Goal: Task Accomplishment & Management: Manage account settings

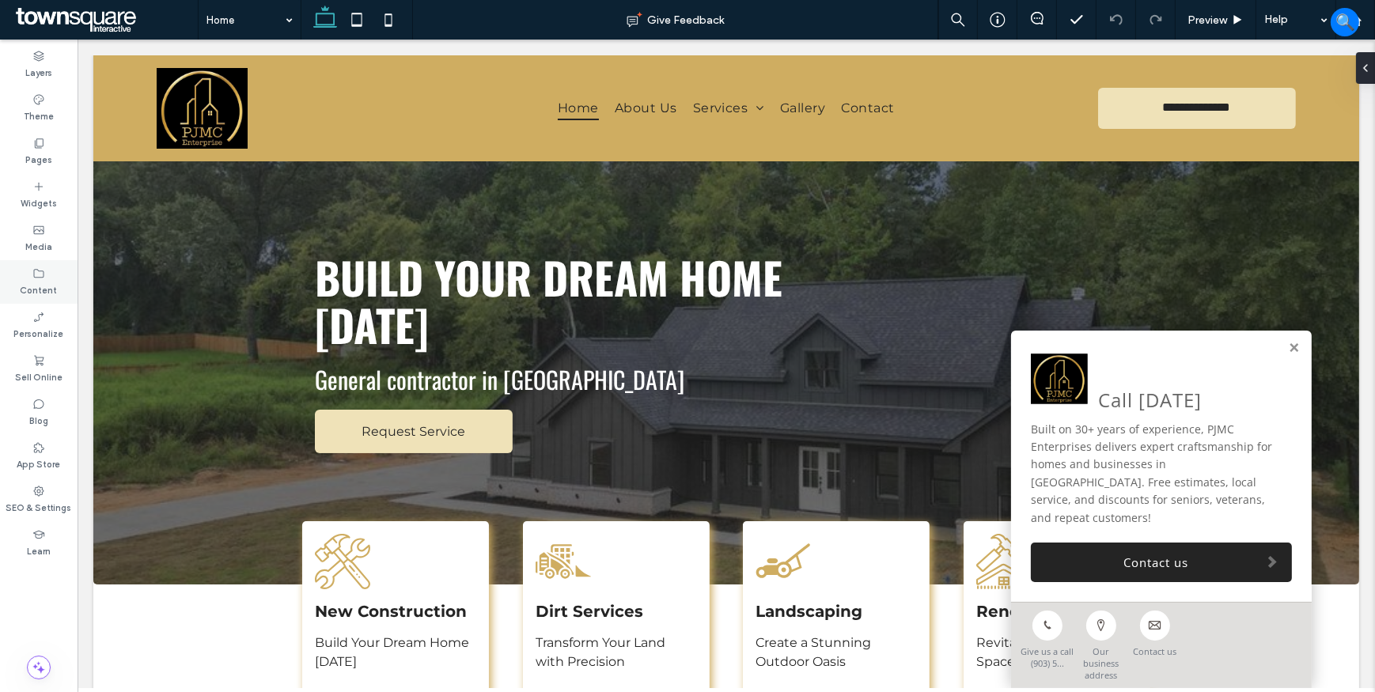
click at [32, 284] on label "Content" at bounding box center [39, 288] width 37 height 17
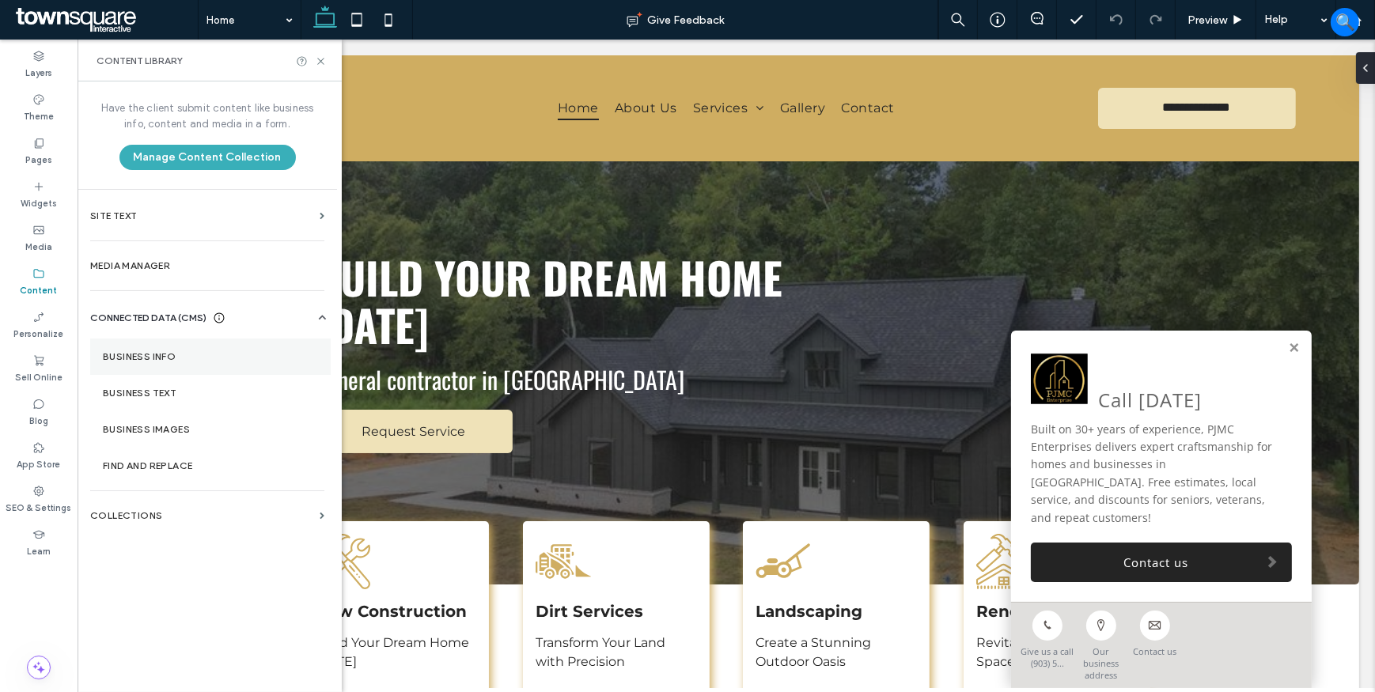
click at [142, 355] on label "Business Info" at bounding box center [210, 356] width 215 height 11
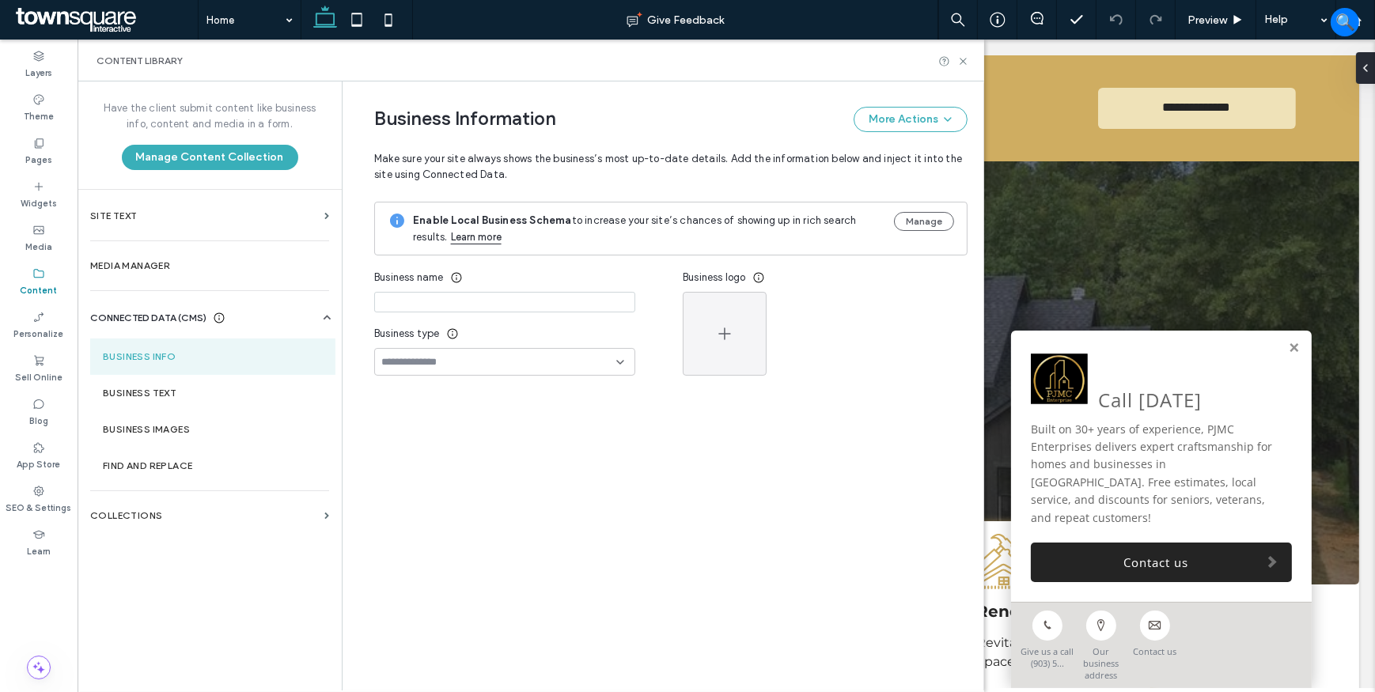
type input "**********"
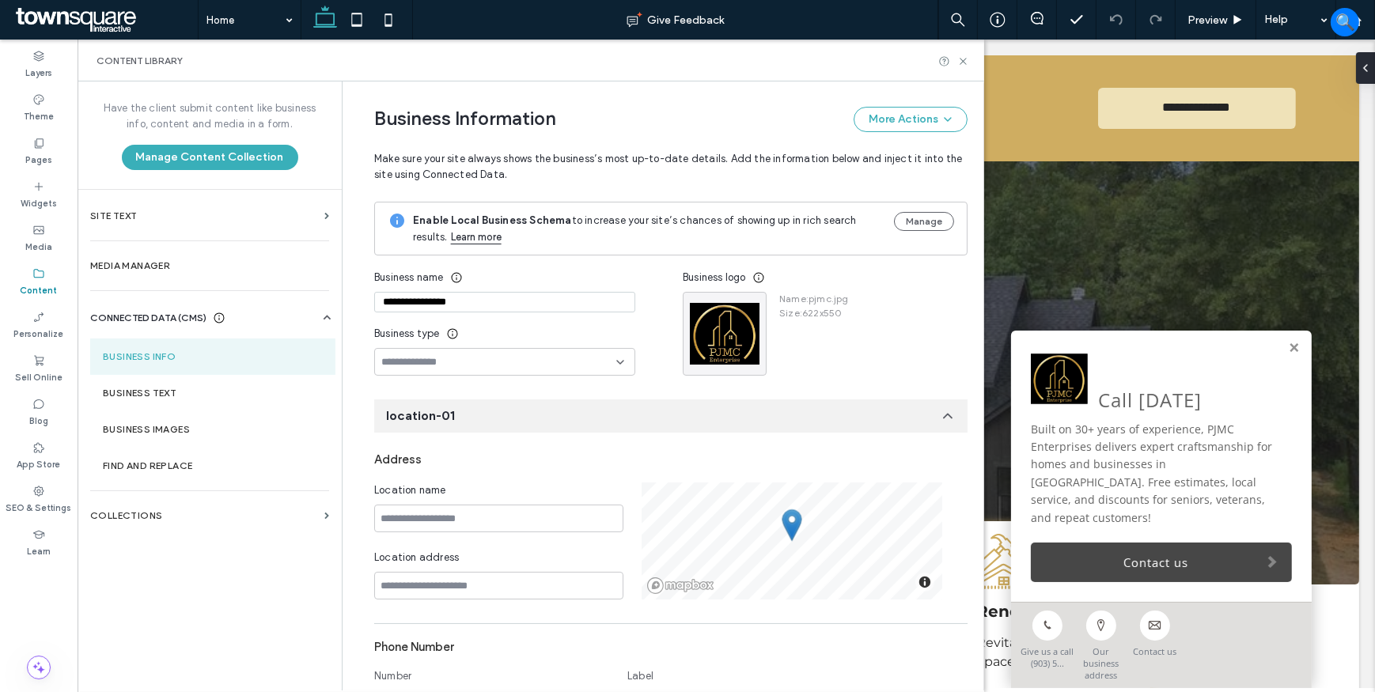
click at [1096, 578] on link "Contact us" at bounding box center [1160, 563] width 261 height 40
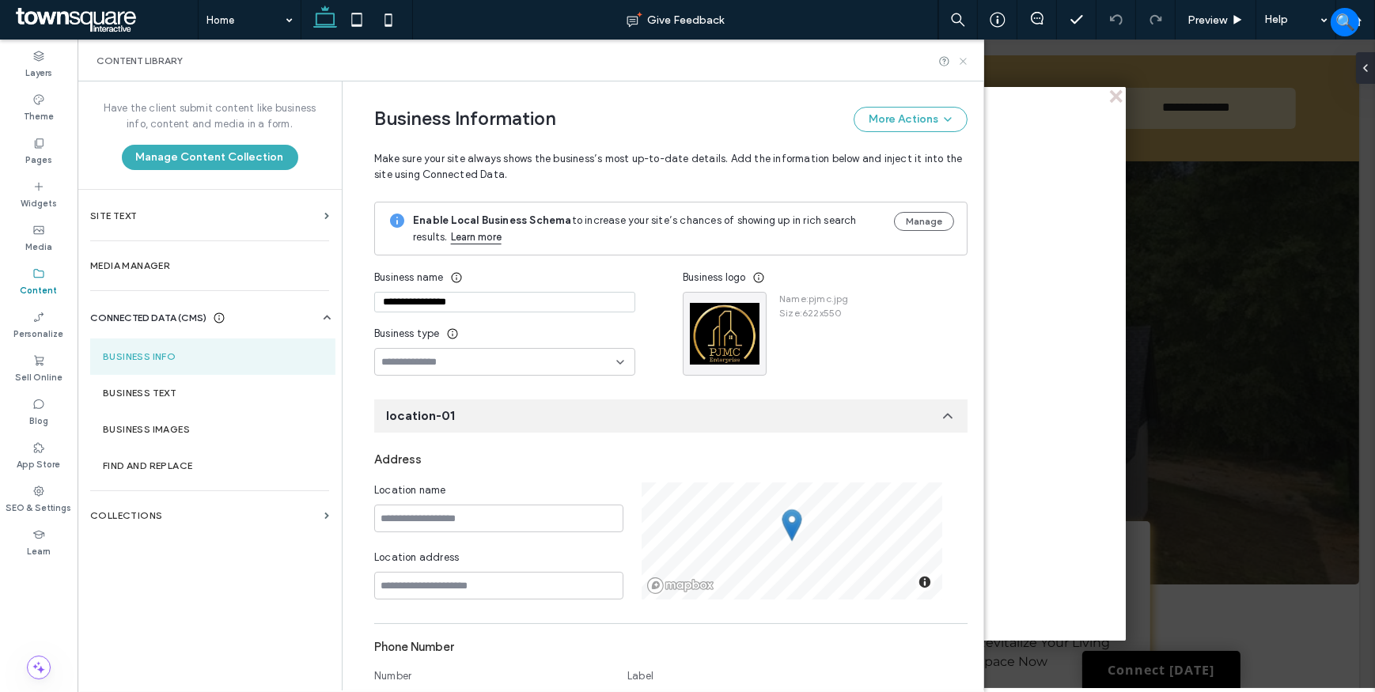
drag, startPoint x: 968, startPoint y: 63, endPoint x: 890, endPoint y: 24, distance: 87.0
click at [968, 63] on icon at bounding box center [963, 61] width 12 height 12
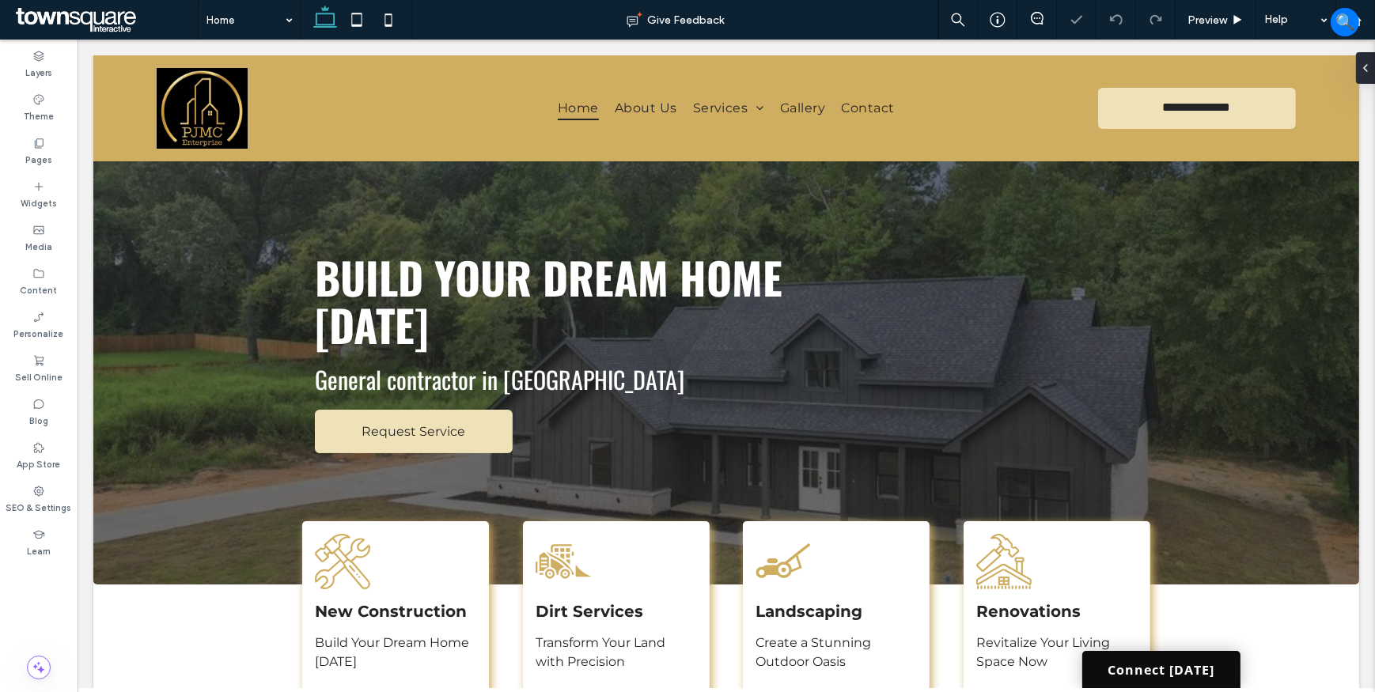
click at [1142, 665] on link "Connect Today" at bounding box center [1160, 669] width 158 height 37
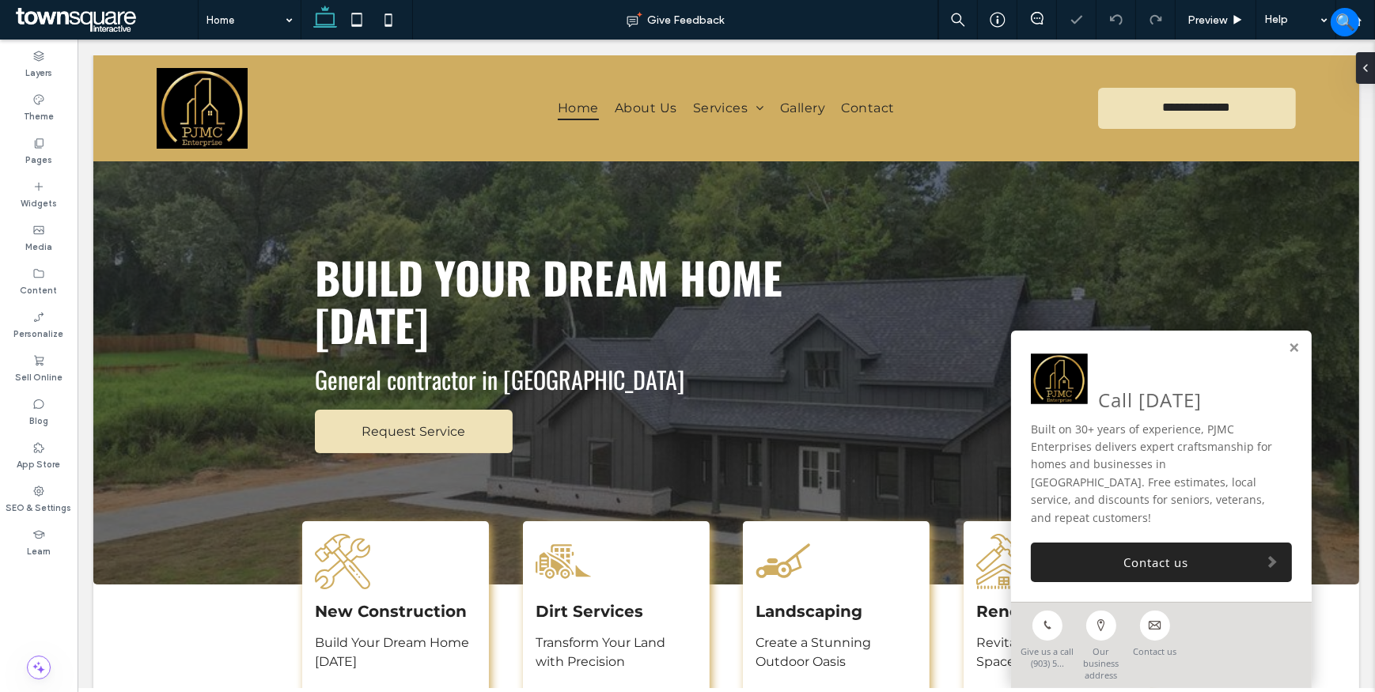
click at [1123, 582] on link "Contact us" at bounding box center [1160, 563] width 261 height 40
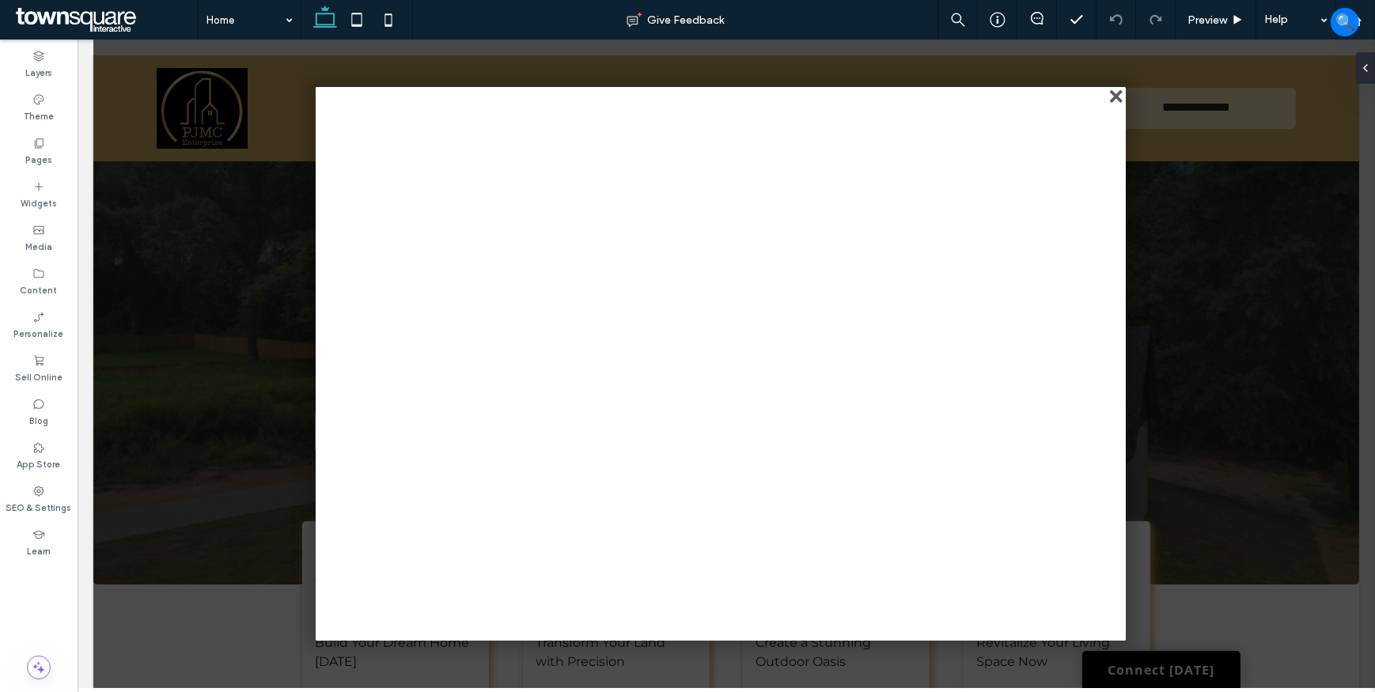
click at [1112, 93] on div "close" at bounding box center [1117, 98] width 12 height 12
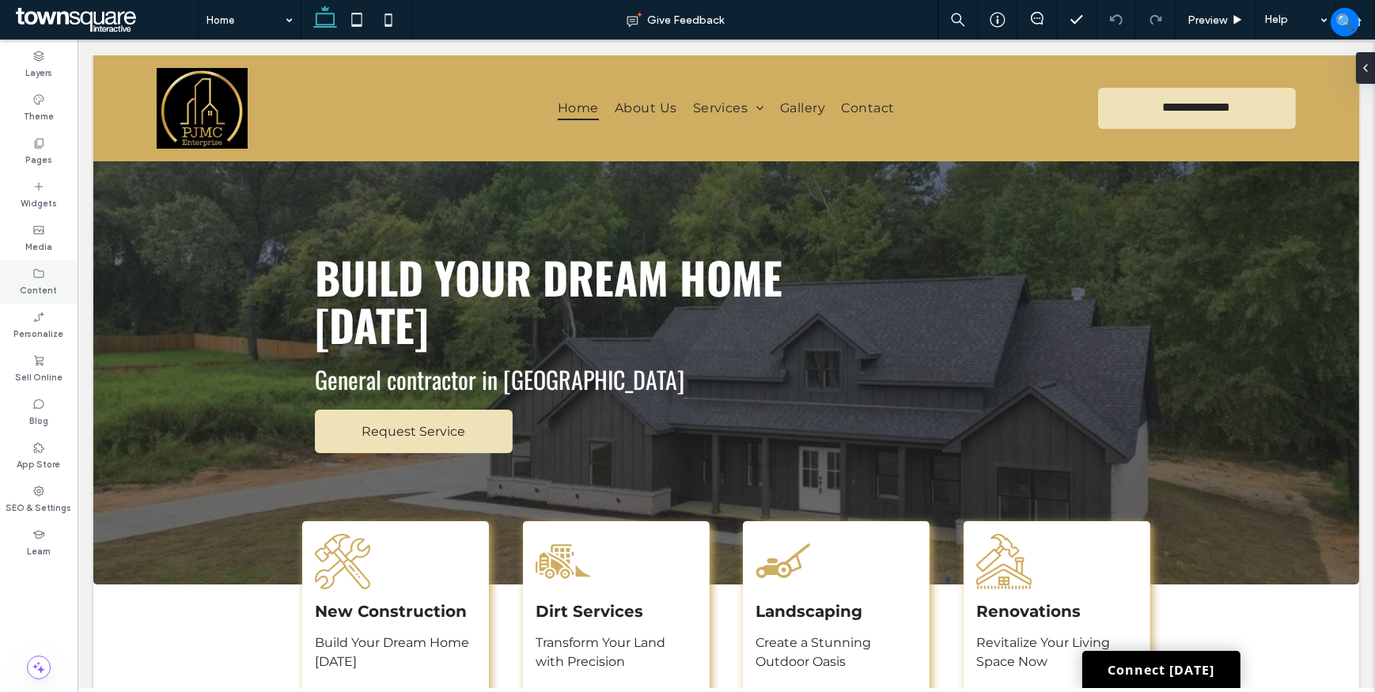
click at [40, 286] on label "Content" at bounding box center [39, 288] width 37 height 17
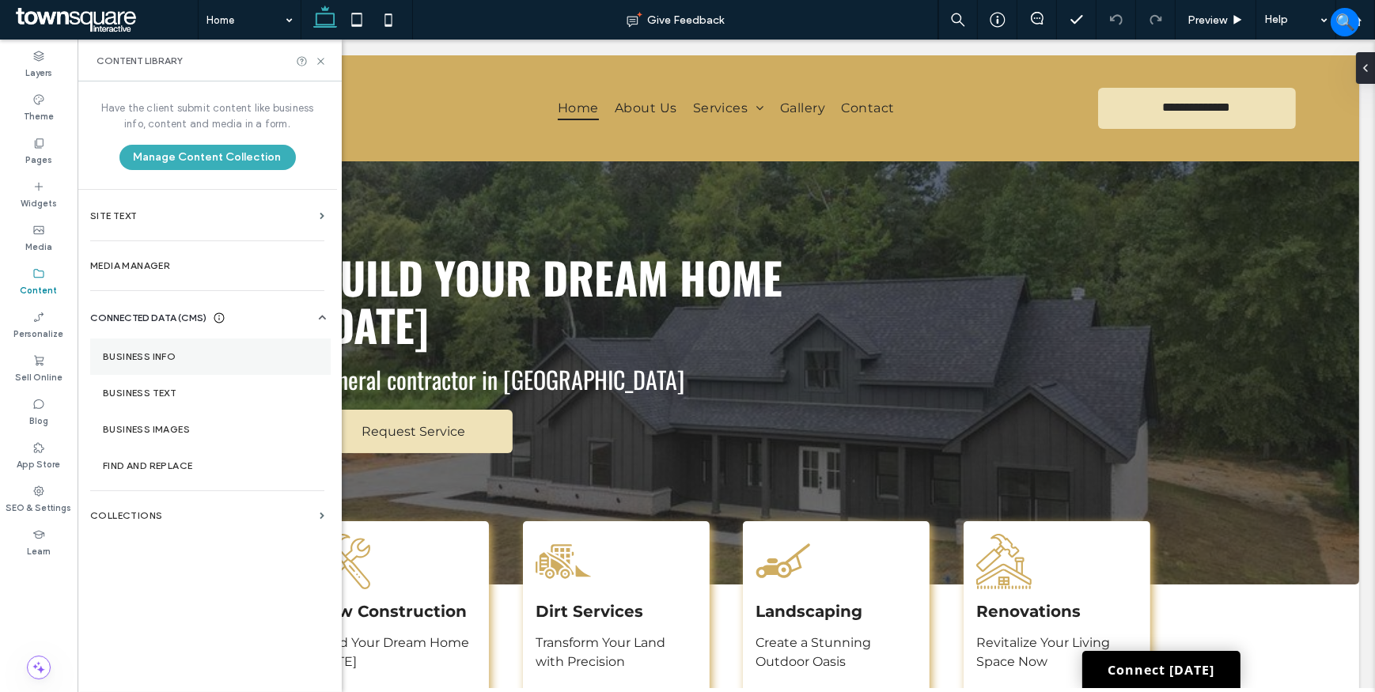
click at [172, 361] on label "Business Info" at bounding box center [210, 356] width 215 height 11
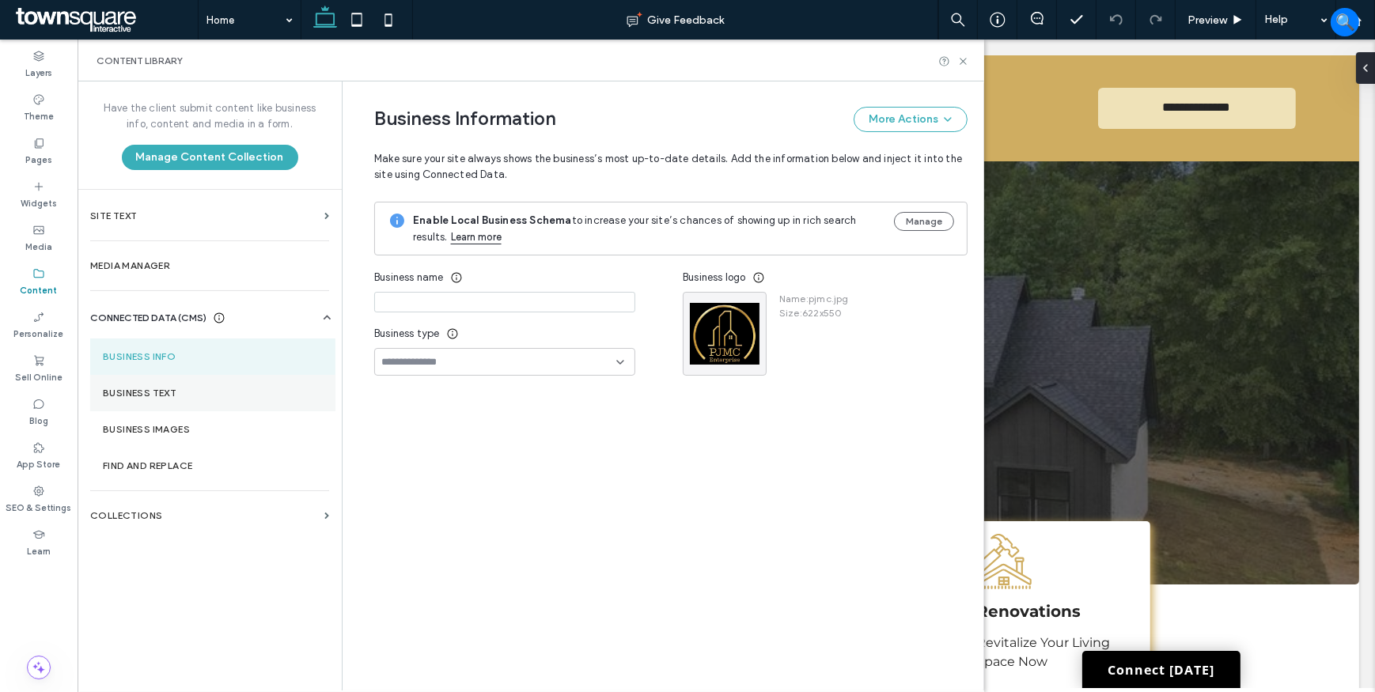
type input "**********"
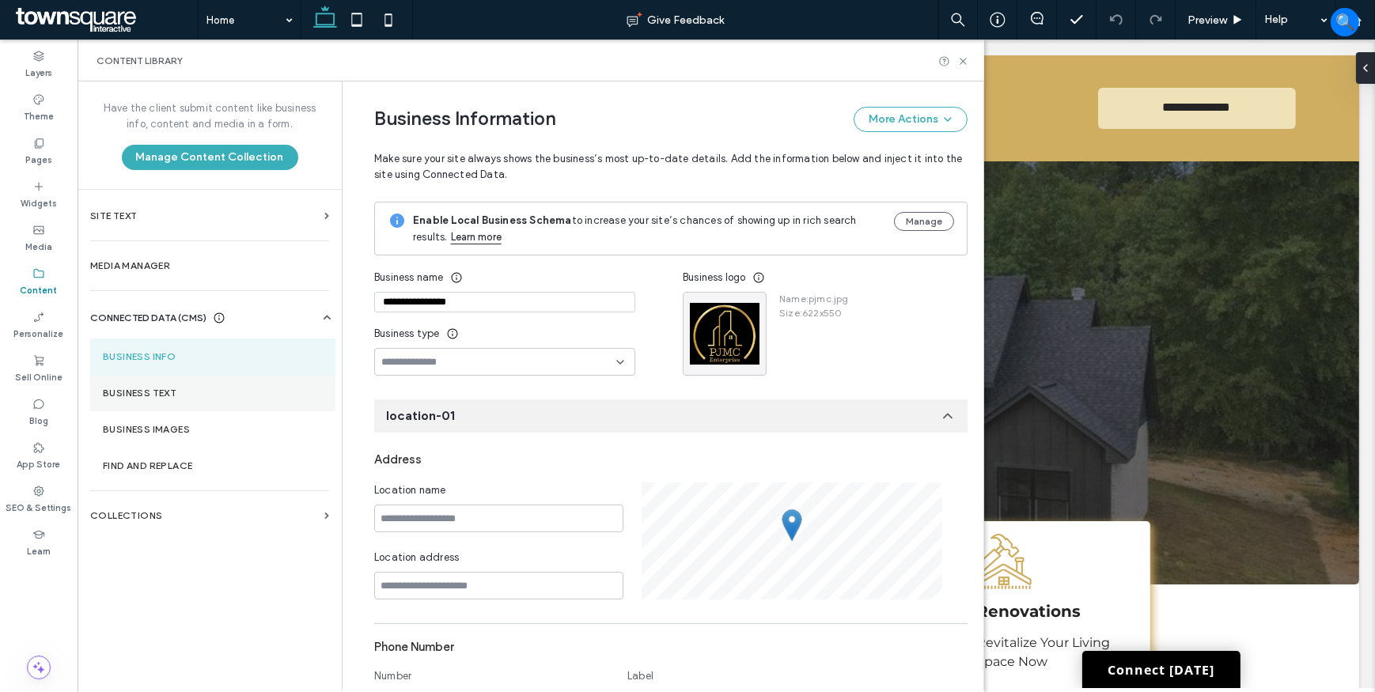
scroll to position [158, 0]
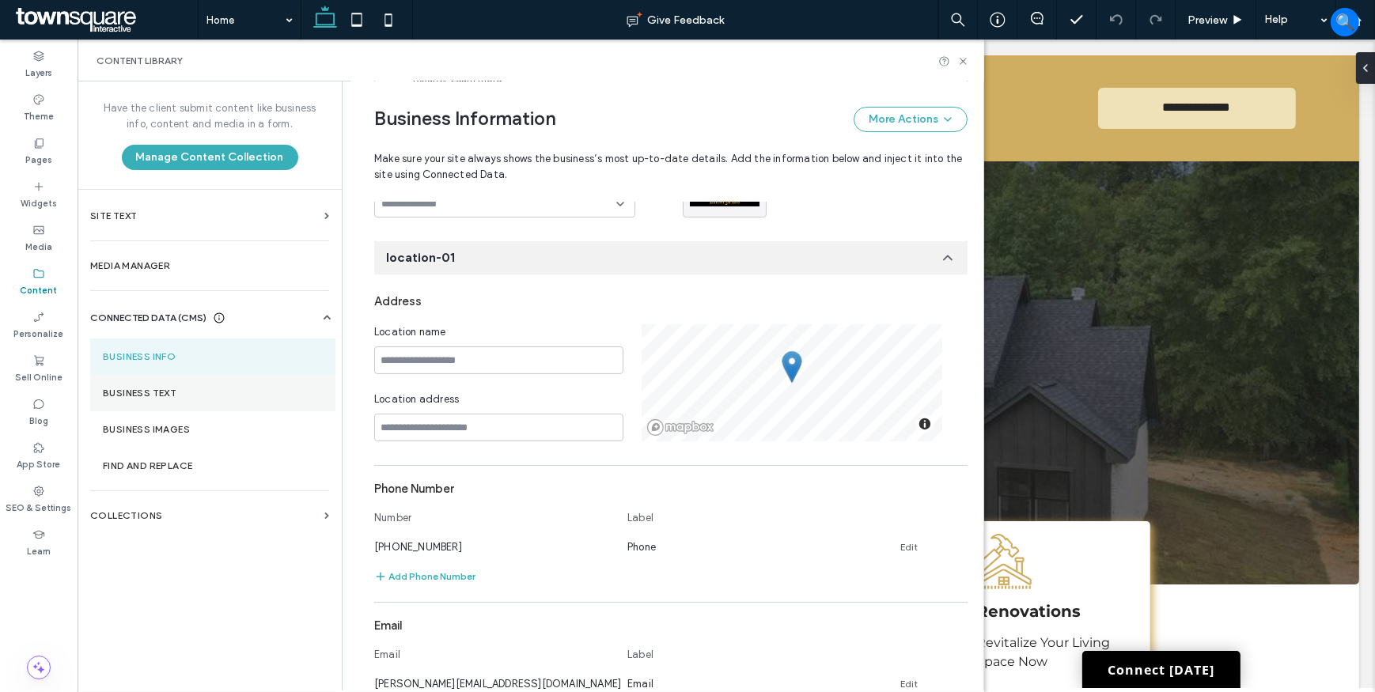
click at [169, 388] on label "Business Text" at bounding box center [213, 393] width 220 height 11
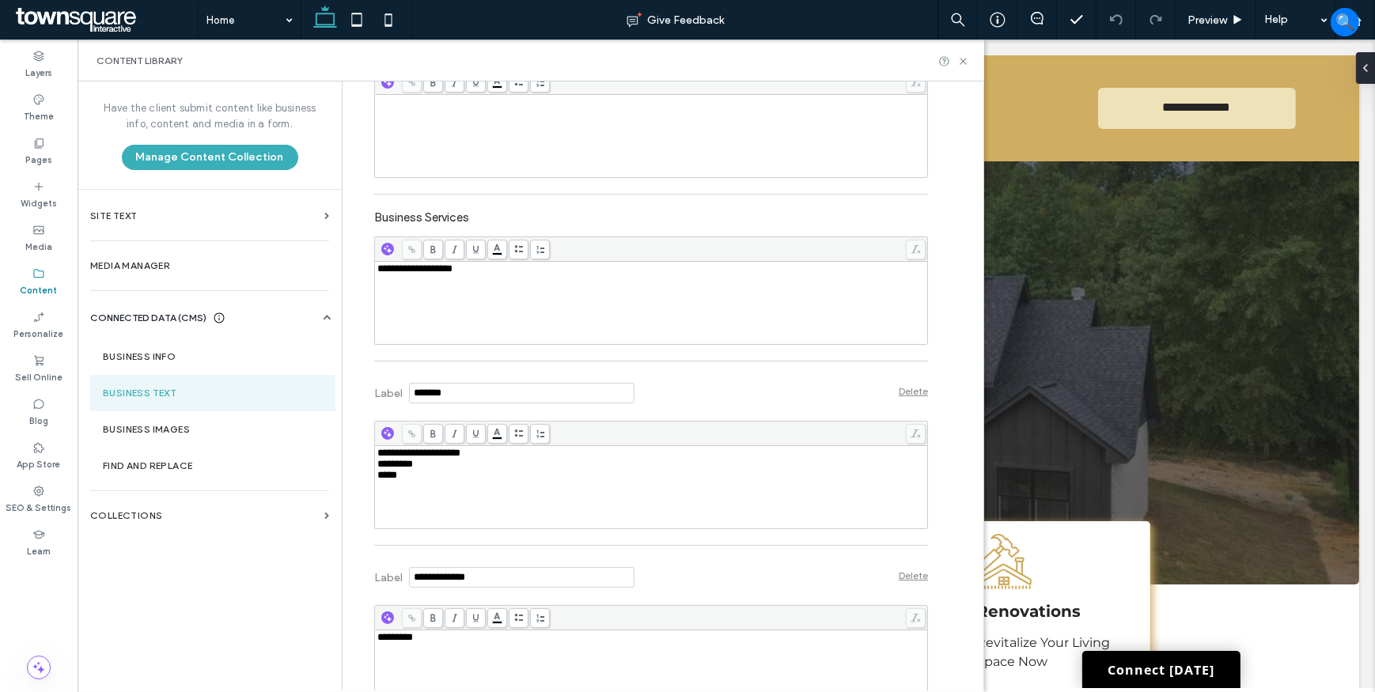
scroll to position [499, 0]
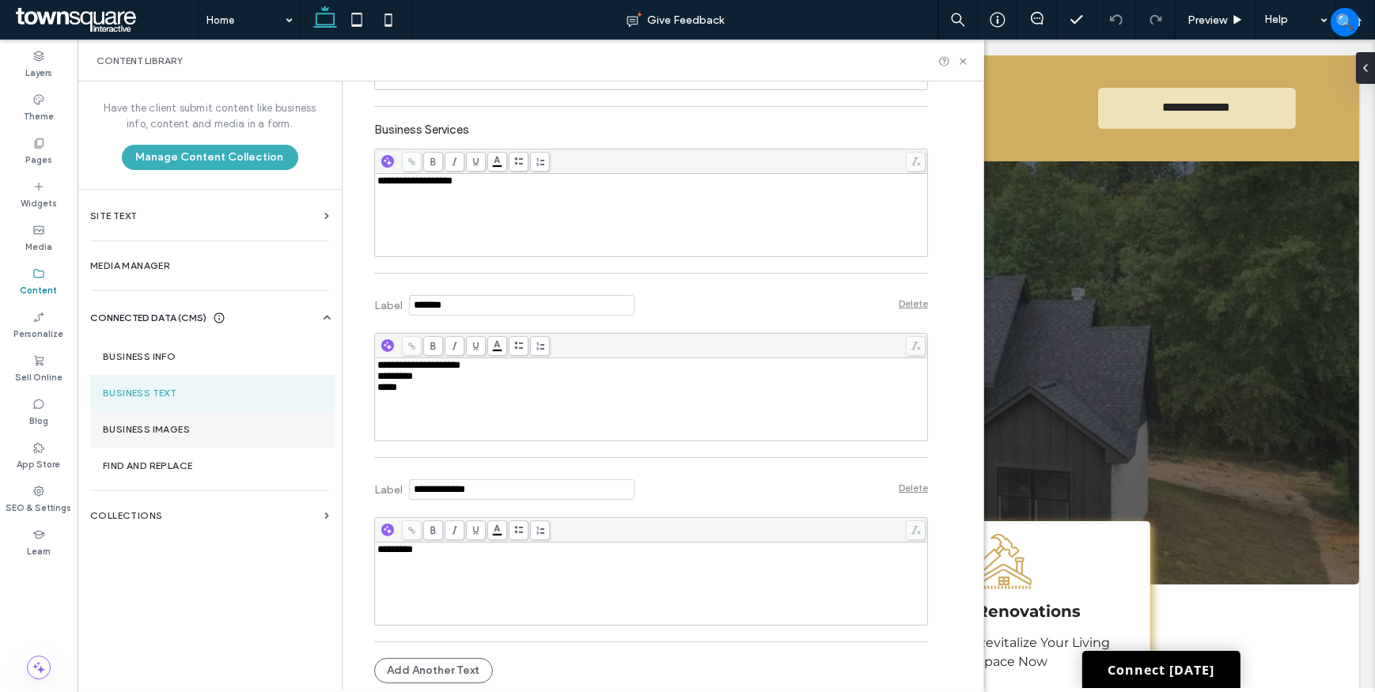
click at [215, 432] on label "Business Images" at bounding box center [213, 429] width 220 height 11
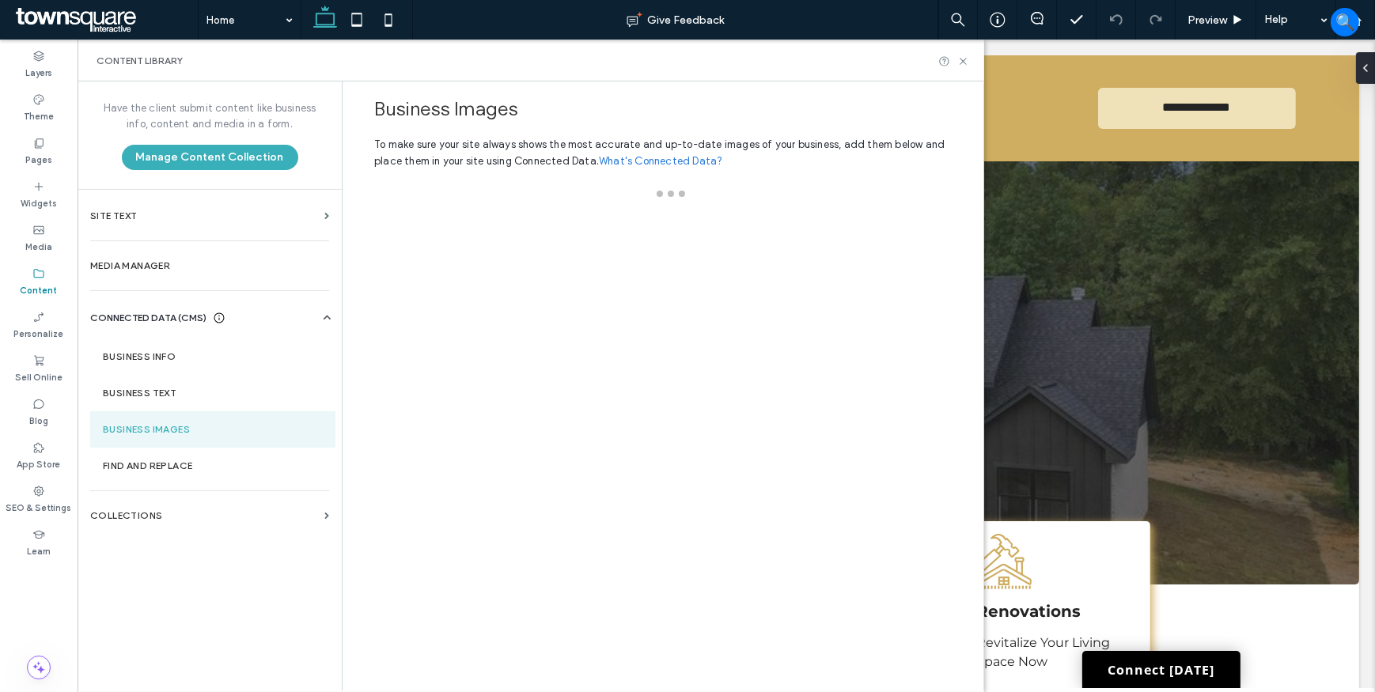
scroll to position [0, 0]
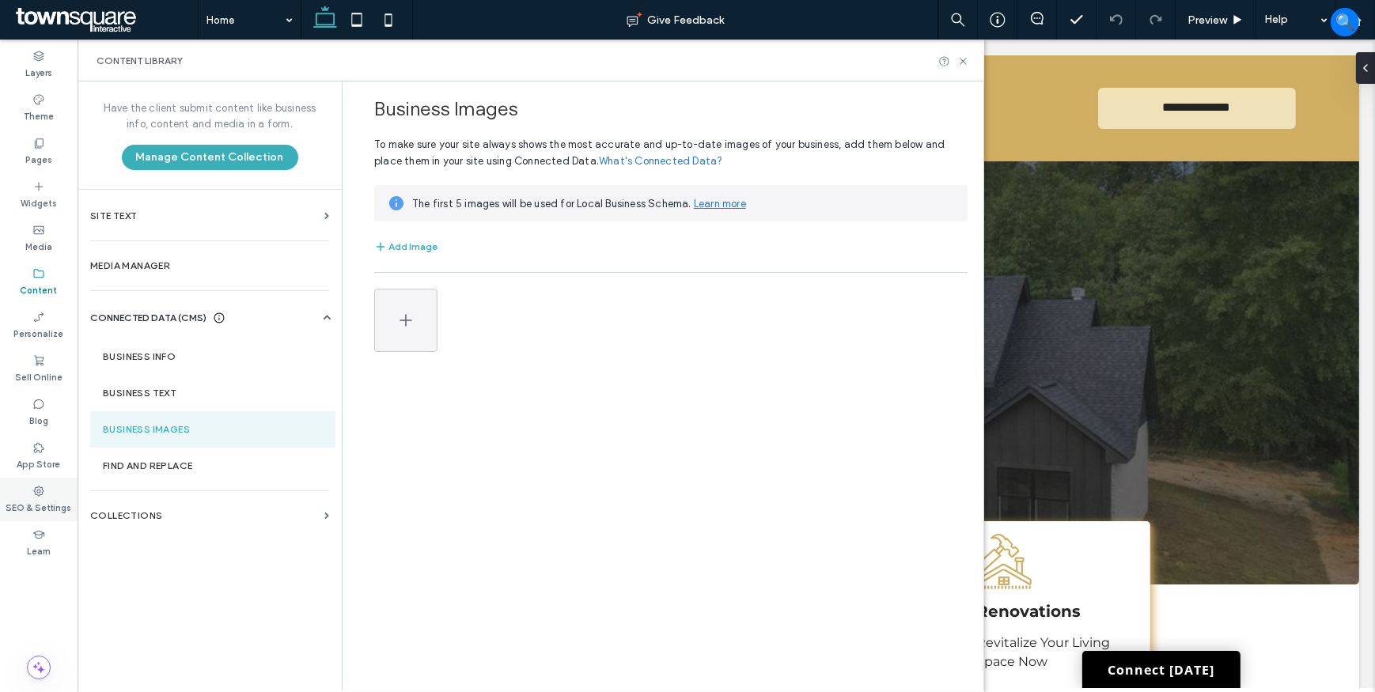
click at [40, 504] on label "SEO & Settings" at bounding box center [39, 506] width 66 height 17
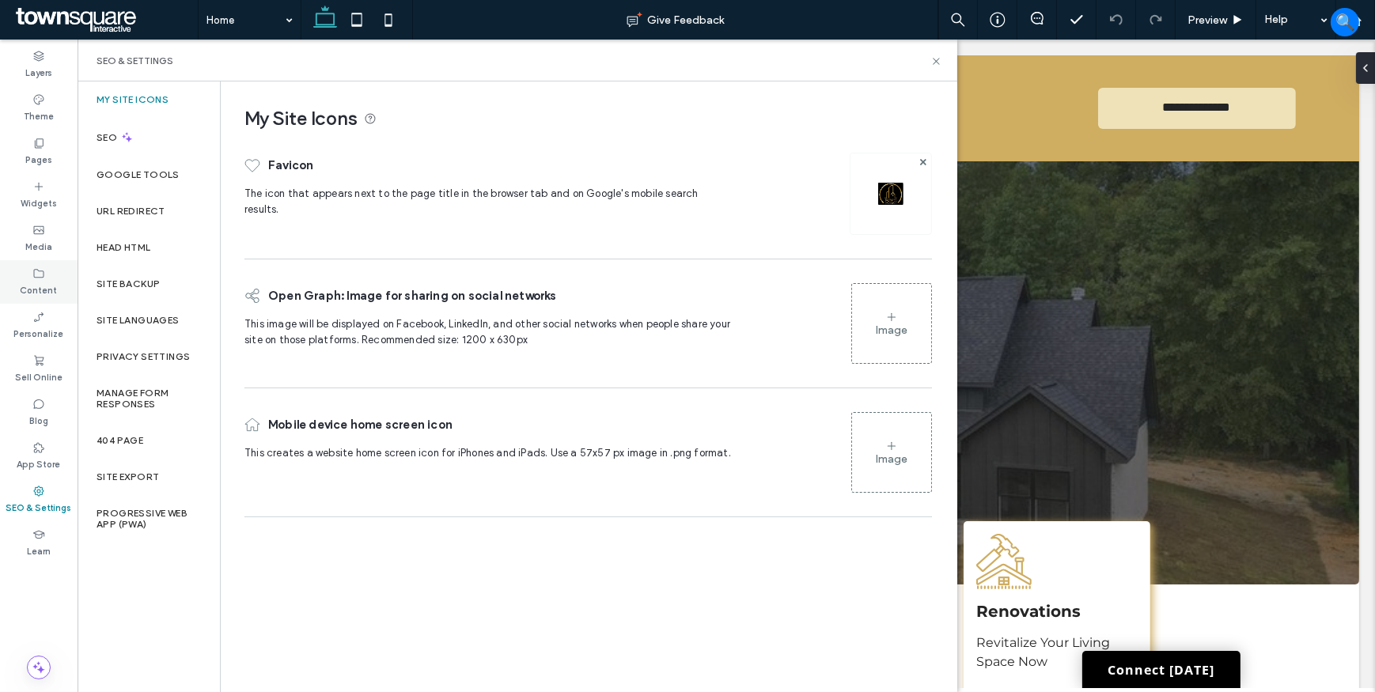
click at [46, 288] on label "Content" at bounding box center [39, 288] width 37 height 17
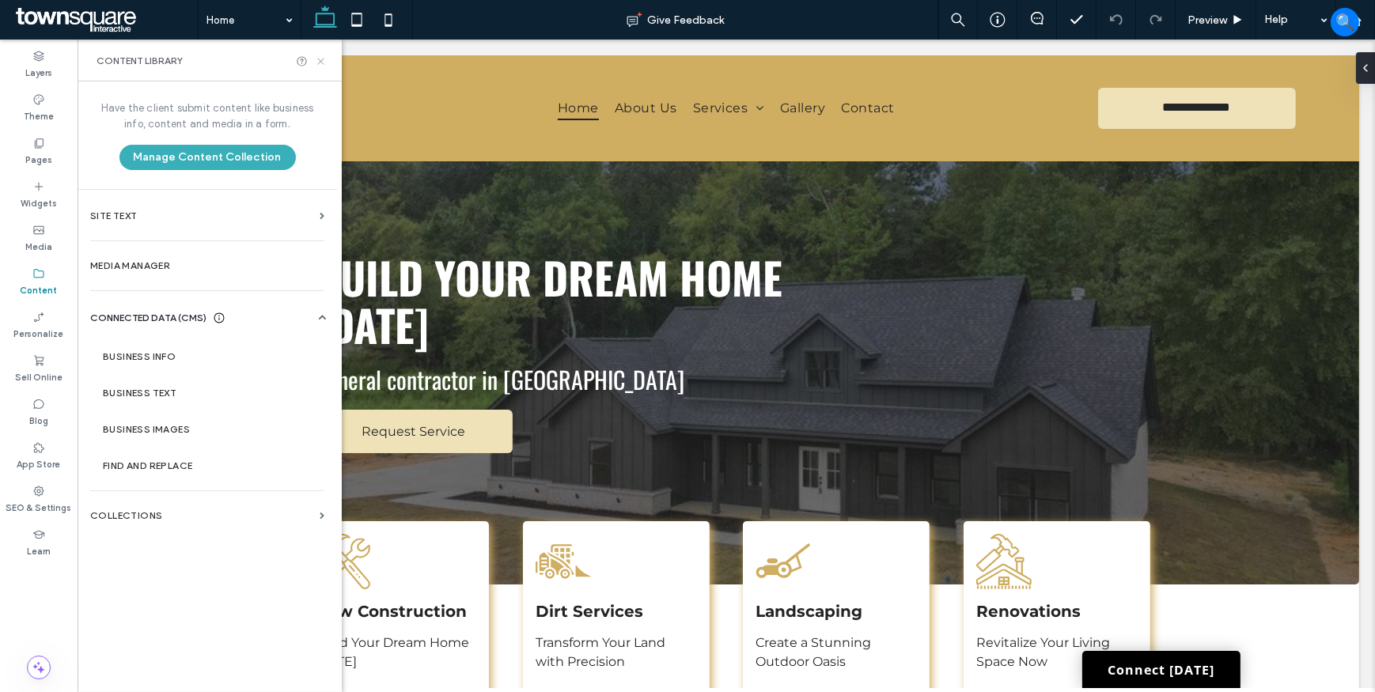
click at [323, 55] on icon at bounding box center [321, 61] width 12 height 12
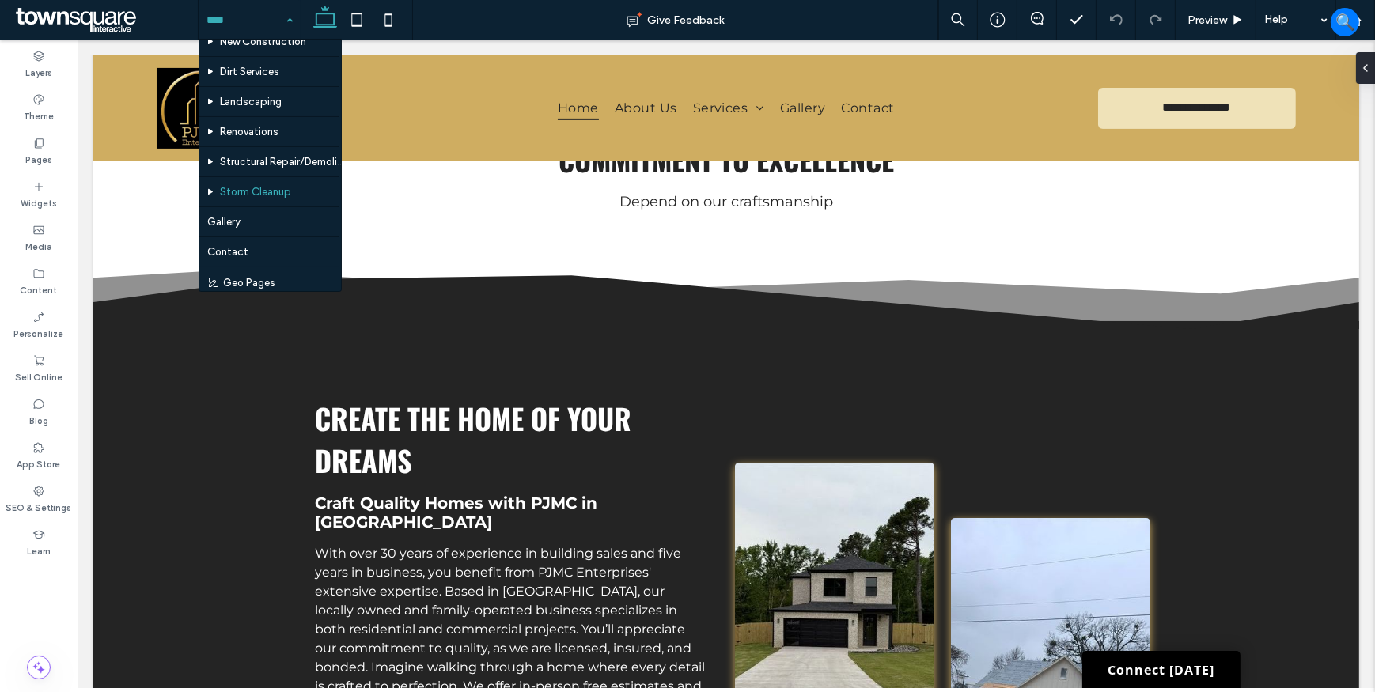
scroll to position [87, 0]
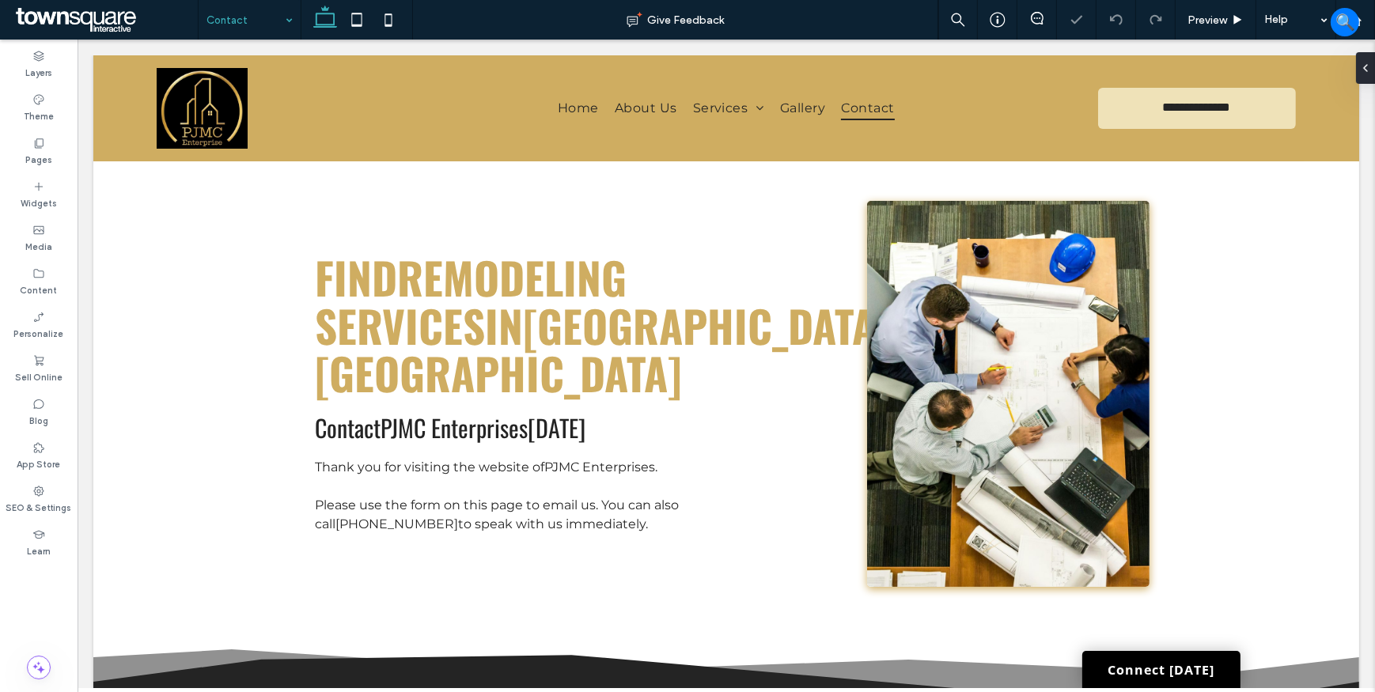
scroll to position [503, 0]
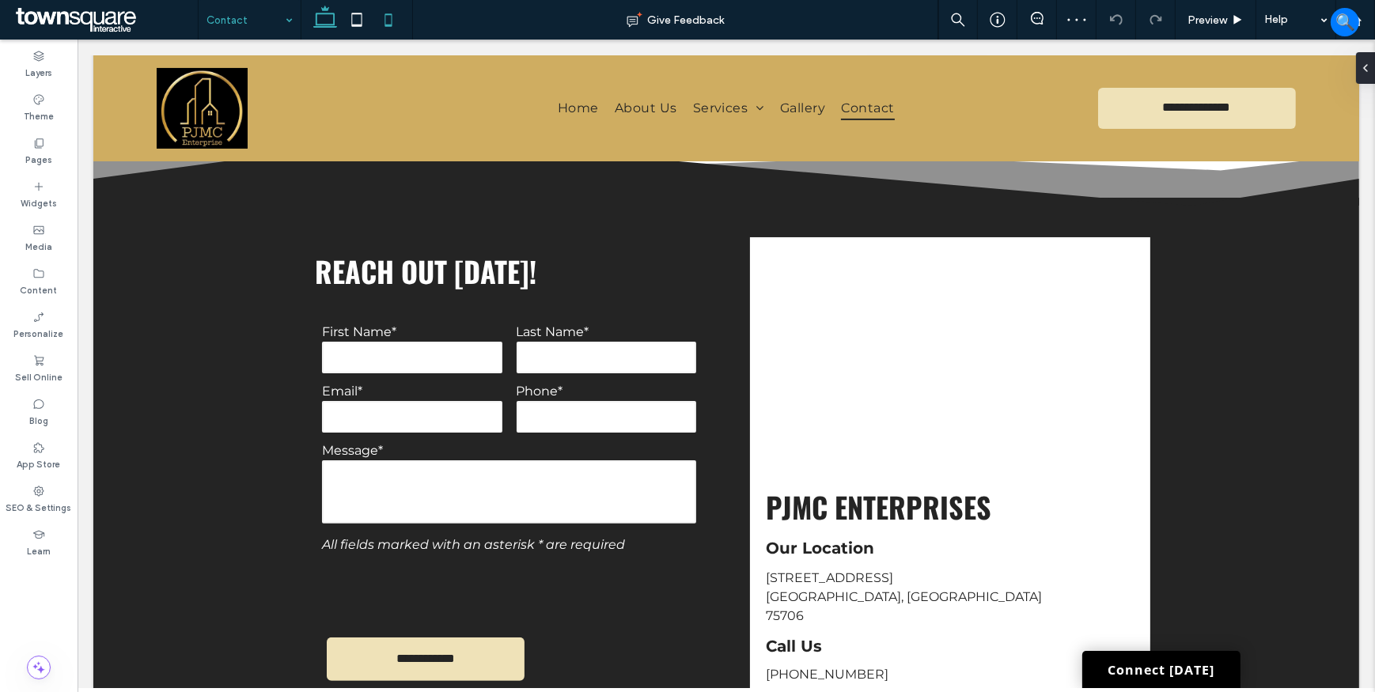
click at [391, 18] on icon at bounding box center [389, 20] width 32 height 32
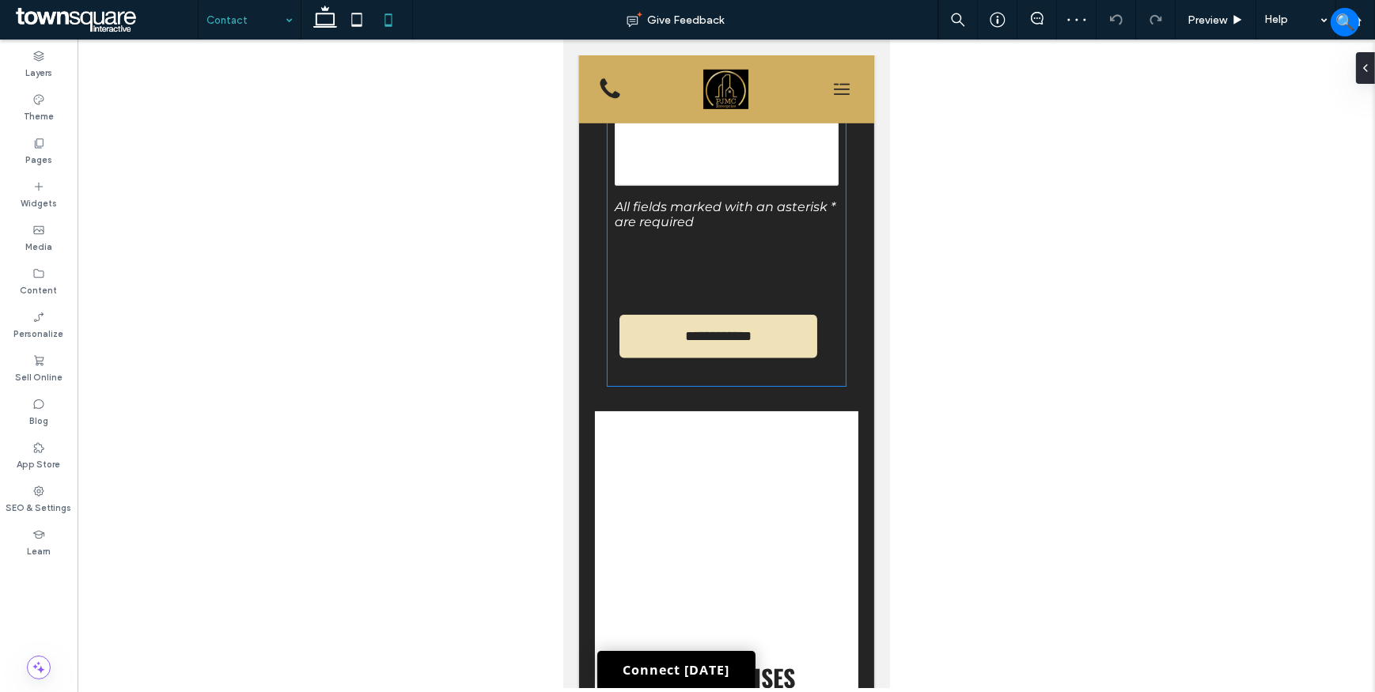
scroll to position [864, 0]
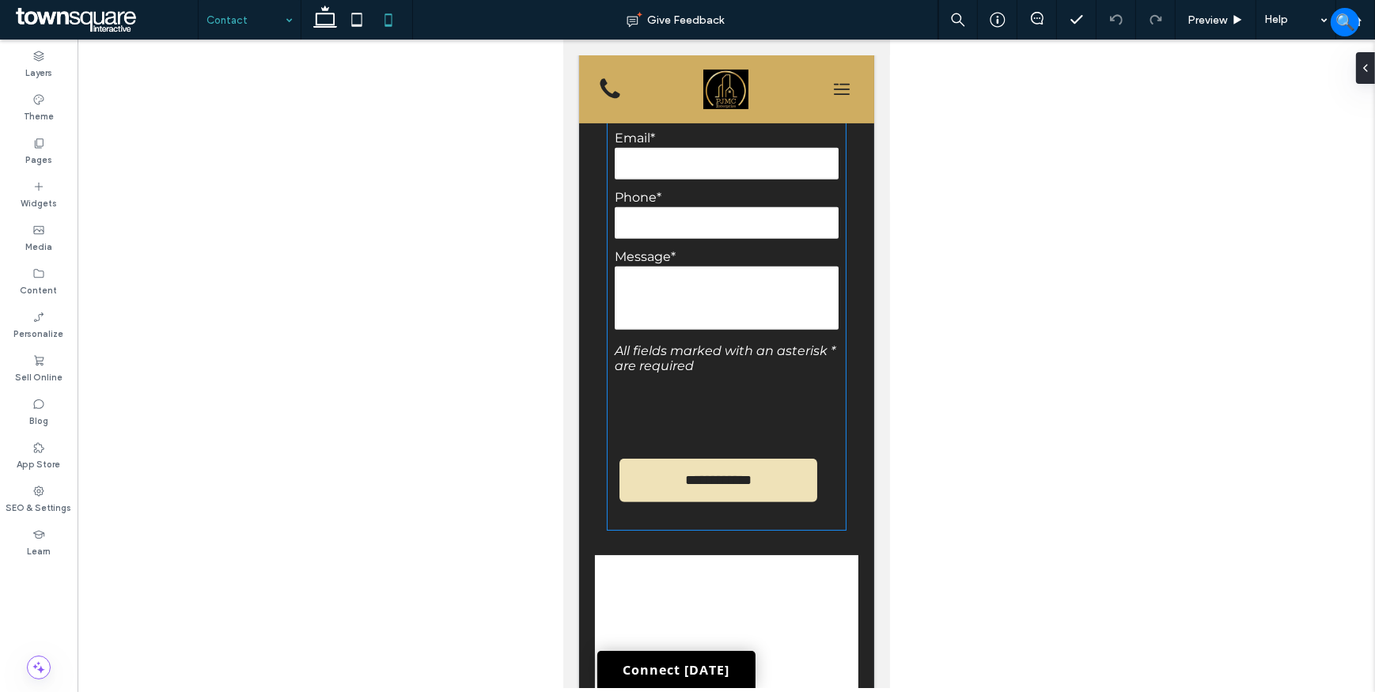
click at [609, 364] on div "Free Text All fields marked with an asterisk * are required" at bounding box center [726, 358] width 238 height 30
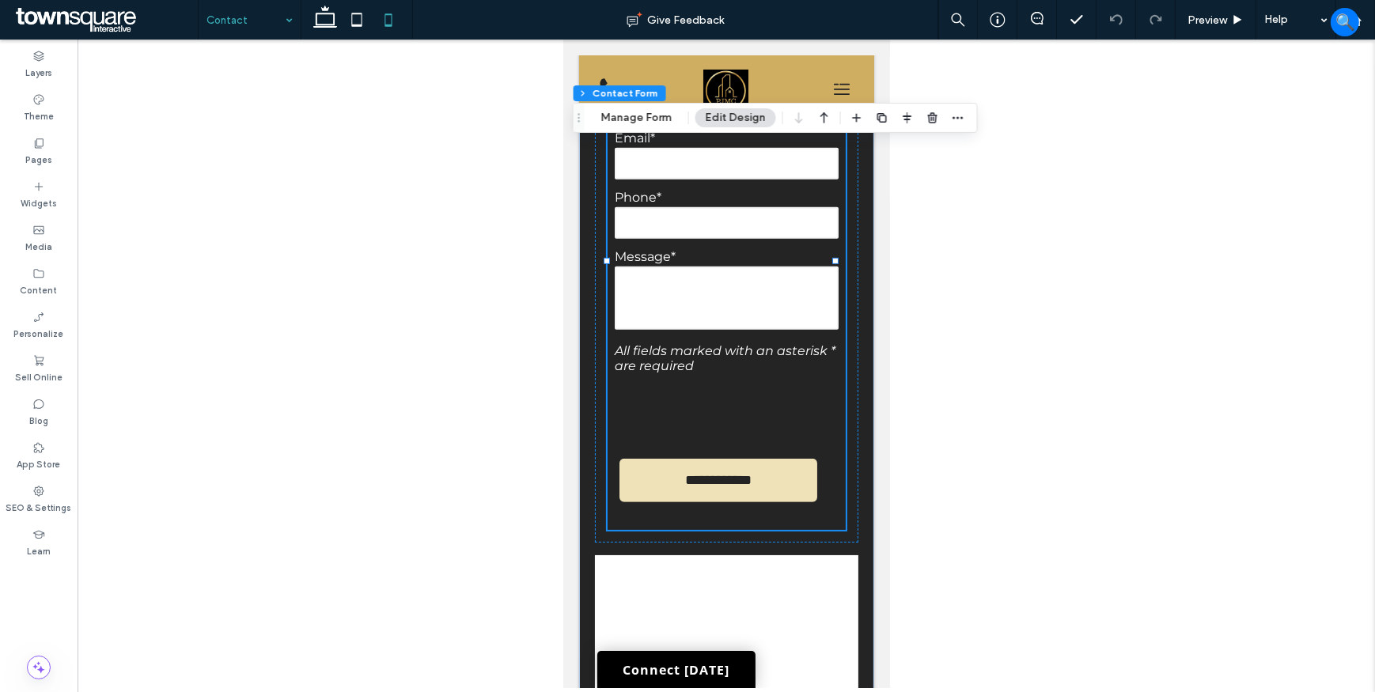
type input "*"
type input "***"
type input "*"
type input "***"
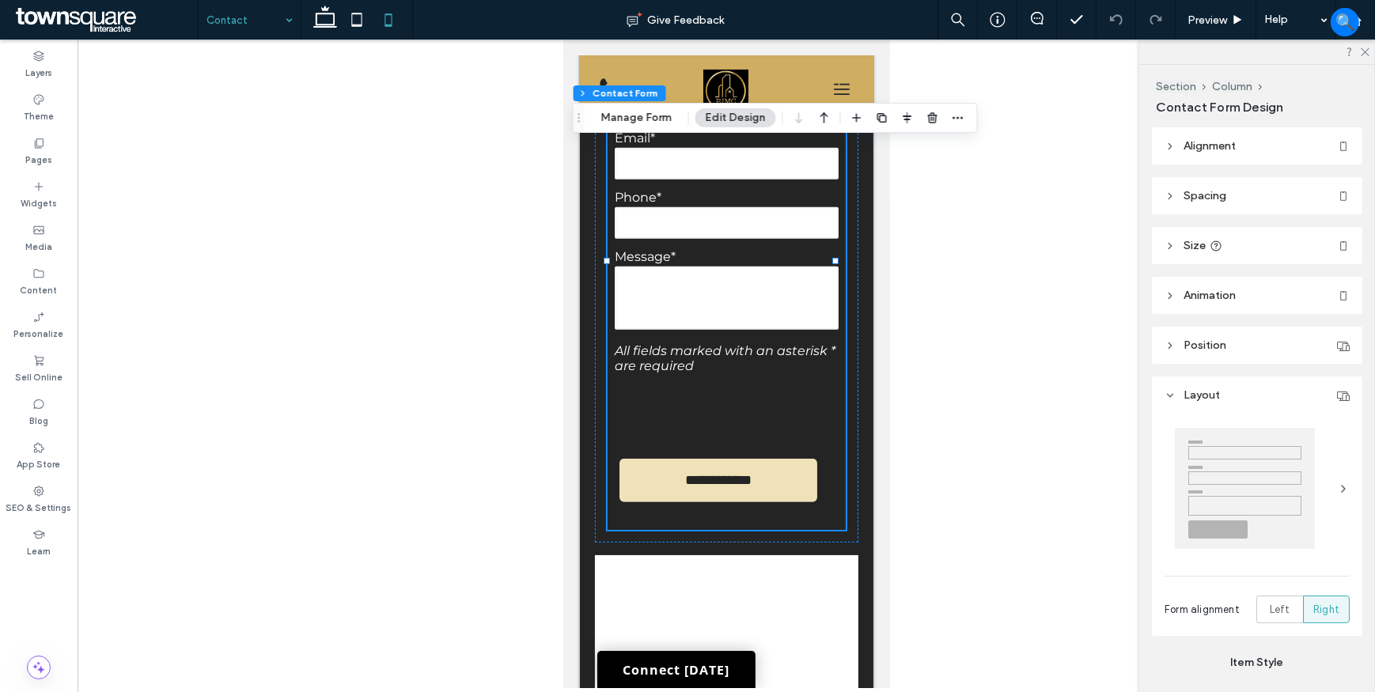
type input "*"
click at [602, 378] on div "**********" at bounding box center [725, 237] width 263 height 612
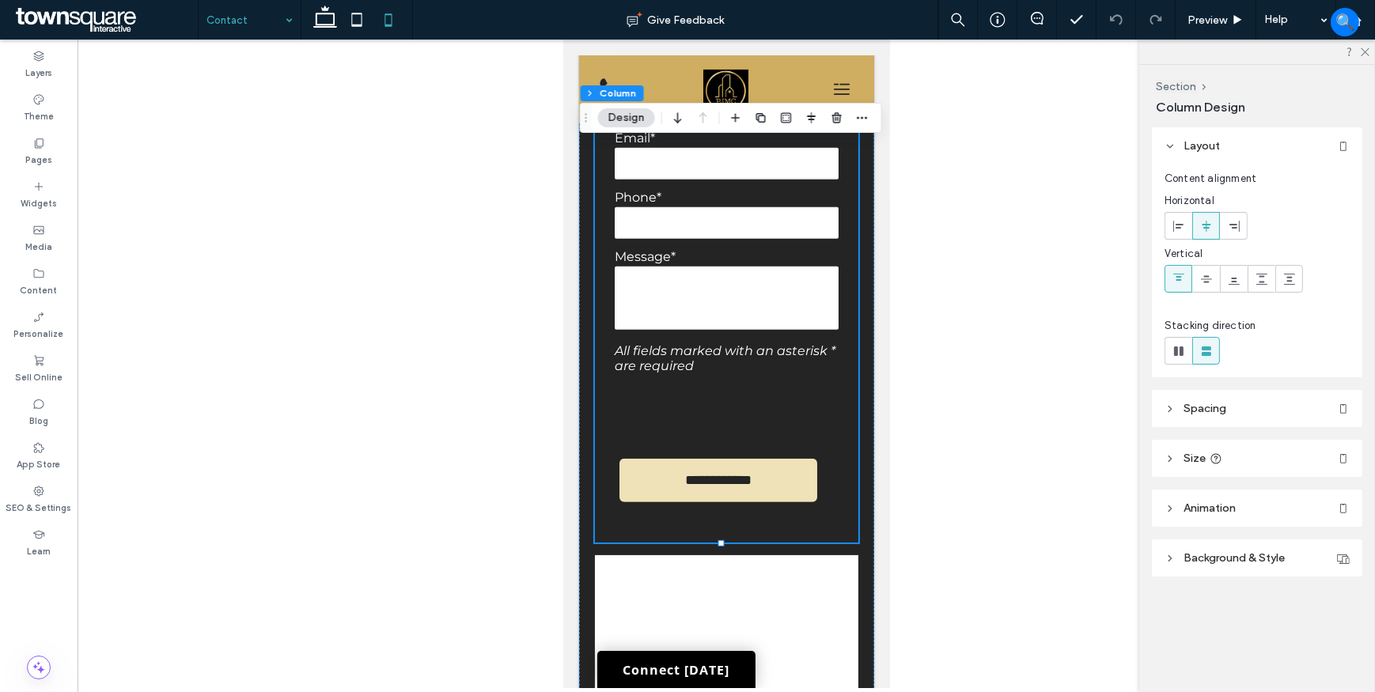
click at [1214, 416] on header "Spacing" at bounding box center [1257, 408] width 210 height 37
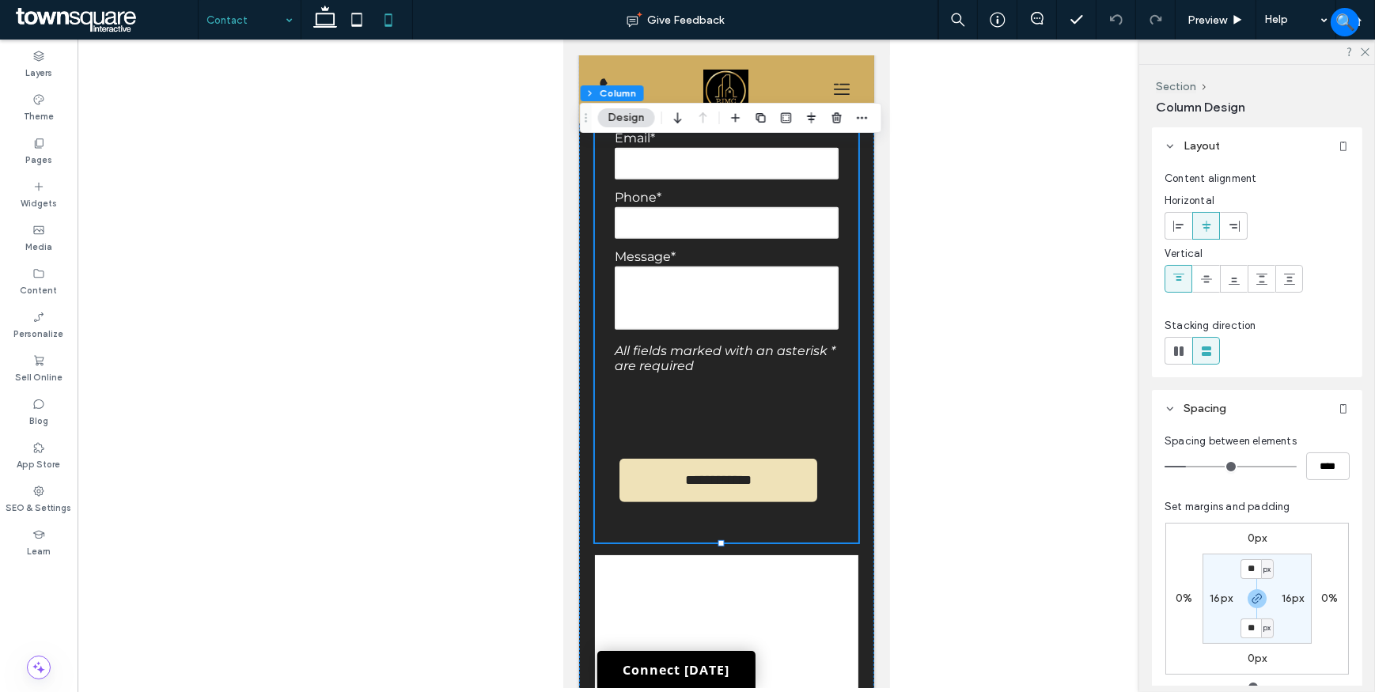
click at [1221, 593] on label "16px" at bounding box center [1221, 598] width 23 height 13
type input "*"
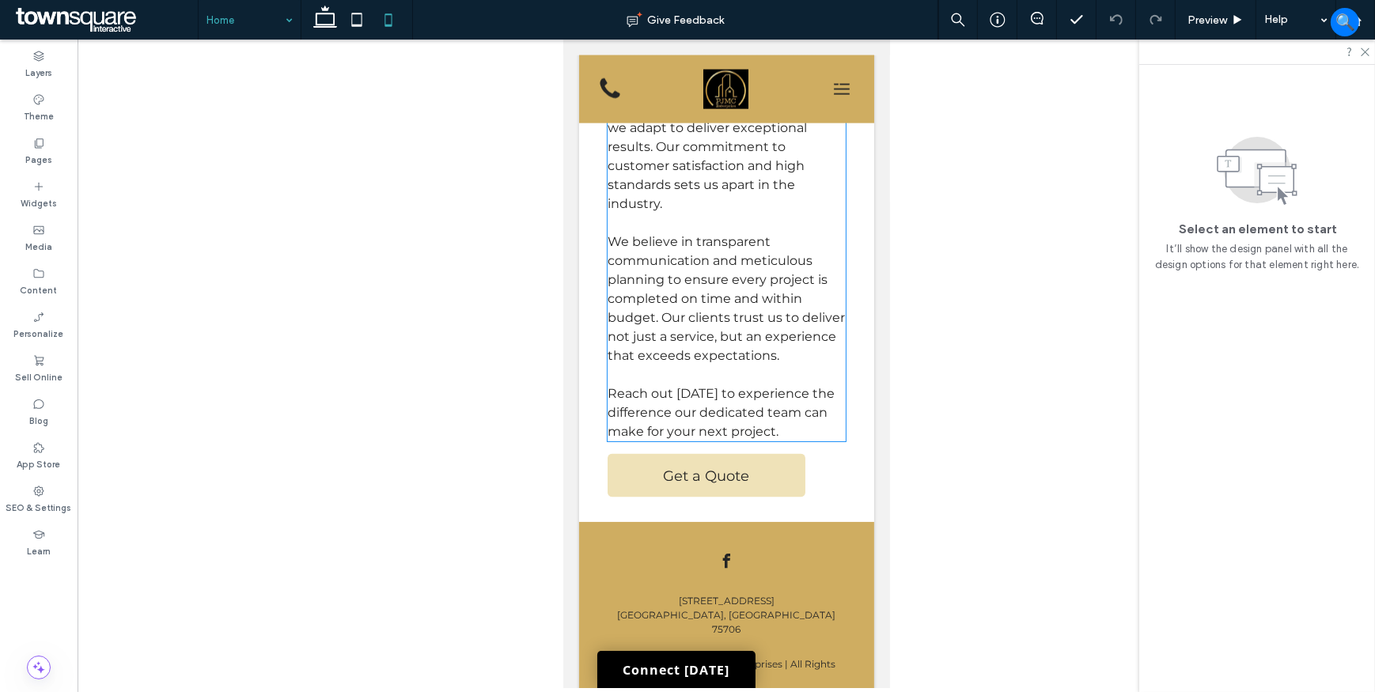
scroll to position [3236, 0]
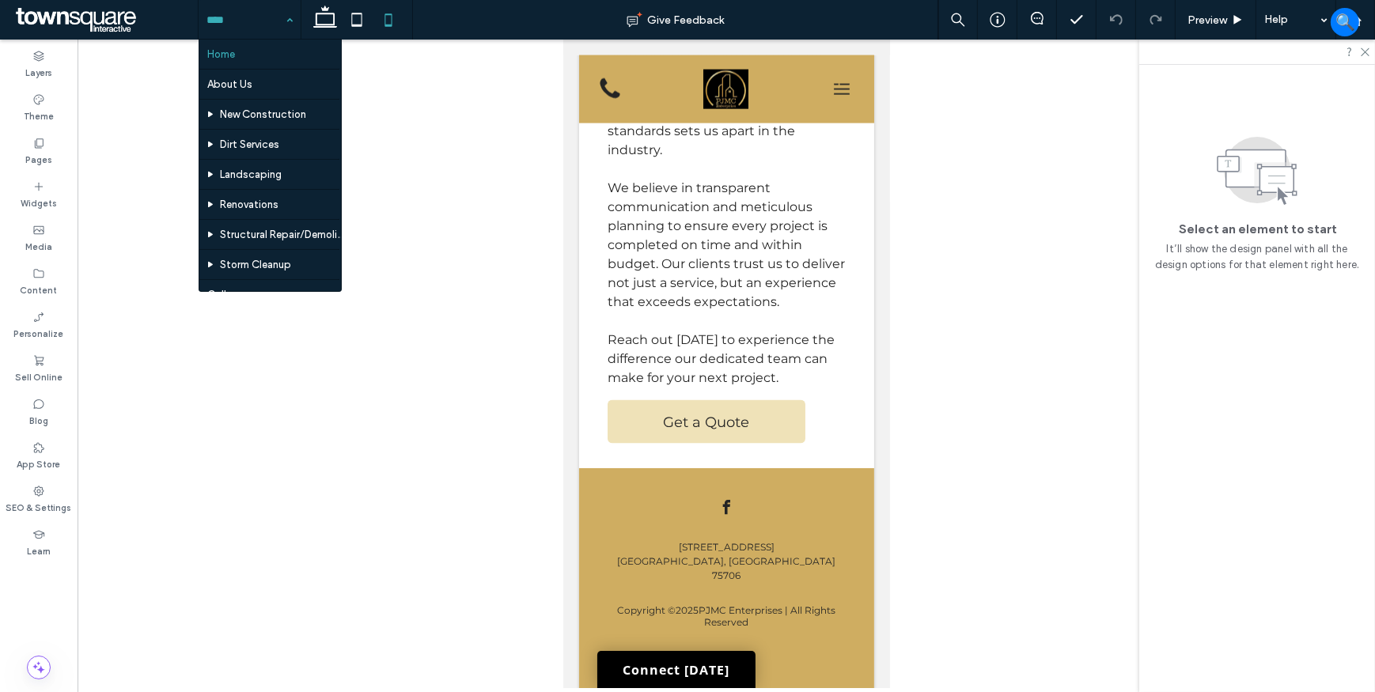
click at [277, 16] on input at bounding box center [245, 20] width 78 height 40
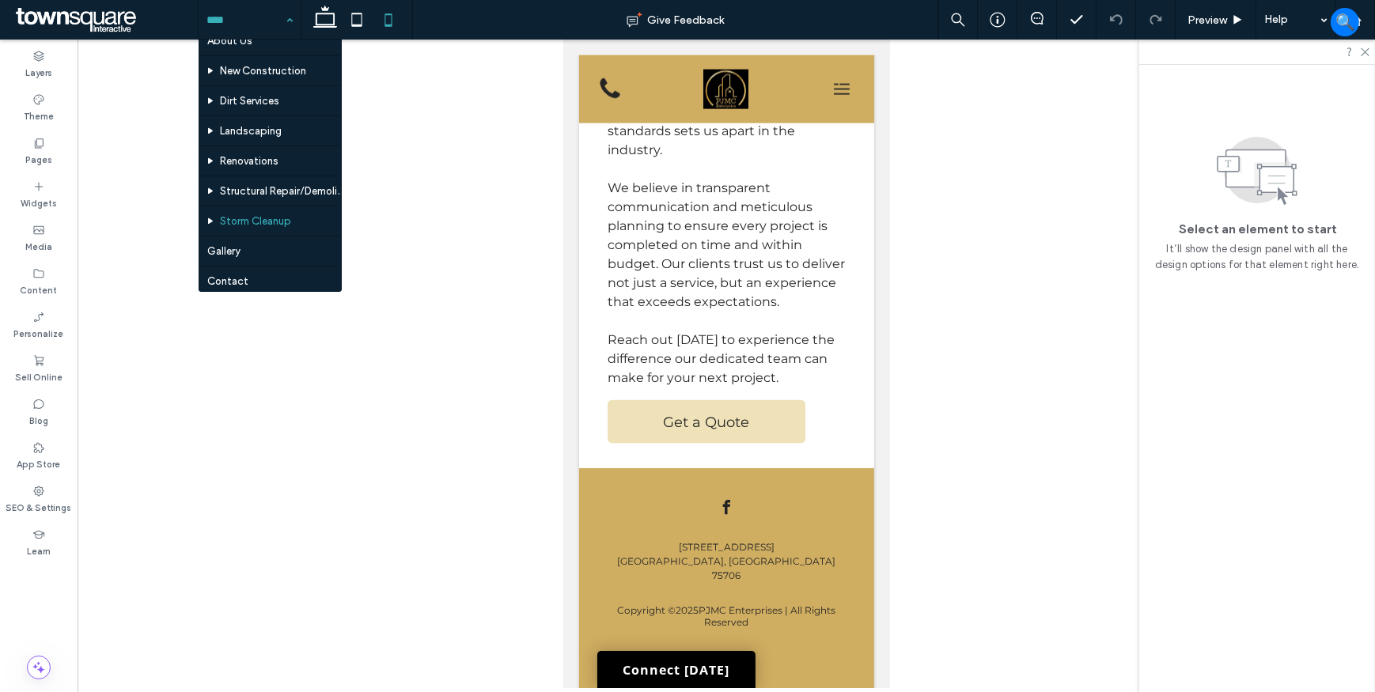
scroll to position [87, 0]
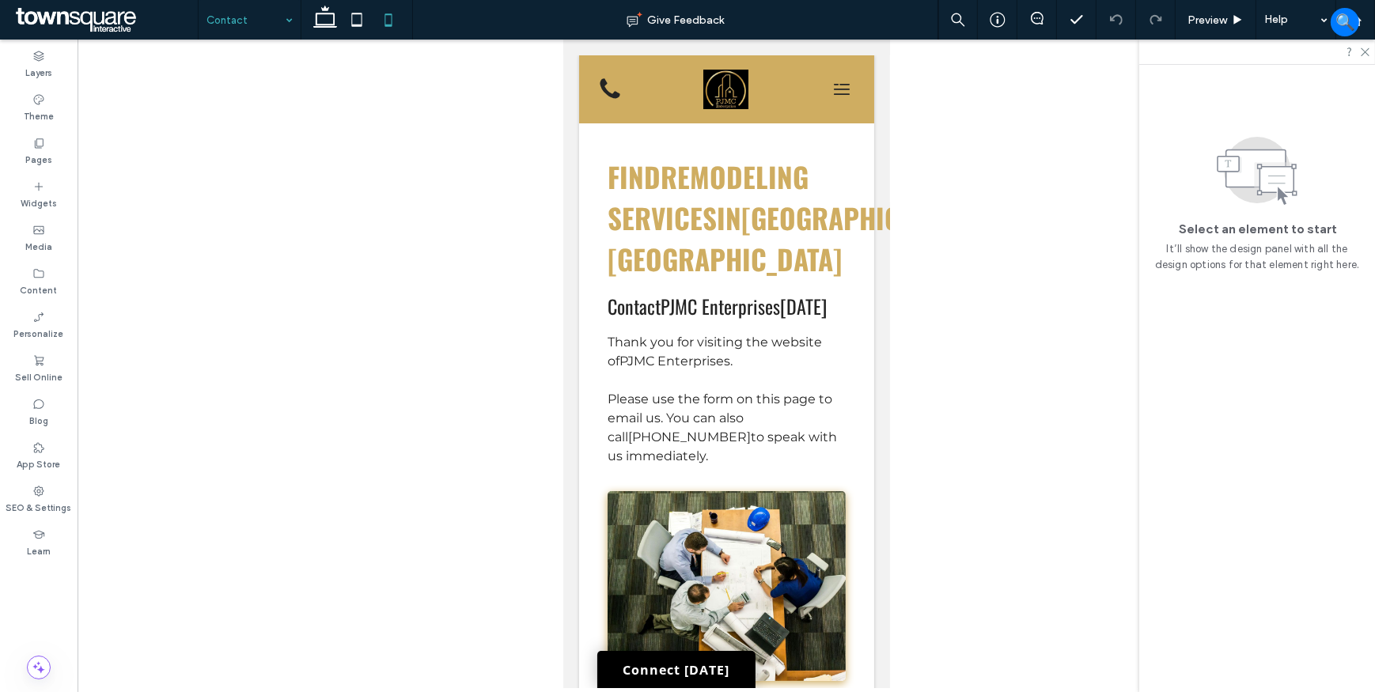
scroll to position [647, 0]
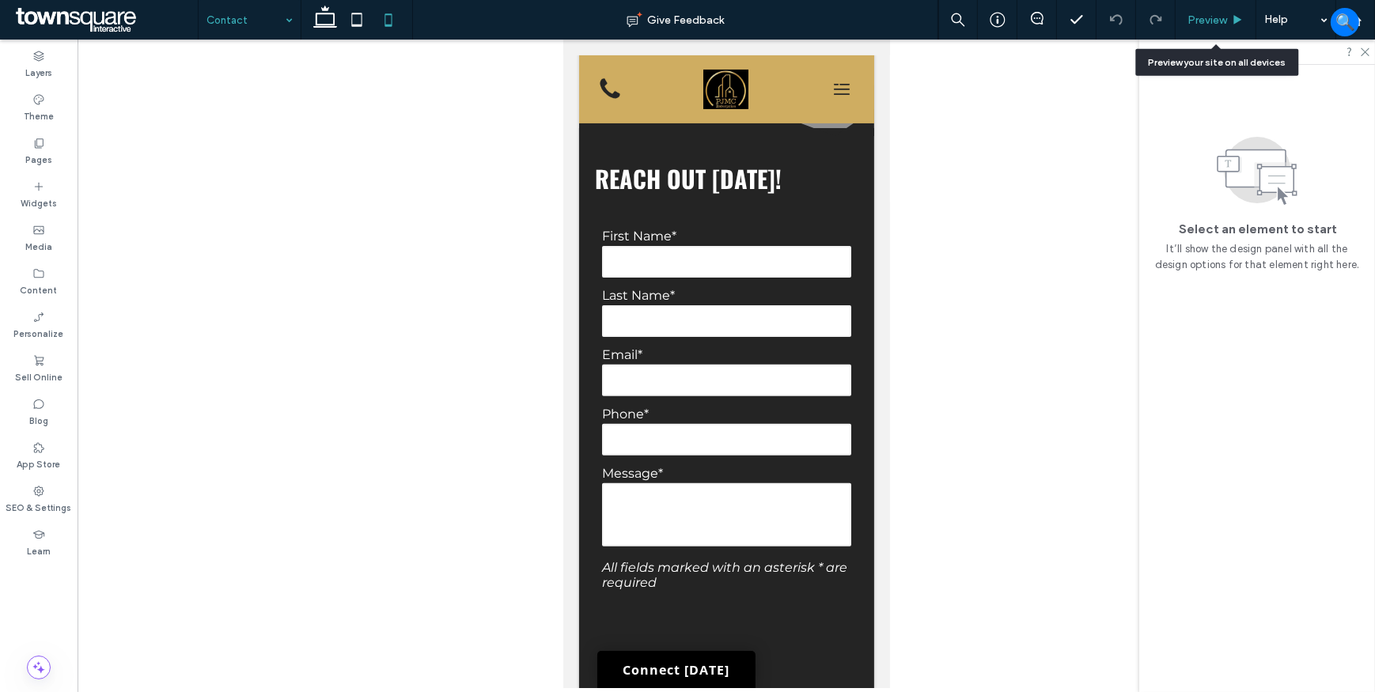
click at [1220, 21] on span "Preview" at bounding box center [1207, 19] width 40 height 13
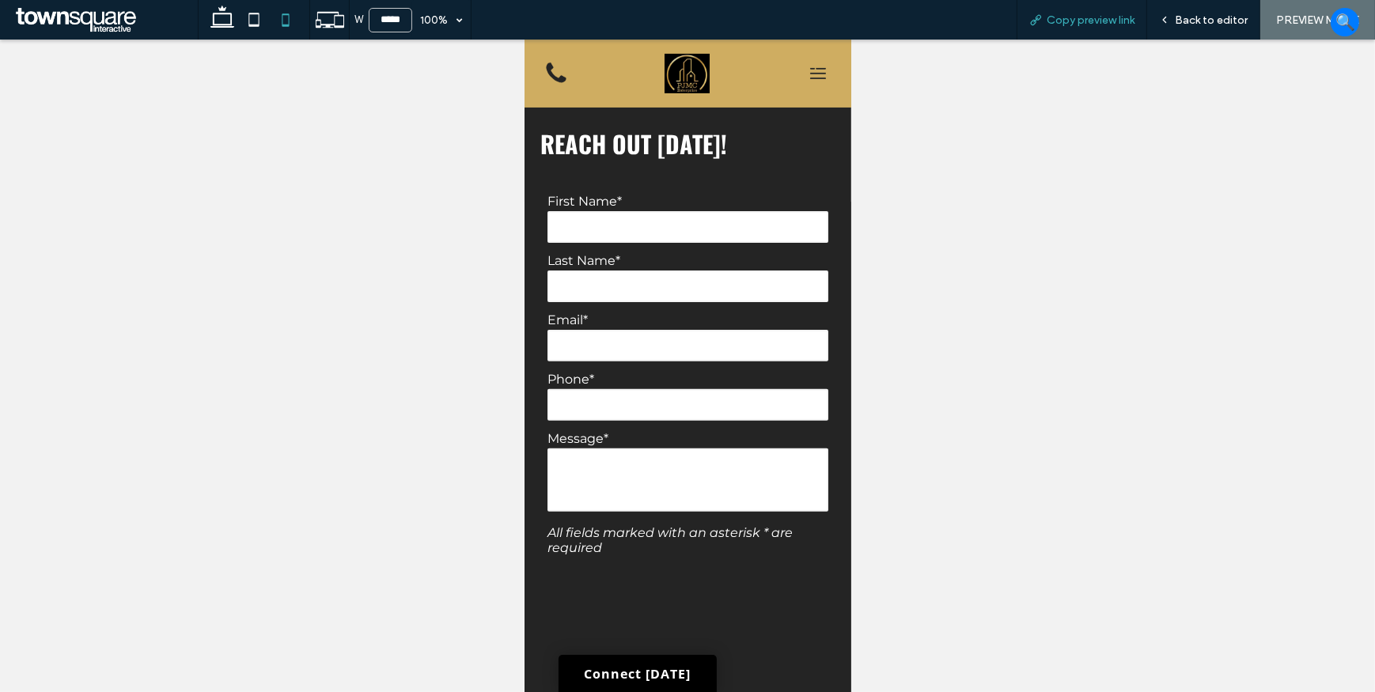
click at [1092, 33] on div "Copy preview link" at bounding box center [1082, 20] width 131 height 40
click at [1092, 27] on div "Copy preview link" at bounding box center [1082, 20] width 131 height 40
click at [1119, 21] on span "Copy preview link" at bounding box center [1091, 19] width 88 height 13
click at [1212, 21] on span "Back to editor" at bounding box center [1211, 19] width 73 height 13
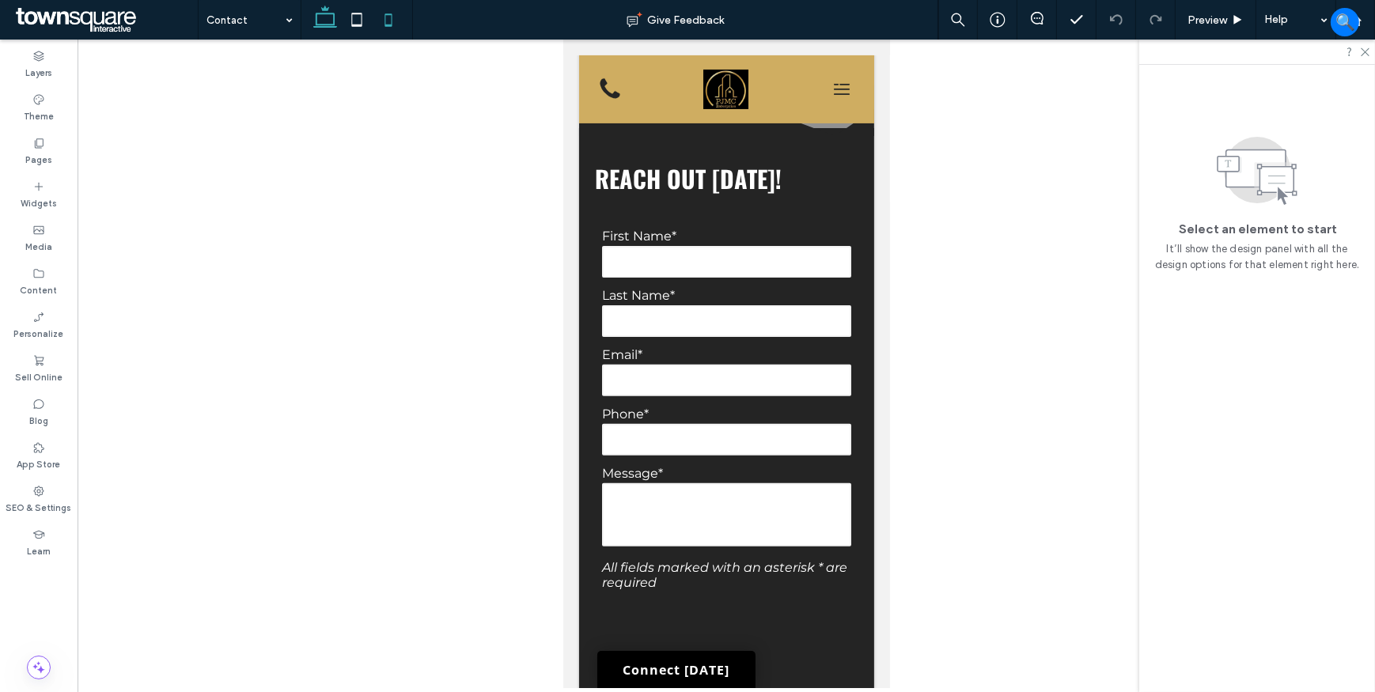
click at [336, 17] on icon at bounding box center [325, 20] width 32 height 32
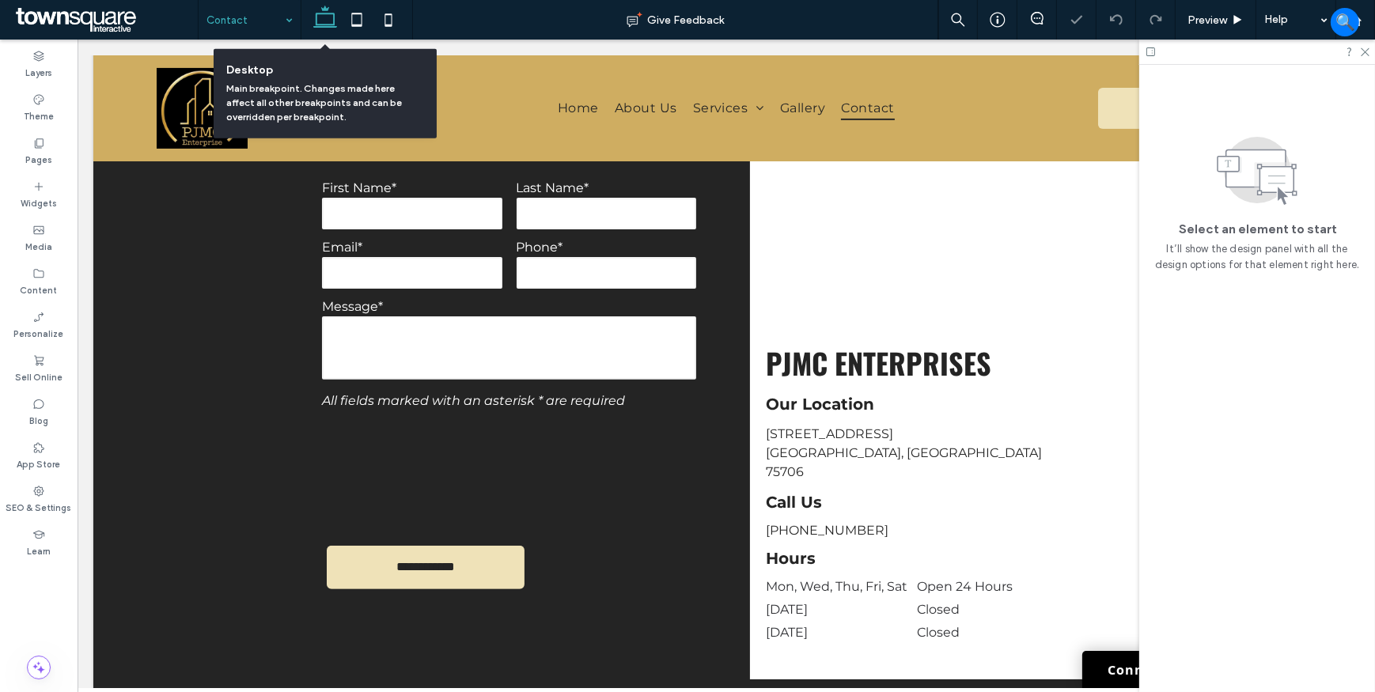
scroll to position [464, 0]
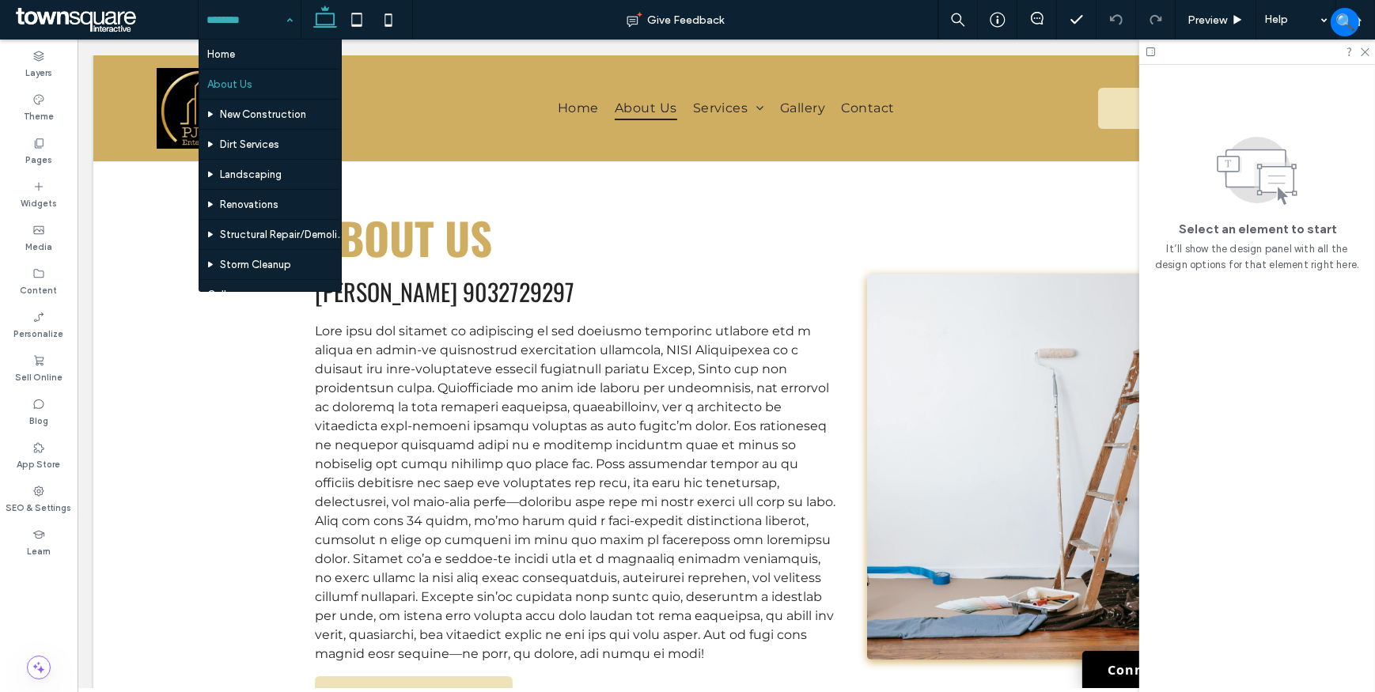
click at [285, 18] on div "Home About Us New Construction Dirt Services Landscaping Renovations Structural…" at bounding box center [250, 20] width 102 height 40
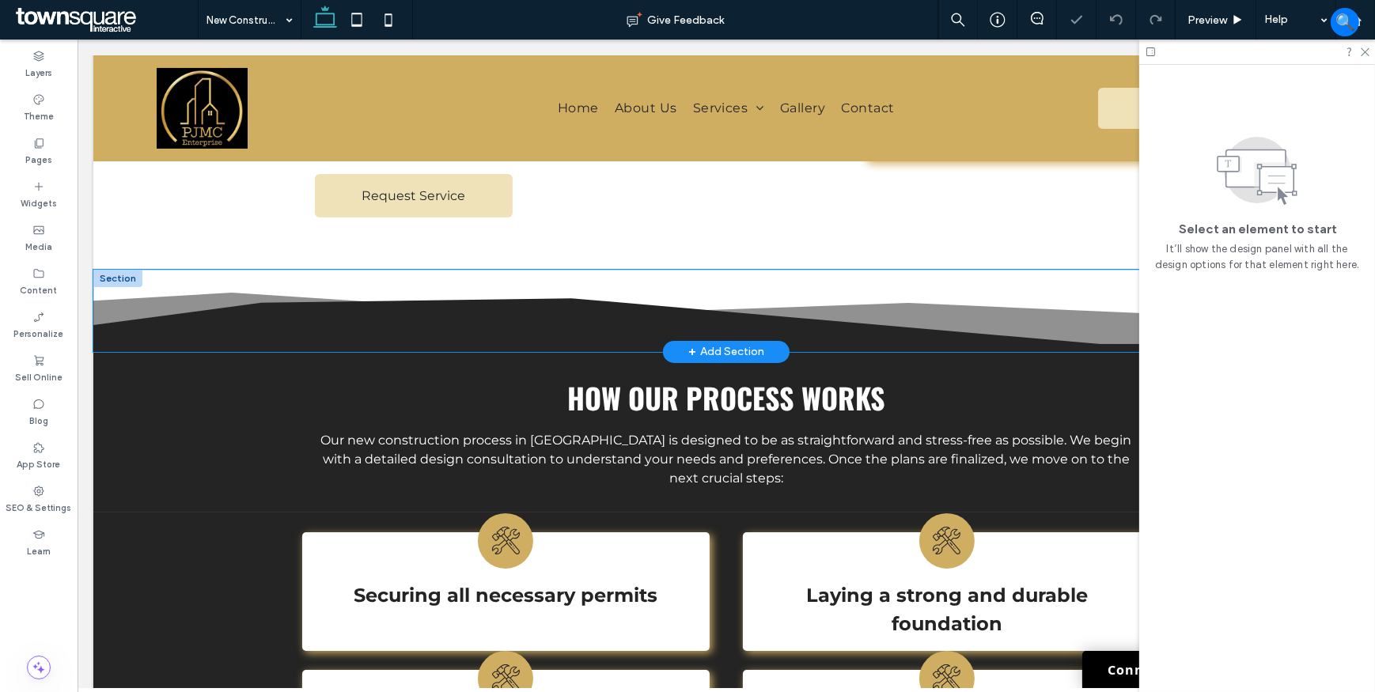
scroll to position [719, 0]
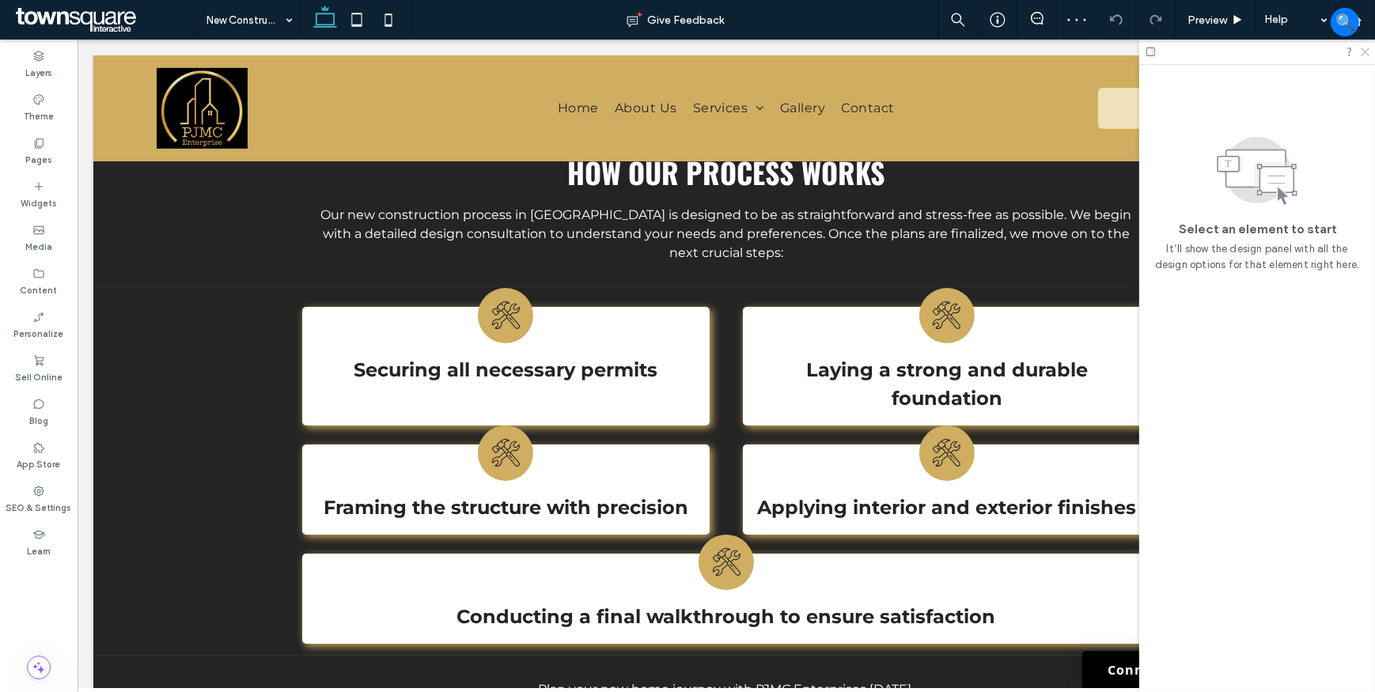
click at [1365, 53] on icon at bounding box center [1364, 51] width 10 height 10
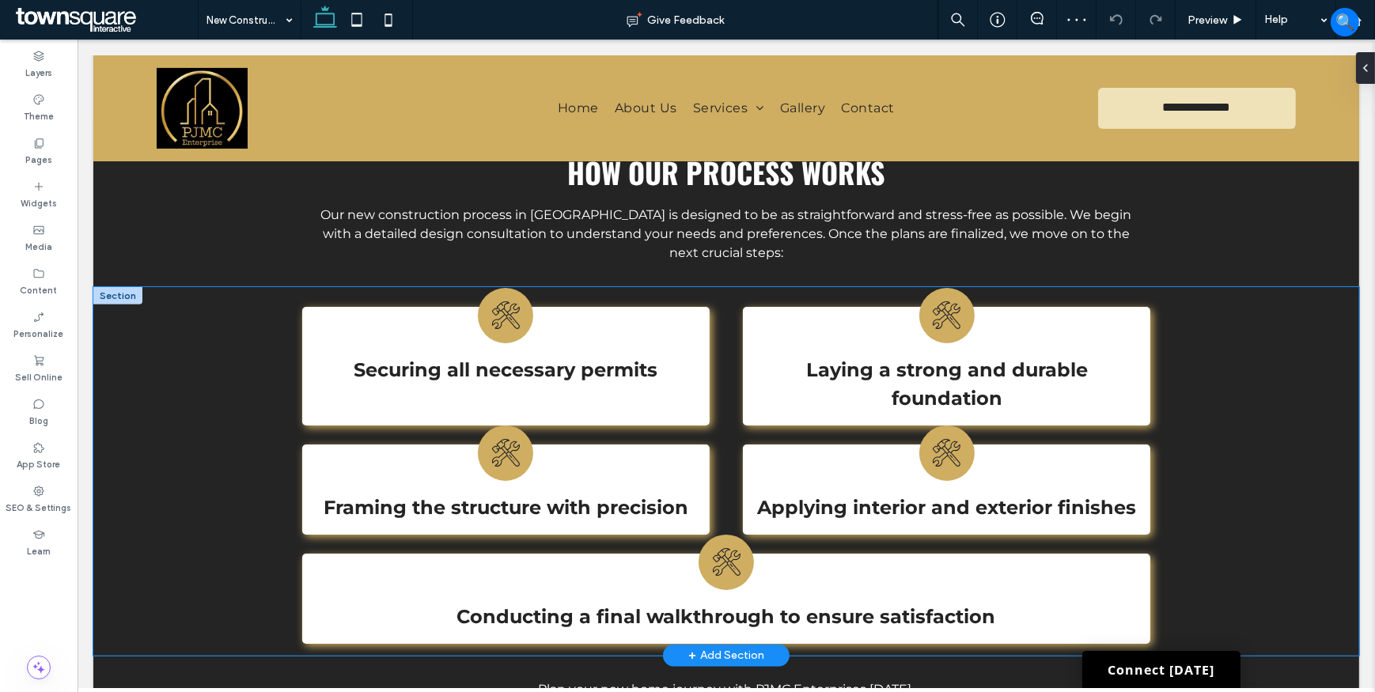
click at [269, 324] on div "Securing all necessary permits Laying a strong and durable foundation Framing t…" at bounding box center [725, 471] width 949 height 369
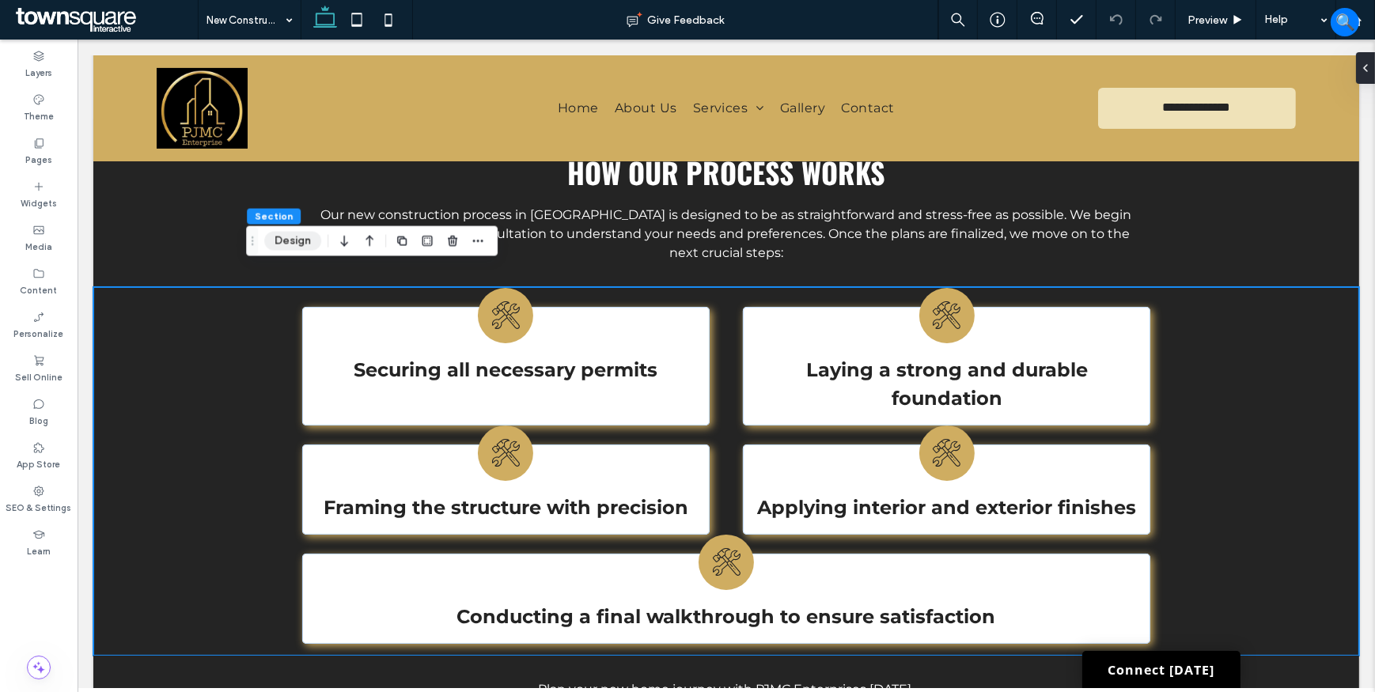
click at [300, 242] on button "Design" at bounding box center [292, 241] width 57 height 19
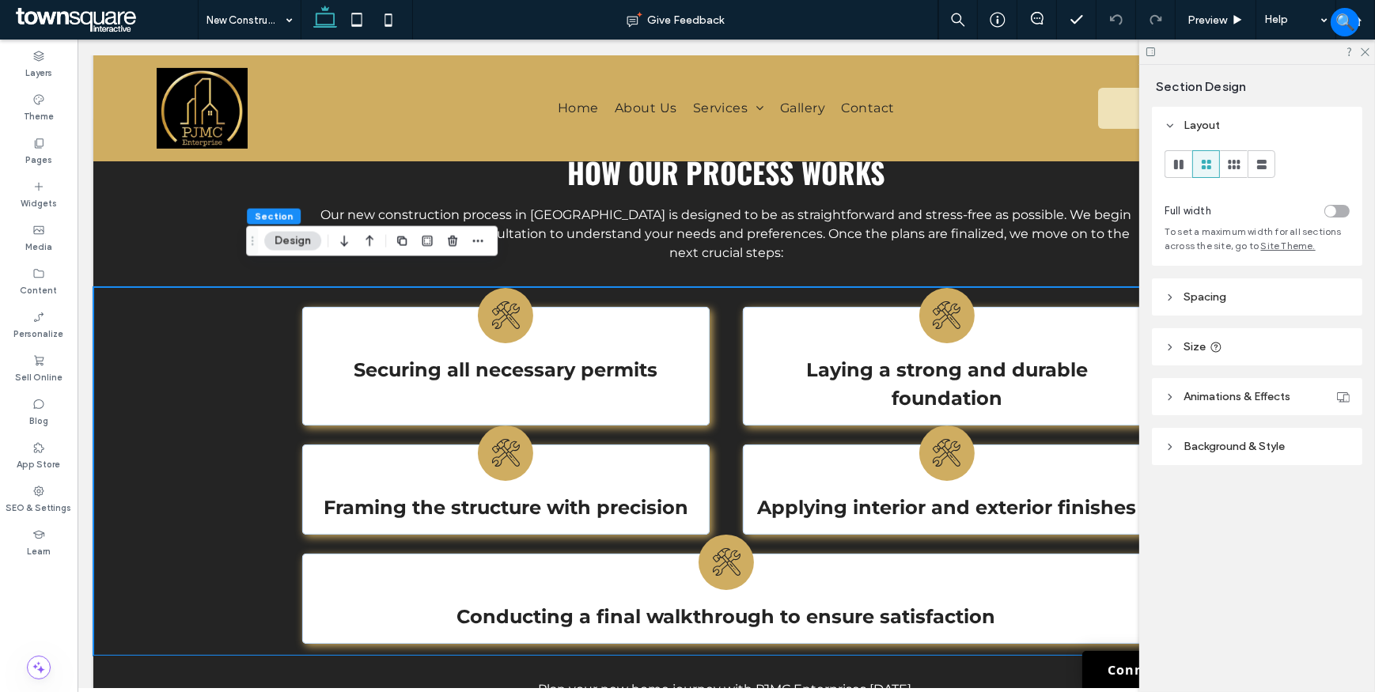
click at [1184, 309] on header "Spacing" at bounding box center [1257, 296] width 210 height 37
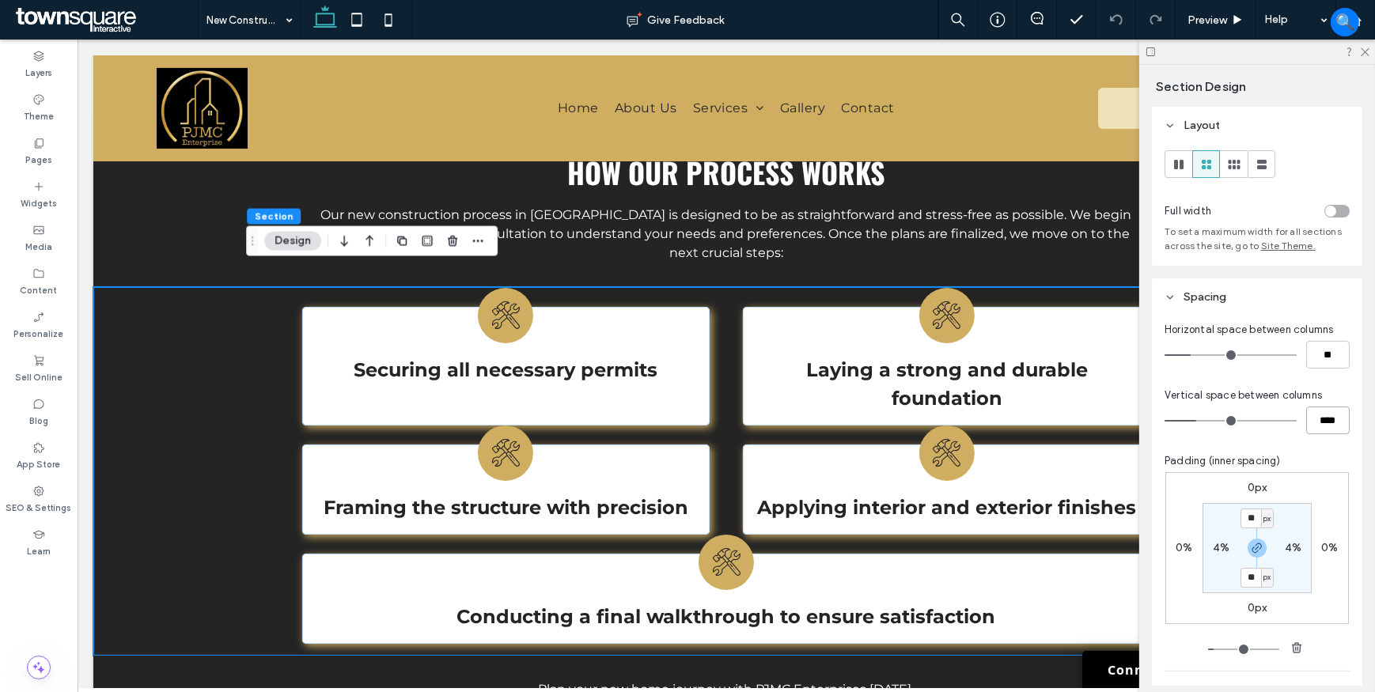
click at [1313, 422] on input "****" at bounding box center [1328, 421] width 44 height 28
type input "**"
type input "****"
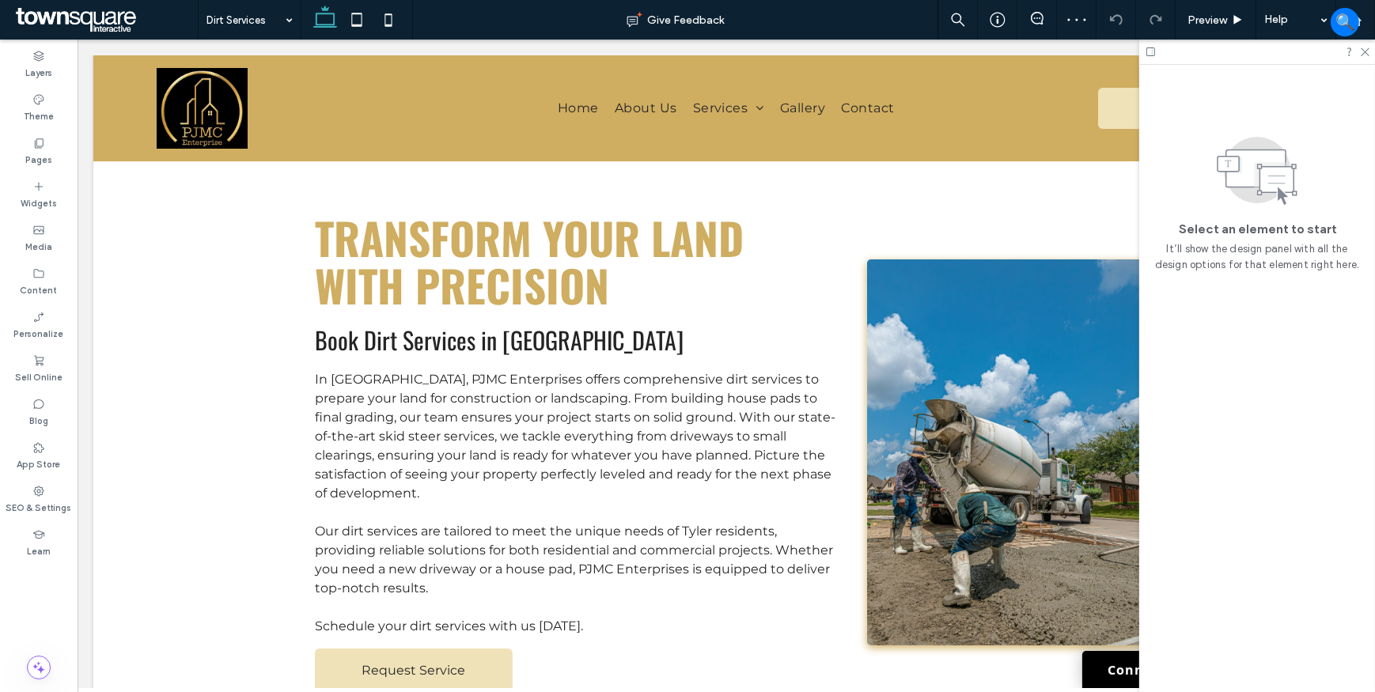
scroll to position [575, 0]
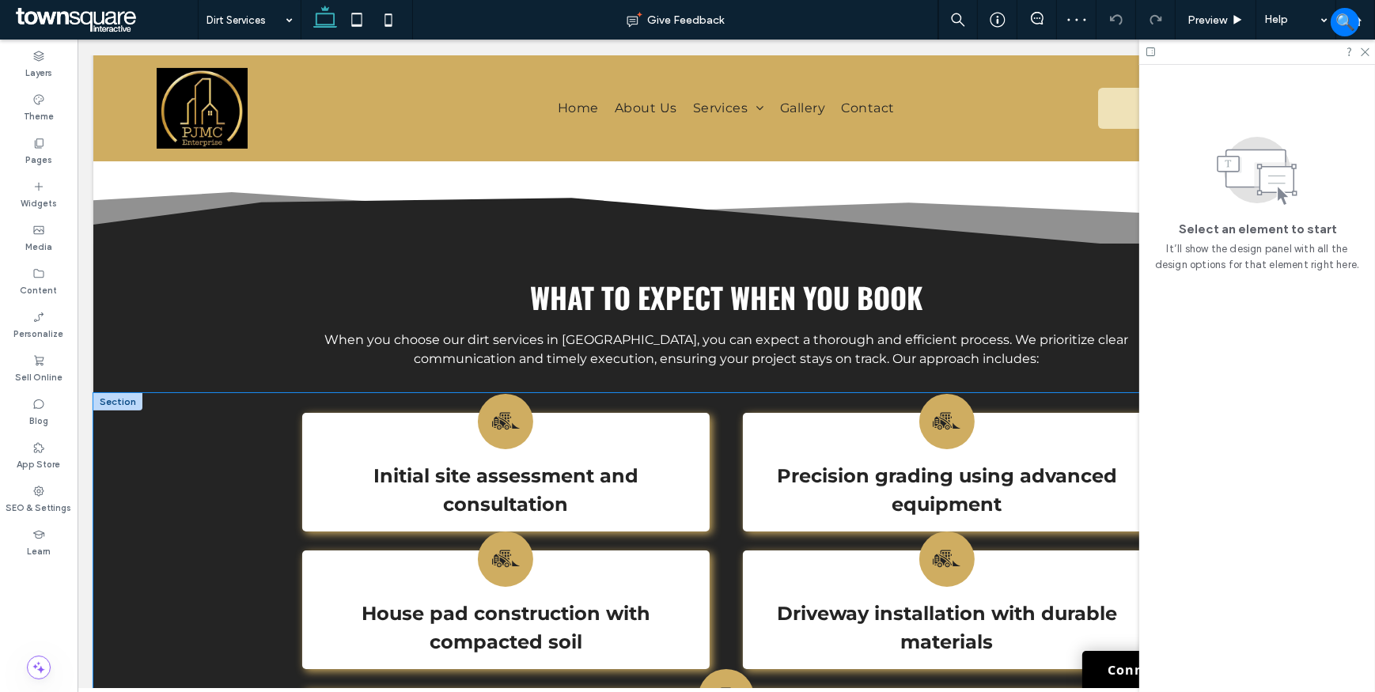
click at [216, 445] on div "Initial site assessment and consultation Precision grading using advanced equip…" at bounding box center [726, 591] width 1266 height 397
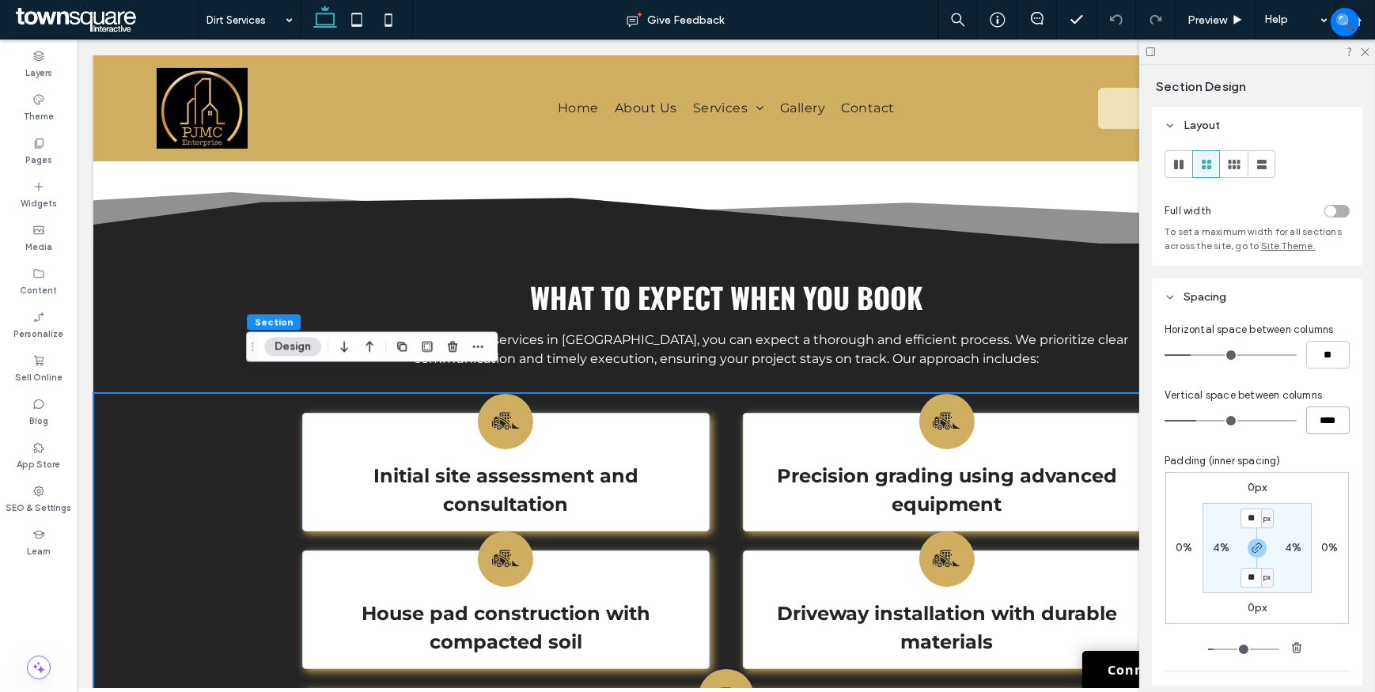
click at [1321, 420] on input "****" at bounding box center [1328, 421] width 44 height 28
type input "**"
type input "****"
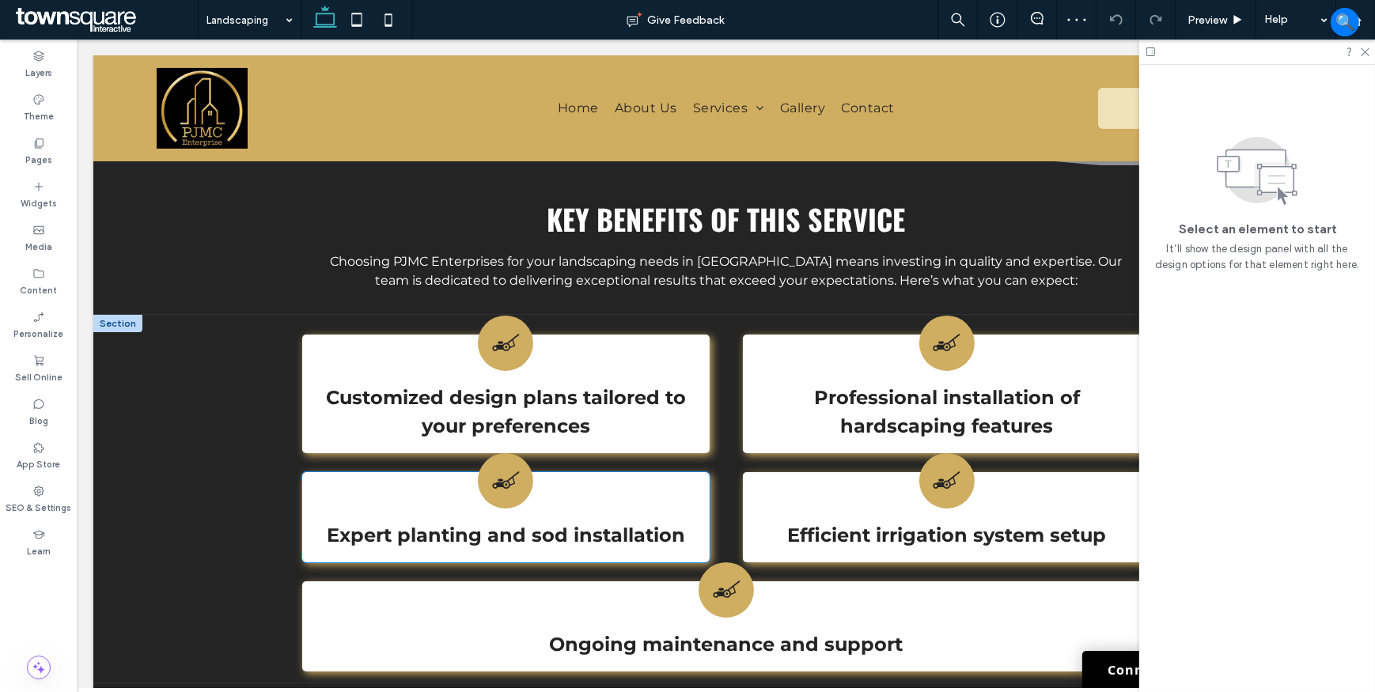
scroll to position [647, 0]
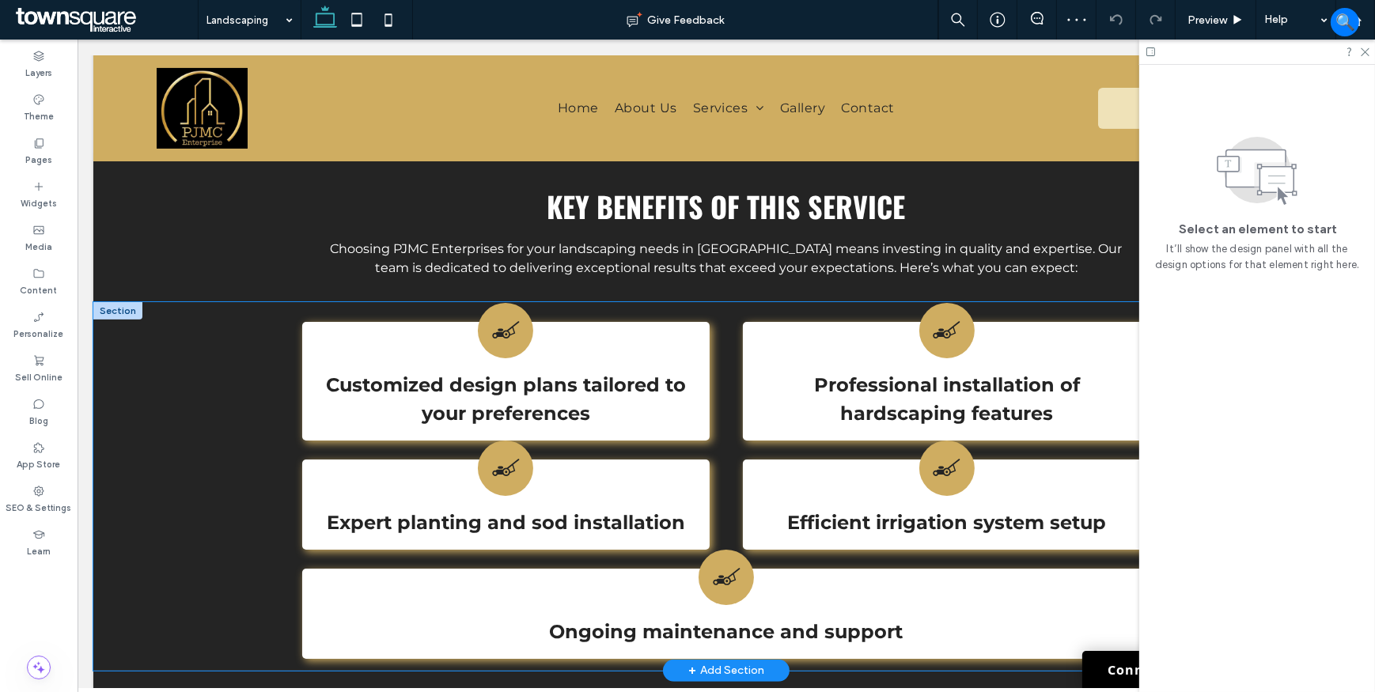
click at [227, 373] on div "Customized design plans tailored to your preferences Professional installation …" at bounding box center [726, 486] width 1266 height 369
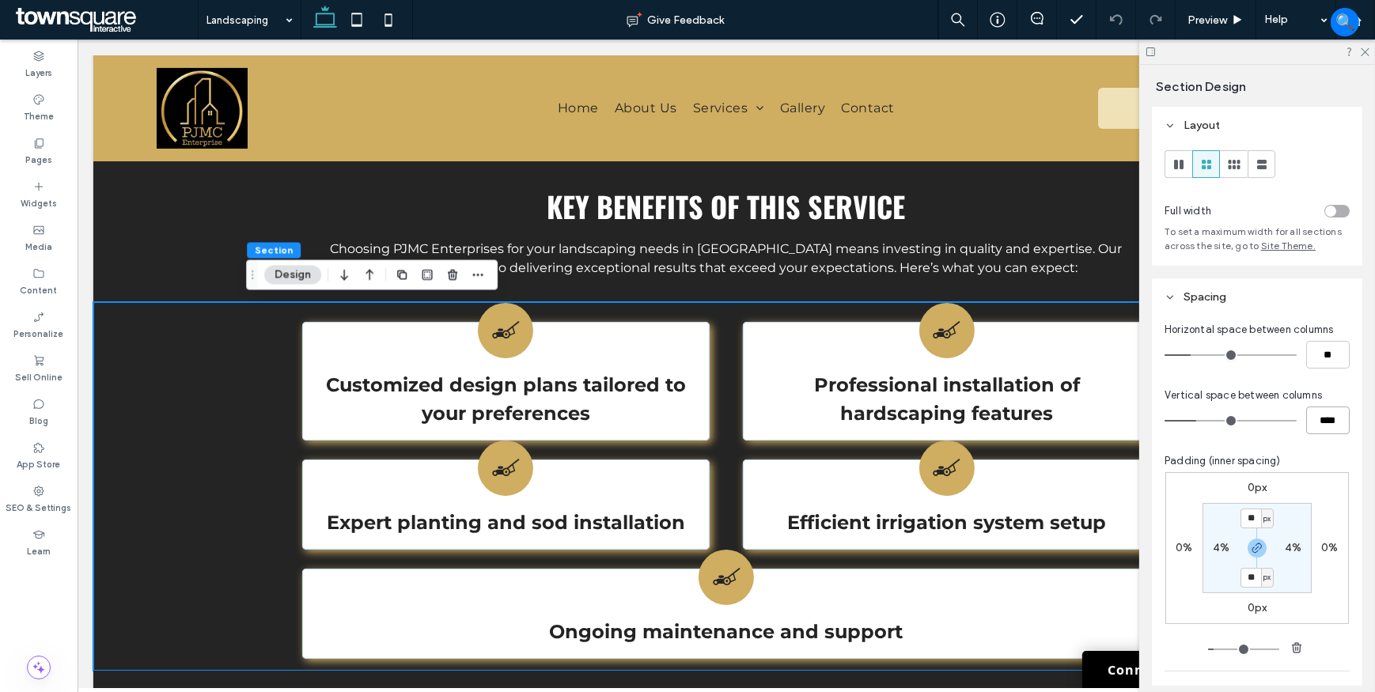
click at [1329, 425] on input "****" at bounding box center [1328, 421] width 44 height 28
type input "**"
type input "****"
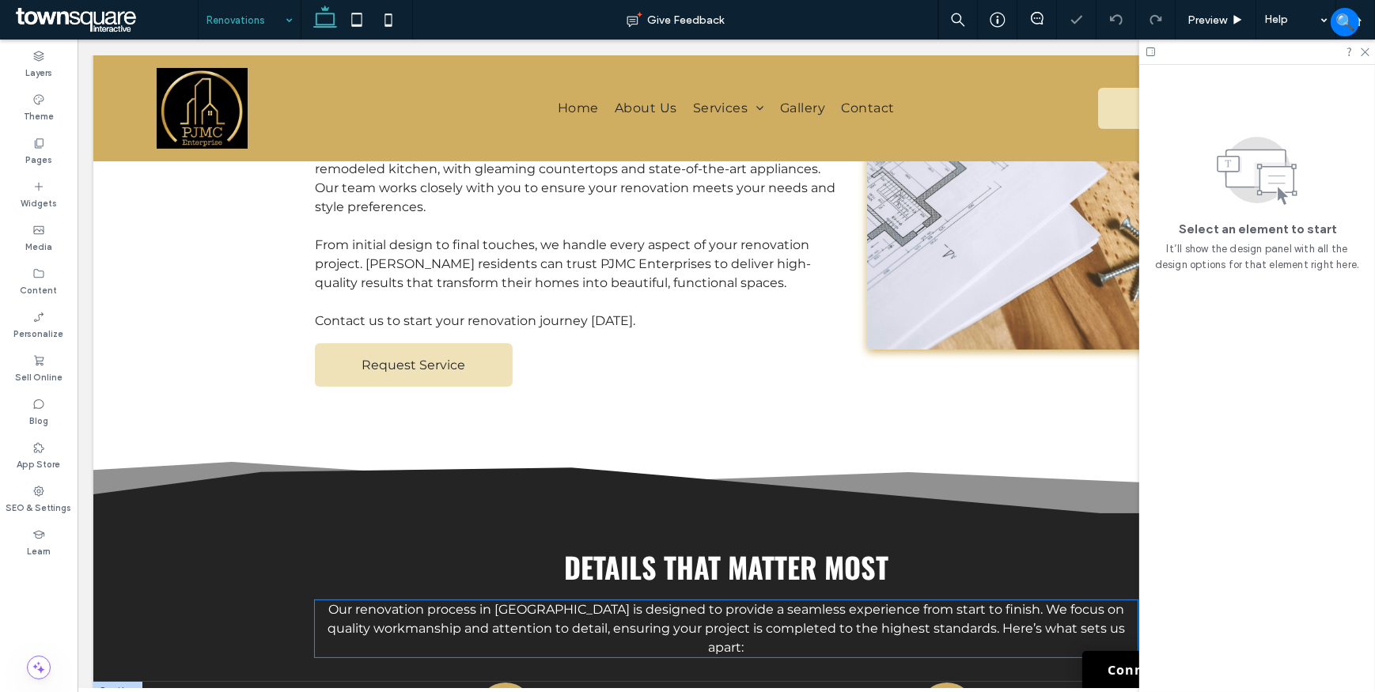
scroll to position [575, 0]
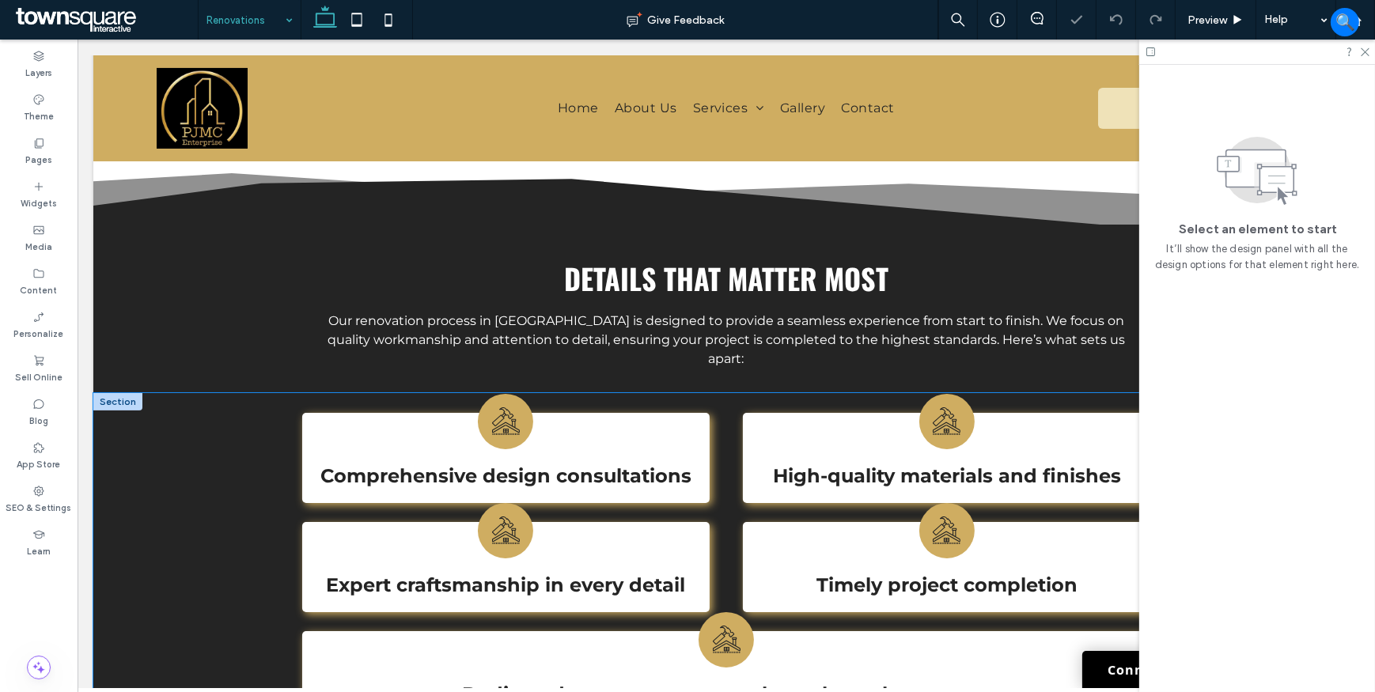
click at [210, 445] on div "Comprehensive design consultations High-quality materials and finishes Expert c…" at bounding box center [726, 563] width 1266 height 340
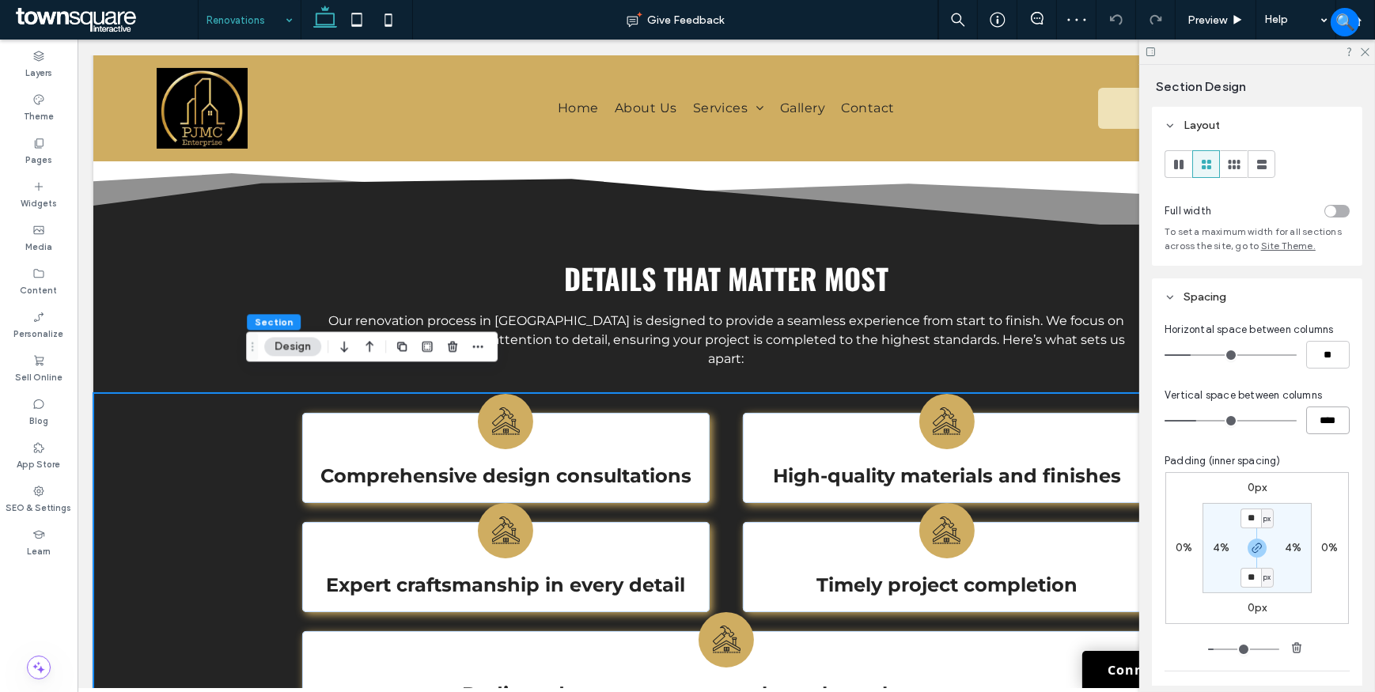
click at [1313, 429] on input "****" at bounding box center [1328, 421] width 44 height 28
type input "**"
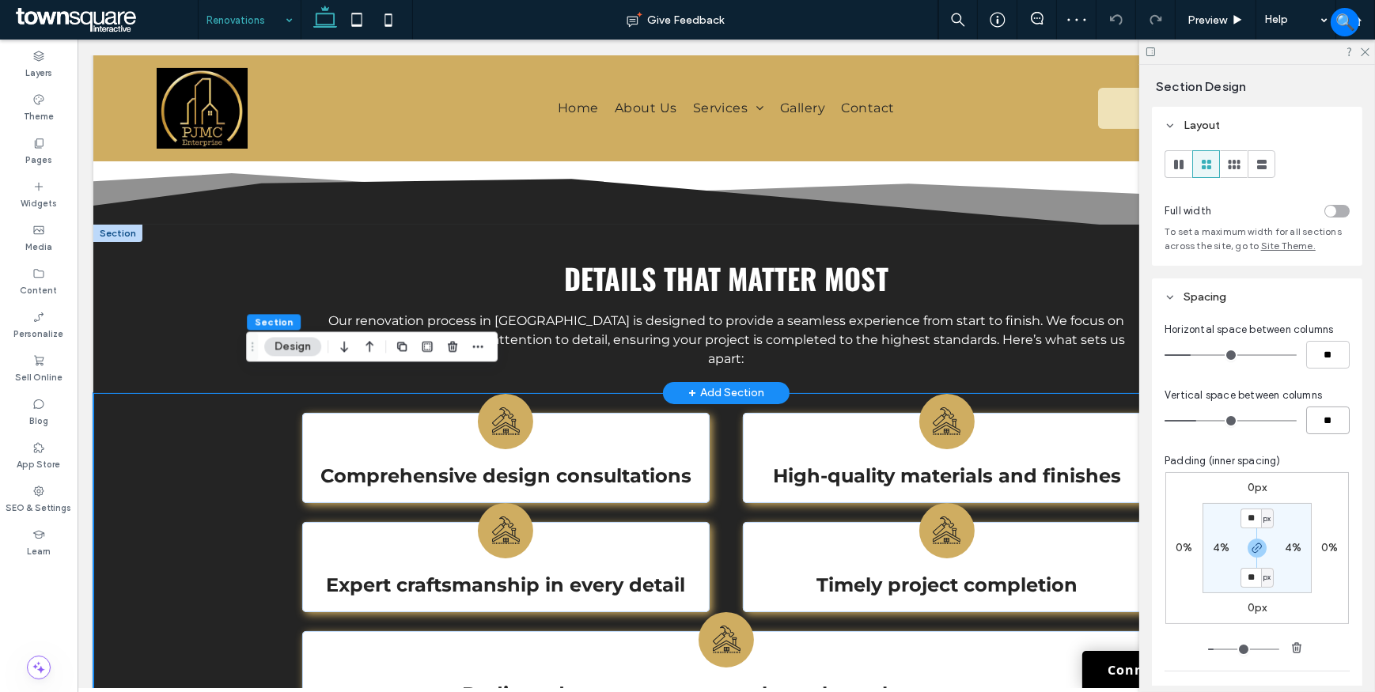
type input "**"
type input "****"
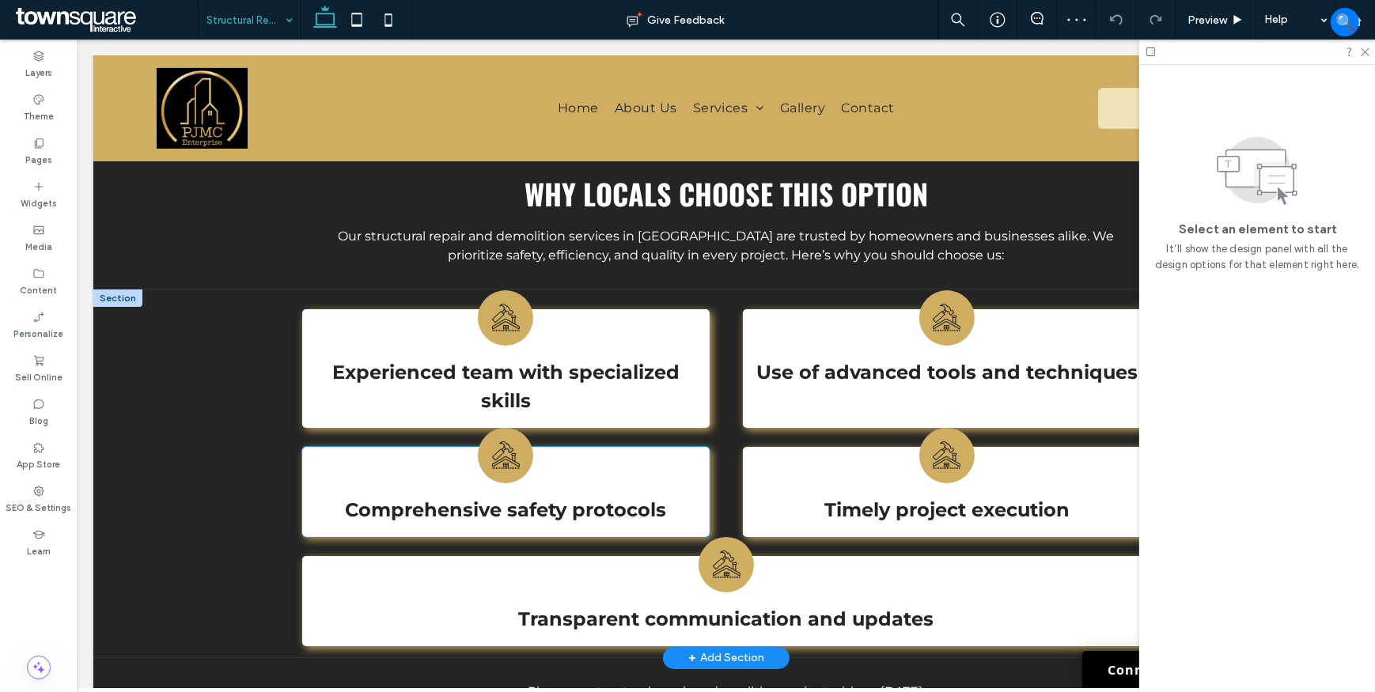
scroll to position [719, 0]
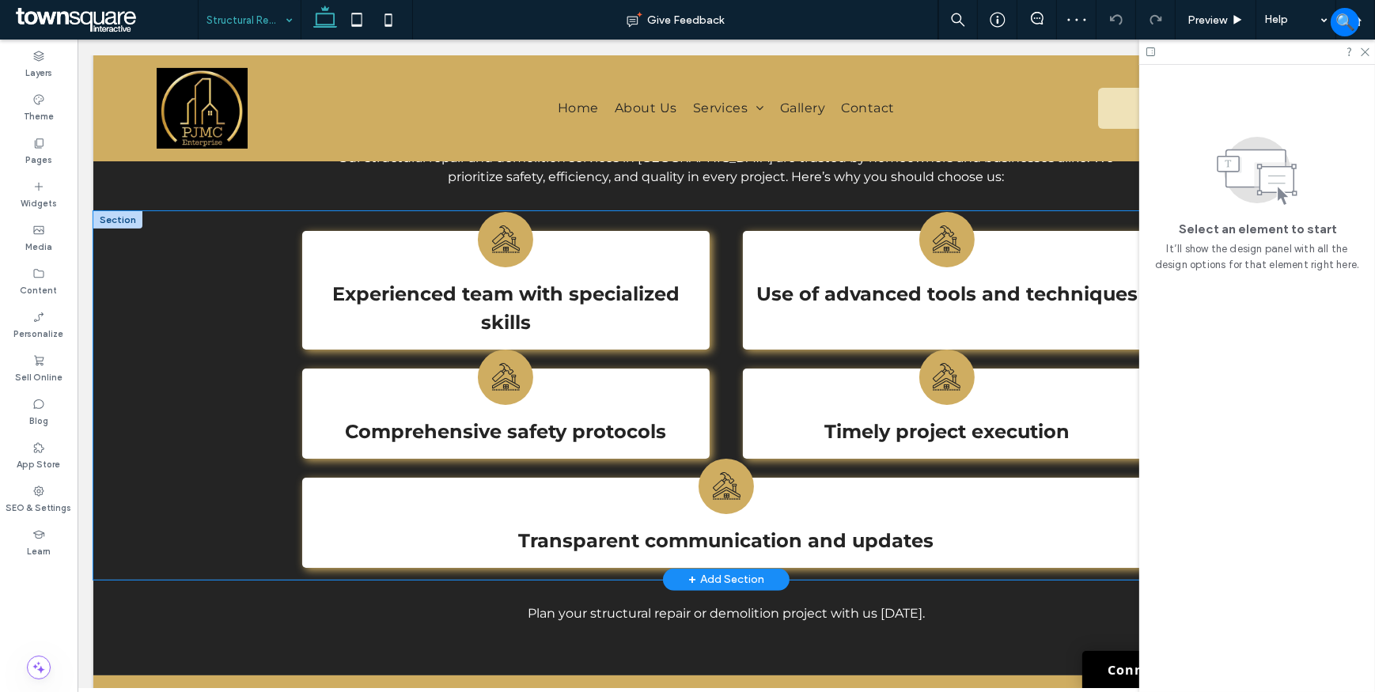
click at [192, 324] on div "Experienced team with specialized skills Use of advanced tools and techniques C…" at bounding box center [726, 395] width 1266 height 369
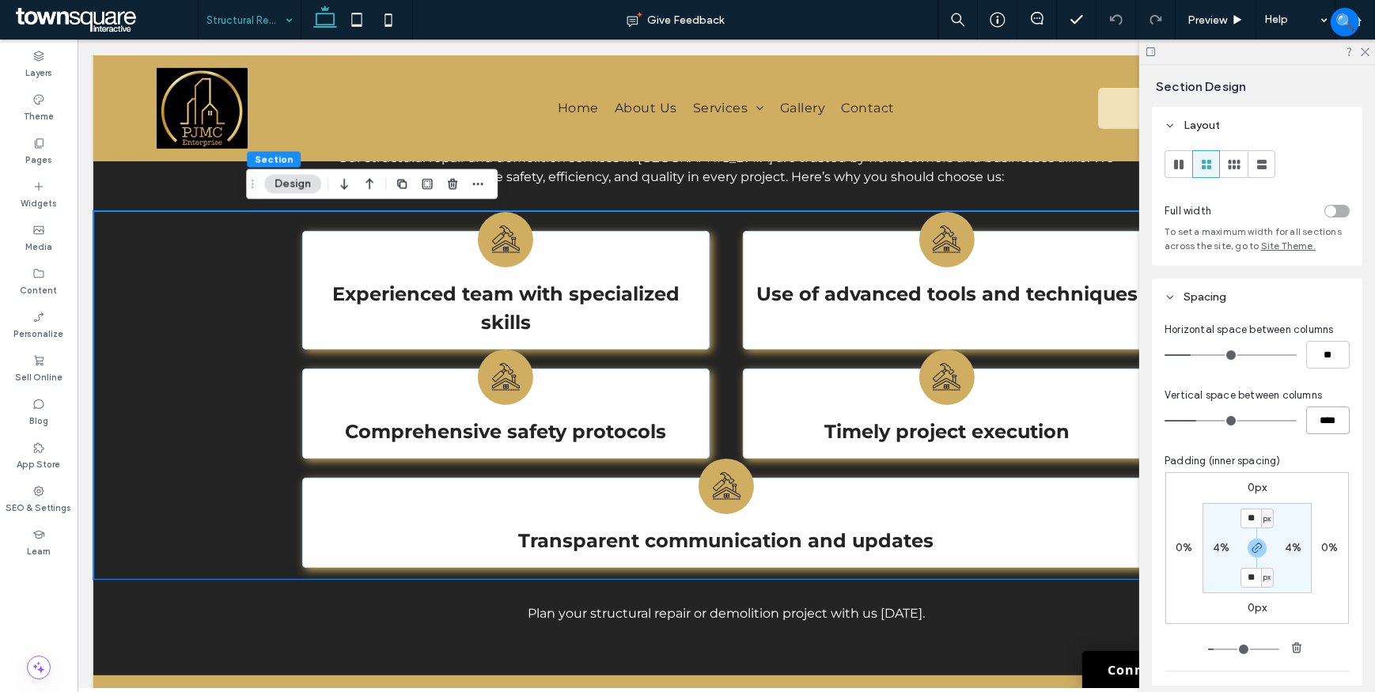
click at [1317, 419] on input "****" at bounding box center [1328, 421] width 44 height 28
type input "****"
type input "**"
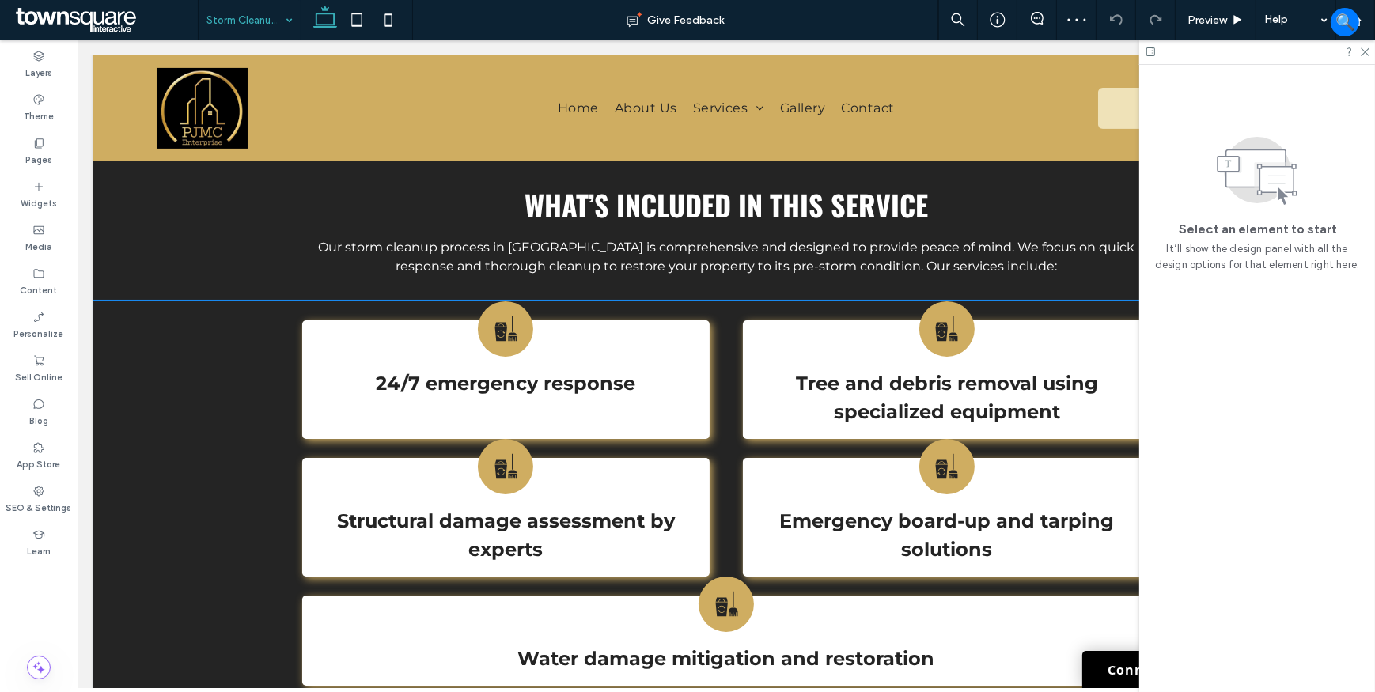
scroll to position [719, 0]
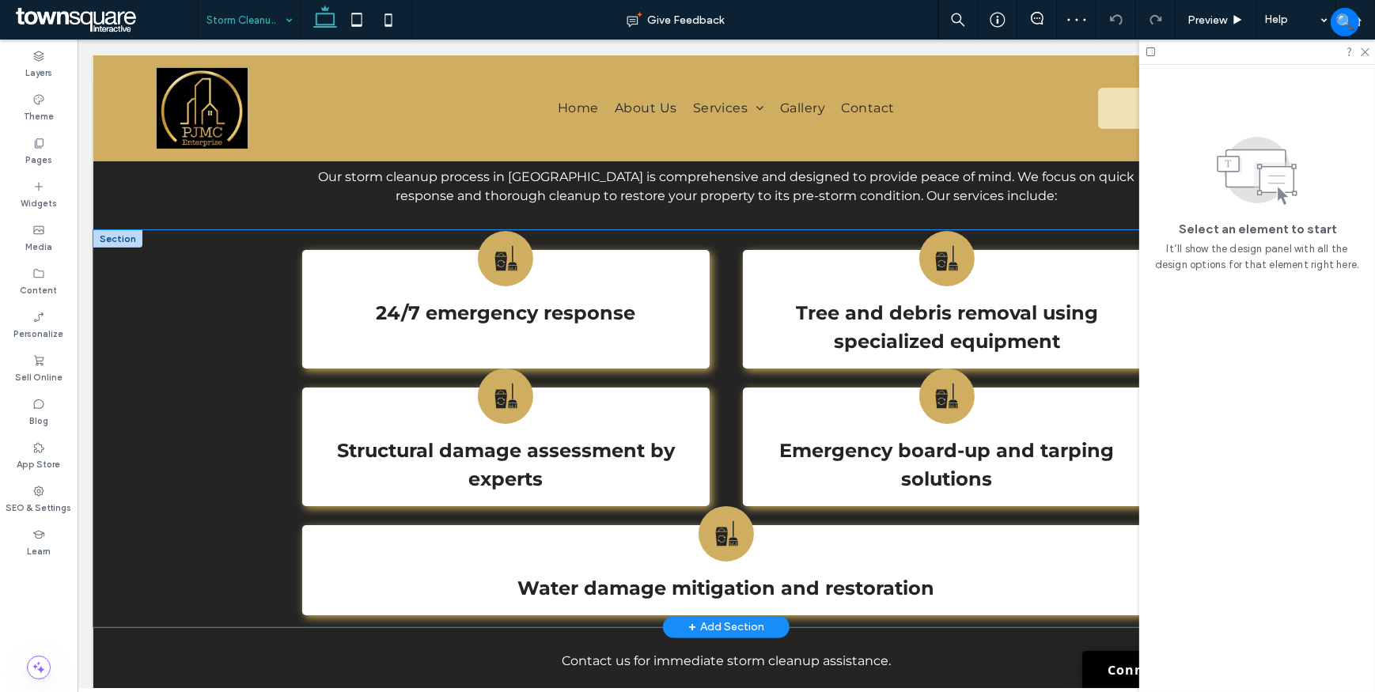
click at [189, 399] on div "24/7 emergency response Tree and debris removal using specialized equipment Str…" at bounding box center [726, 428] width 1266 height 397
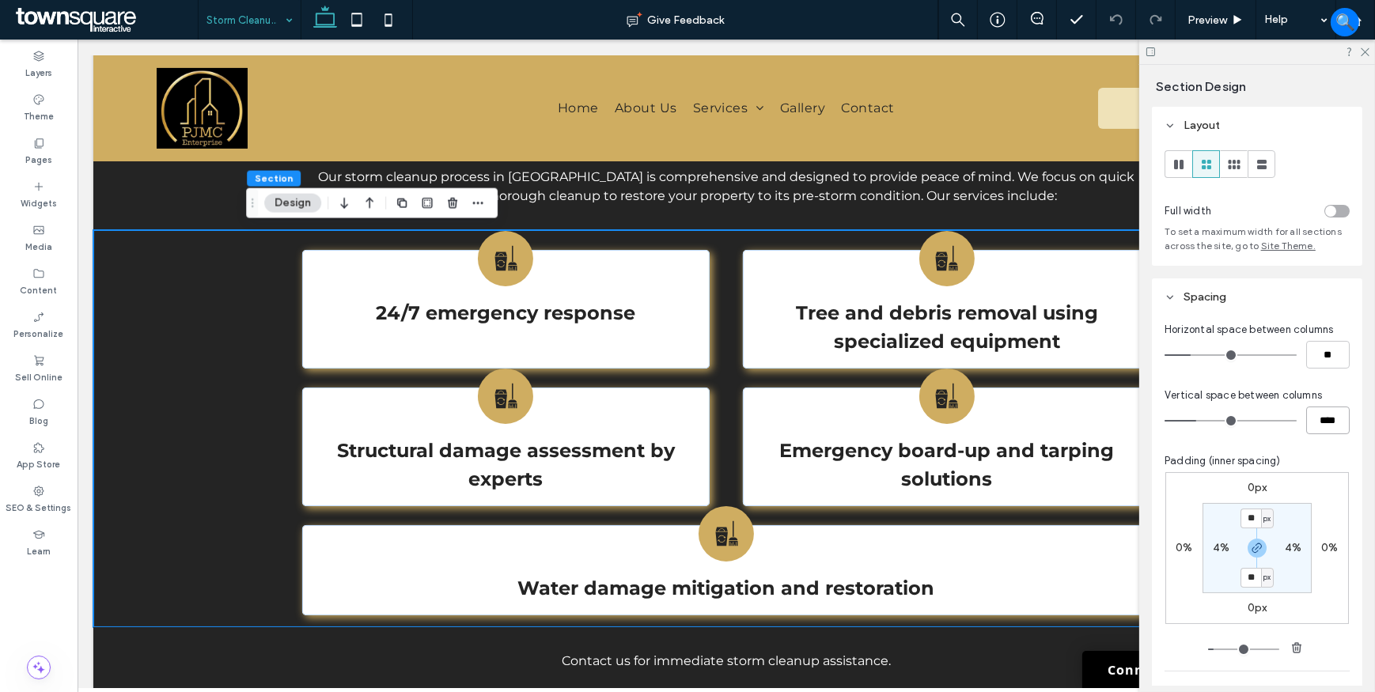
click at [1310, 422] on input "****" at bounding box center [1328, 421] width 44 height 28
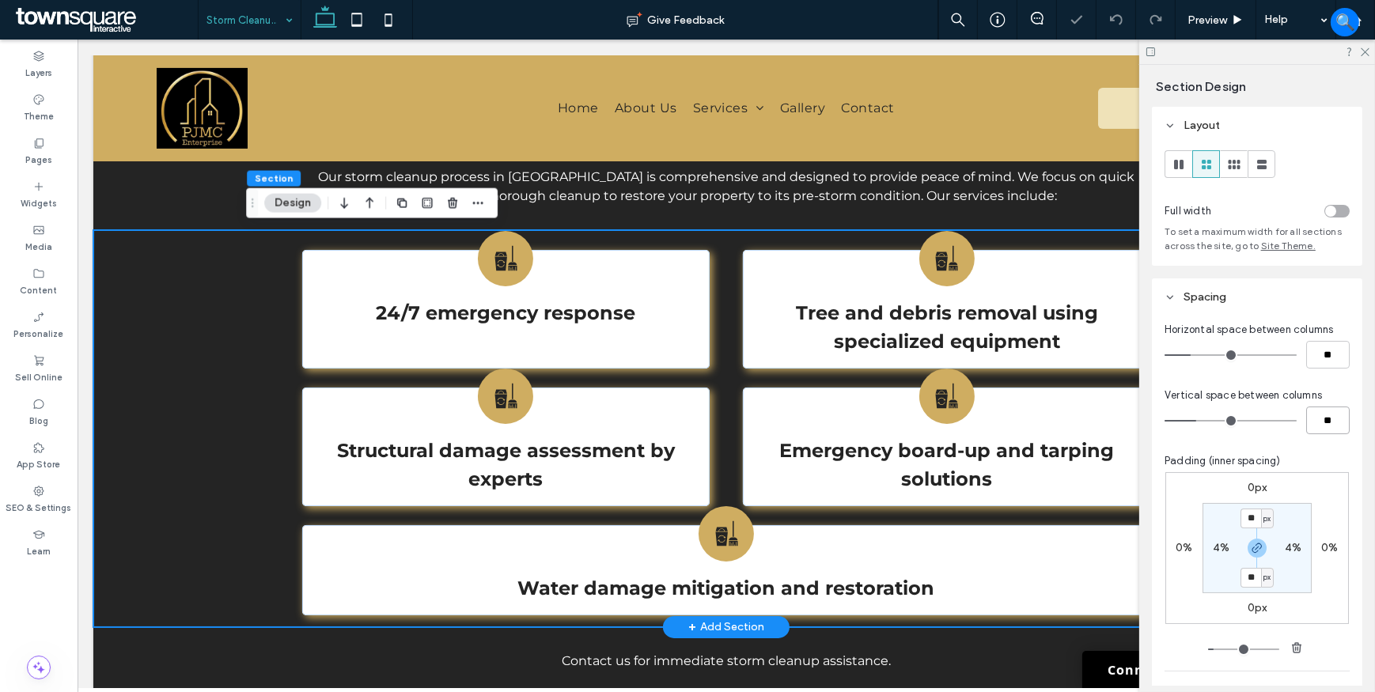
type input "****"
type input "**"
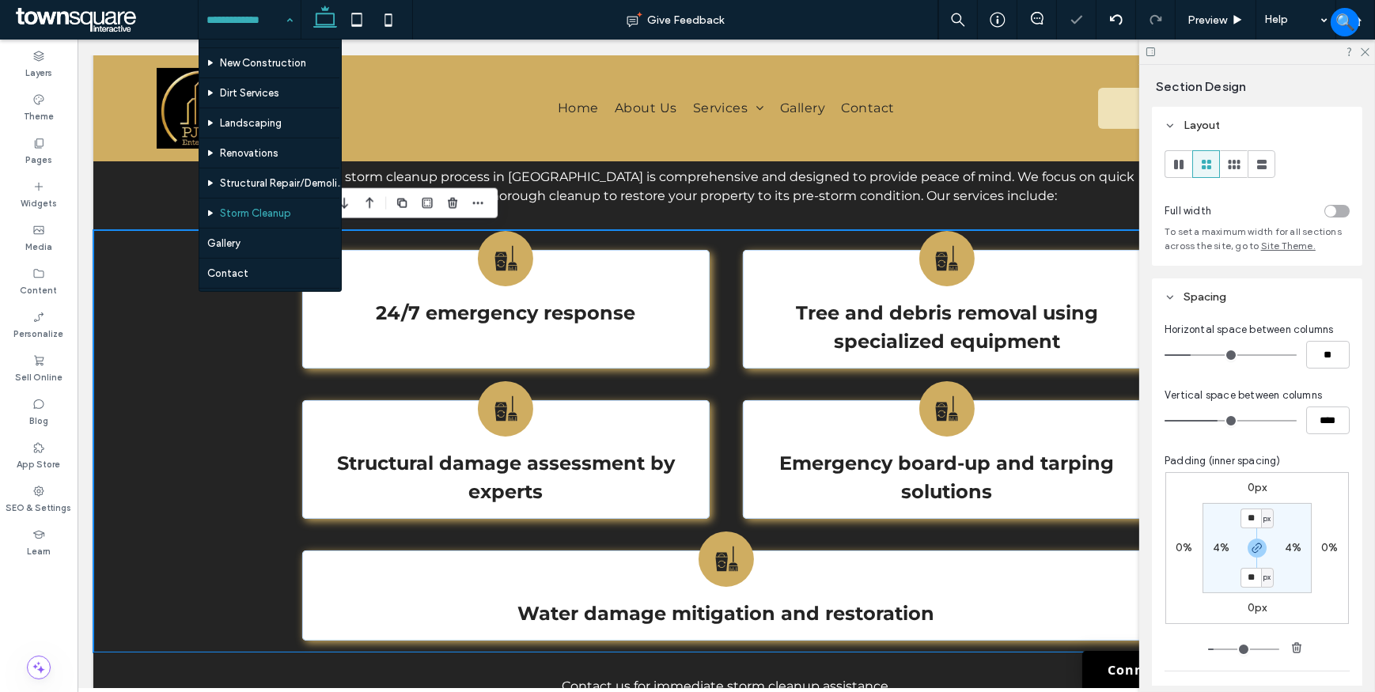
scroll to position [87, 0]
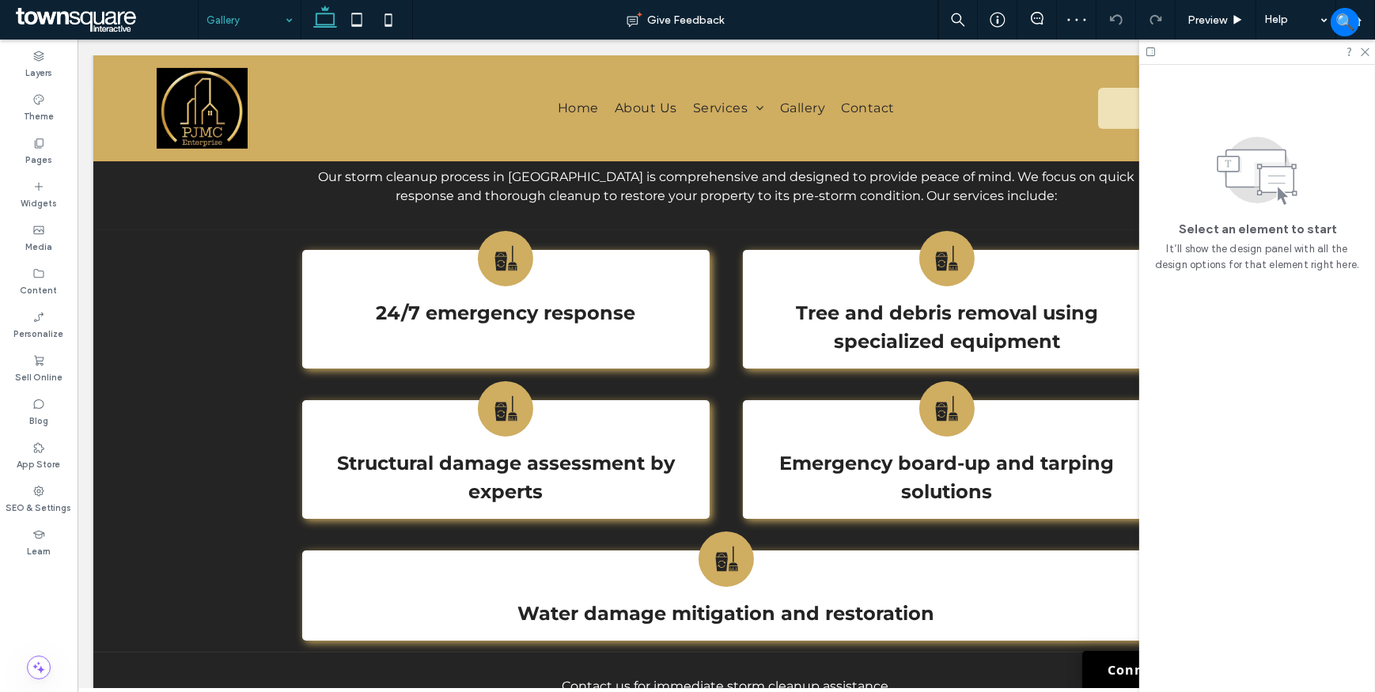
click at [279, 16] on div "Gallery" at bounding box center [250, 20] width 102 height 40
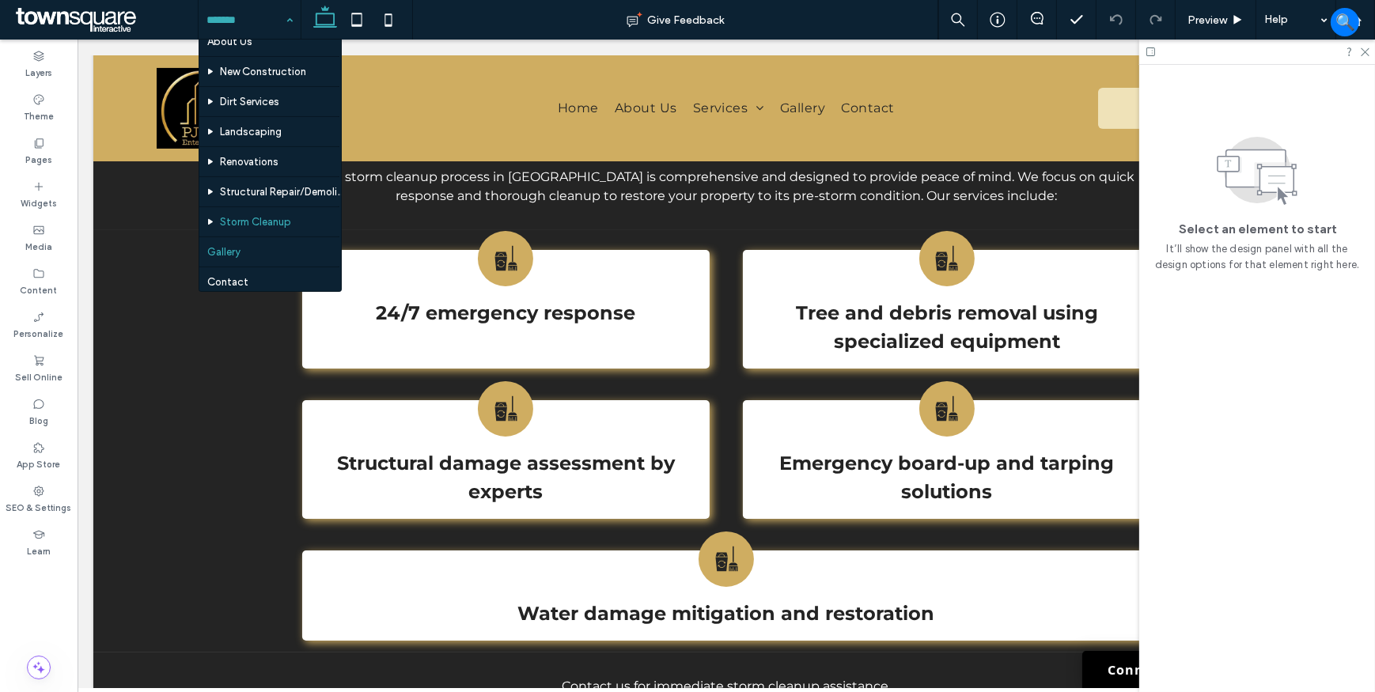
scroll to position [87, 0]
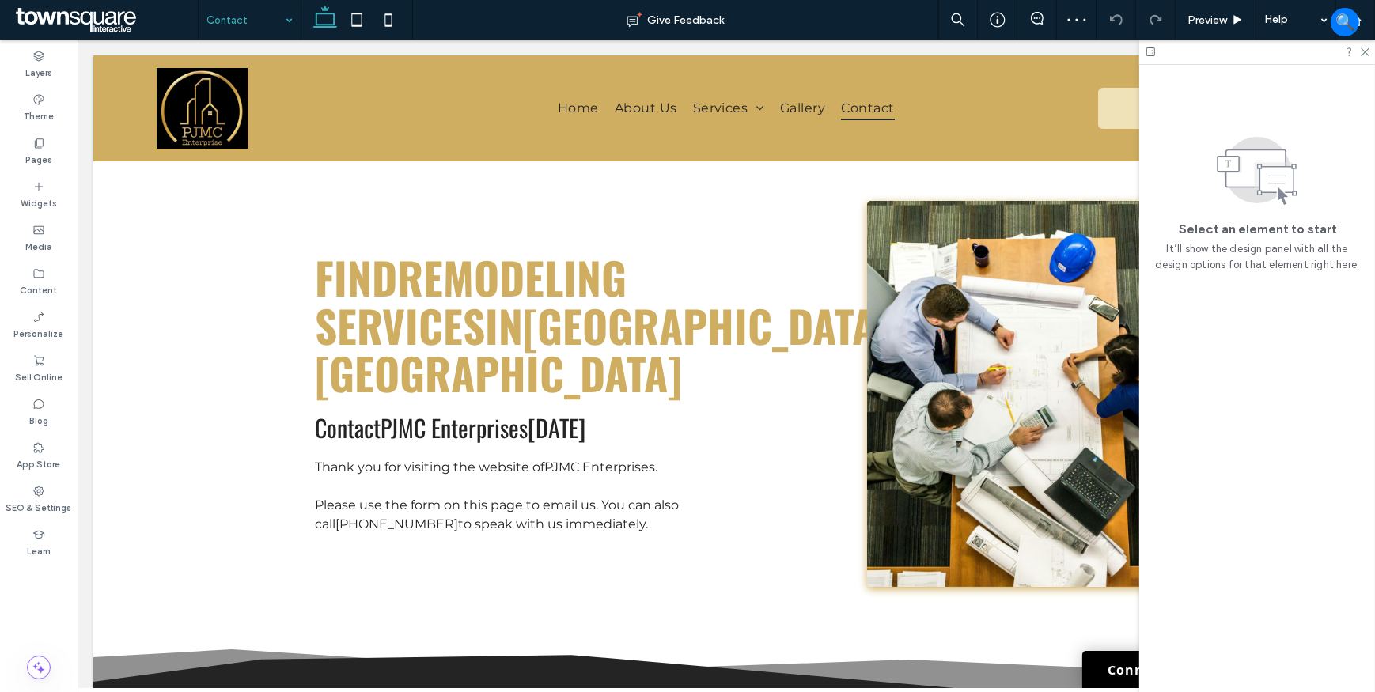
click at [290, 13] on div "Contact" at bounding box center [250, 20] width 102 height 40
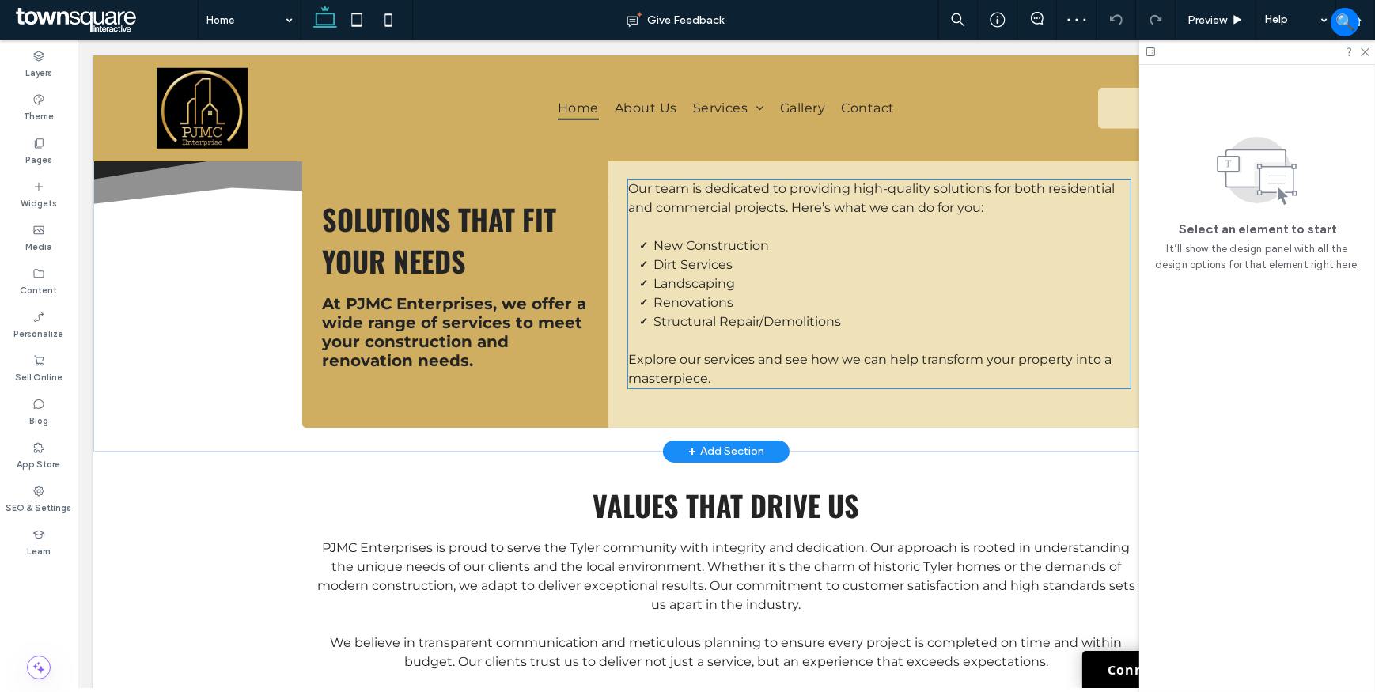
scroll to position [1753, 0]
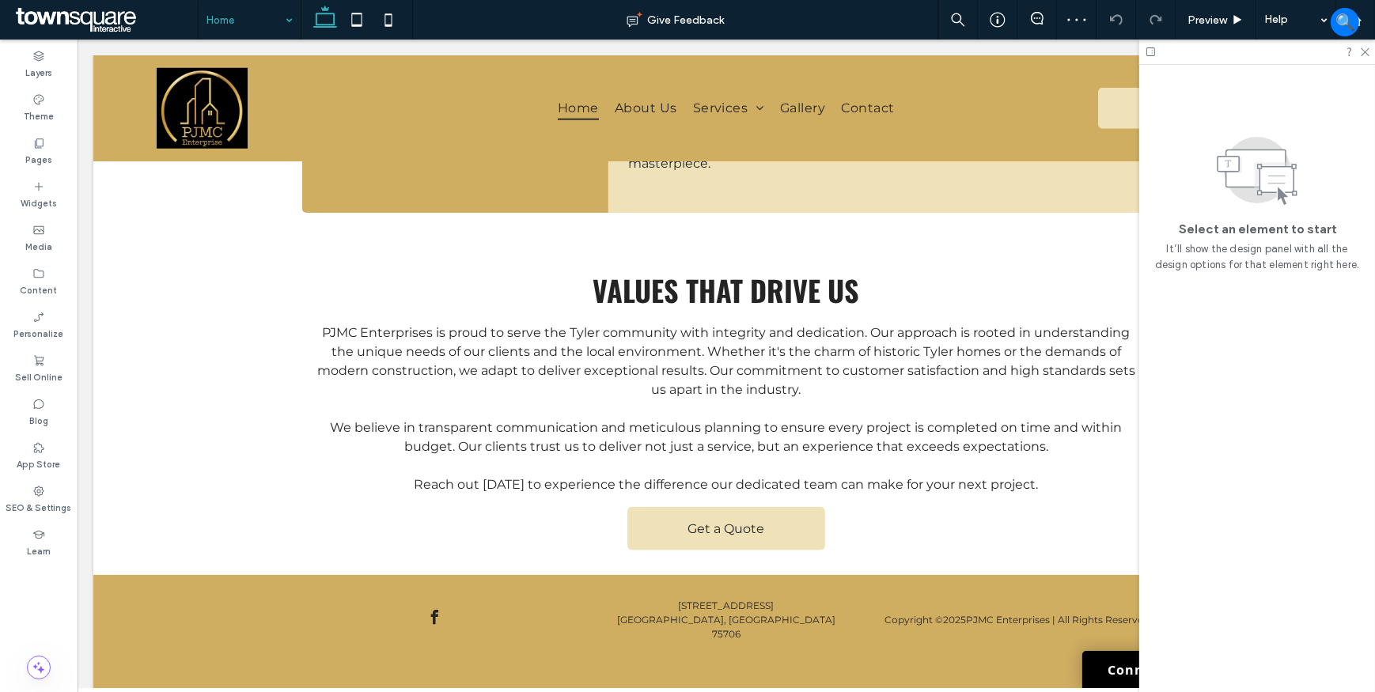
click at [272, 12] on input at bounding box center [245, 20] width 78 height 40
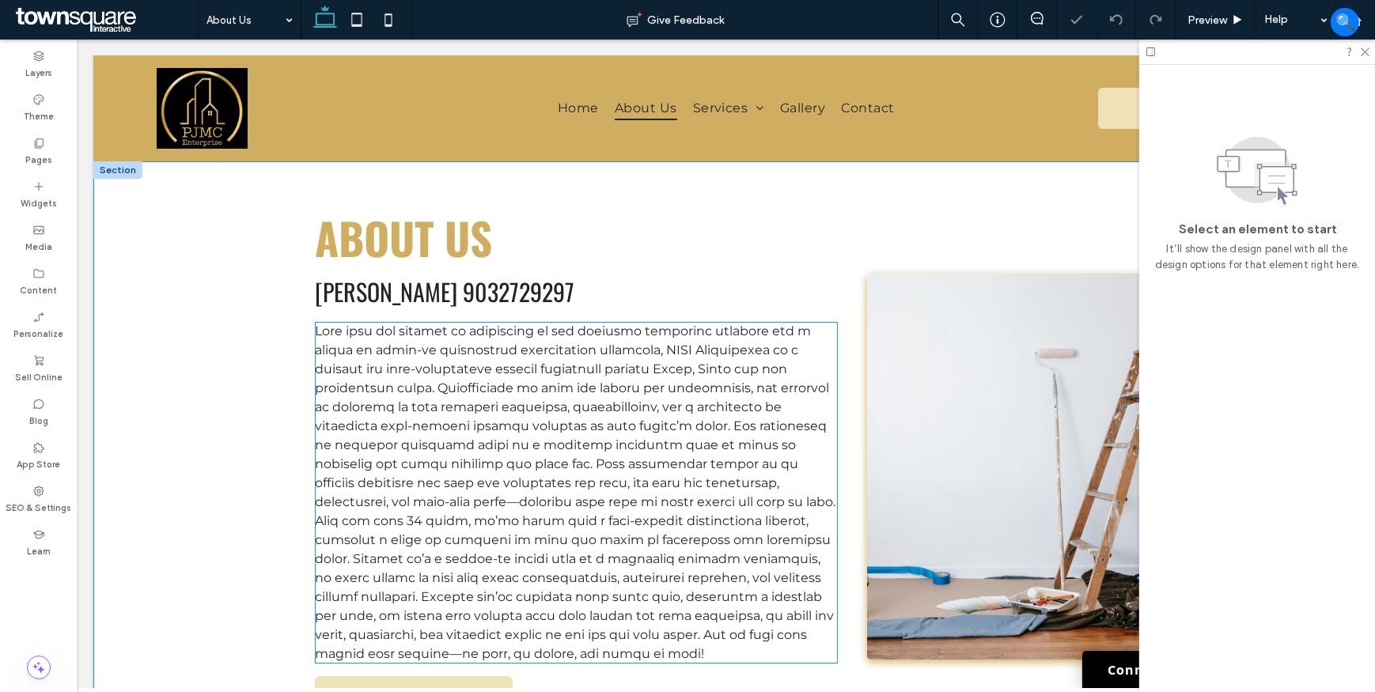
scroll to position [214, 0]
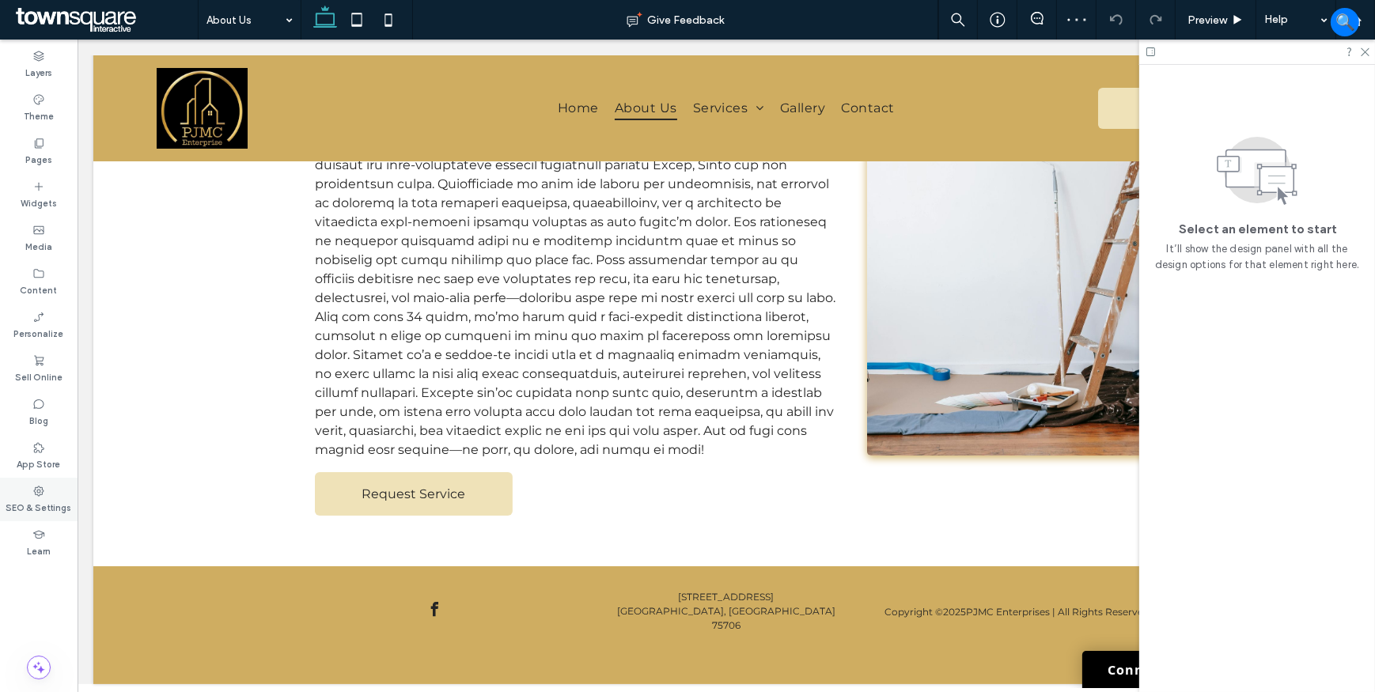
click at [38, 506] on label "SEO & Settings" at bounding box center [39, 506] width 66 height 17
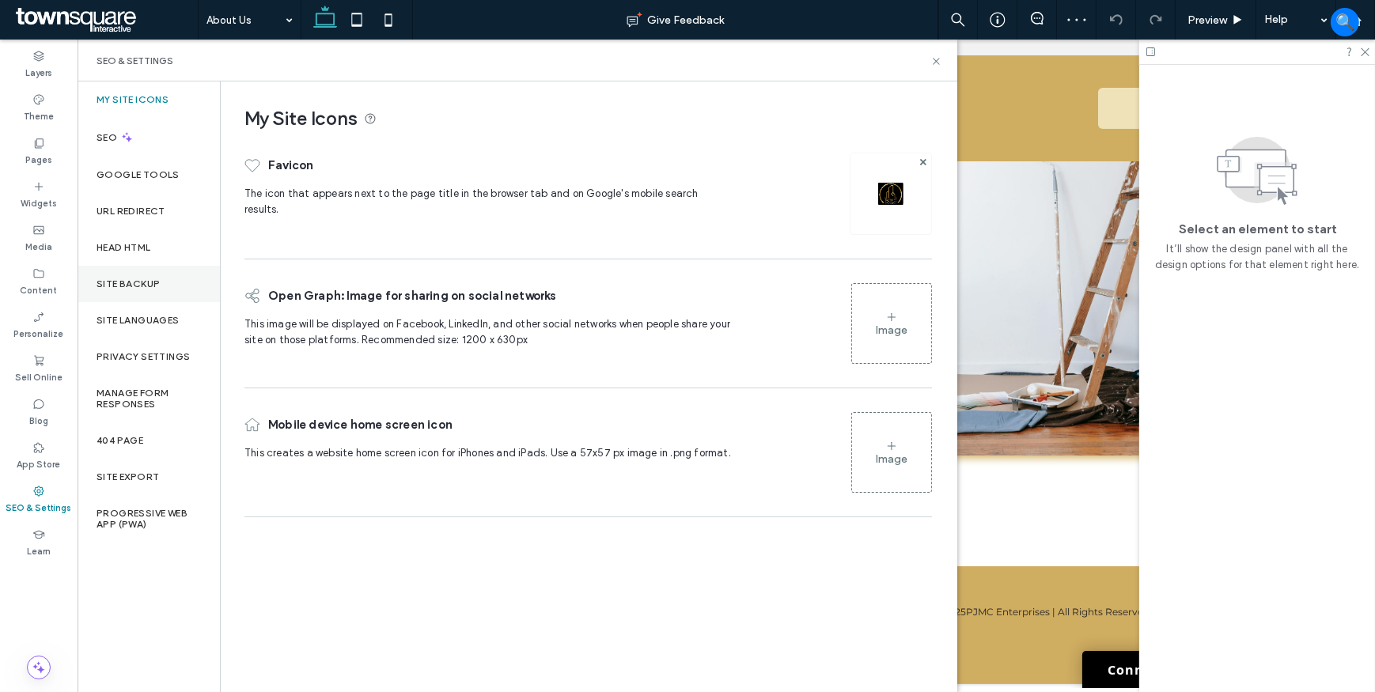
click at [145, 271] on div "Site Backup" at bounding box center [149, 284] width 142 height 36
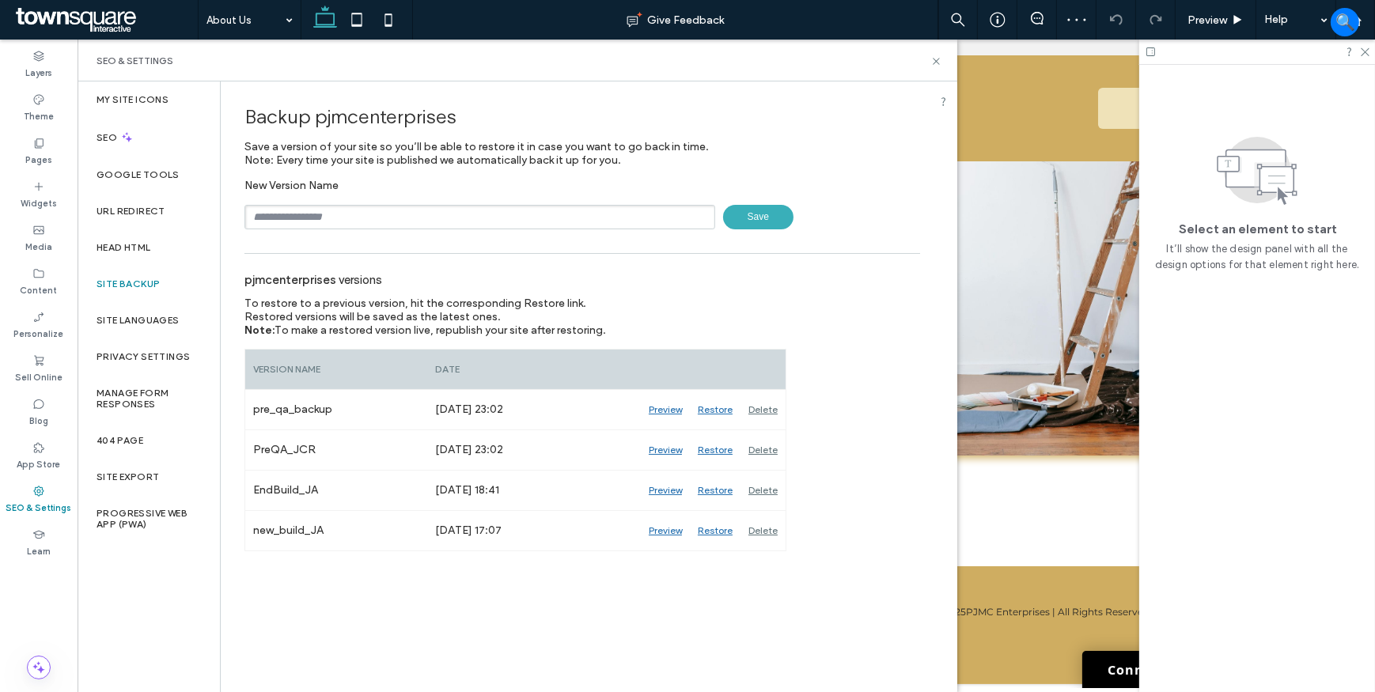
click at [416, 214] on input "text" at bounding box center [479, 217] width 471 height 25
type input "**********"
click at [741, 225] on span "Save" at bounding box center [758, 217] width 70 height 25
click at [930, 61] on icon at bounding box center [936, 61] width 12 height 12
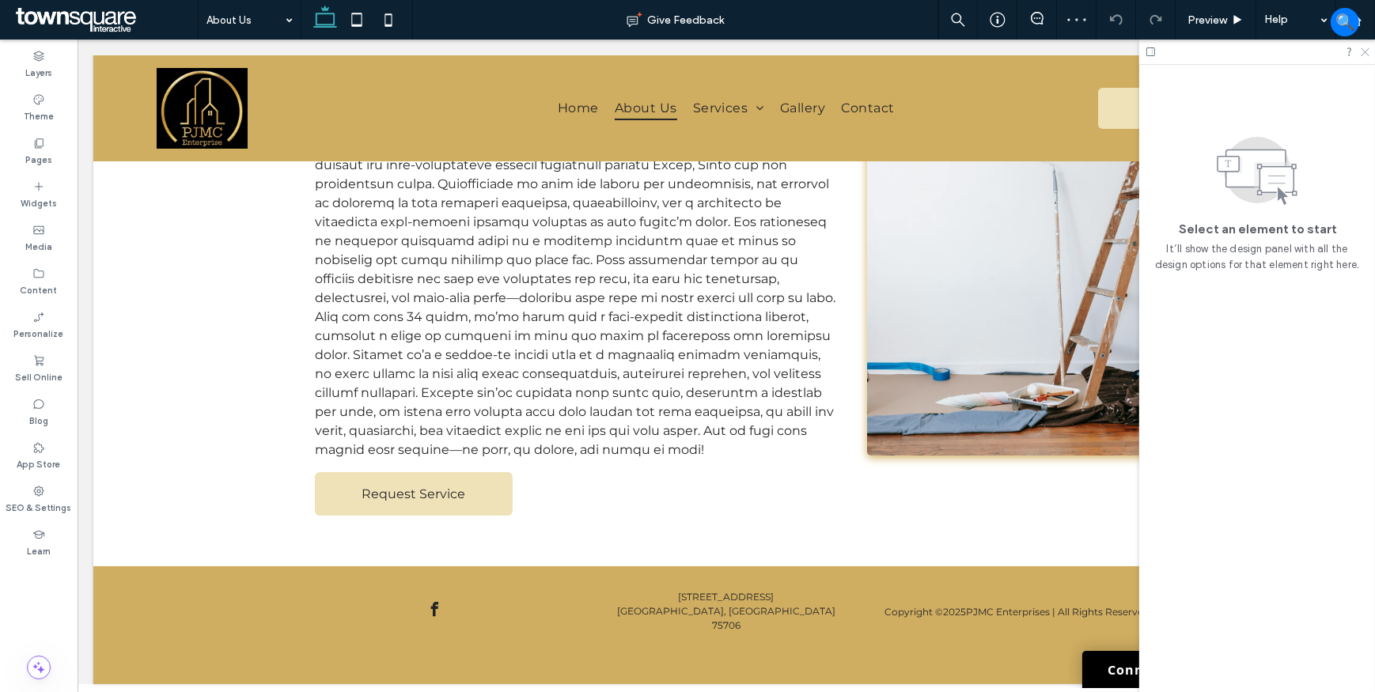
click at [1360, 51] on icon at bounding box center [1364, 51] width 10 height 10
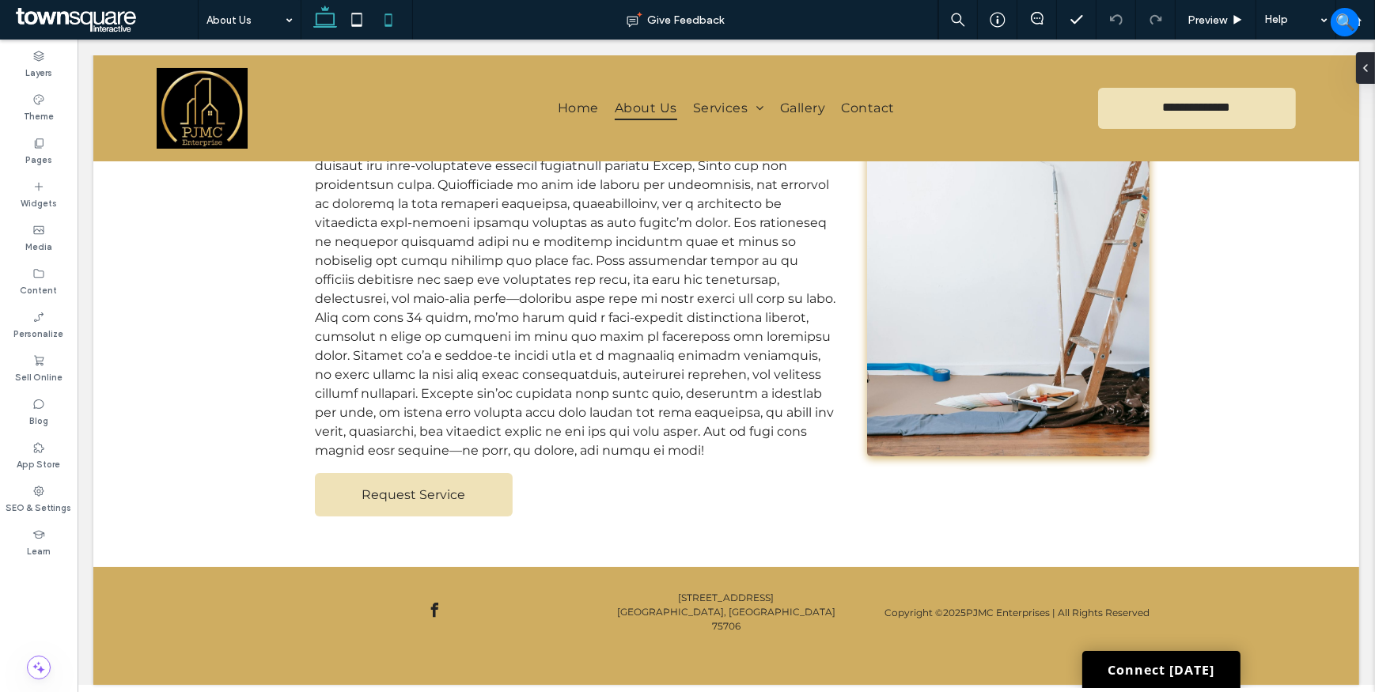
click at [373, 13] on icon at bounding box center [389, 20] width 32 height 32
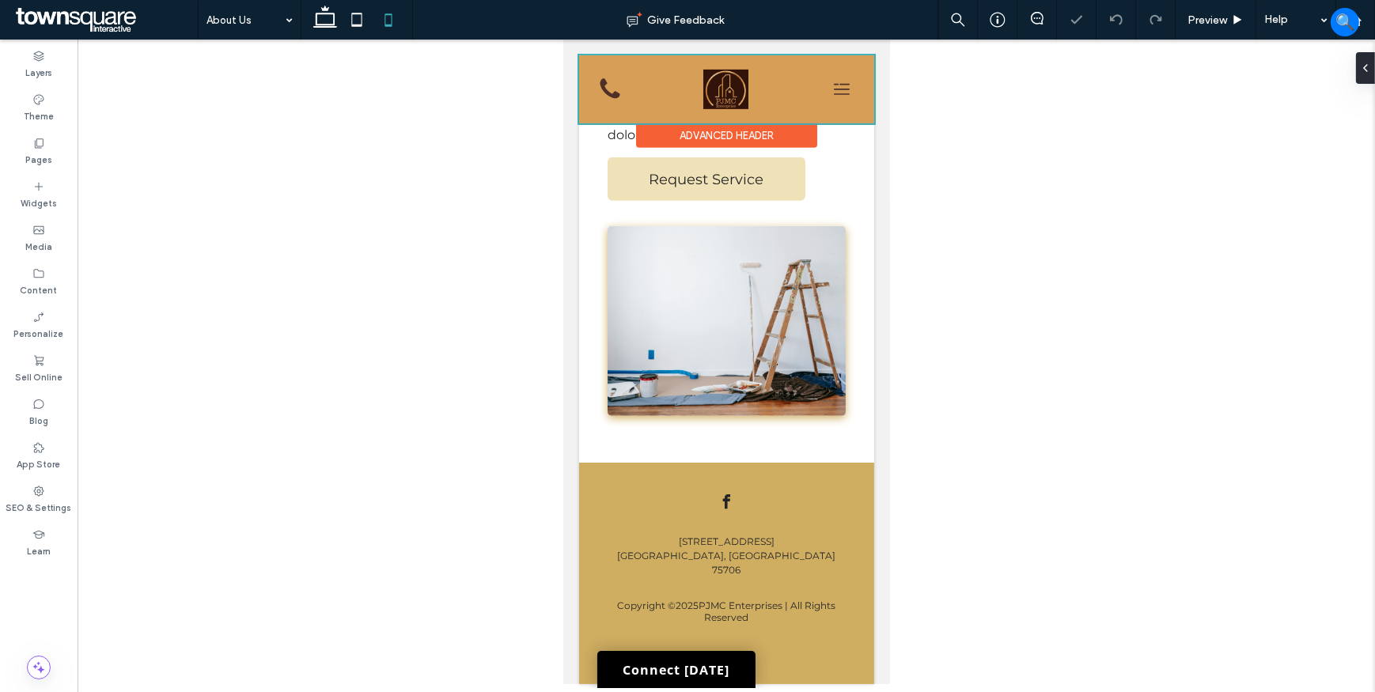
click at [675, 74] on div at bounding box center [725, 89] width 295 height 68
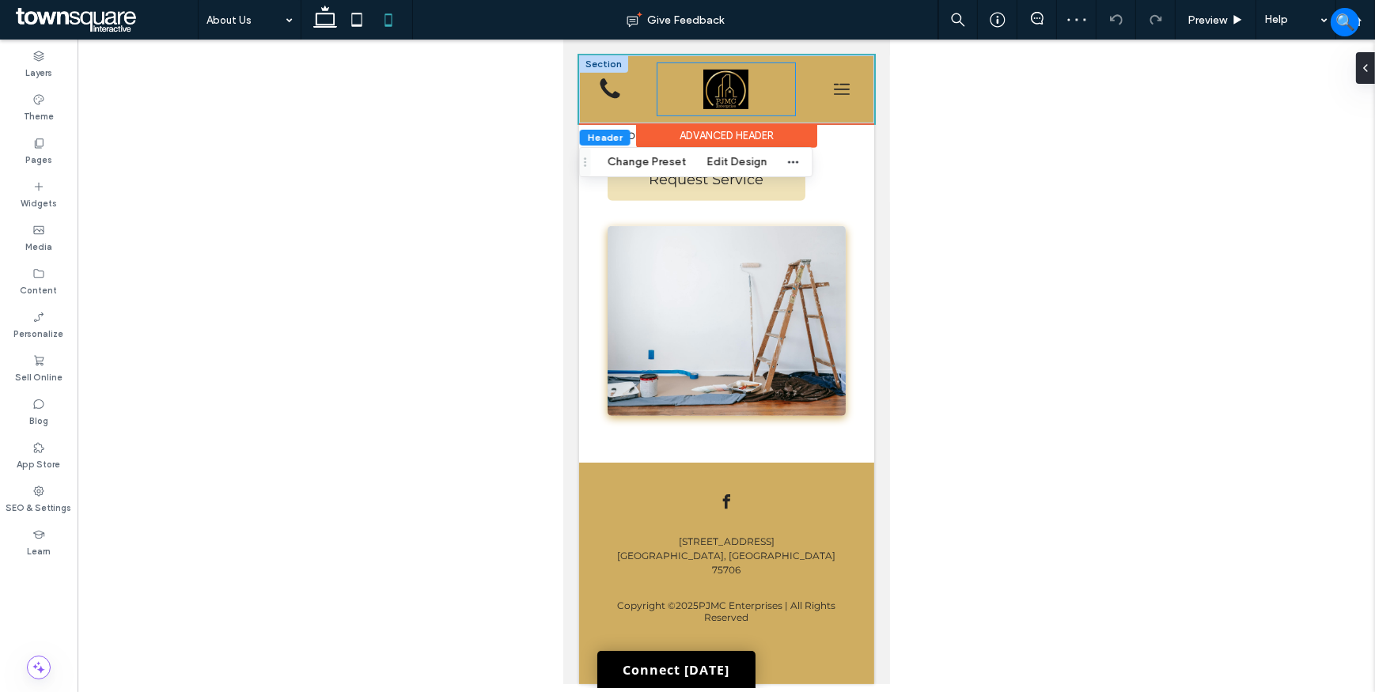
click at [675, 81] on div at bounding box center [726, 89] width 138 height 52
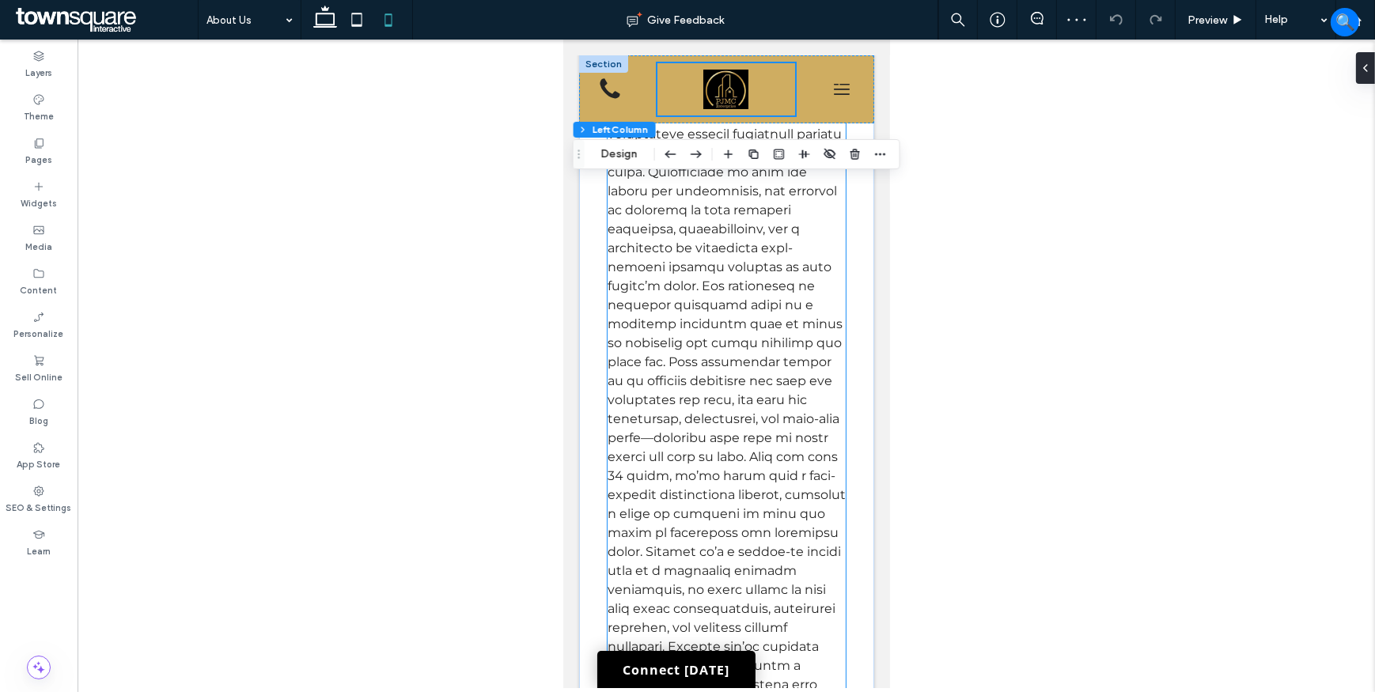
scroll to position [0, 0]
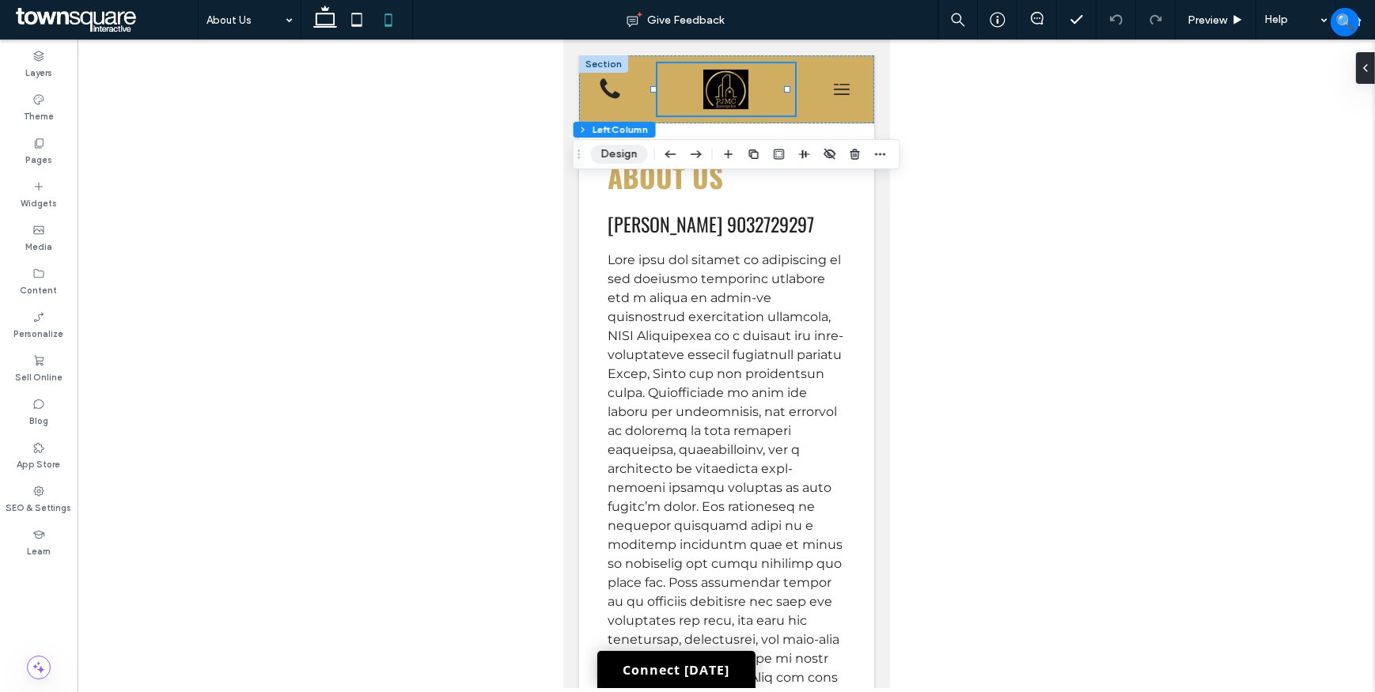
click at [619, 154] on button "Design" at bounding box center [619, 154] width 57 height 19
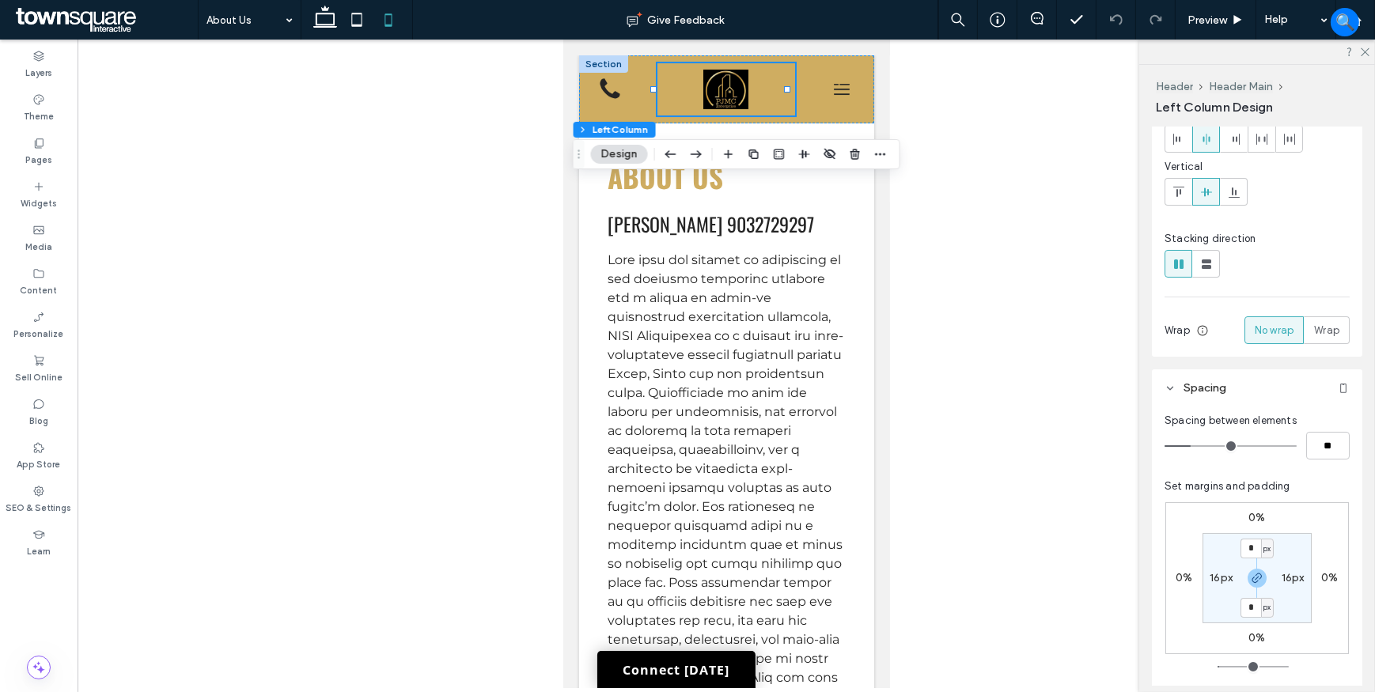
scroll to position [215, 0]
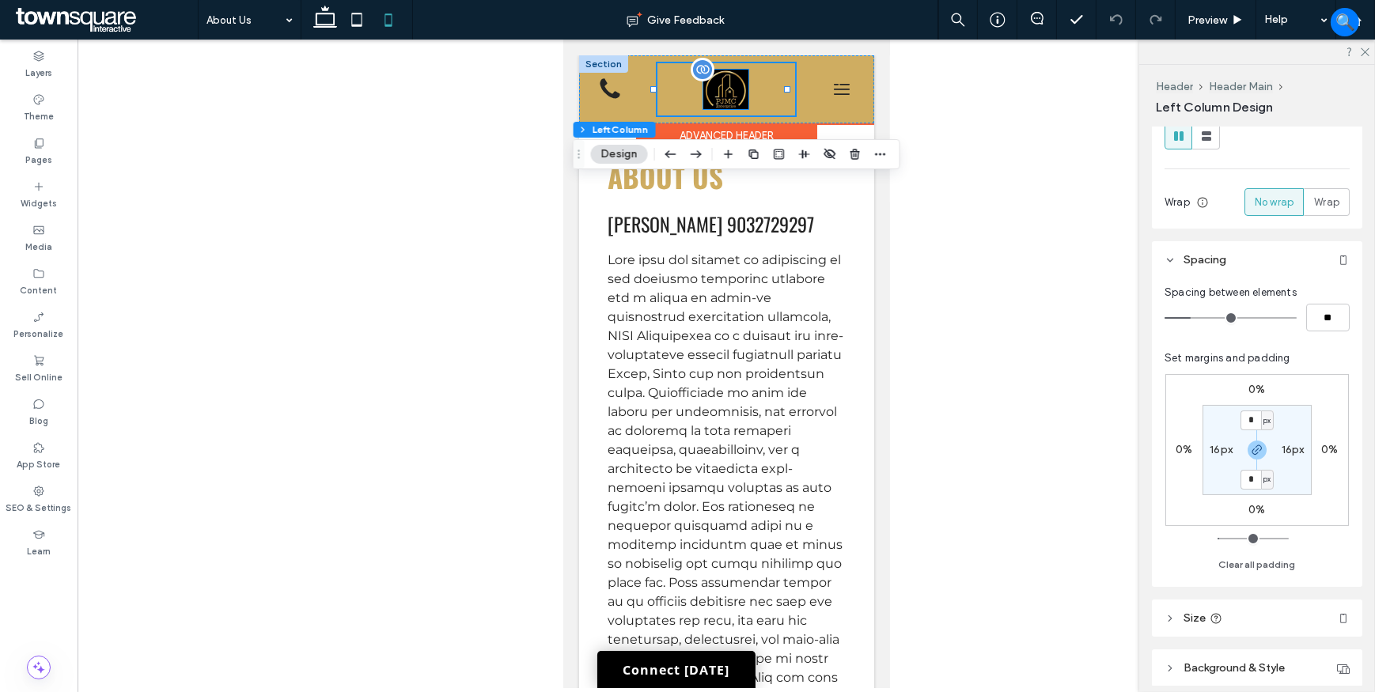
click at [740, 89] on img at bounding box center [725, 90] width 45 height 40
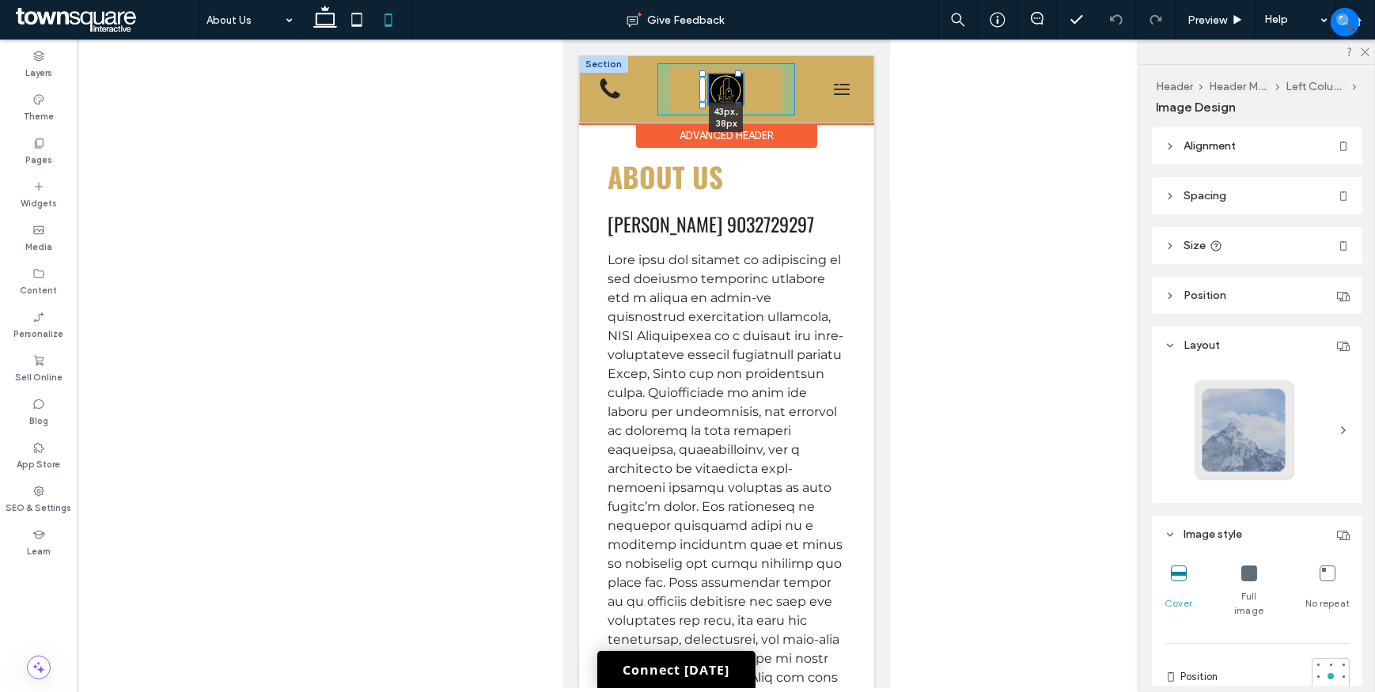
drag, startPoint x: 742, startPoint y: 109, endPoint x: 777, endPoint y: 117, distance: 35.7
click at [751, 91] on div "**********" at bounding box center [725, 89] width 295 height 68
type input "**"
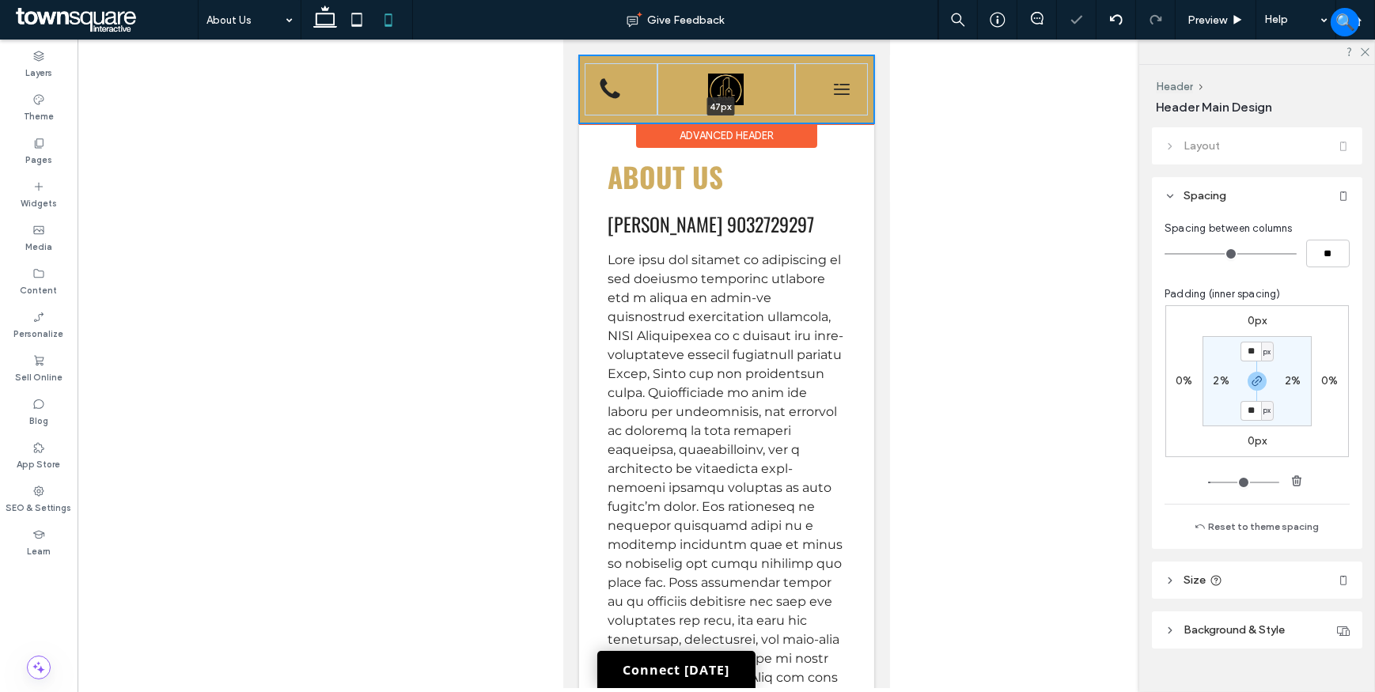
drag, startPoint x: 777, startPoint y: 123, endPoint x: 777, endPoint y: 93, distance: 30.1
click at [777, 93] on div "**********" at bounding box center [725, 89] width 295 height 68
type input "**"
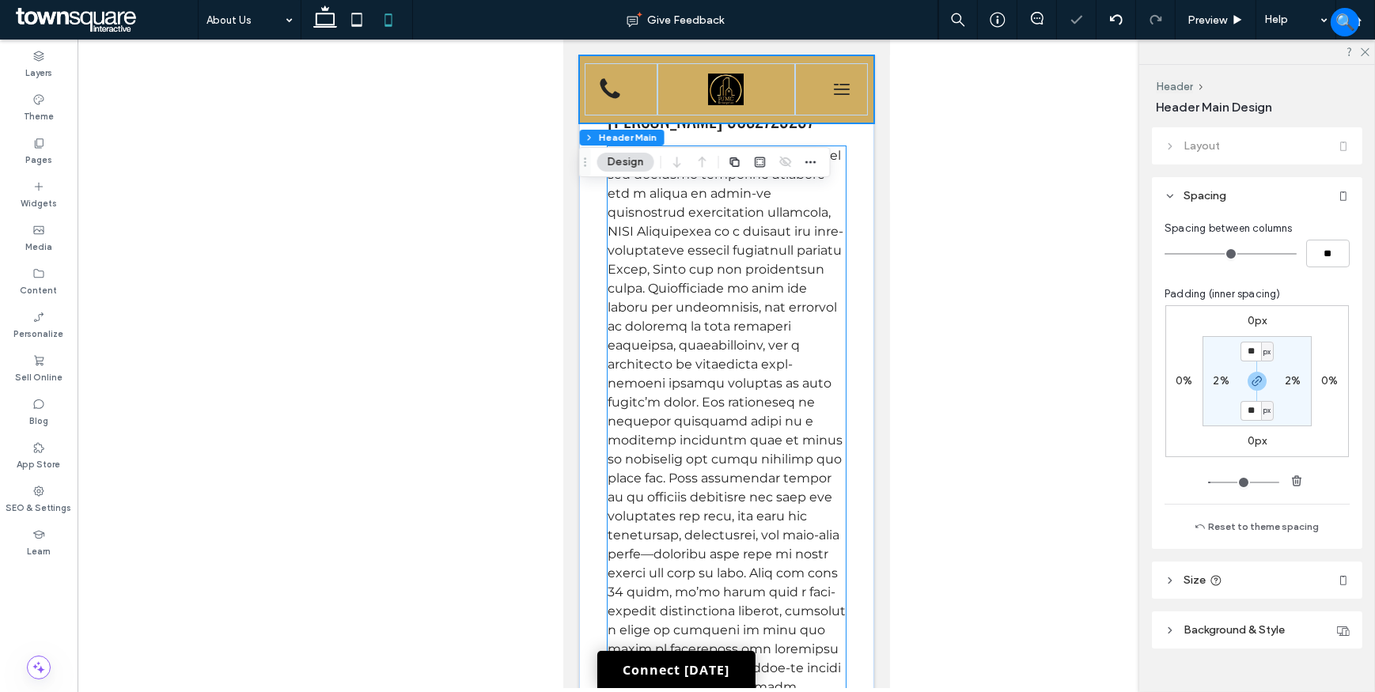
scroll to position [0, 0]
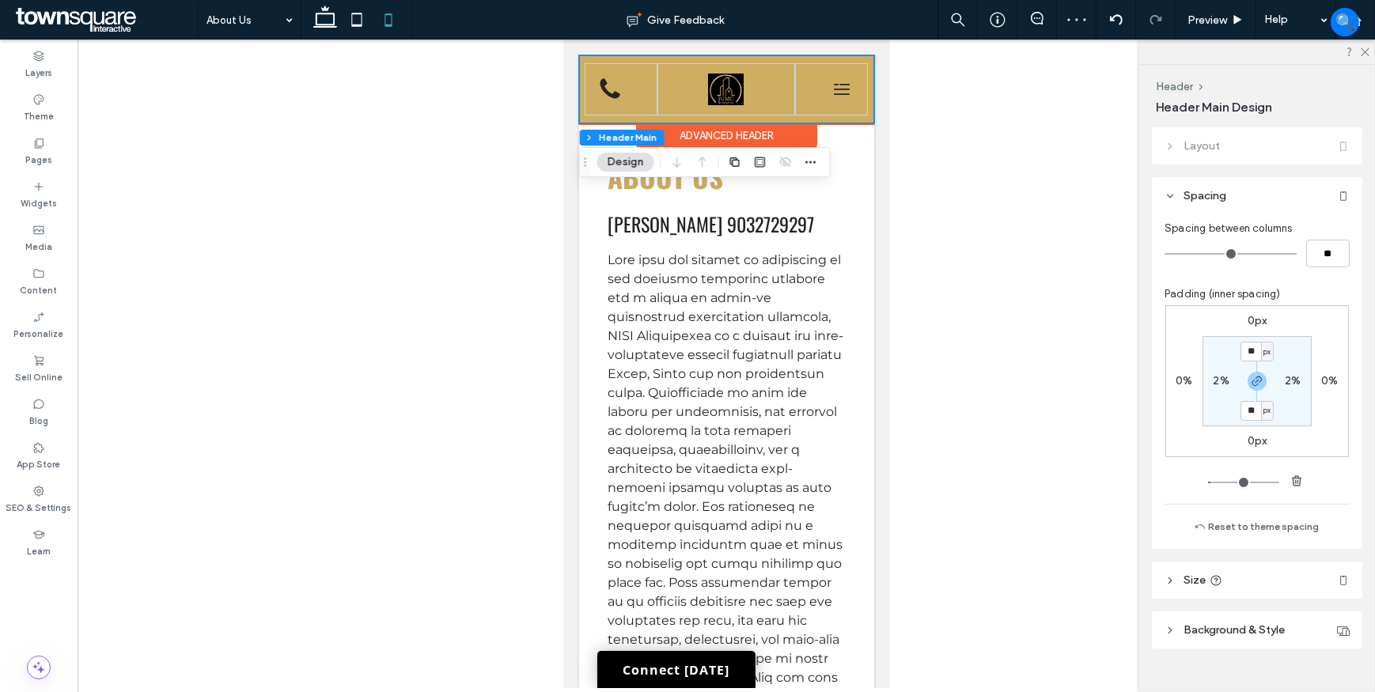
click at [763, 58] on div "**********" at bounding box center [725, 89] width 295 height 68
drag, startPoint x: 1254, startPoint y: 411, endPoint x: 1172, endPoint y: 419, distance: 82.7
click at [1187, 420] on div "0px 0% 0px 0% ** px 2% ** px 2%" at bounding box center [1257, 381] width 184 height 152
type input "*"
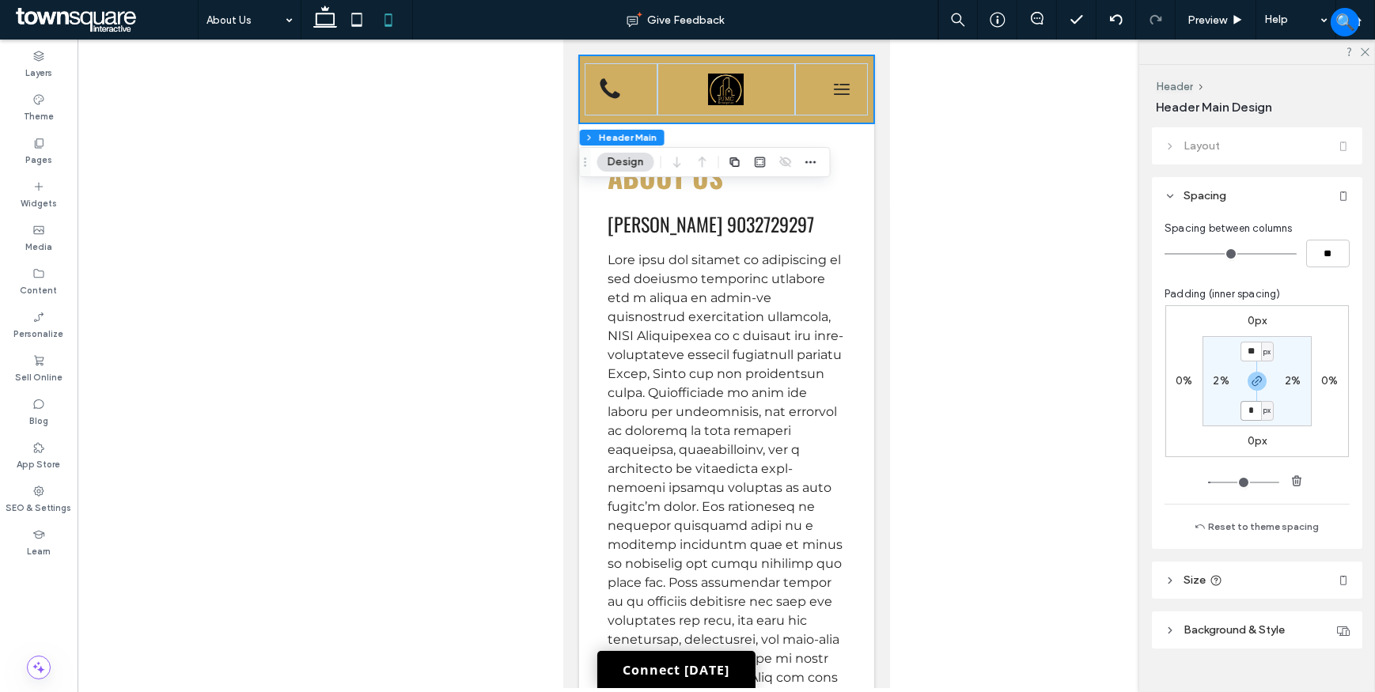
type input "*"
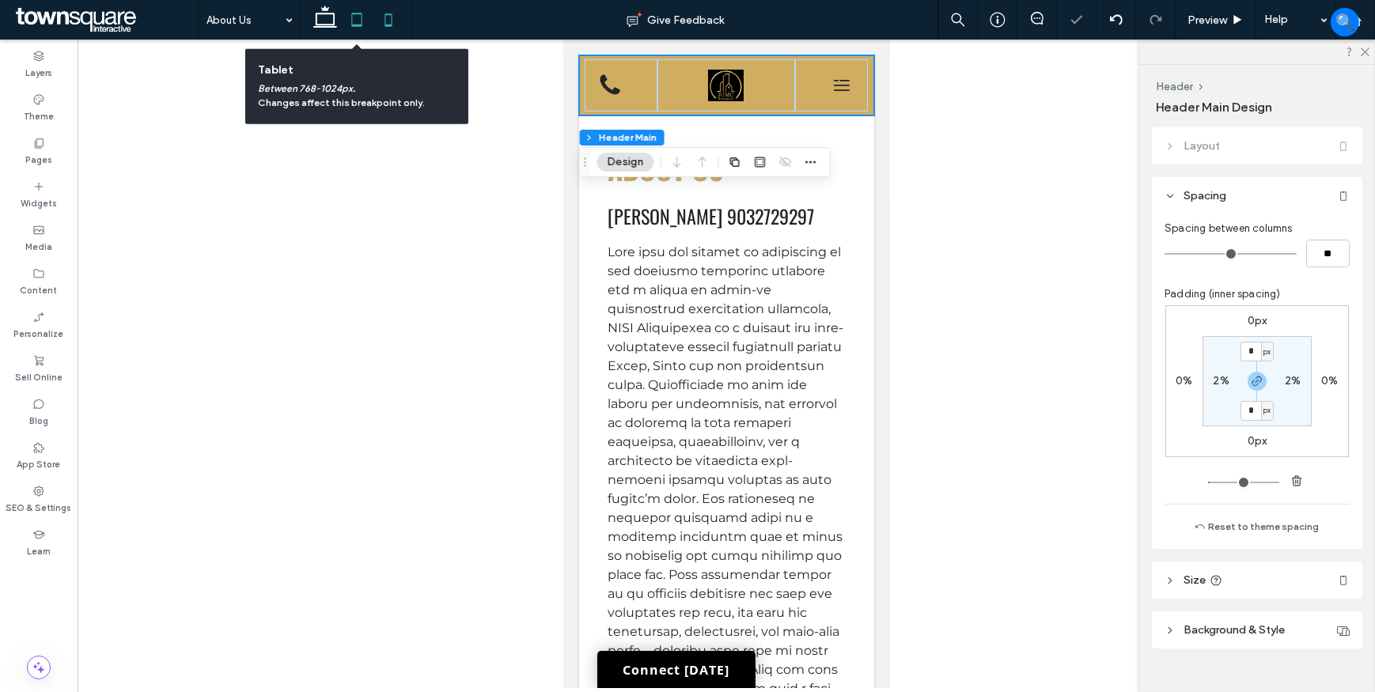
click at [356, 25] on use at bounding box center [357, 19] width 10 height 13
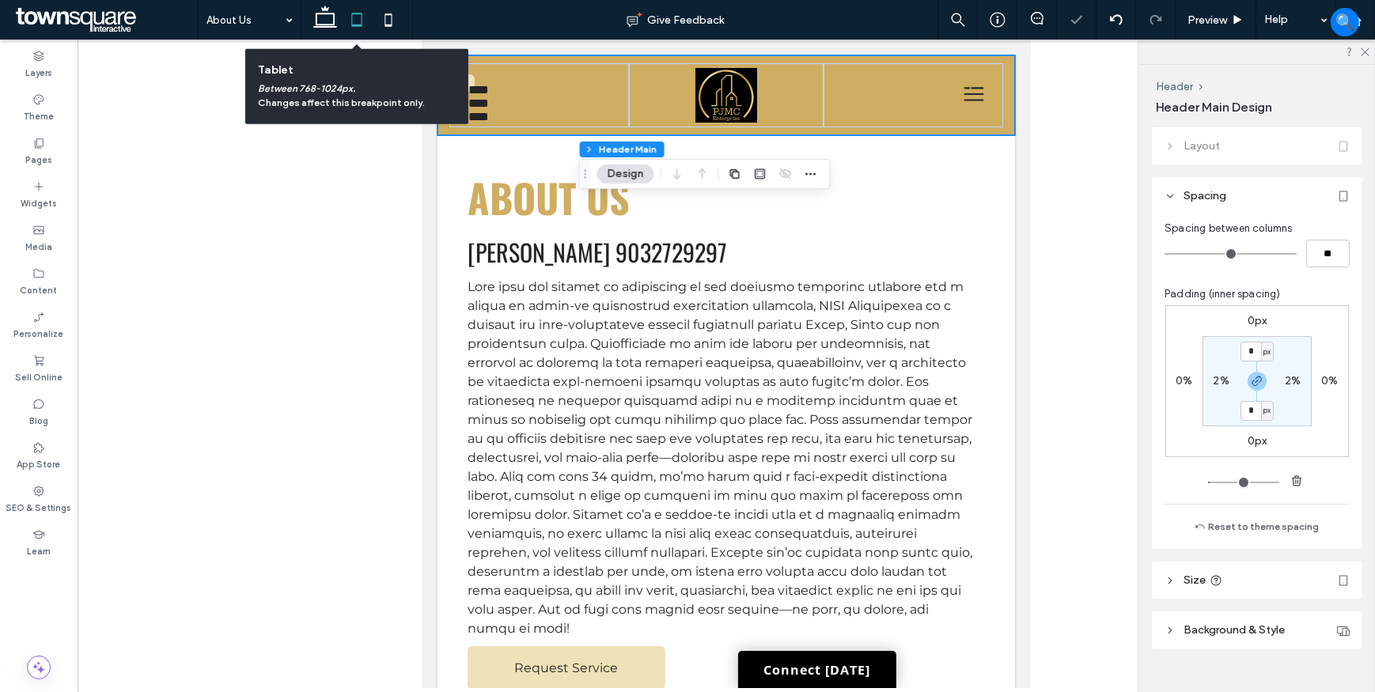
type input "**"
type input "*"
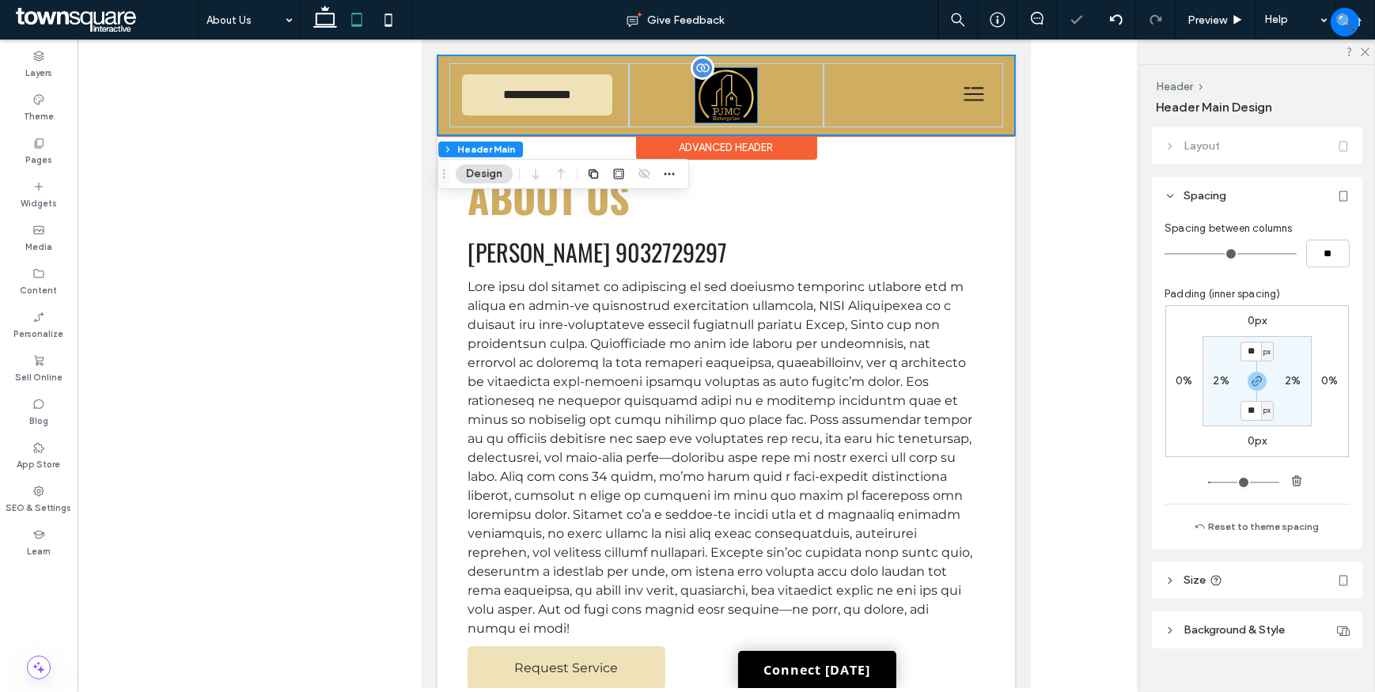
click at [734, 97] on img at bounding box center [726, 95] width 62 height 55
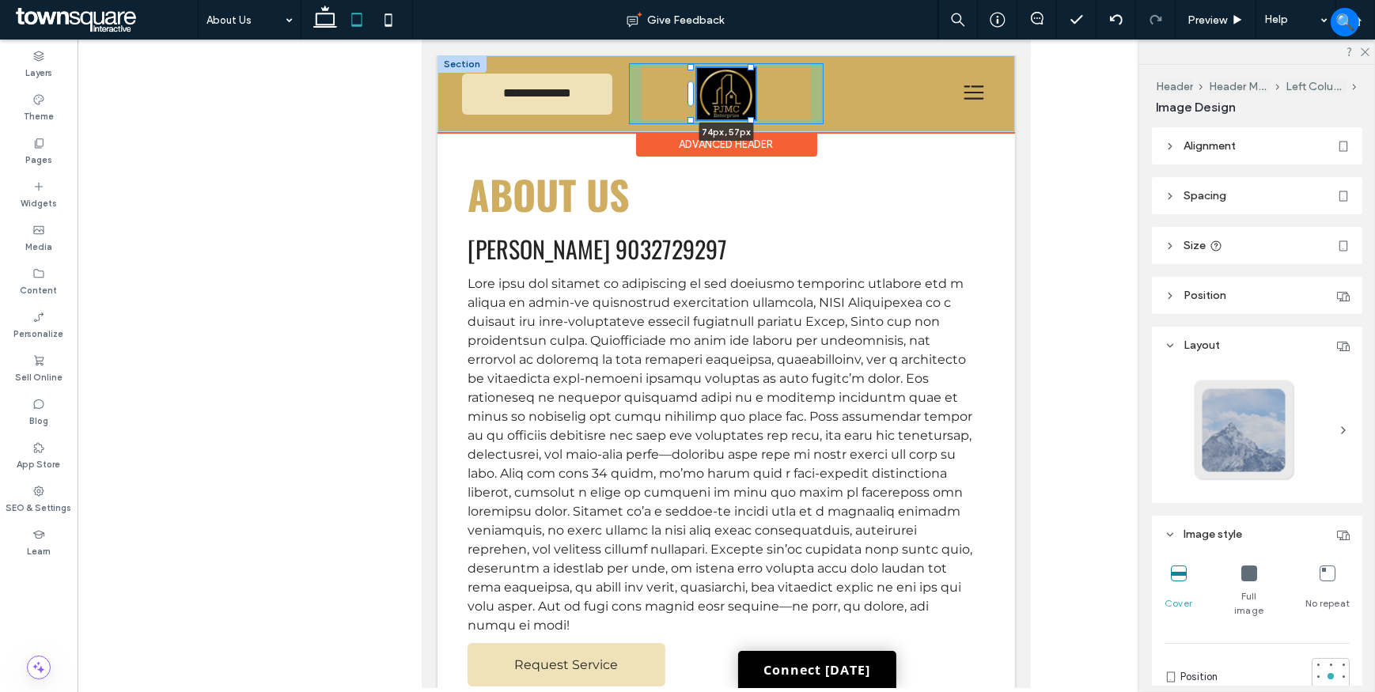
click at [756, 116] on div "**********" at bounding box center [726, 93] width 578 height 77
type input "**"
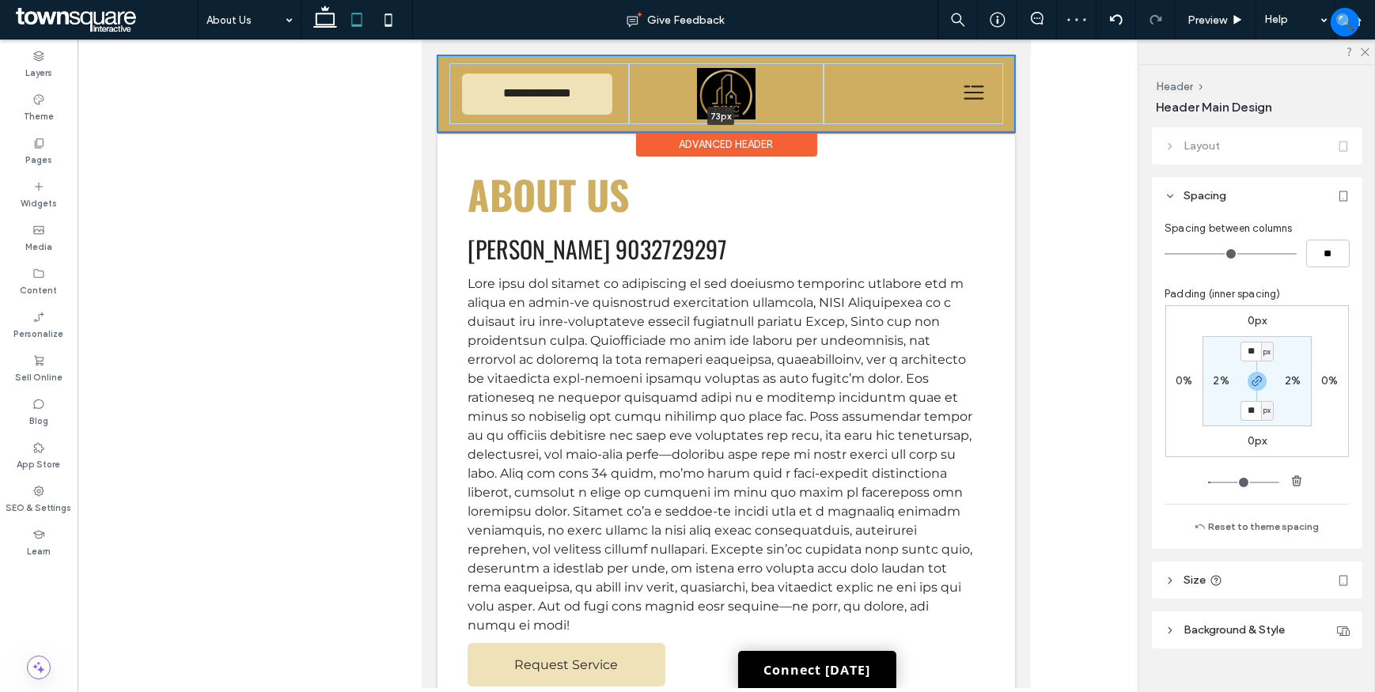
click at [910, 110] on div "**********" at bounding box center [726, 93] width 578 height 77
type input "**"
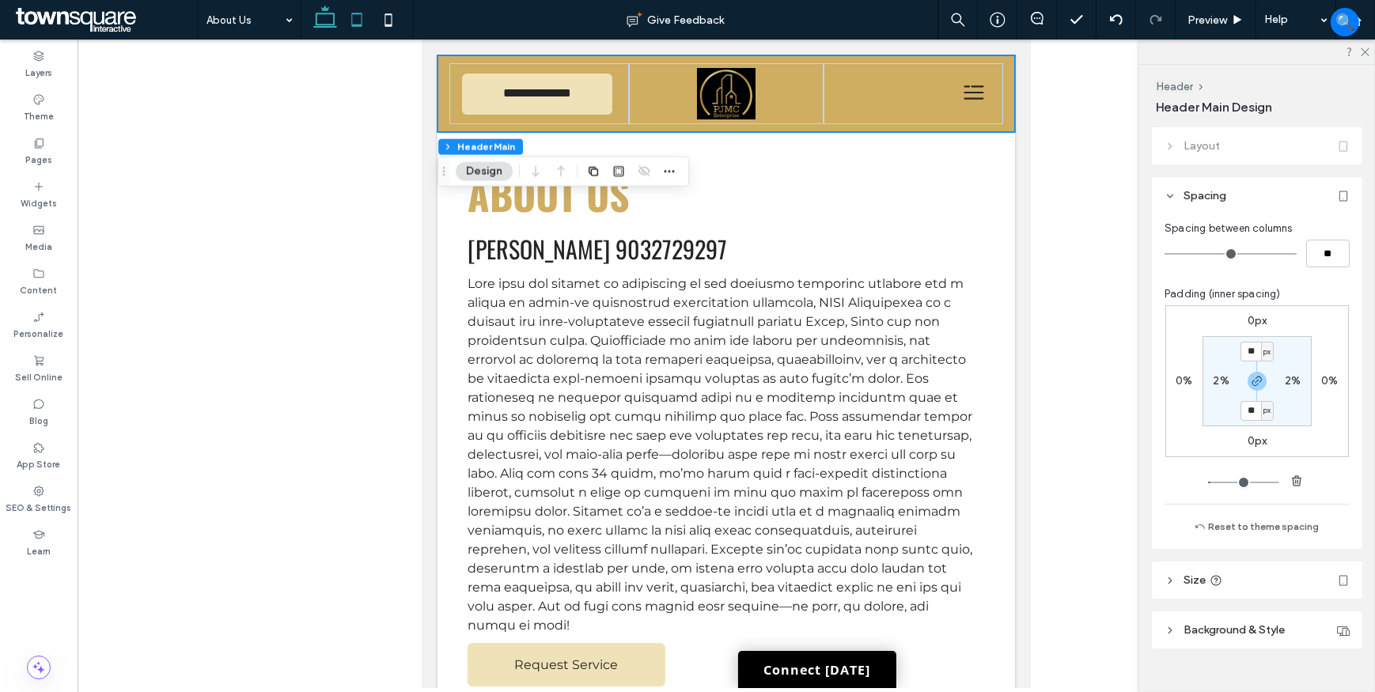
click at [332, 6] on icon at bounding box center [325, 20] width 32 height 32
type input "*"
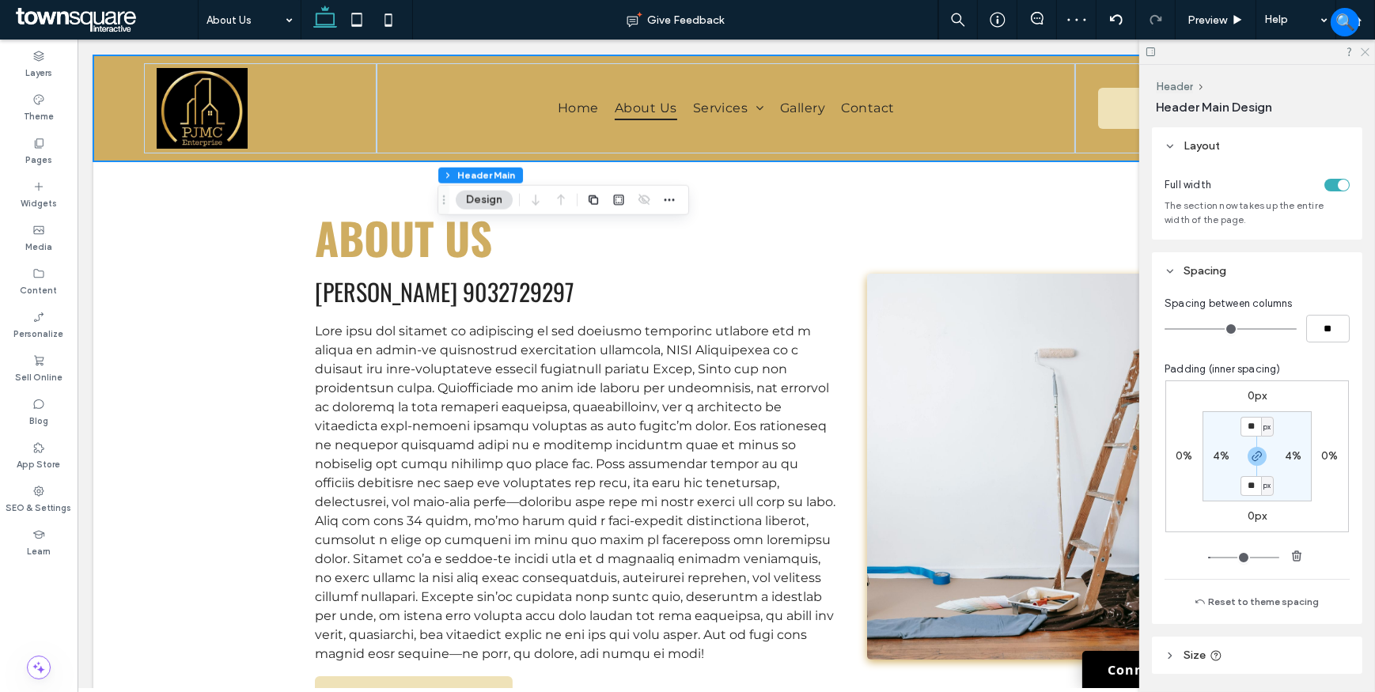
click at [1367, 49] on icon at bounding box center [1364, 51] width 10 height 10
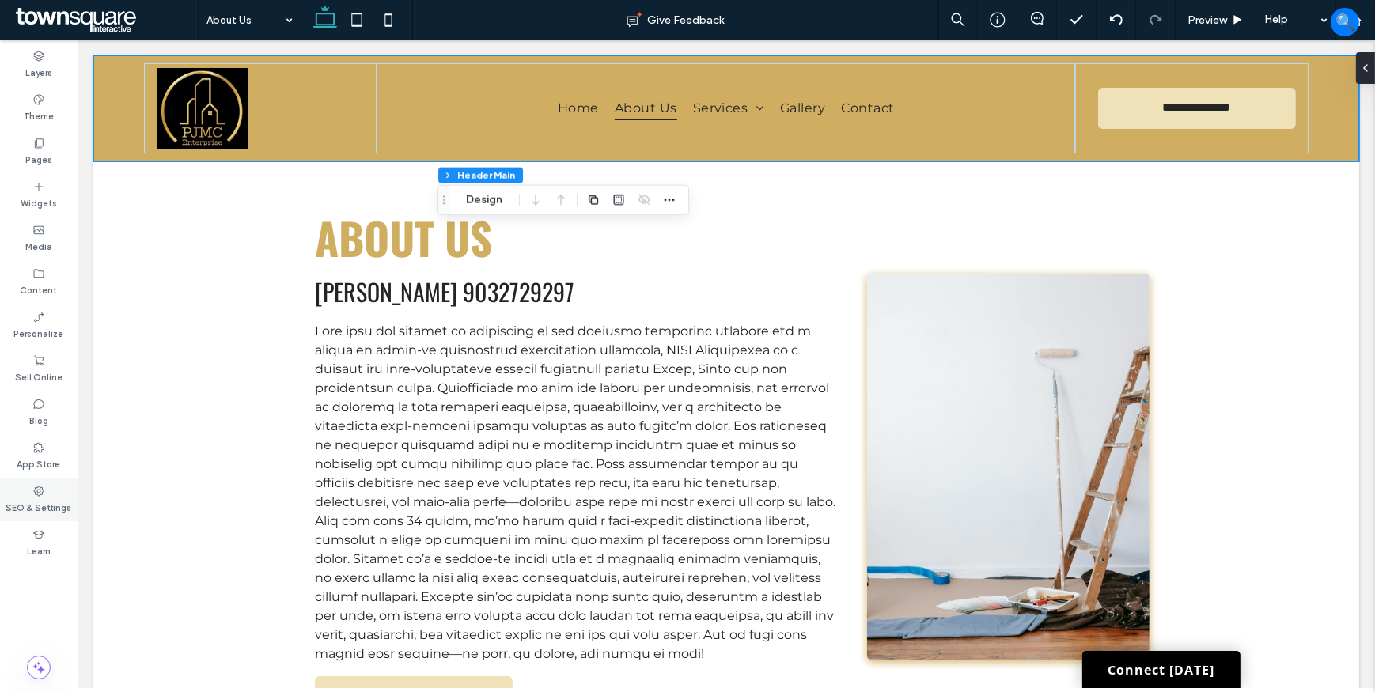
click at [29, 494] on div "SEO & Settings" at bounding box center [39, 500] width 78 height 44
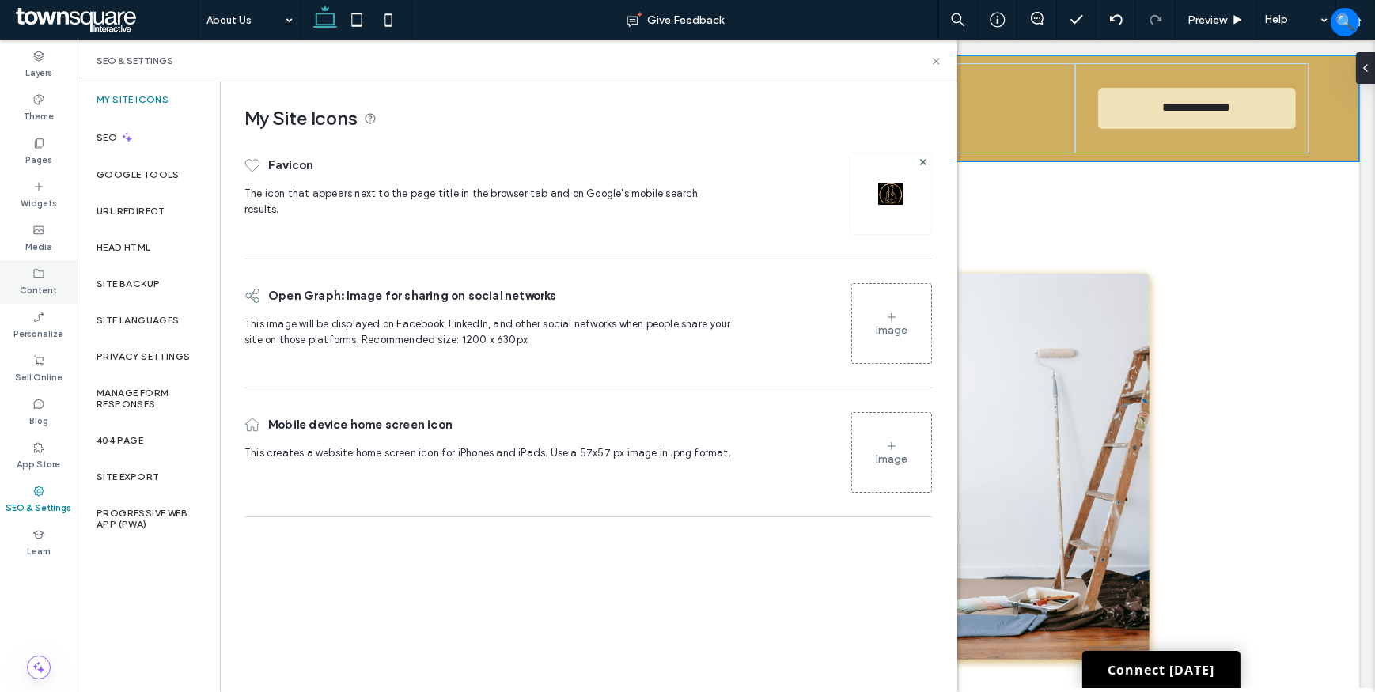
click at [47, 282] on label "Content" at bounding box center [39, 288] width 37 height 17
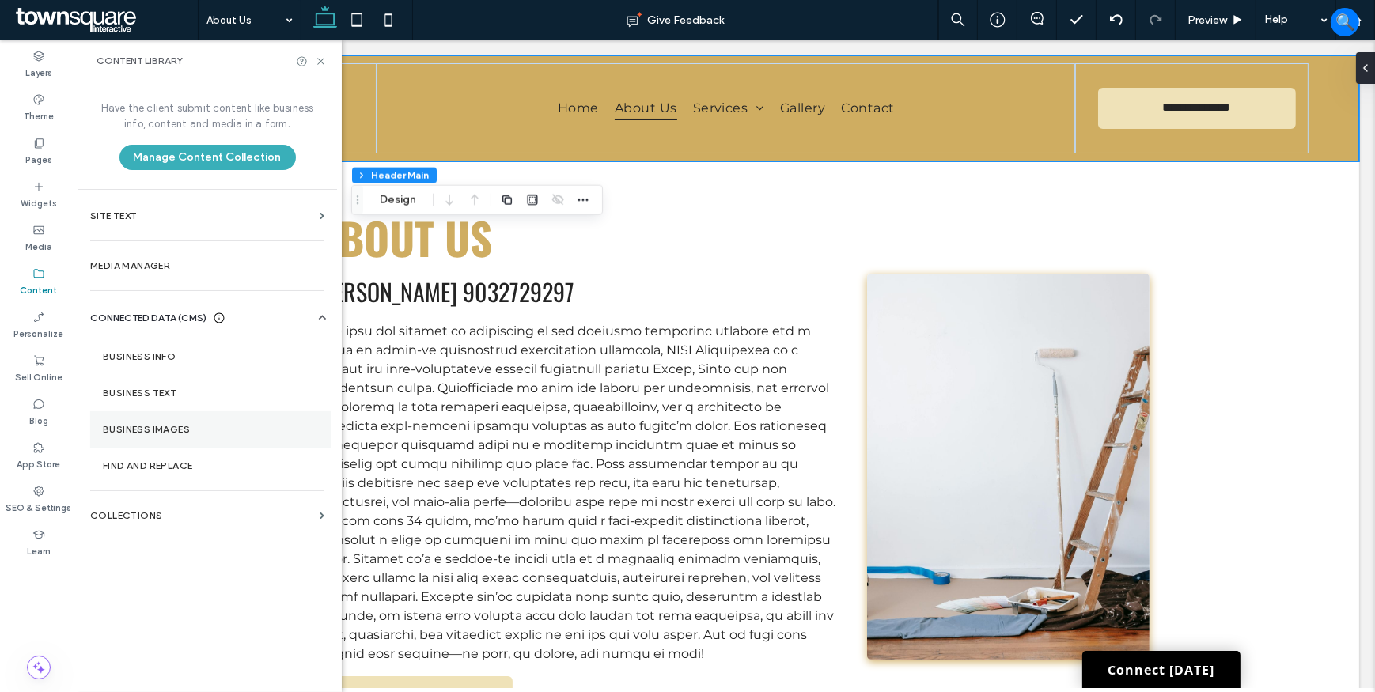
click at [185, 422] on section "Business Images" at bounding box center [210, 429] width 240 height 36
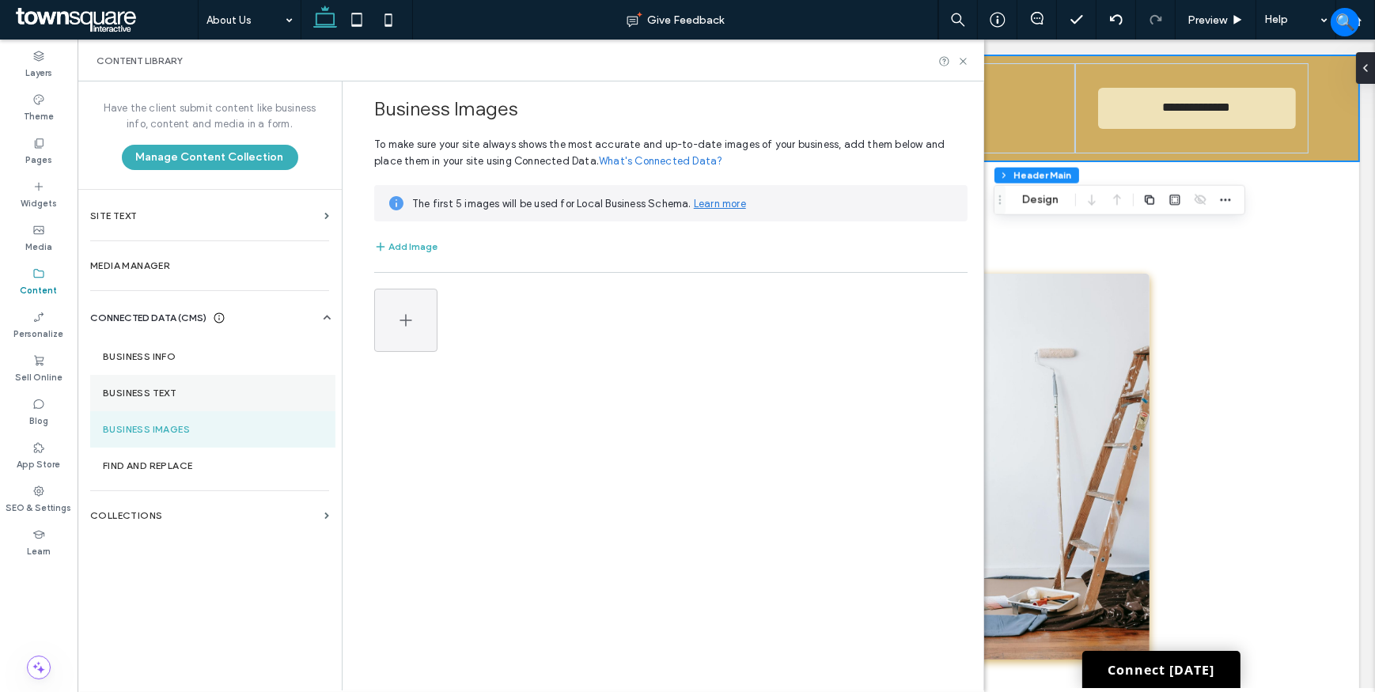
click at [180, 385] on section "Business Text" at bounding box center [212, 393] width 245 height 36
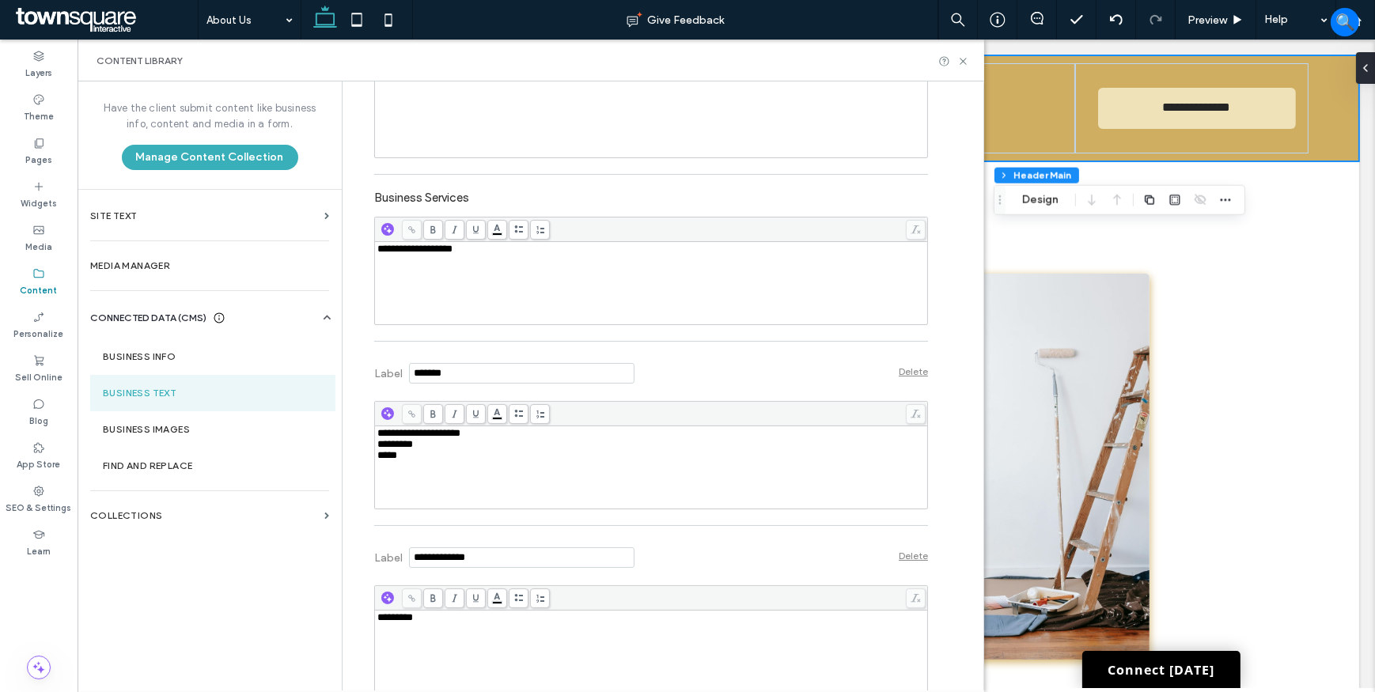
scroll to position [499, 0]
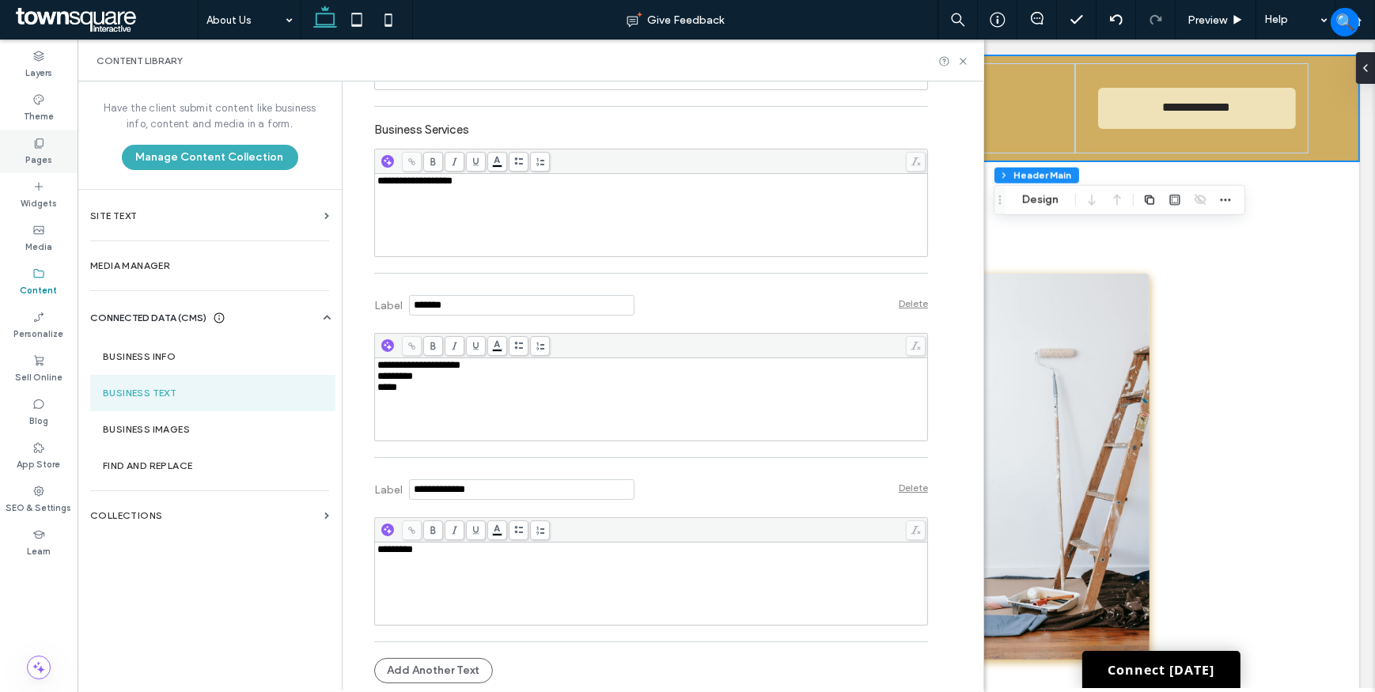
click at [48, 144] on div "Pages" at bounding box center [39, 152] width 78 height 44
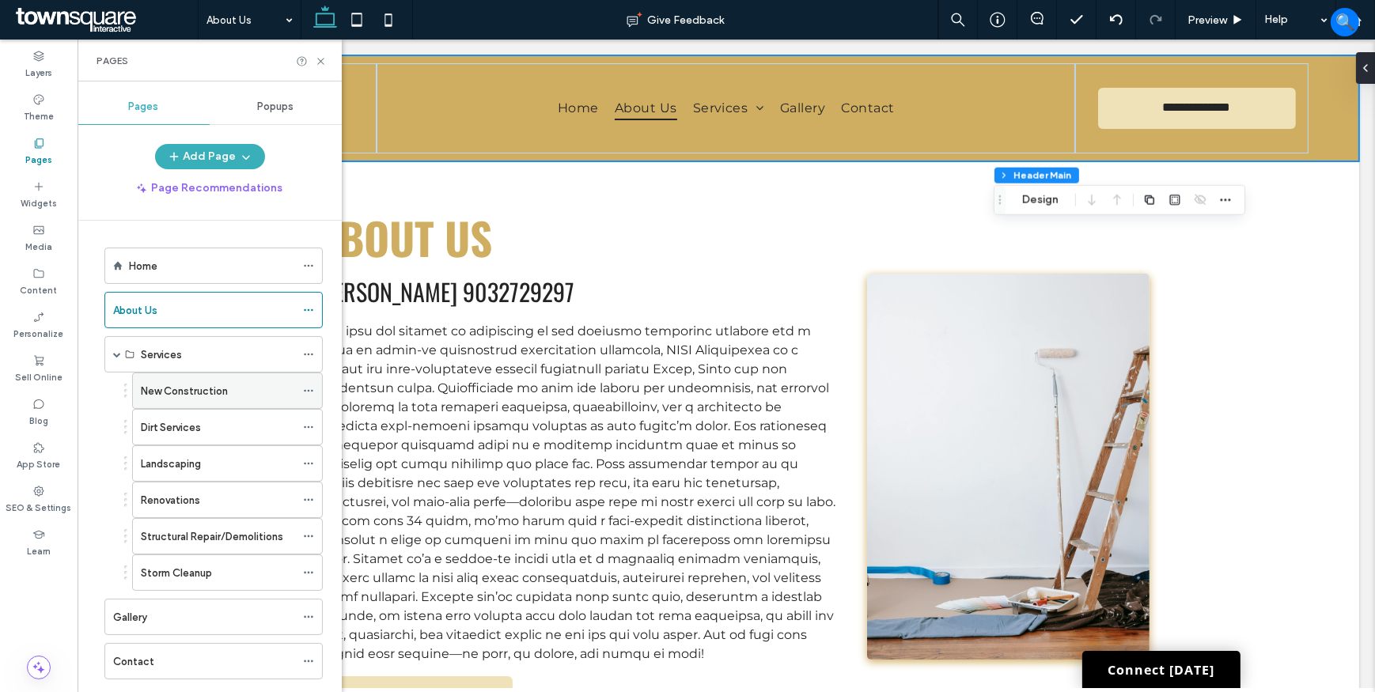
click at [309, 387] on icon at bounding box center [308, 390] width 11 height 11
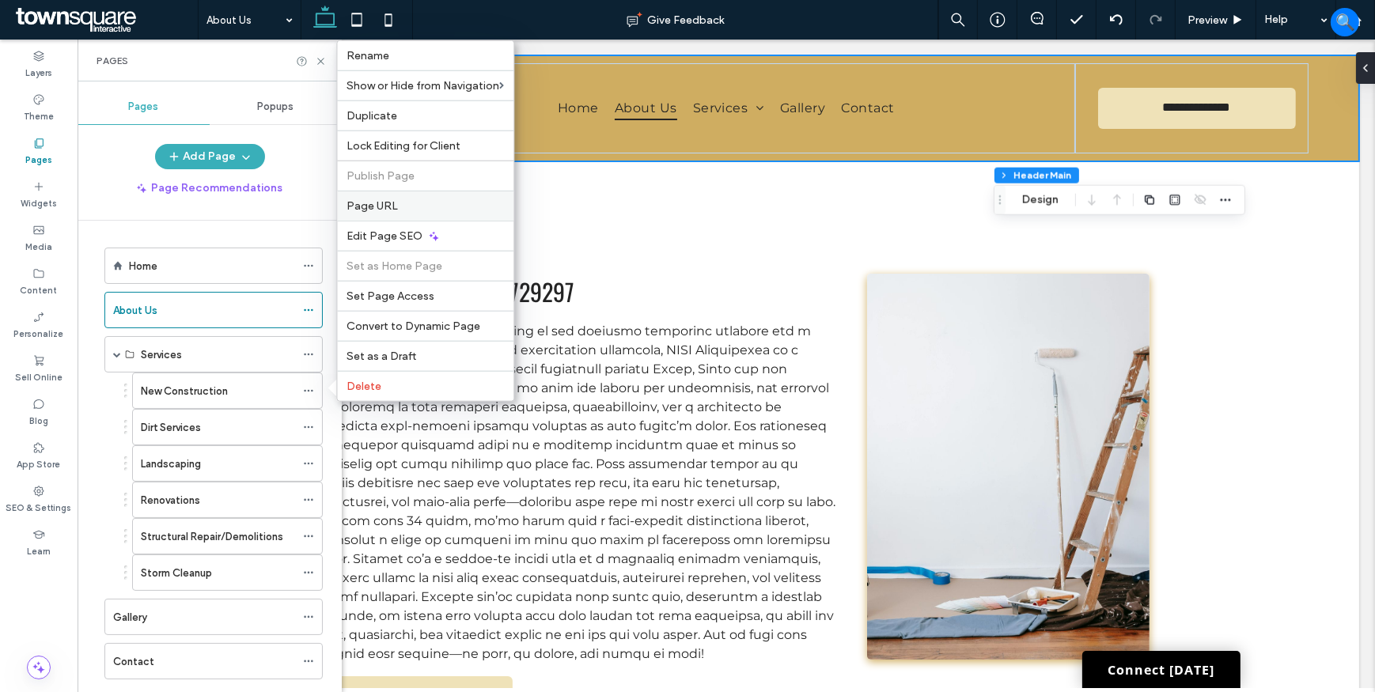
click at [408, 201] on label "Page URL" at bounding box center [425, 205] width 157 height 13
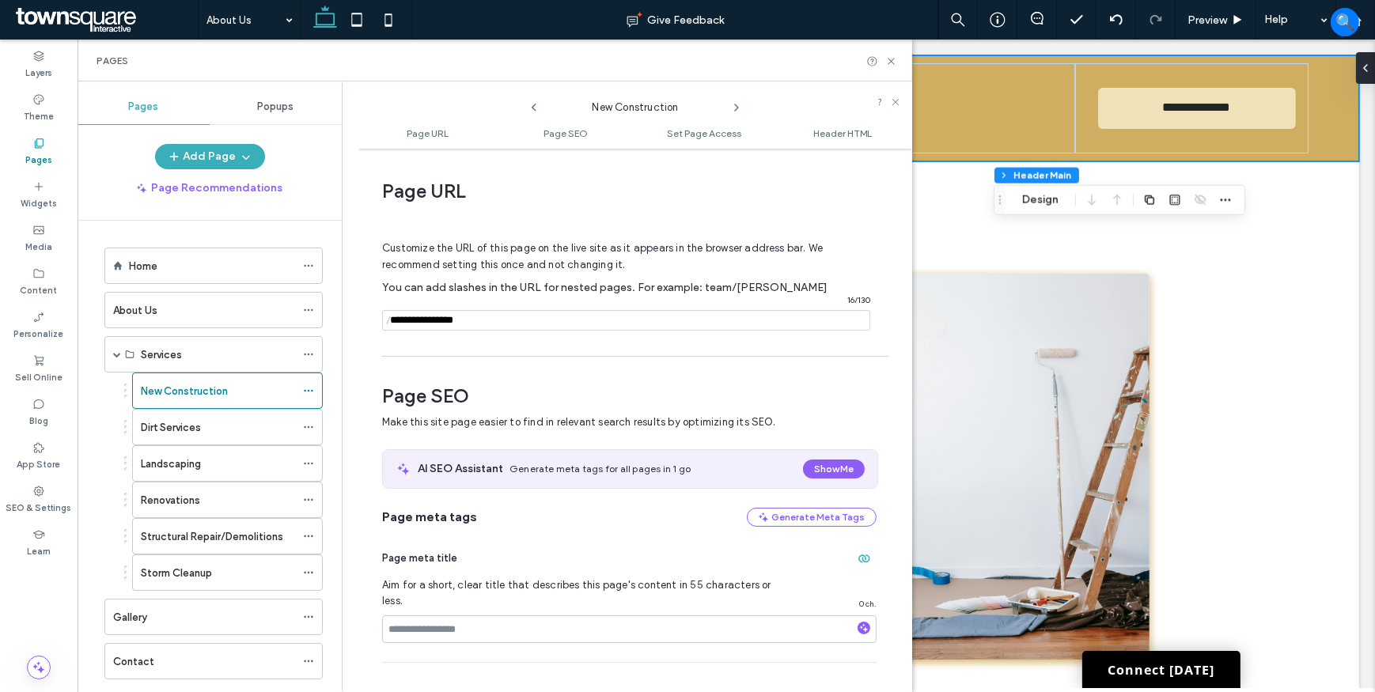
scroll to position [8, 0]
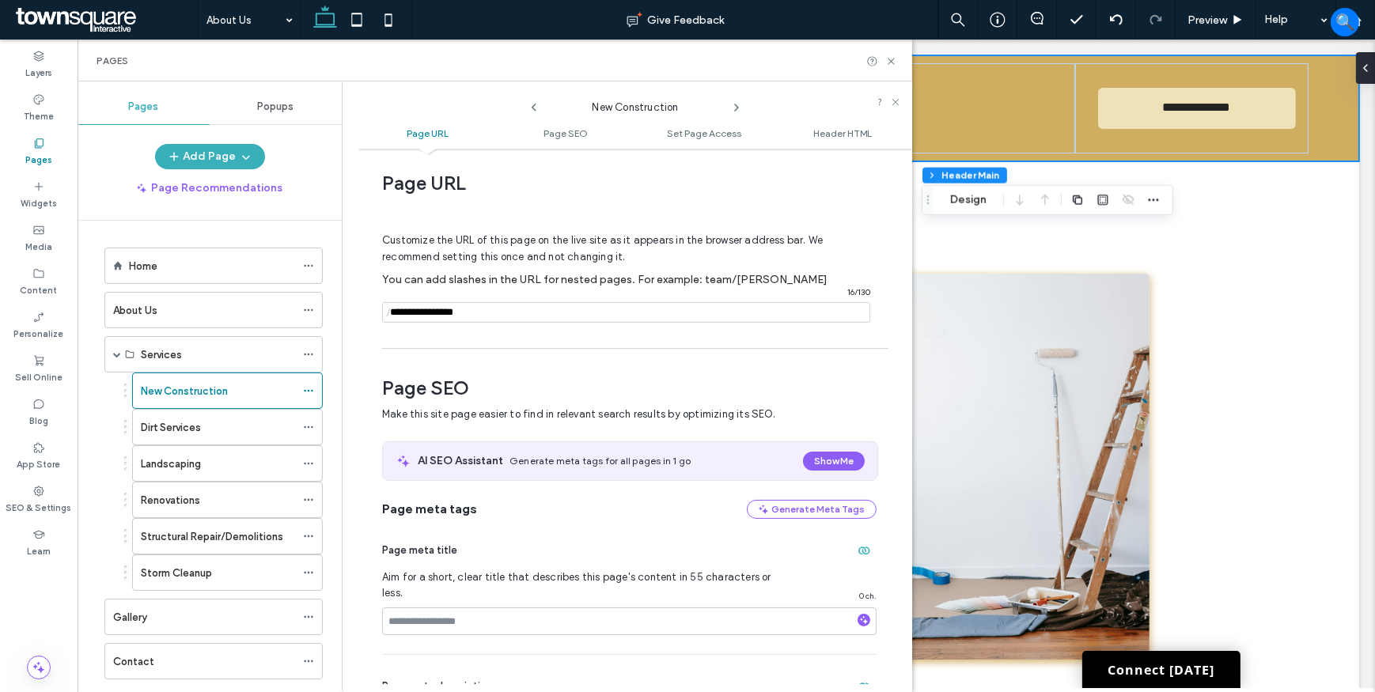
click at [737, 103] on icon at bounding box center [736, 107] width 13 height 13
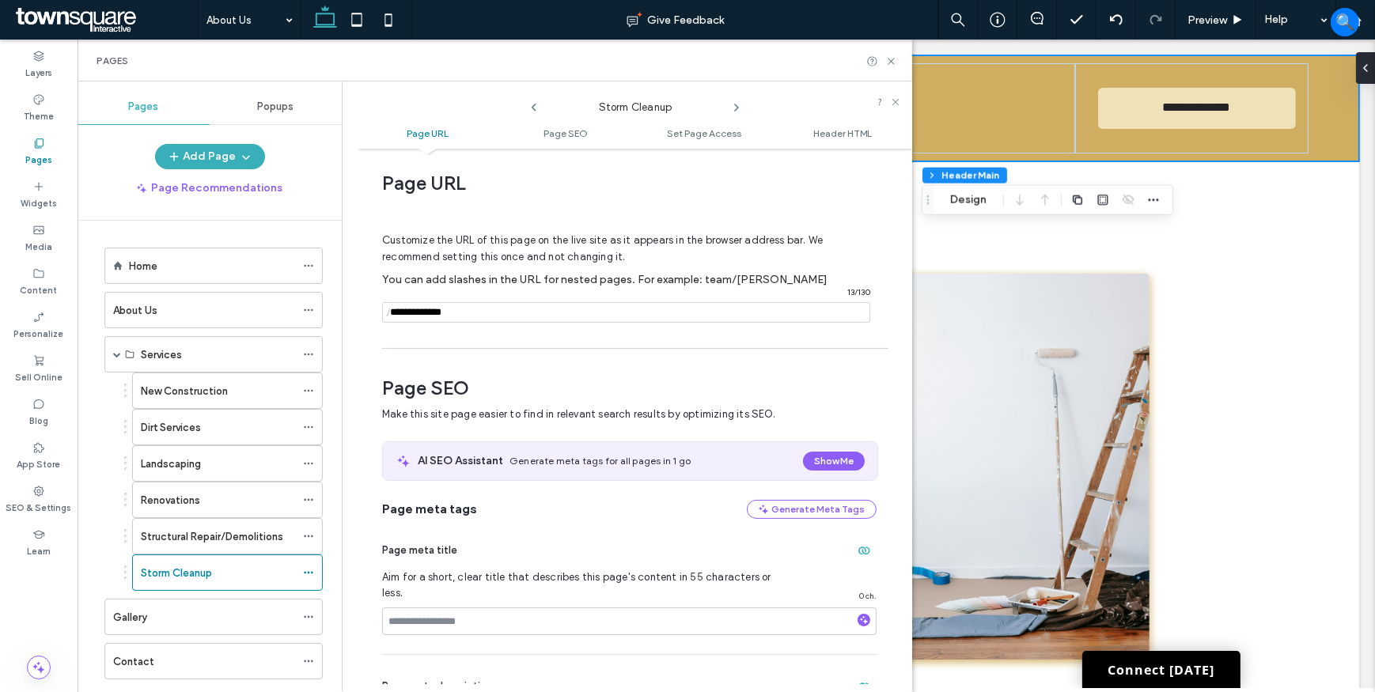
click at [737, 103] on icon at bounding box center [736, 107] width 13 height 13
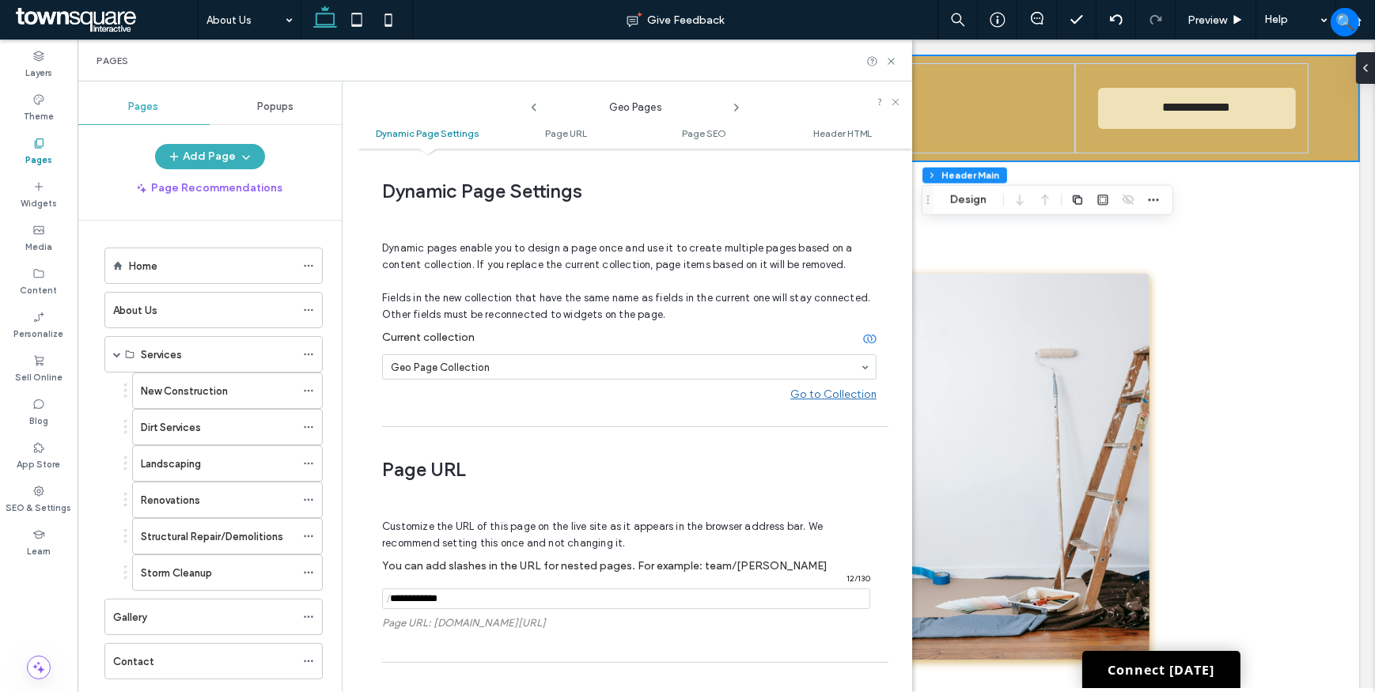
scroll to position [286, 0]
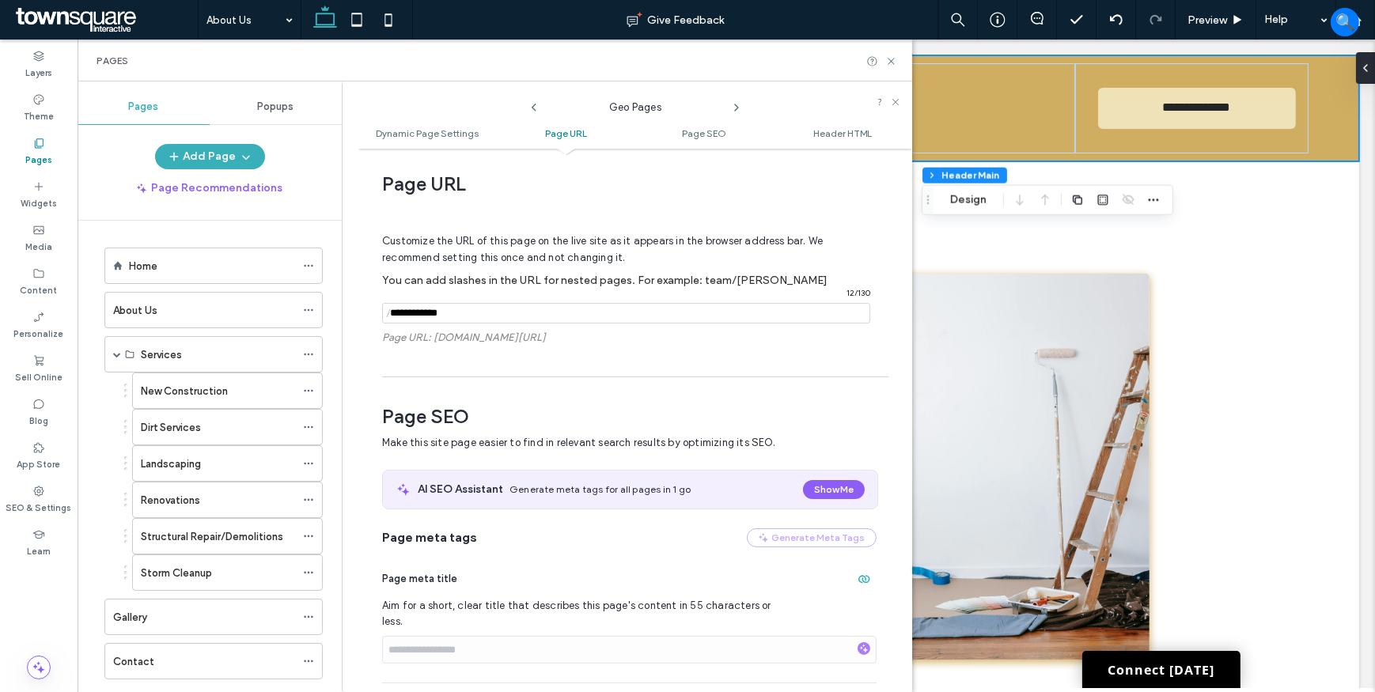
click at [737, 103] on icon at bounding box center [736, 107] width 13 height 13
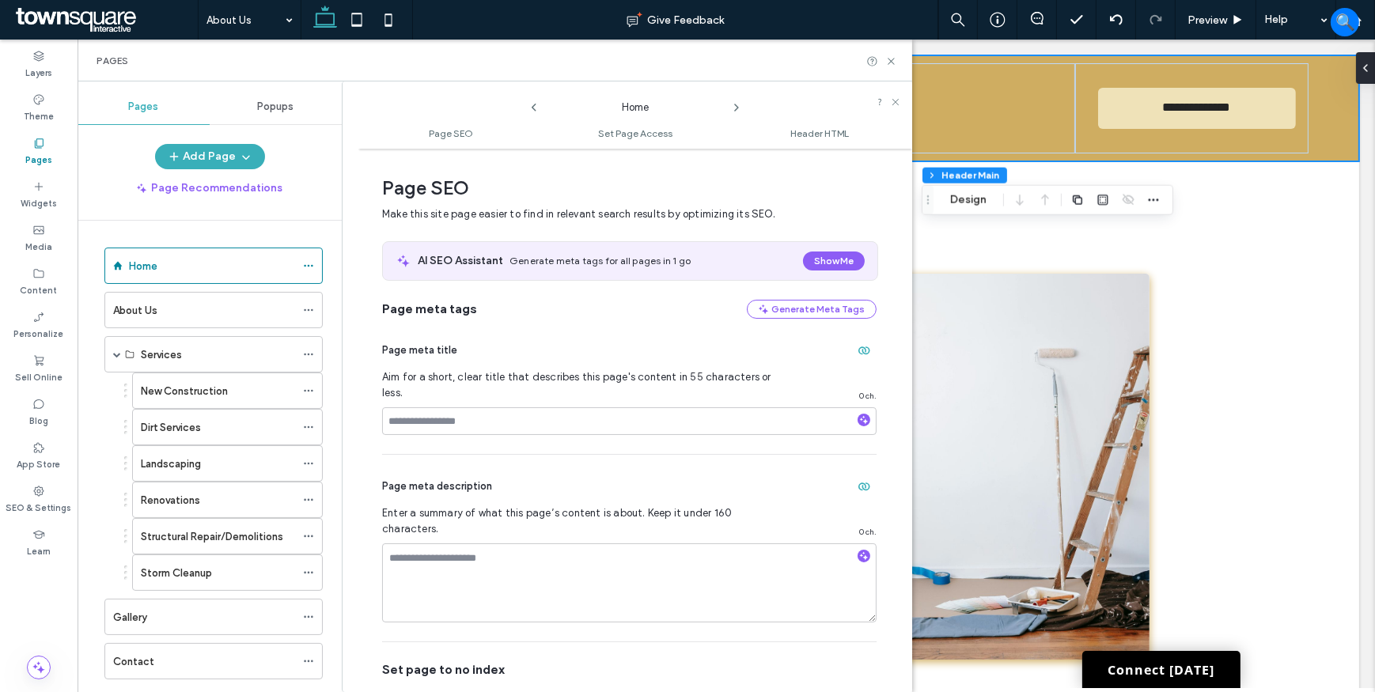
click at [737, 103] on icon at bounding box center [736, 107] width 13 height 13
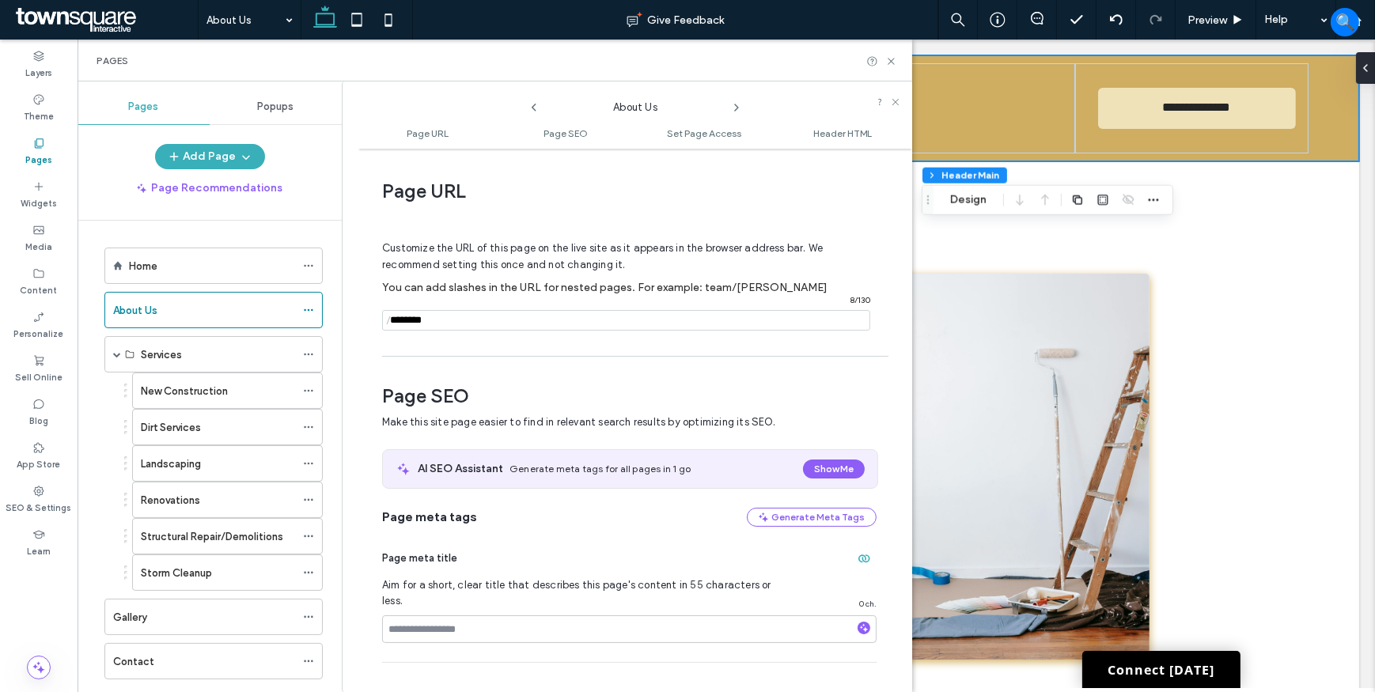
scroll to position [8, 0]
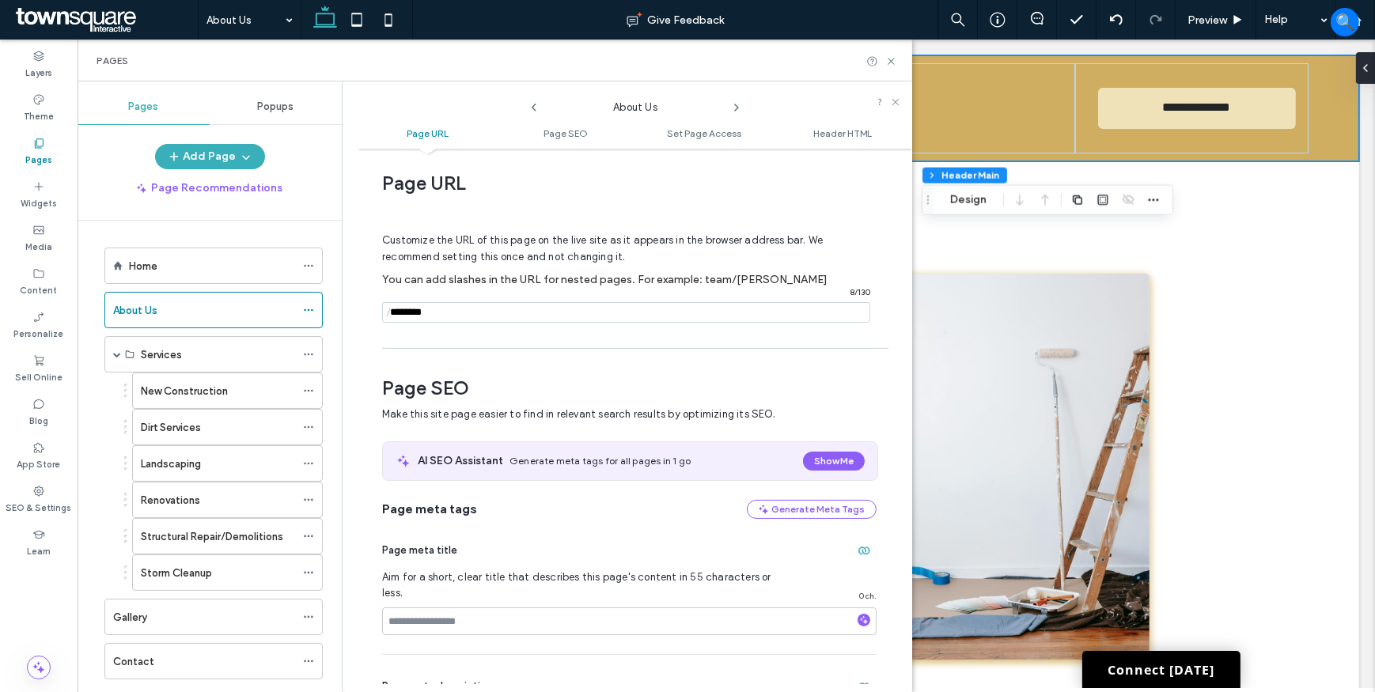
click at [737, 103] on icon at bounding box center [736, 107] width 13 height 13
click at [27, 503] on label "SEO & Settings" at bounding box center [39, 506] width 66 height 17
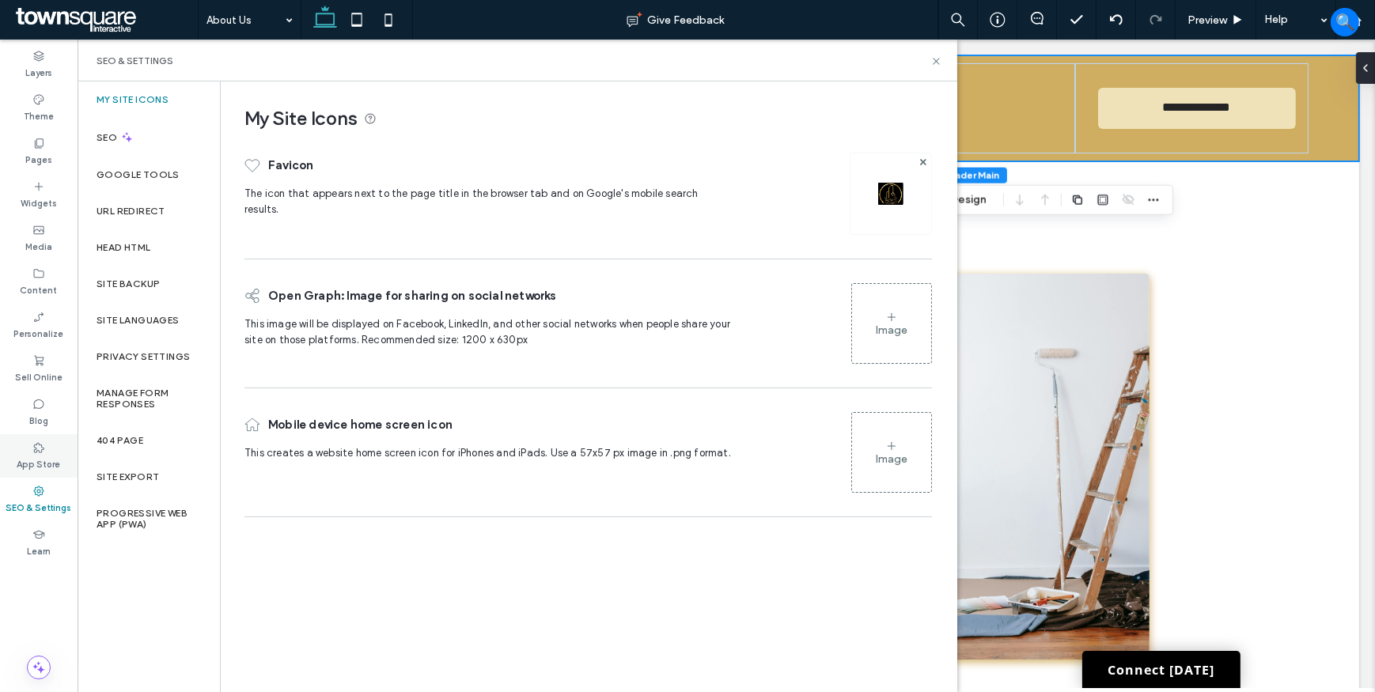
click at [31, 443] on div "App Store" at bounding box center [39, 456] width 78 height 44
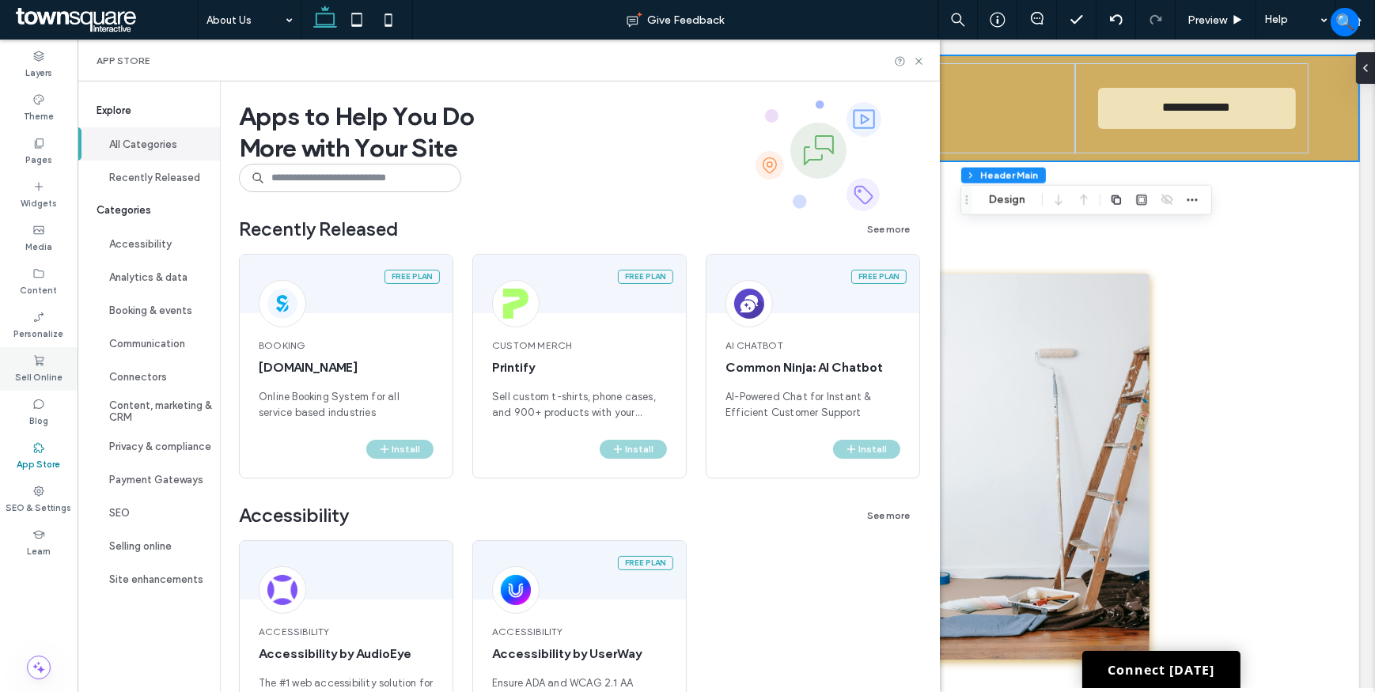
click at [29, 373] on label "Sell Online" at bounding box center [38, 375] width 47 height 17
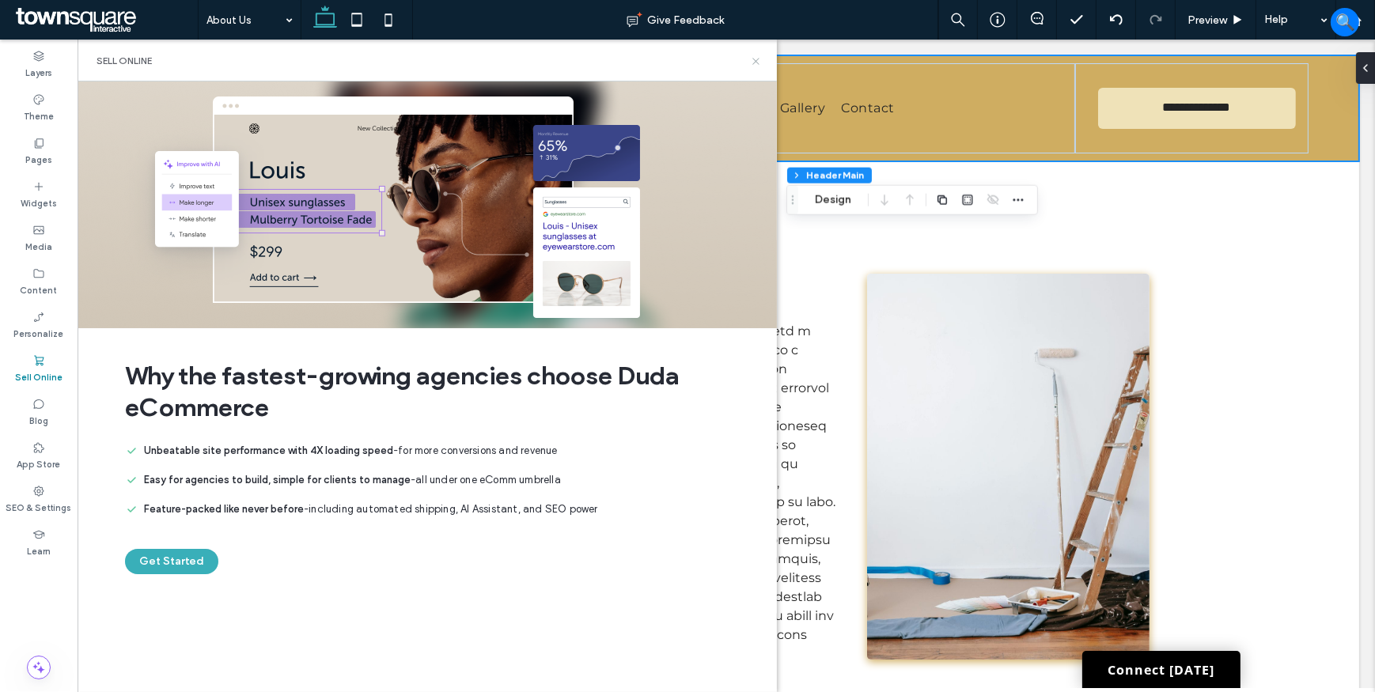
click at [757, 60] on icon at bounding box center [756, 61] width 12 height 12
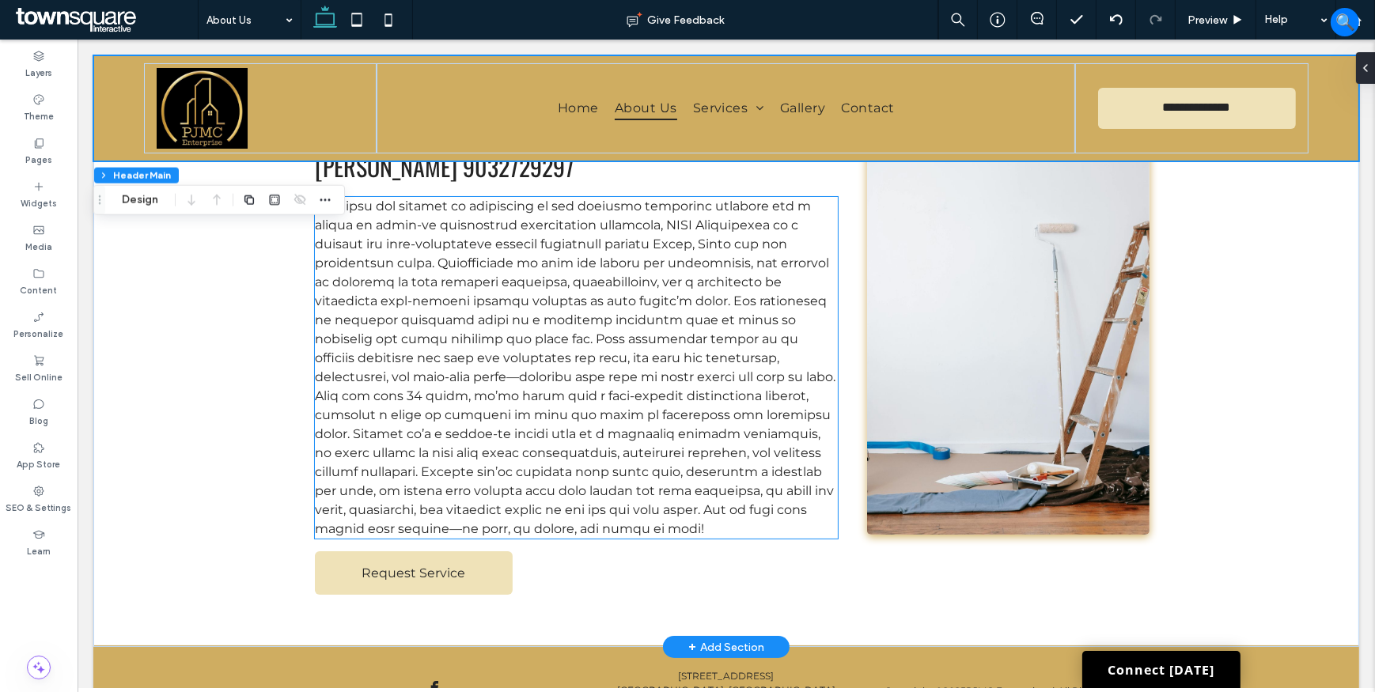
scroll to position [0, 0]
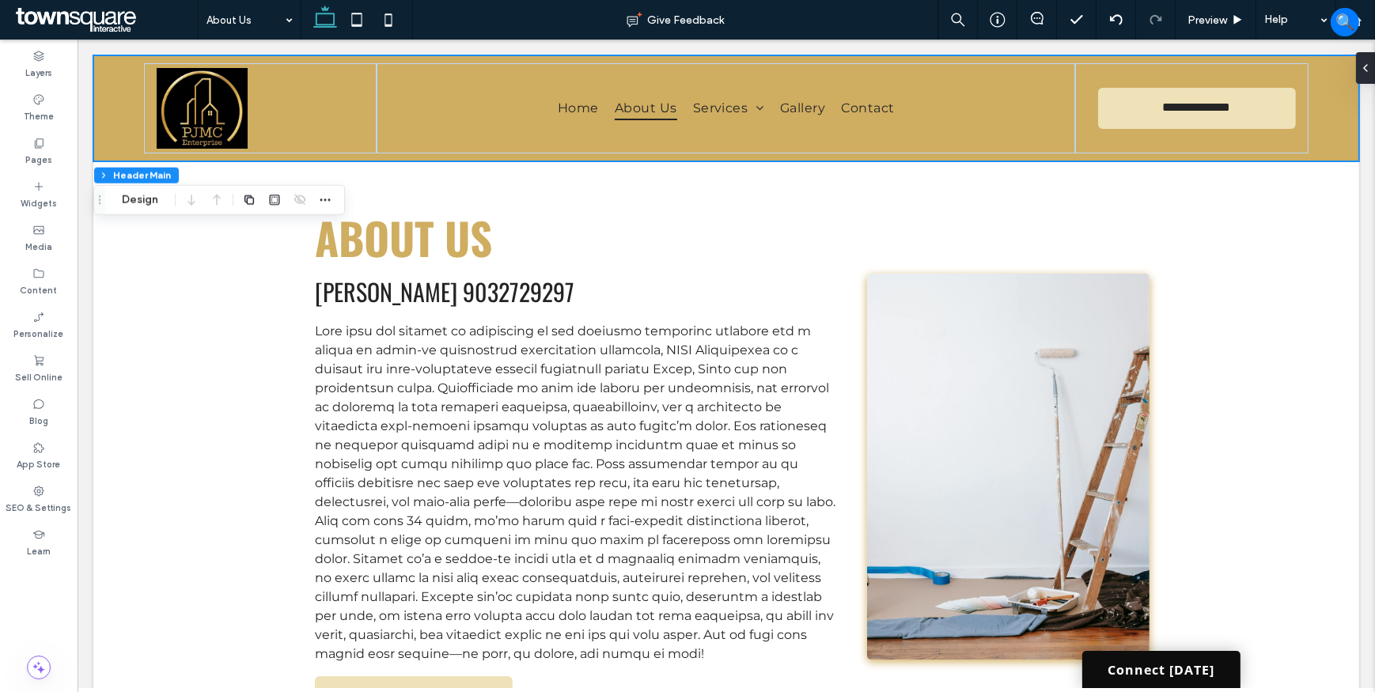
click at [1192, 670] on link "Connect Today" at bounding box center [1160, 669] width 158 height 37
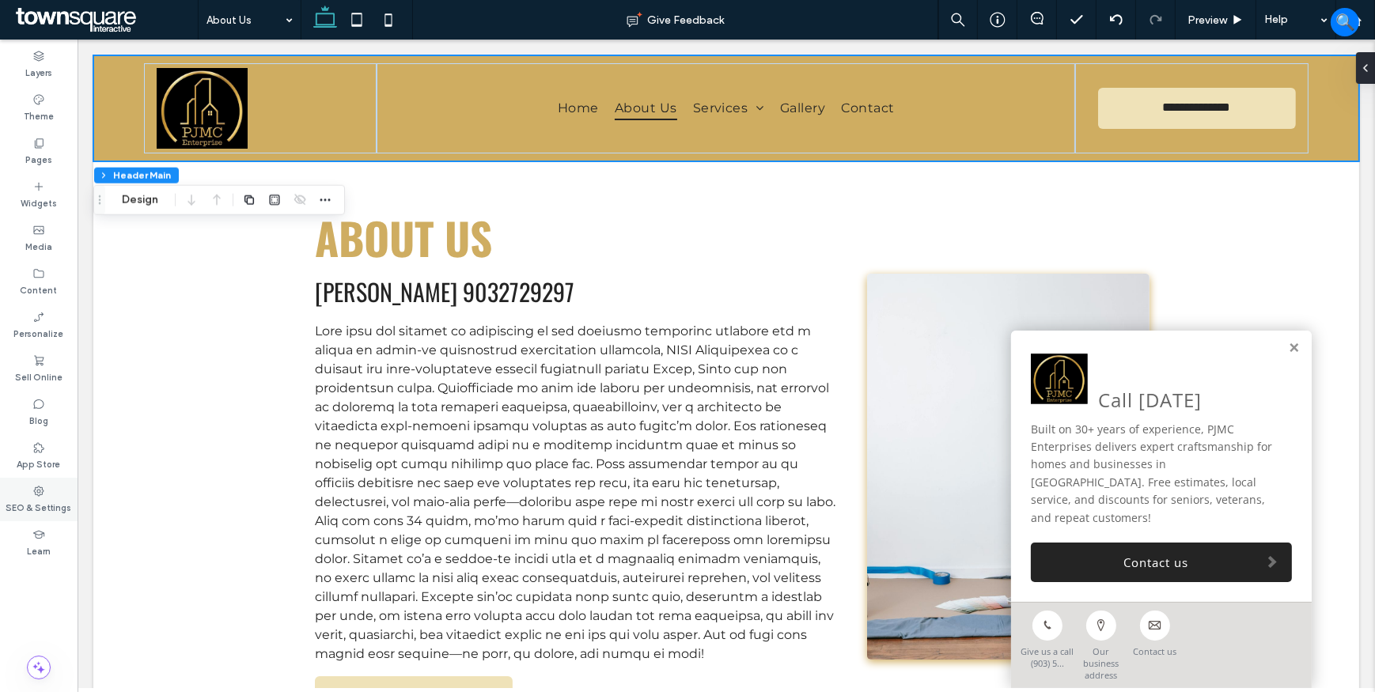
click at [35, 498] on label "SEO & Settings" at bounding box center [39, 506] width 66 height 17
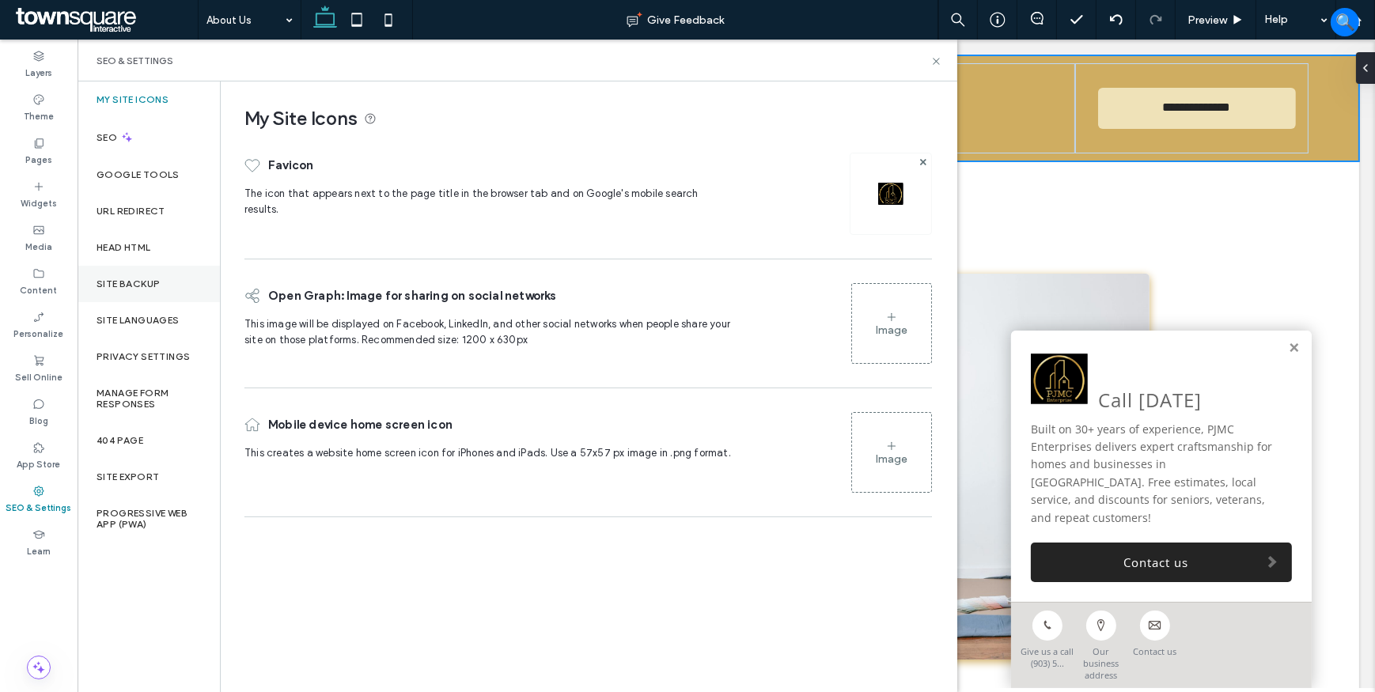
click at [134, 285] on label "Site Backup" at bounding box center [128, 283] width 63 height 11
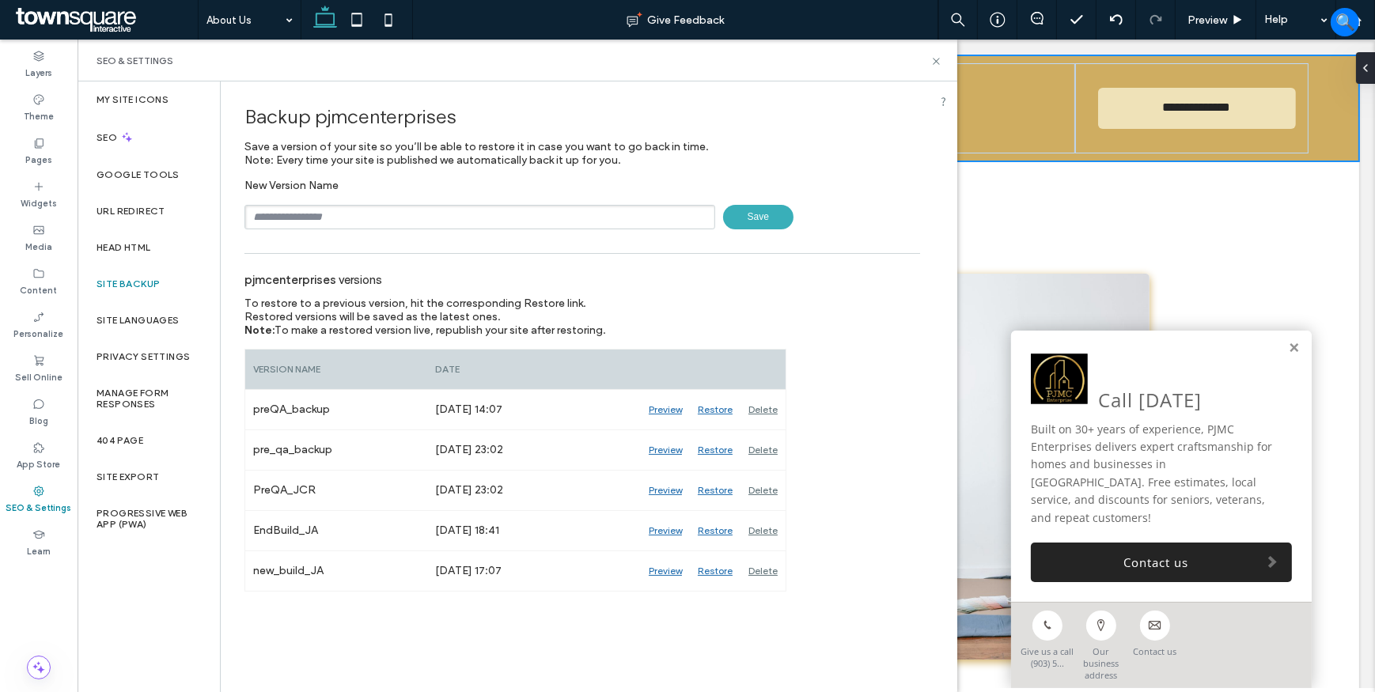
click at [62, 22] on span at bounding box center [105, 20] width 186 height 32
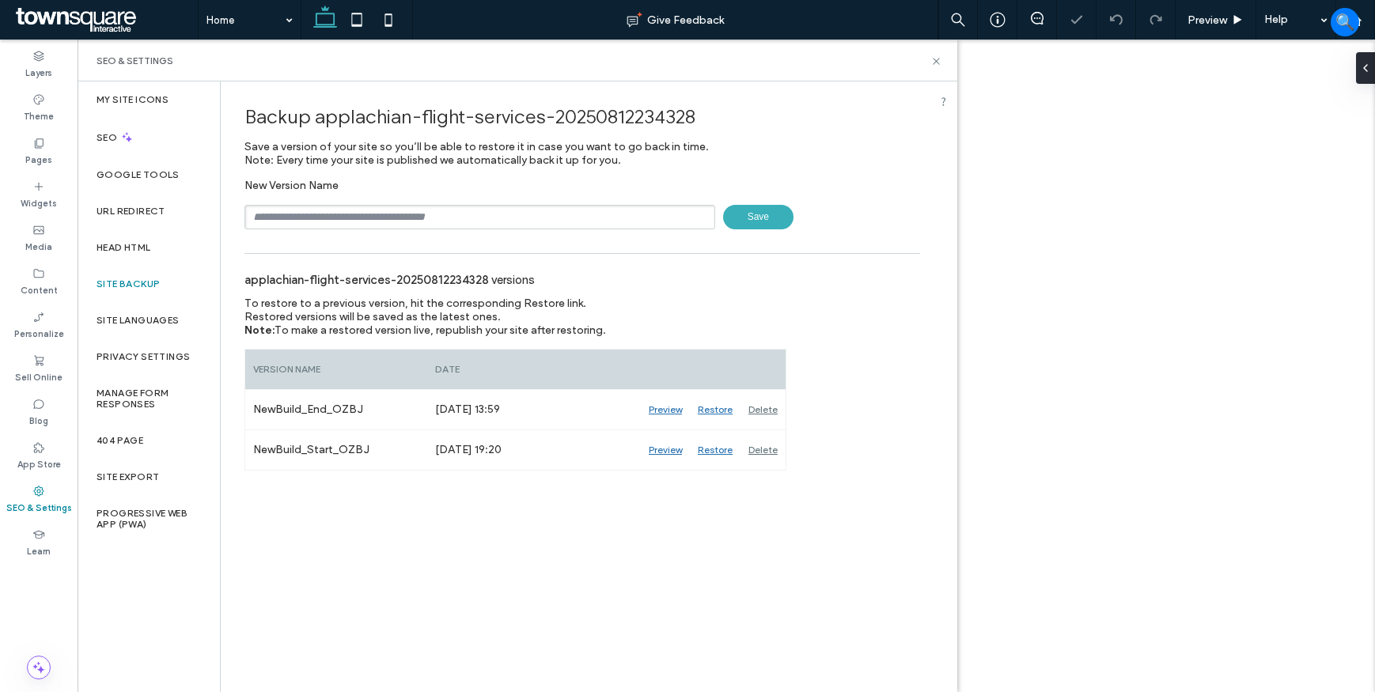
click at [388, 226] on input "text" at bounding box center [479, 217] width 471 height 25
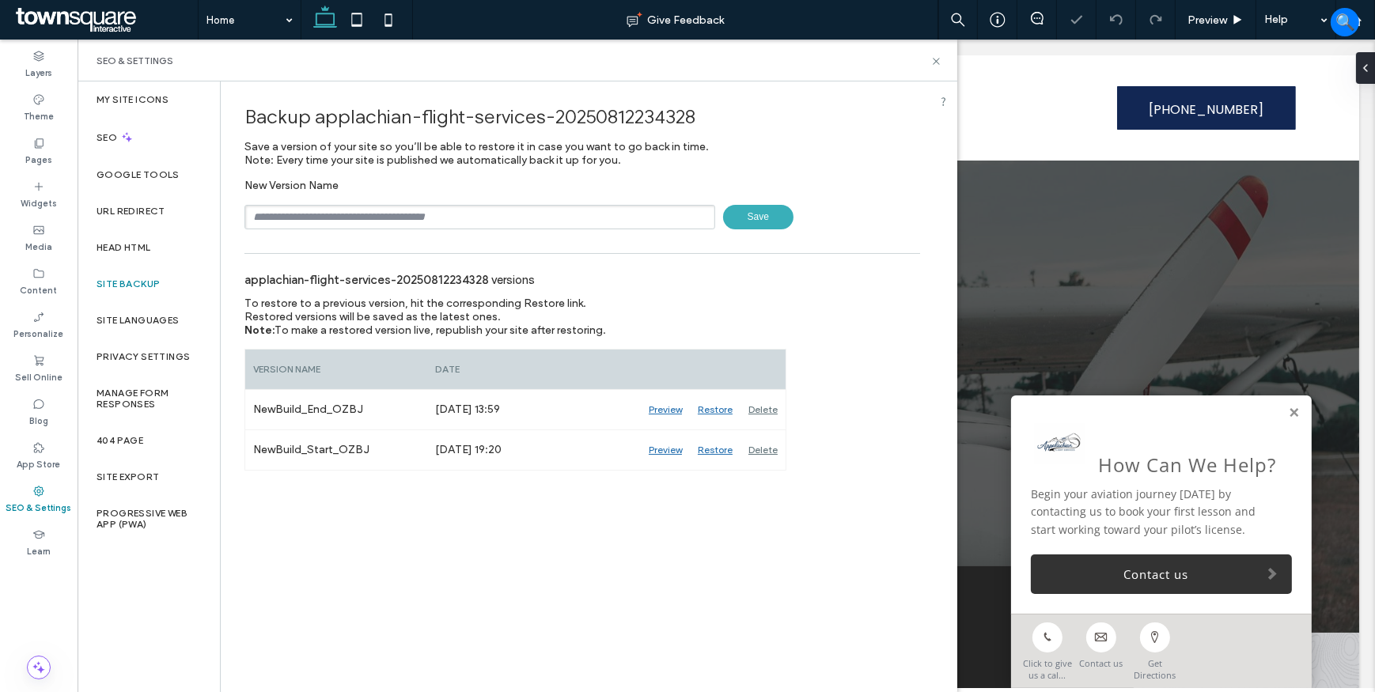
type input "**********"
click at [752, 218] on span "Save" at bounding box center [758, 217] width 70 height 25
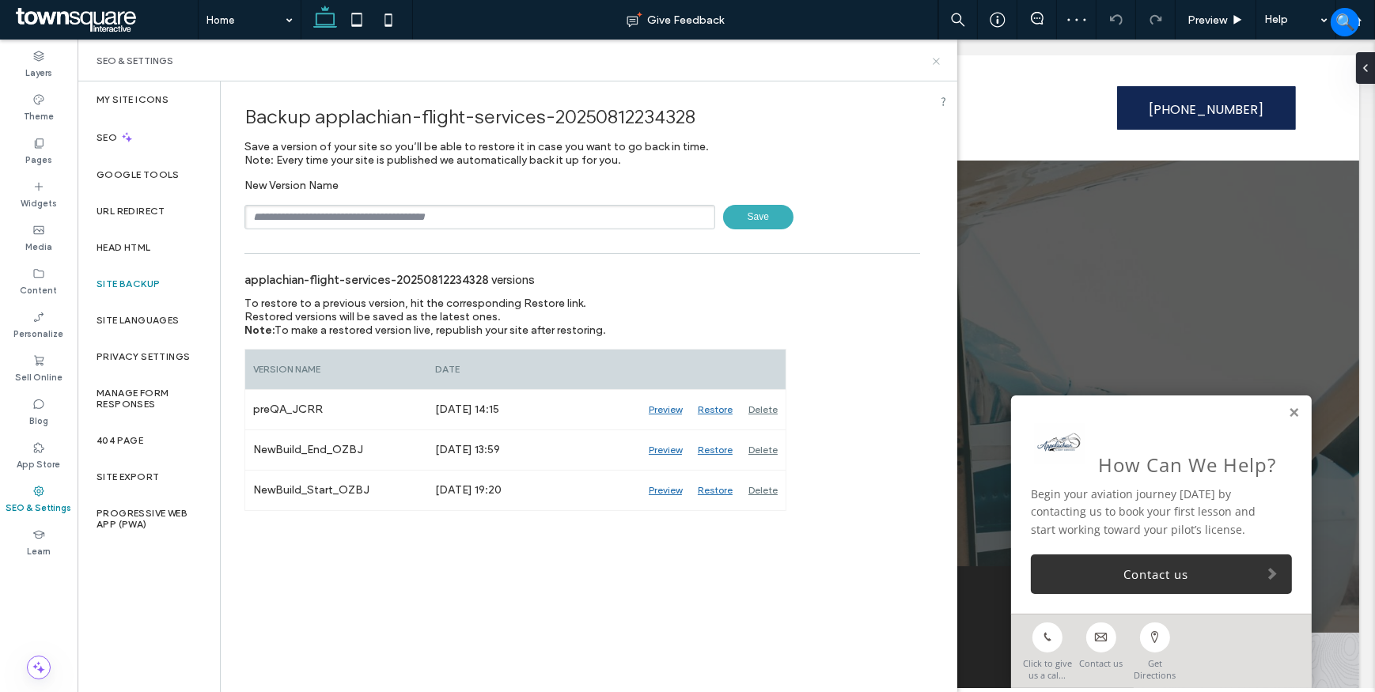
click at [937, 62] on icon at bounding box center [936, 61] width 12 height 12
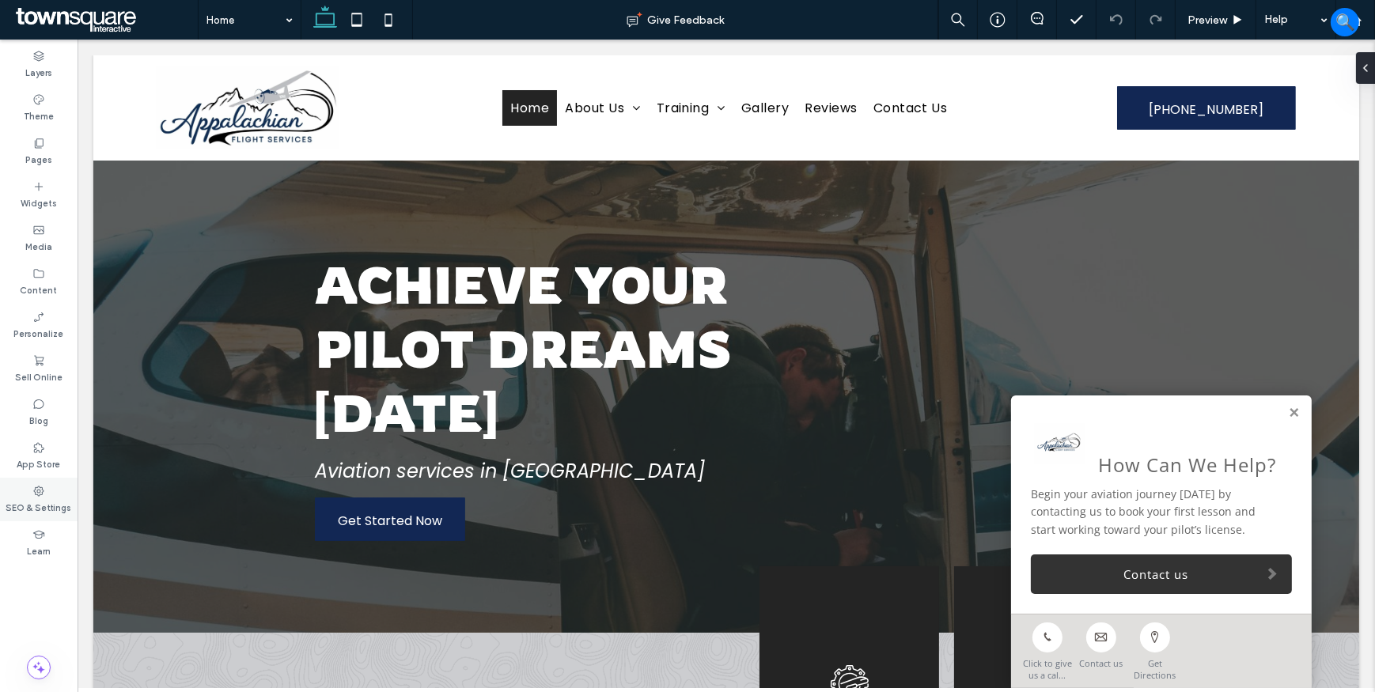
click at [54, 495] on div "SEO & Settings" at bounding box center [39, 500] width 78 height 44
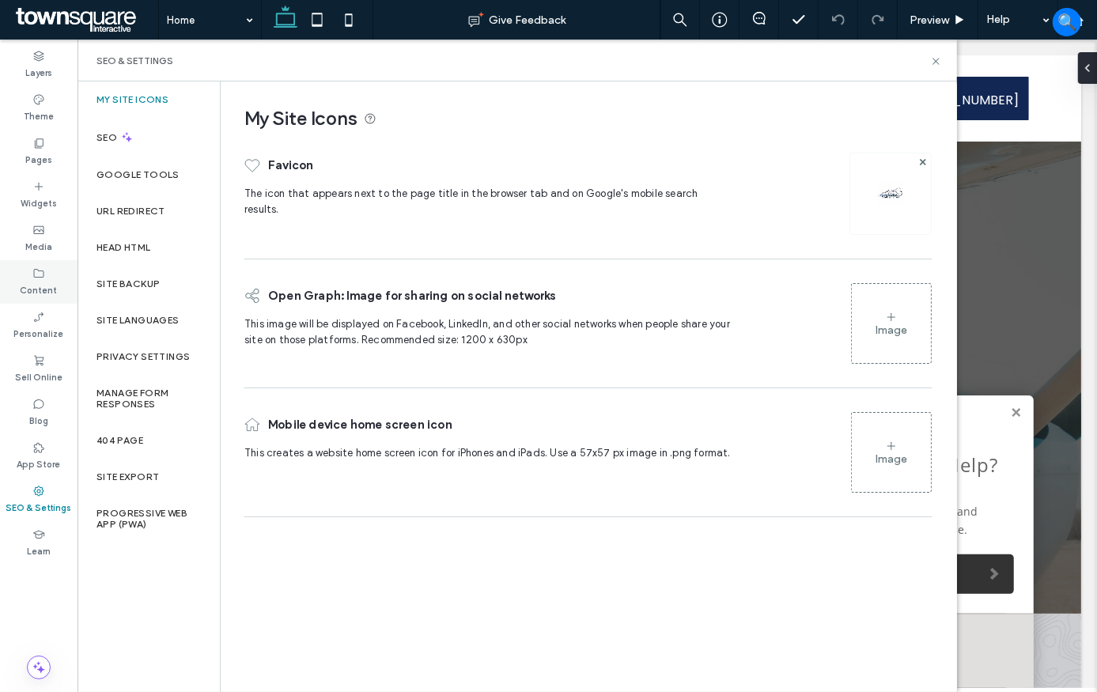
click at [36, 288] on label "Content" at bounding box center [39, 288] width 37 height 17
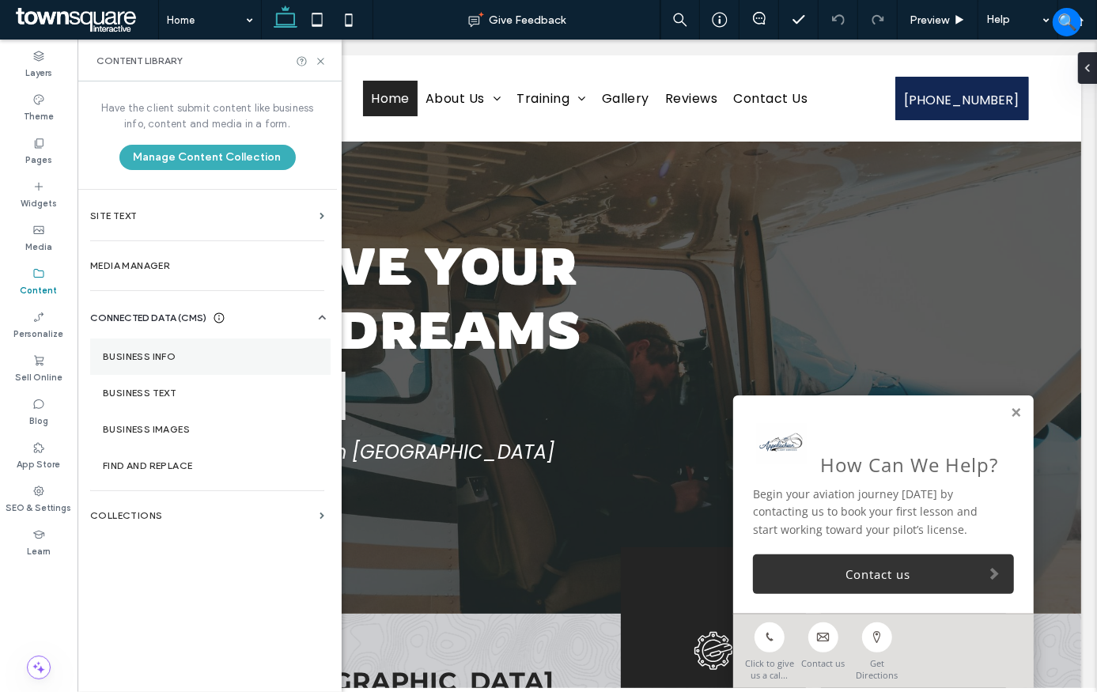
click at [152, 354] on label "Business Info" at bounding box center [210, 356] width 215 height 11
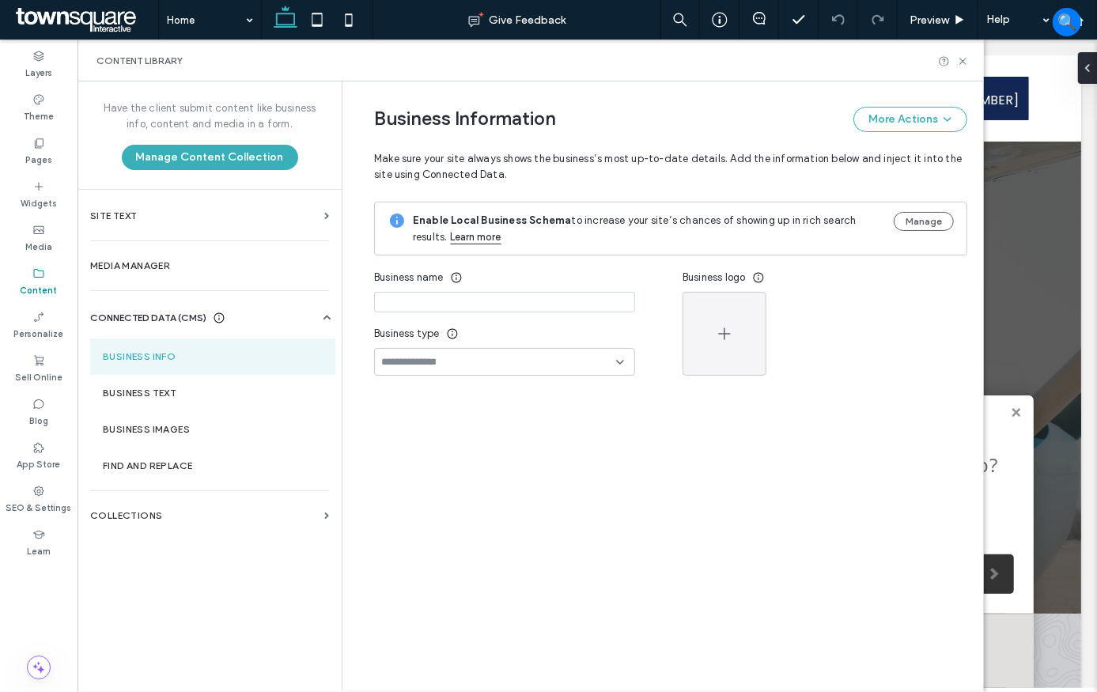
type input "**********"
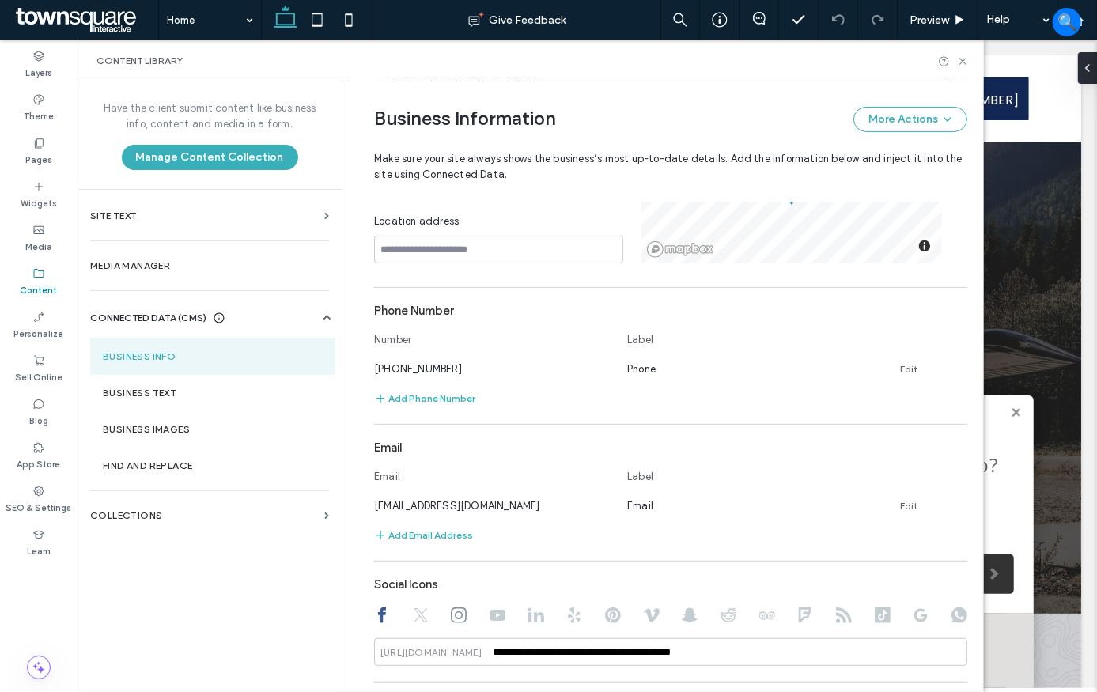
scroll to position [431, 0]
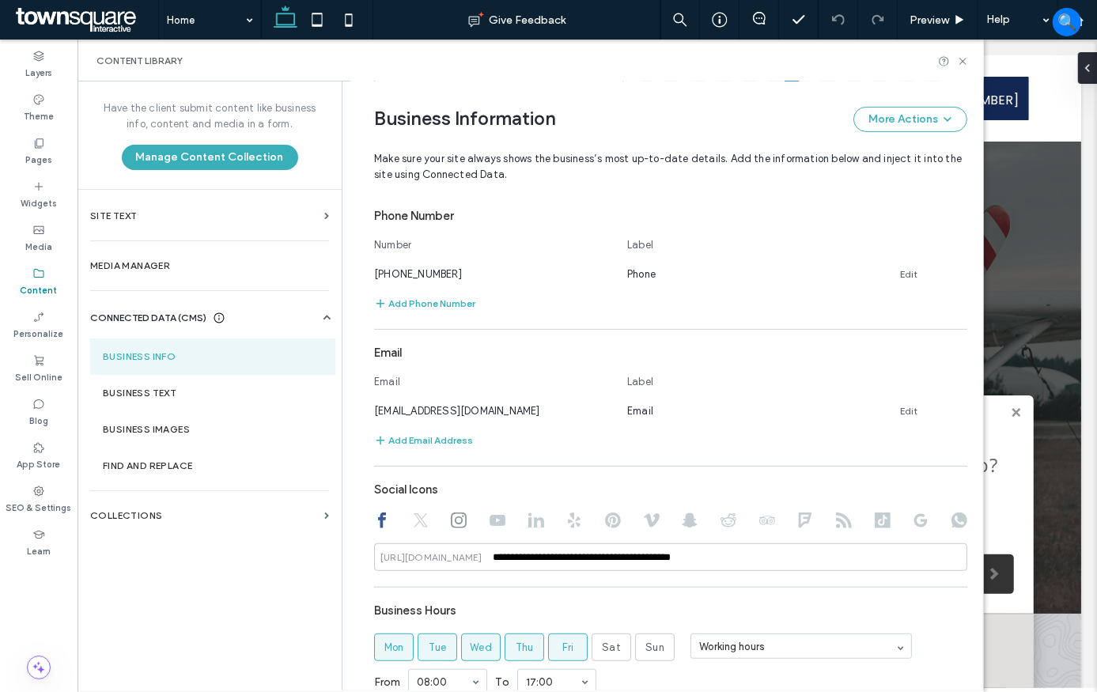
click at [415, 518] on icon at bounding box center [421, 521] width 16 height 16
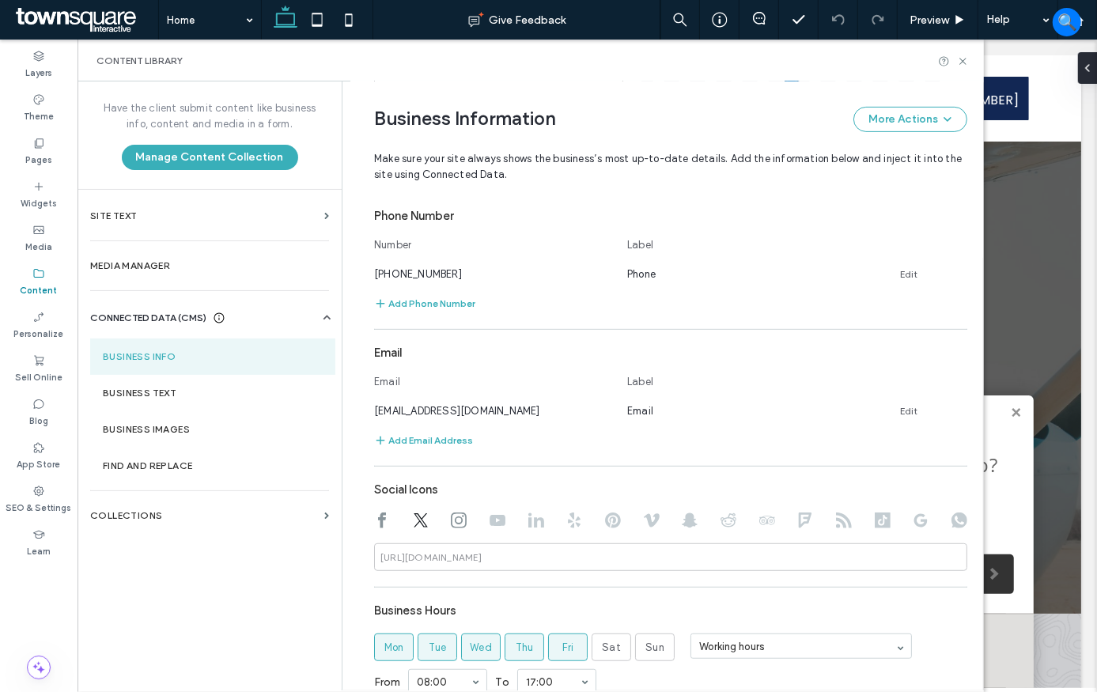
click at [451, 521] on use at bounding box center [459, 521] width 16 height 16
type input "**********"
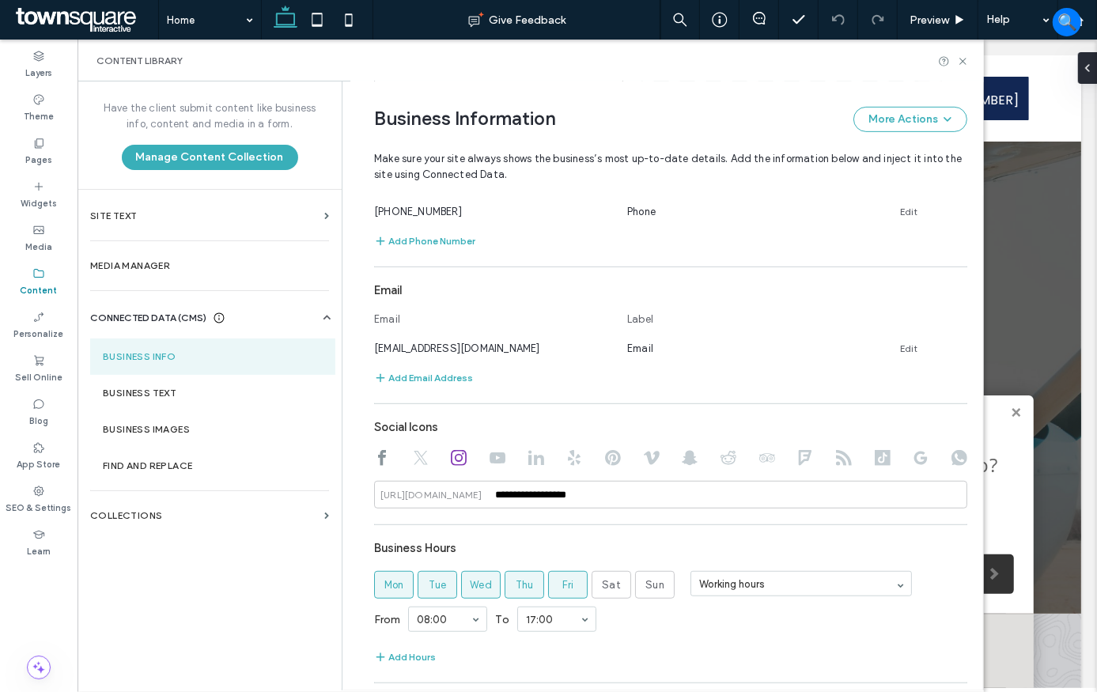
scroll to position [626, 0]
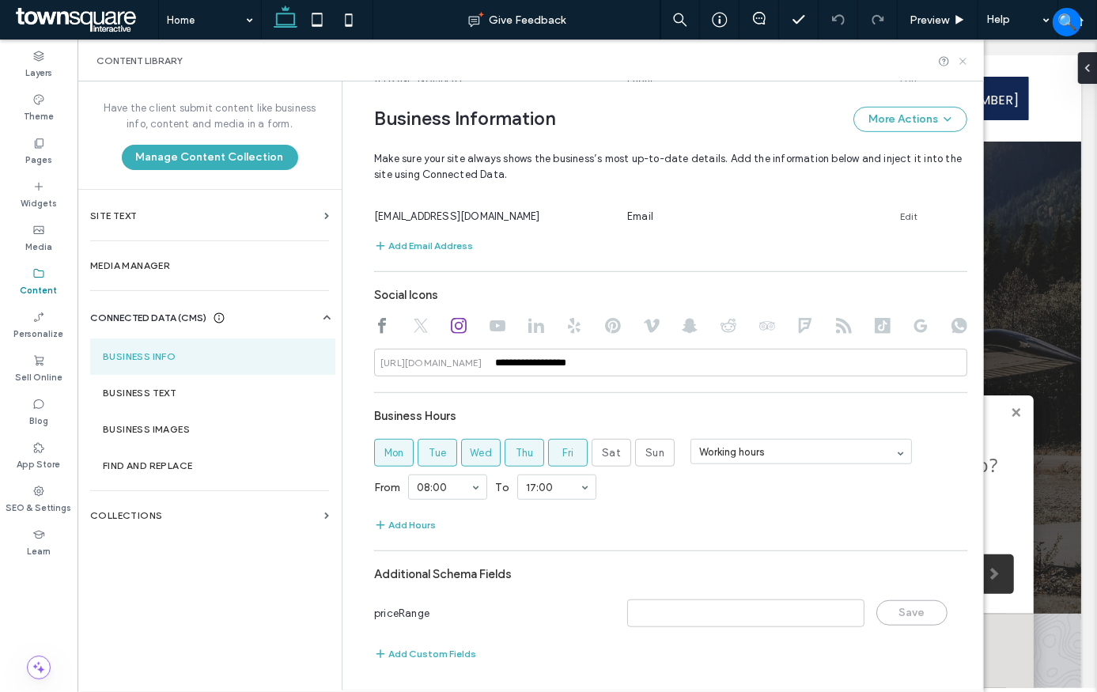
click at [961, 62] on use at bounding box center [963, 61] width 6 height 6
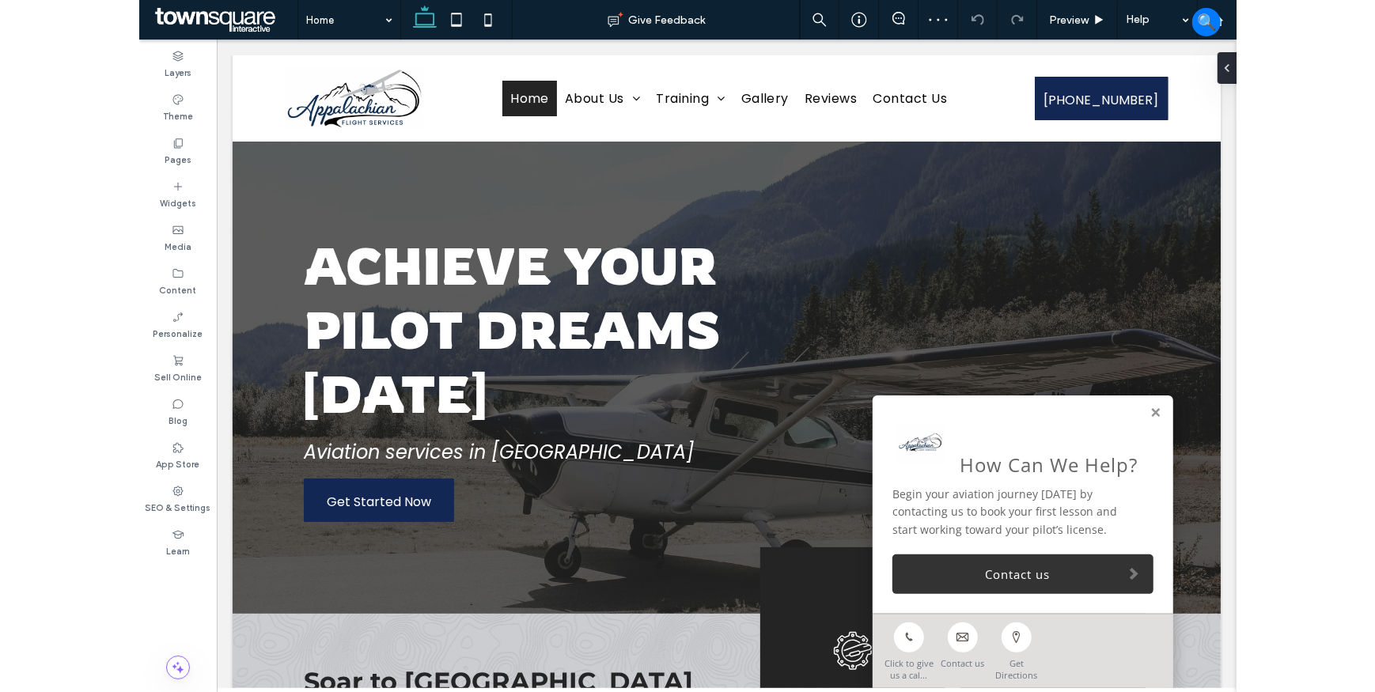
scroll to position [0, 0]
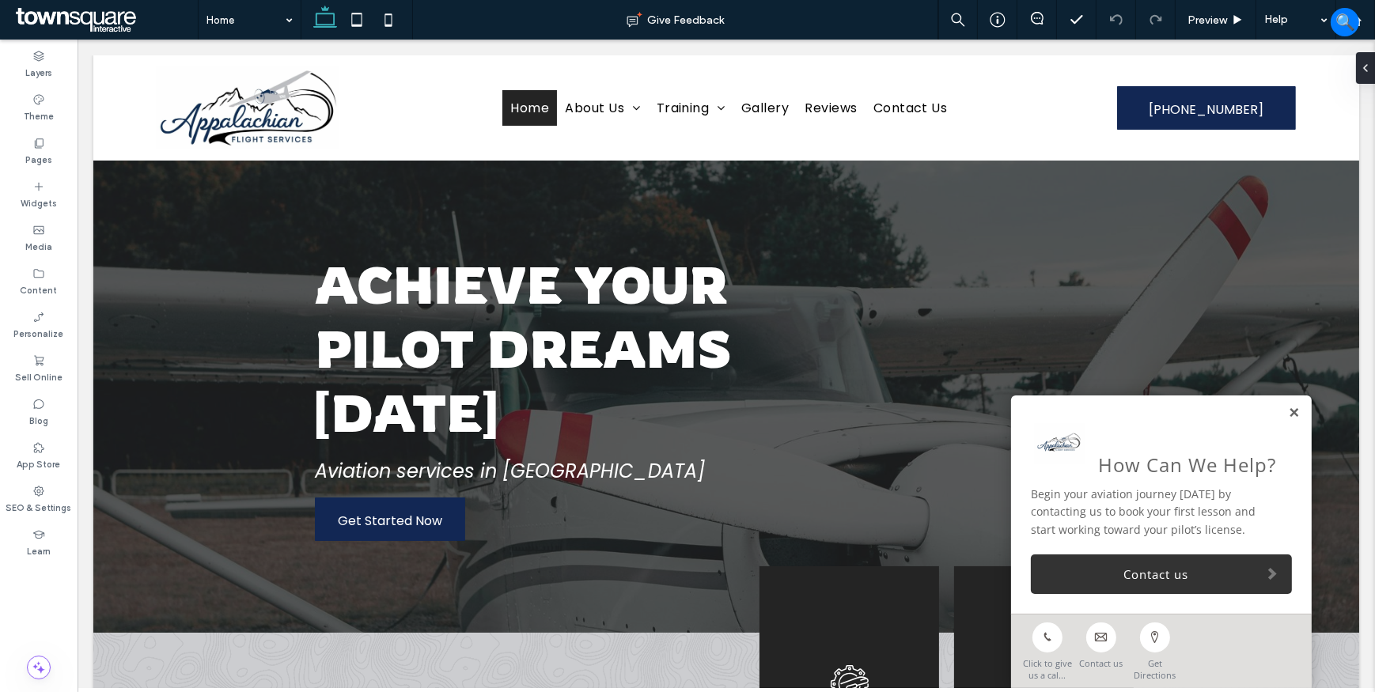
click at [1287, 410] on link at bounding box center [1293, 413] width 12 height 13
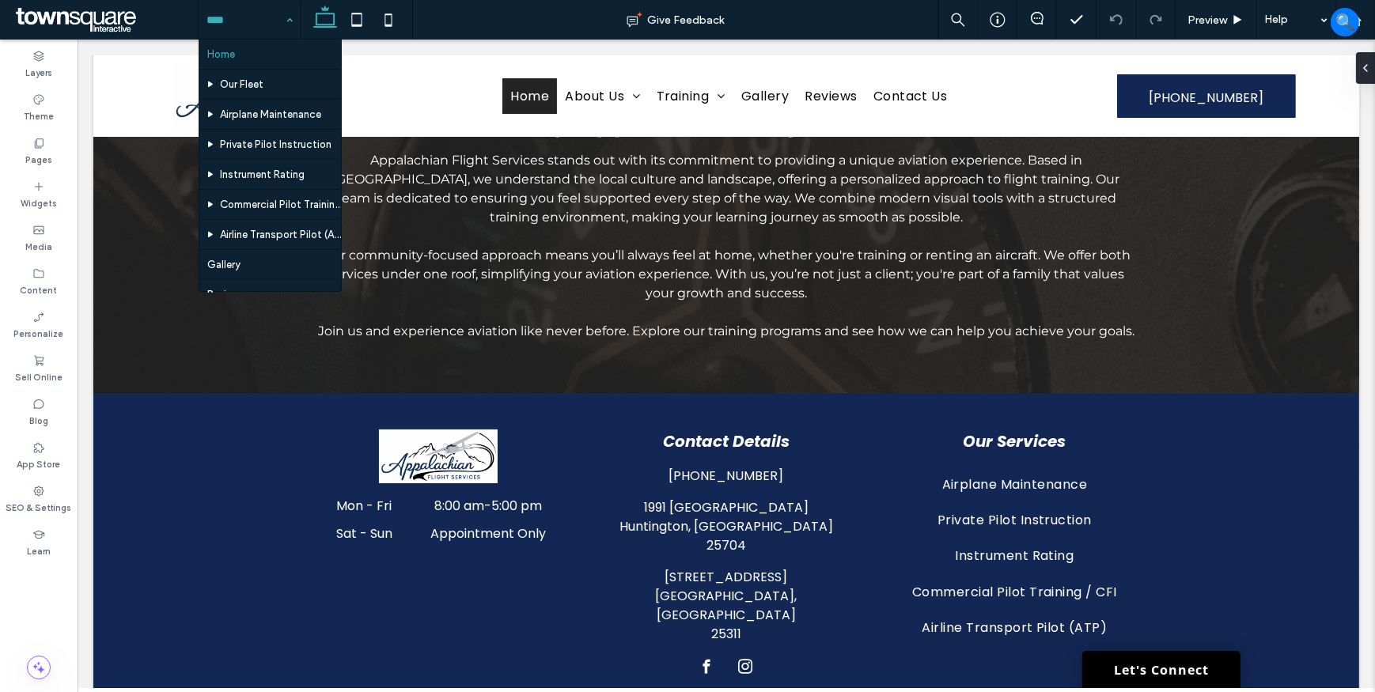
scroll to position [87, 0]
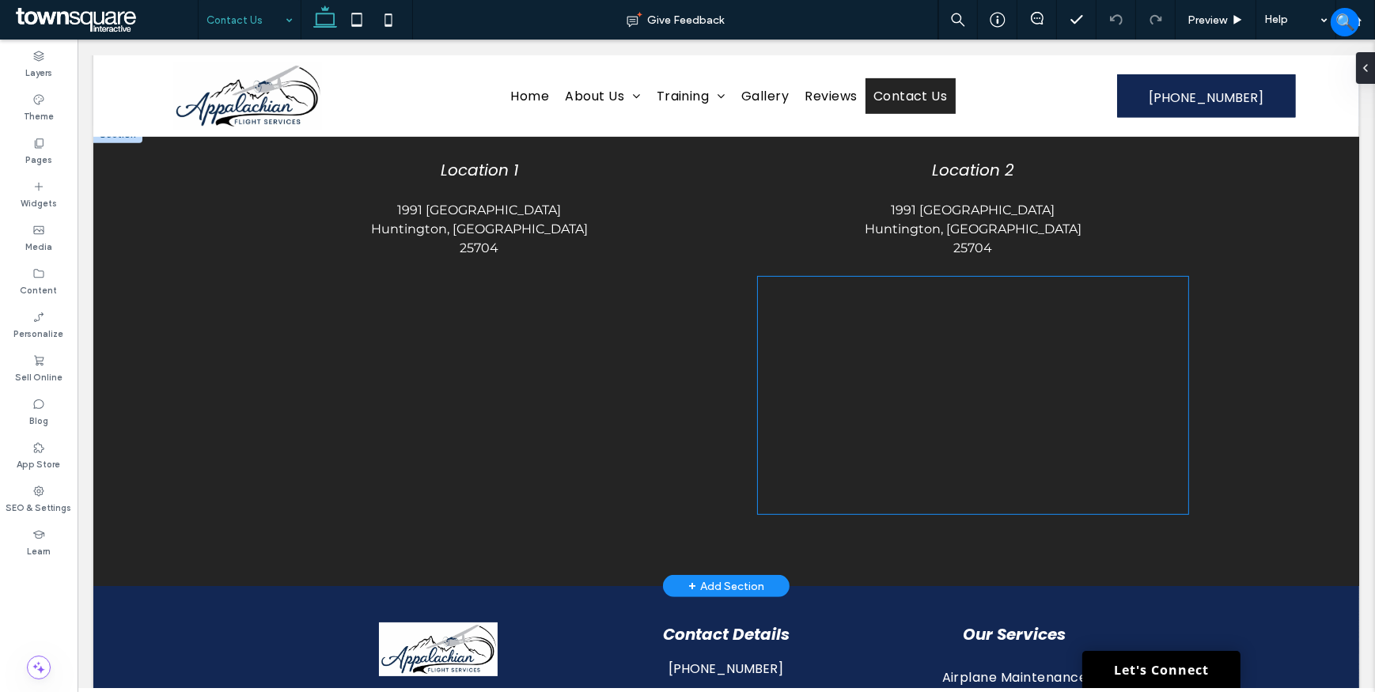
scroll to position [908, 0]
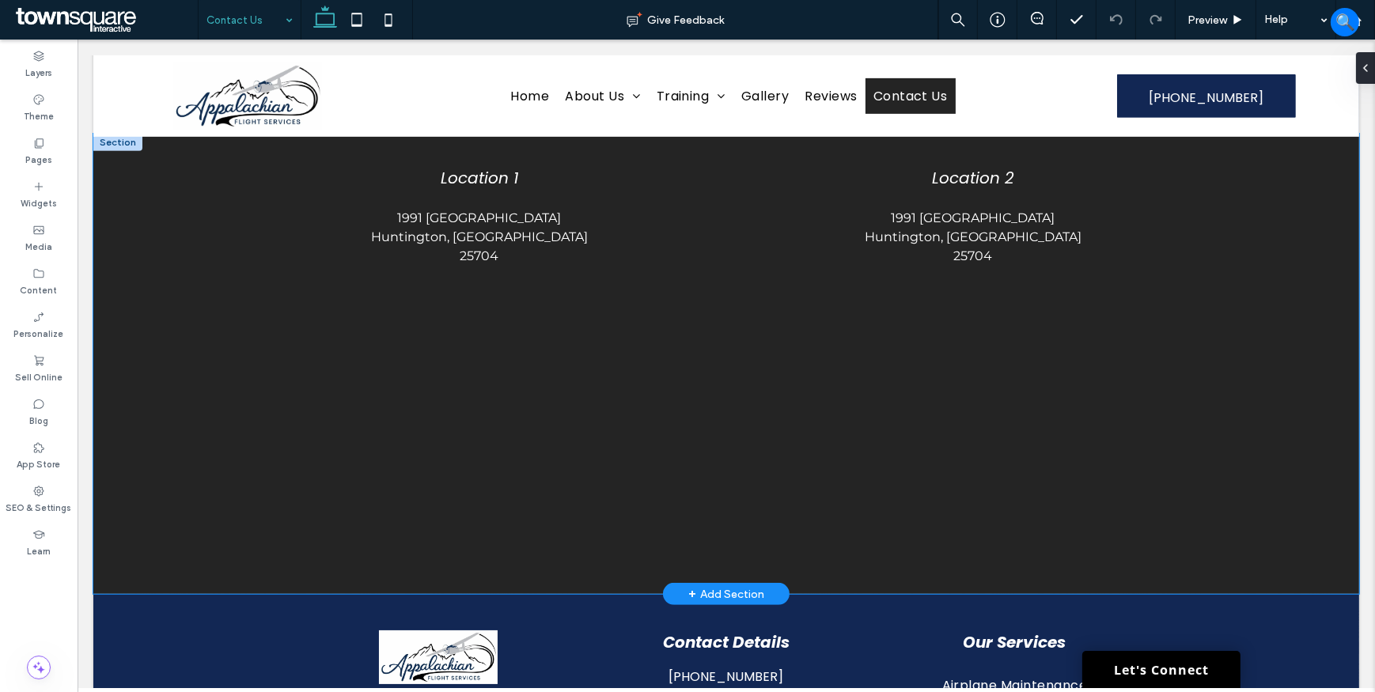
click at [1233, 455] on div "Location 1 1991 Airport Rd Huntington, WV 25704 Location 2 1991 Airport Rd Hunt…" at bounding box center [726, 364] width 1266 height 460
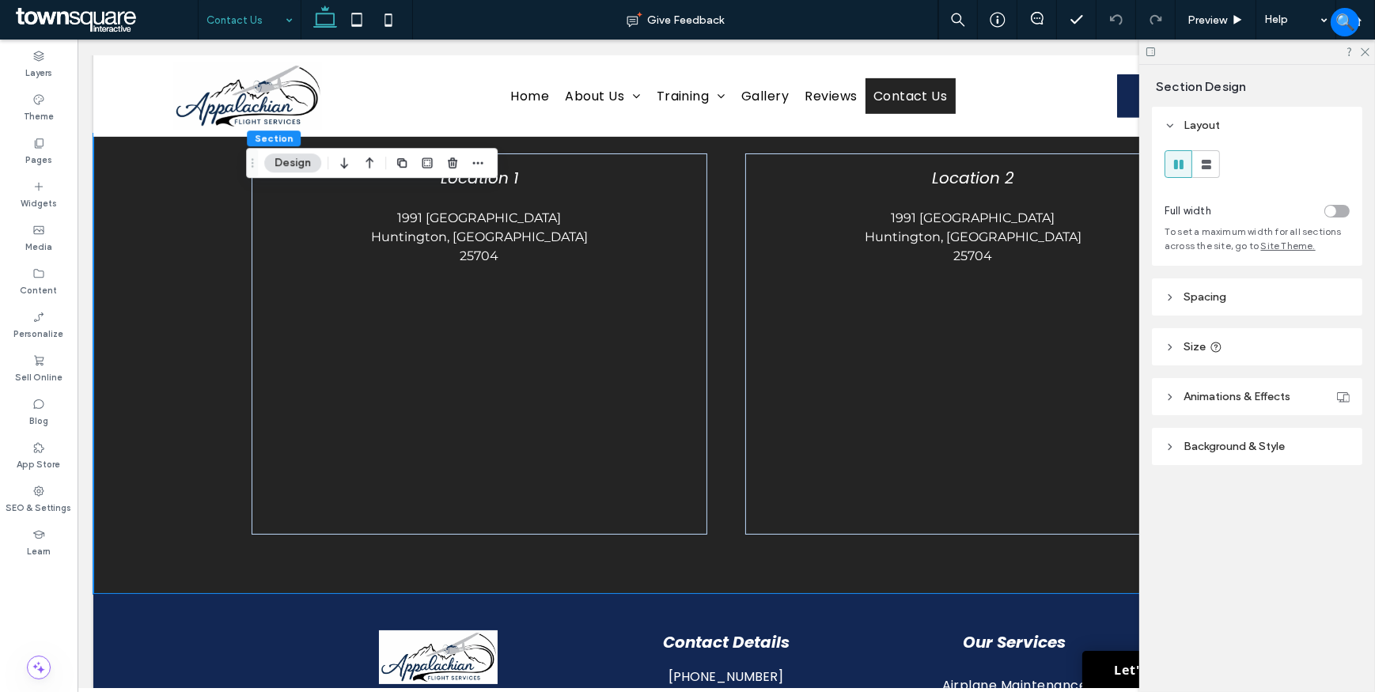
drag, startPoint x: 1361, startPoint y: 51, endPoint x: 1344, endPoint y: 75, distance: 30.1
click at [1361, 50] on icon at bounding box center [1364, 51] width 10 height 10
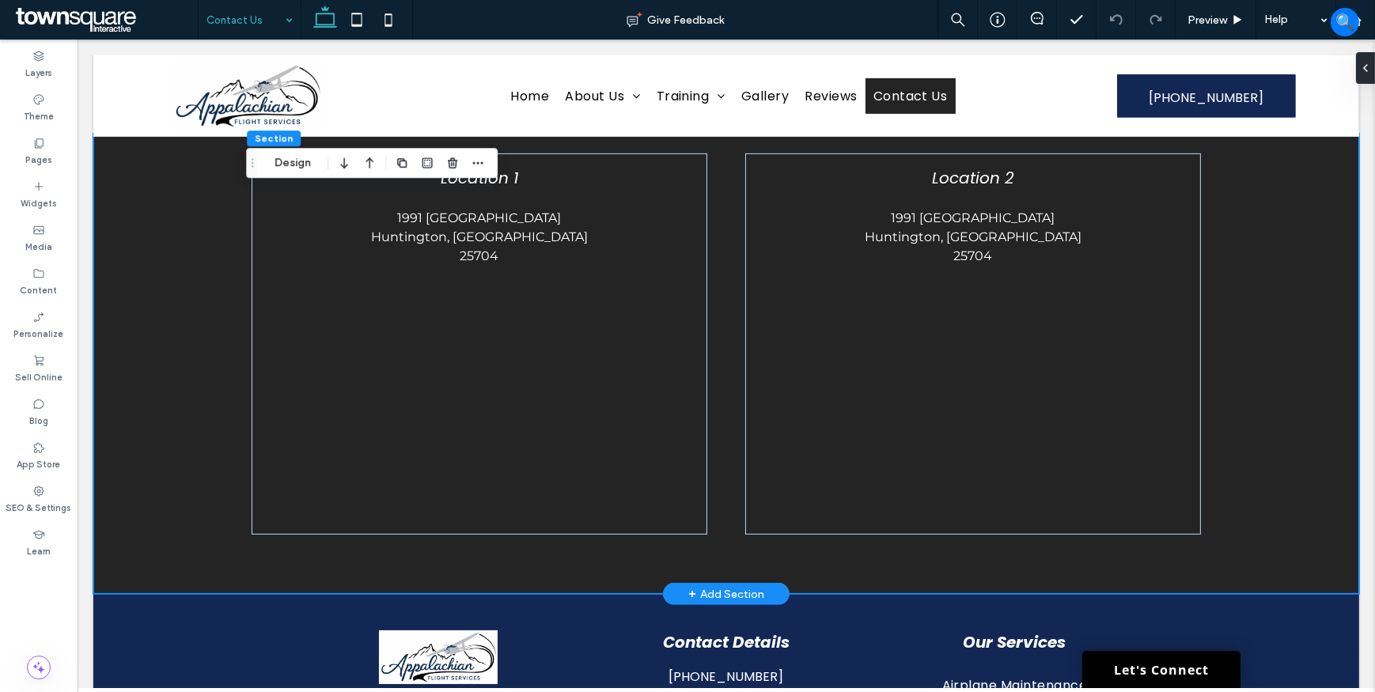
click at [1255, 276] on div "Location 1 1991 Airport Rd Huntington, WV 25704 Location 2 1991 Airport Rd Hunt…" at bounding box center [726, 364] width 1266 height 460
click at [988, 247] on p "Huntington, [GEOGRAPHIC_DATA]" at bounding box center [972, 237] width 399 height 19
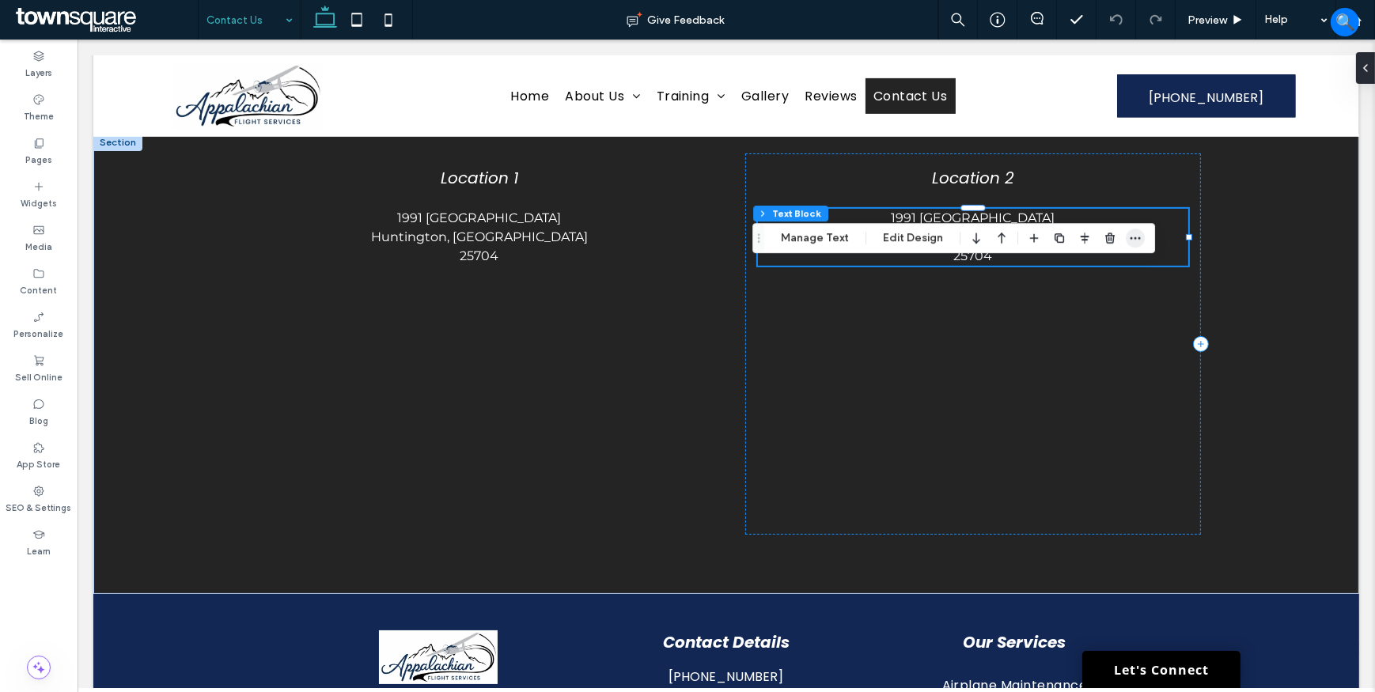
click at [1136, 237] on icon "button" at bounding box center [1135, 238] width 13 height 13
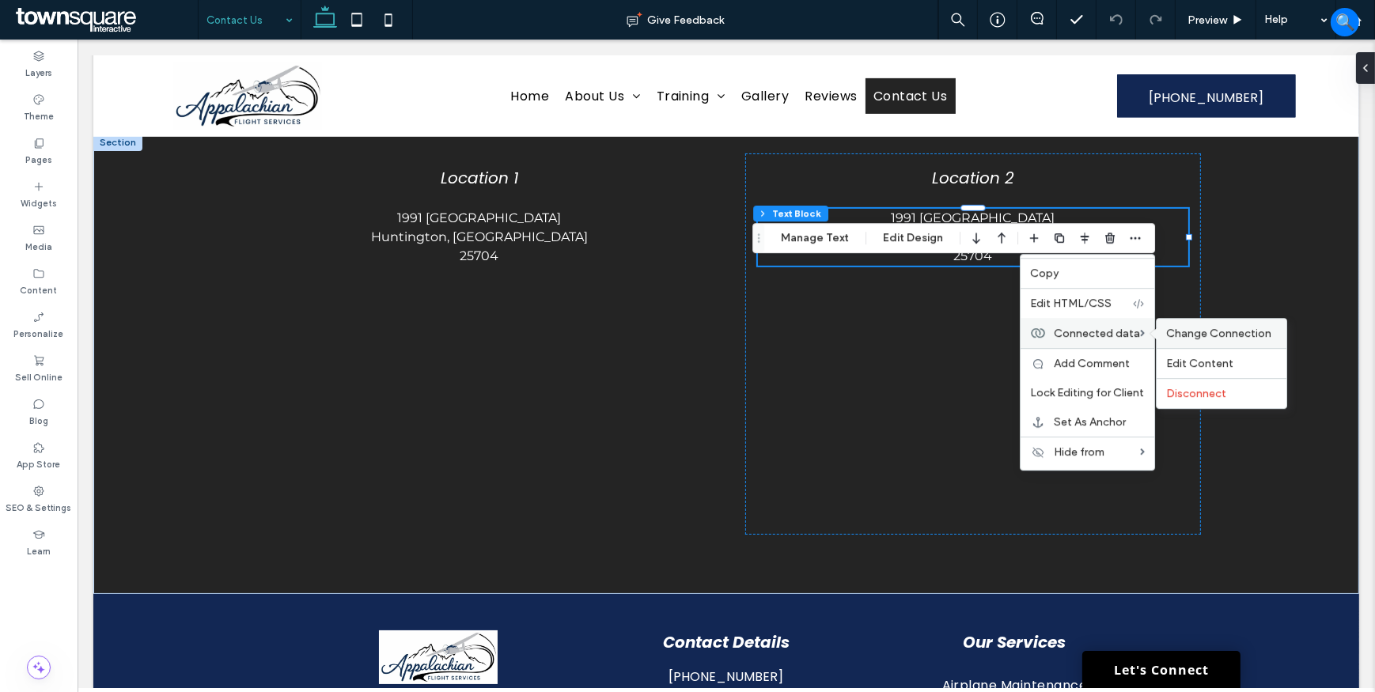
click at [1202, 332] on span "Change Connection" at bounding box center [1218, 333] width 105 height 13
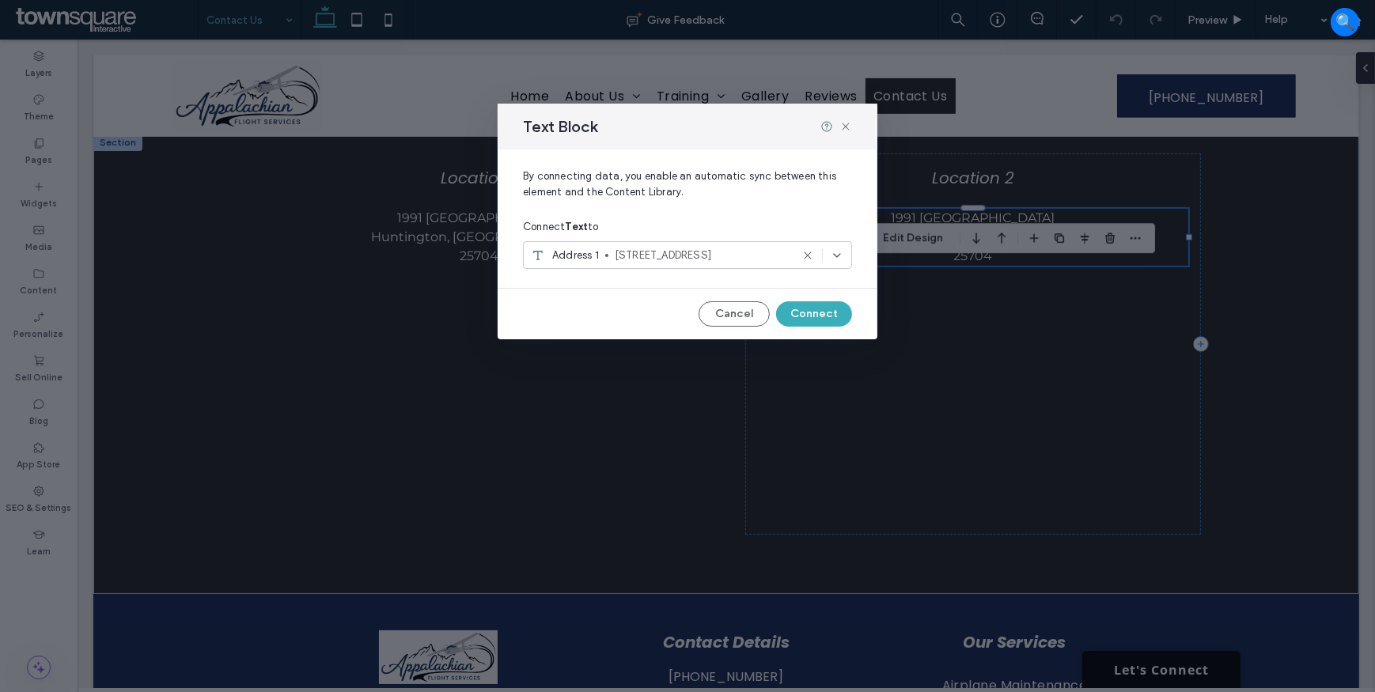
click at [838, 255] on use at bounding box center [837, 255] width 6 height 3
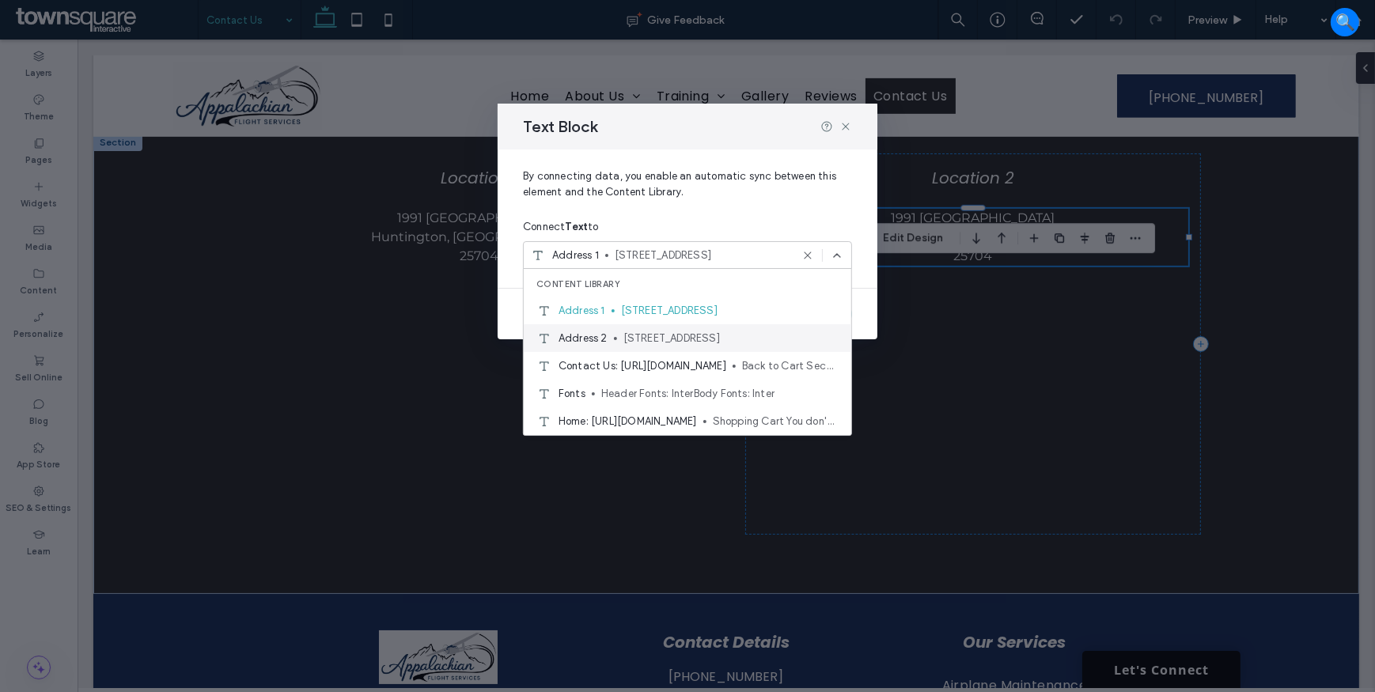
click at [764, 339] on span "100 Airport RdCharleston, WV25311" at bounding box center [730, 339] width 215 height 16
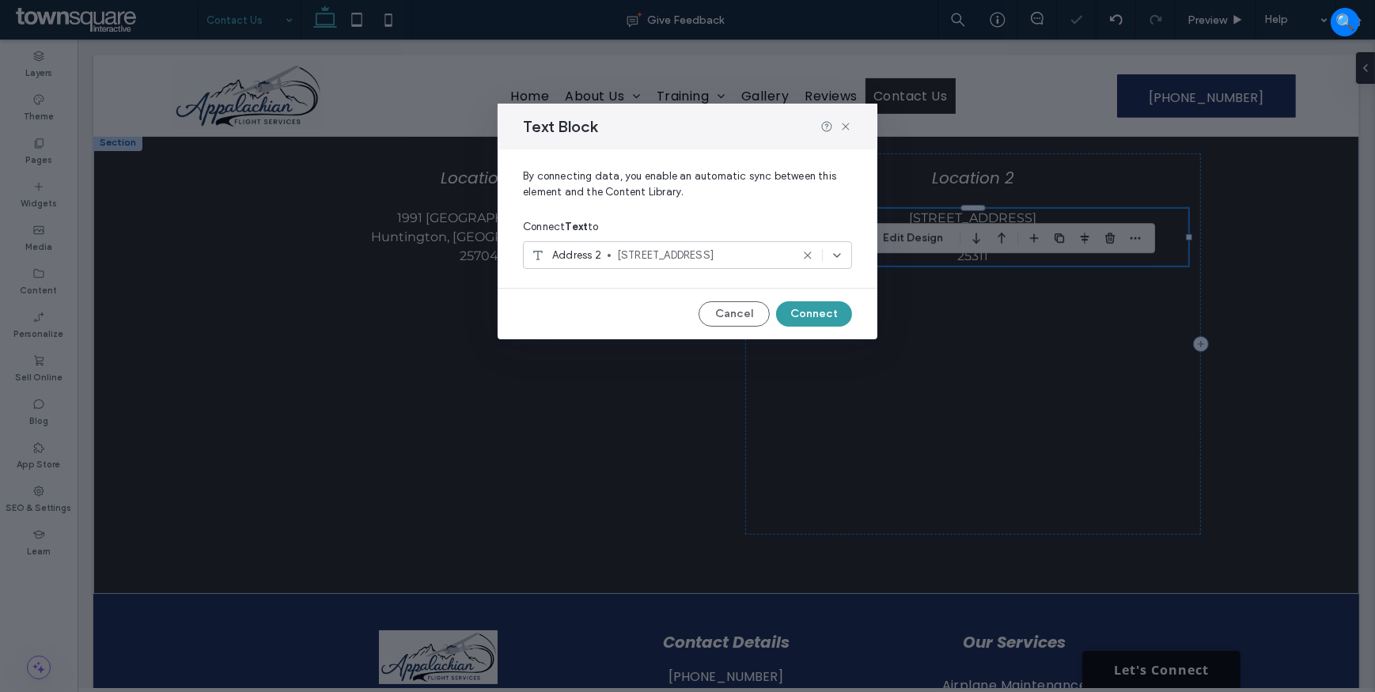
click at [813, 309] on button "Connect" at bounding box center [814, 313] width 76 height 25
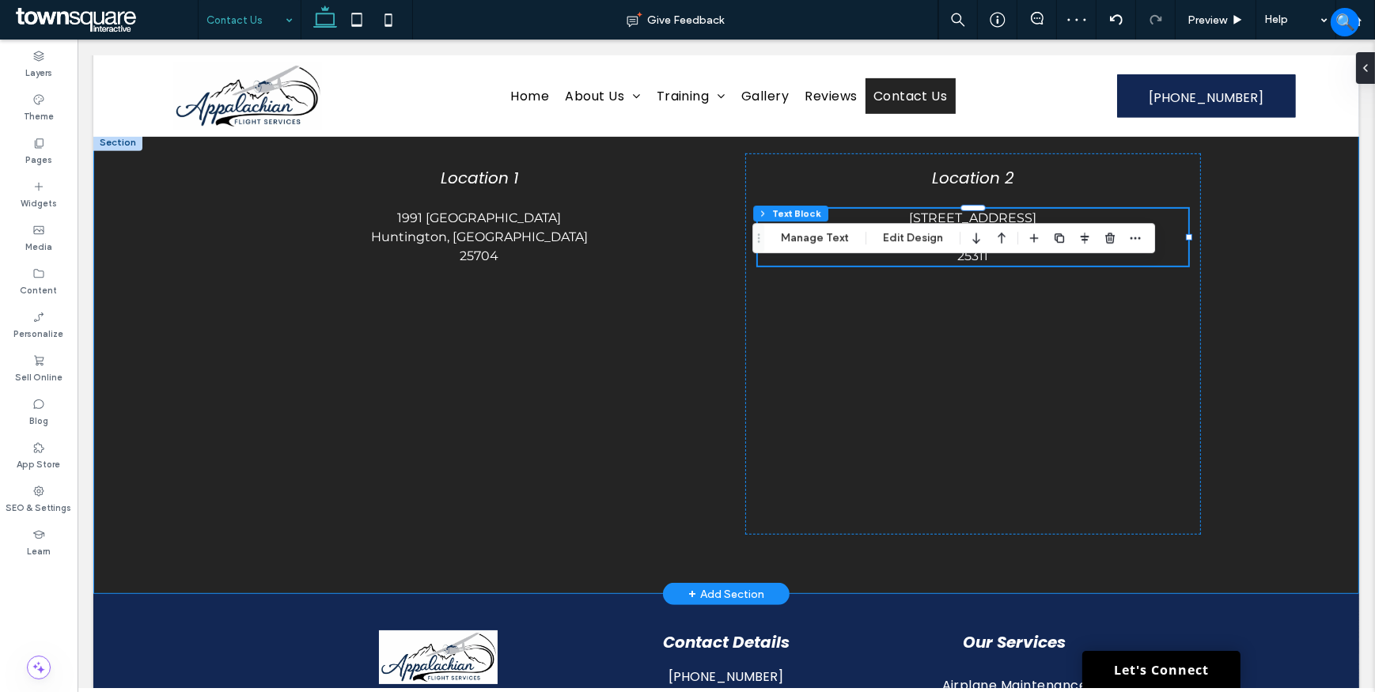
click at [1249, 338] on div "Location 1 1991 Airport Rd Huntington, WV 25704 Location 2 100 Airport Rd Charl…" at bounding box center [726, 364] width 1266 height 460
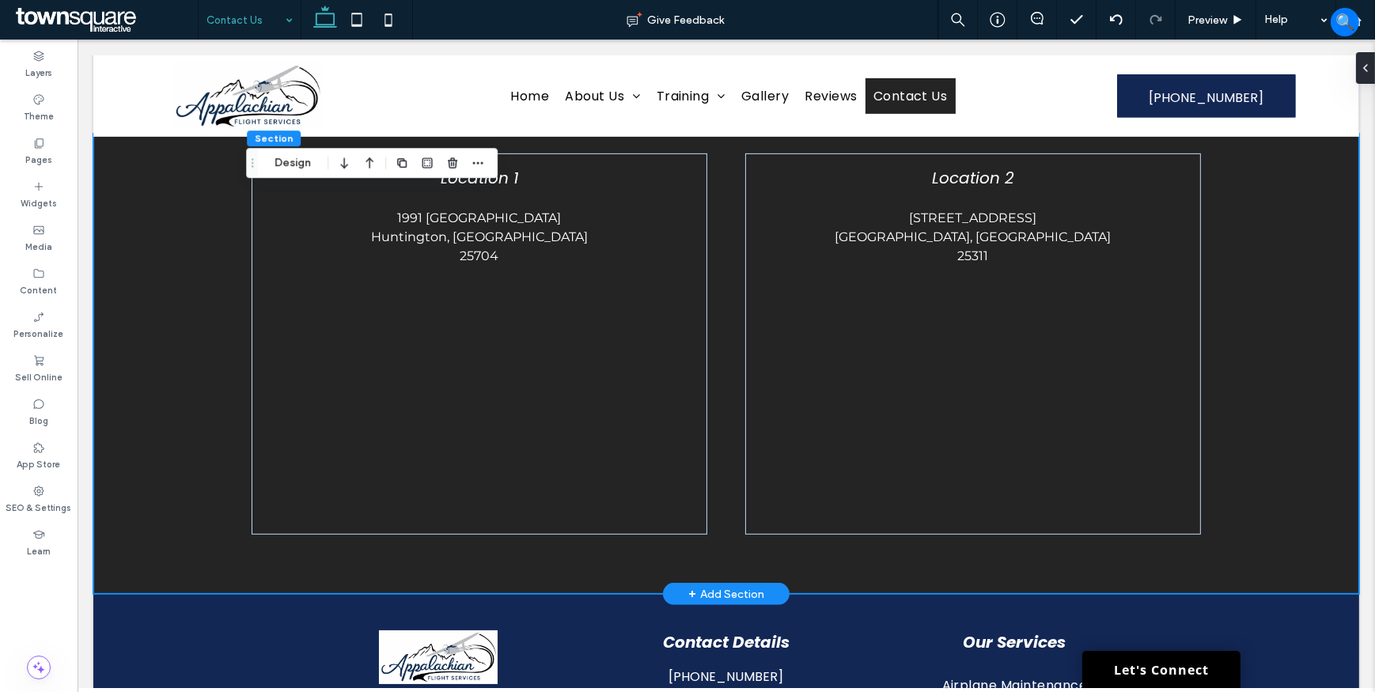
click at [1232, 411] on div "Location 1 1991 Airport Rd Huntington, WV 25704 Location 2 100 Airport Rd Charl…" at bounding box center [726, 364] width 1266 height 460
click at [39, 291] on label "Content" at bounding box center [39, 288] width 37 height 17
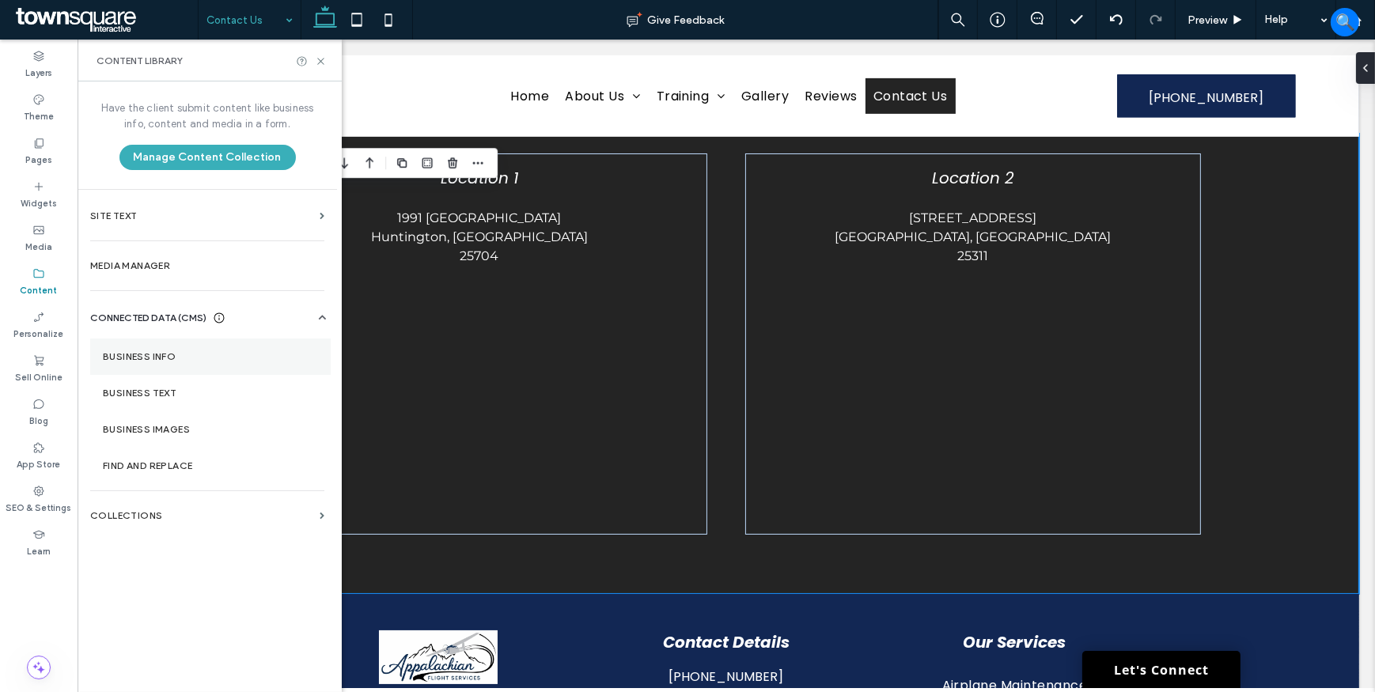
click at [219, 351] on label "Business Info" at bounding box center [210, 356] width 215 height 11
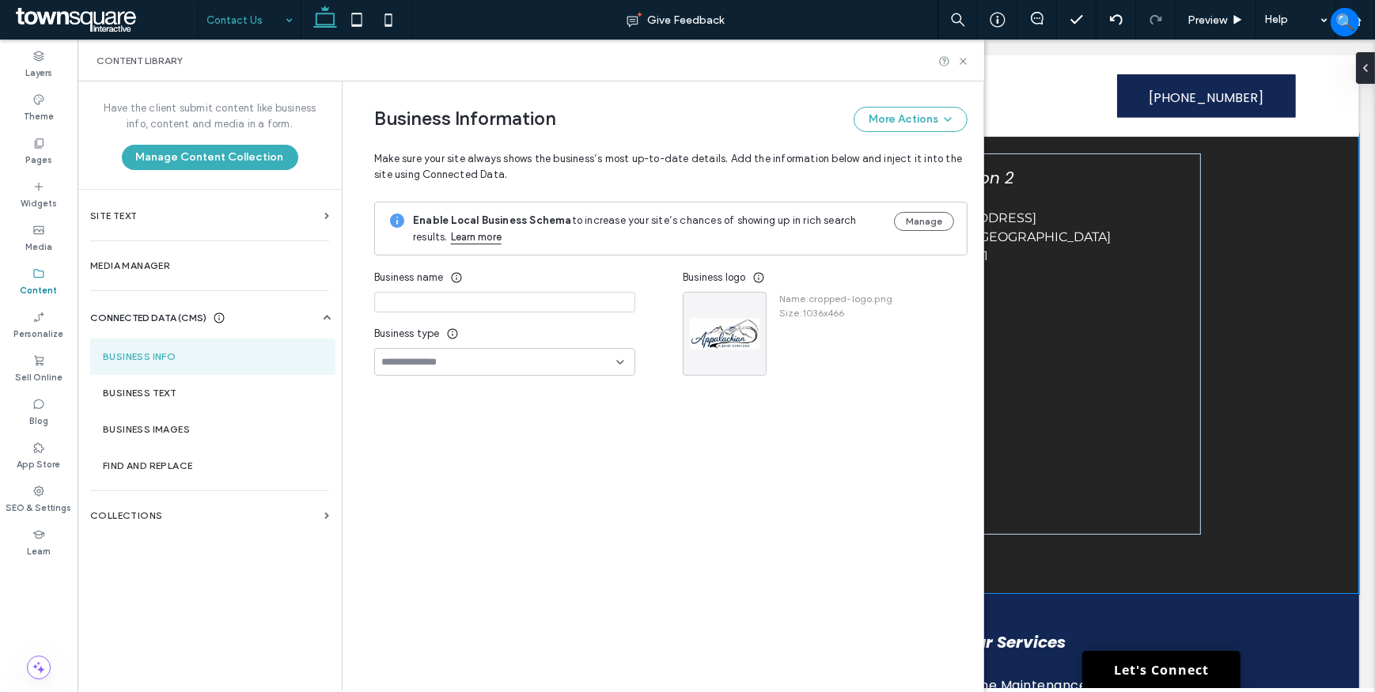
type input "**********"
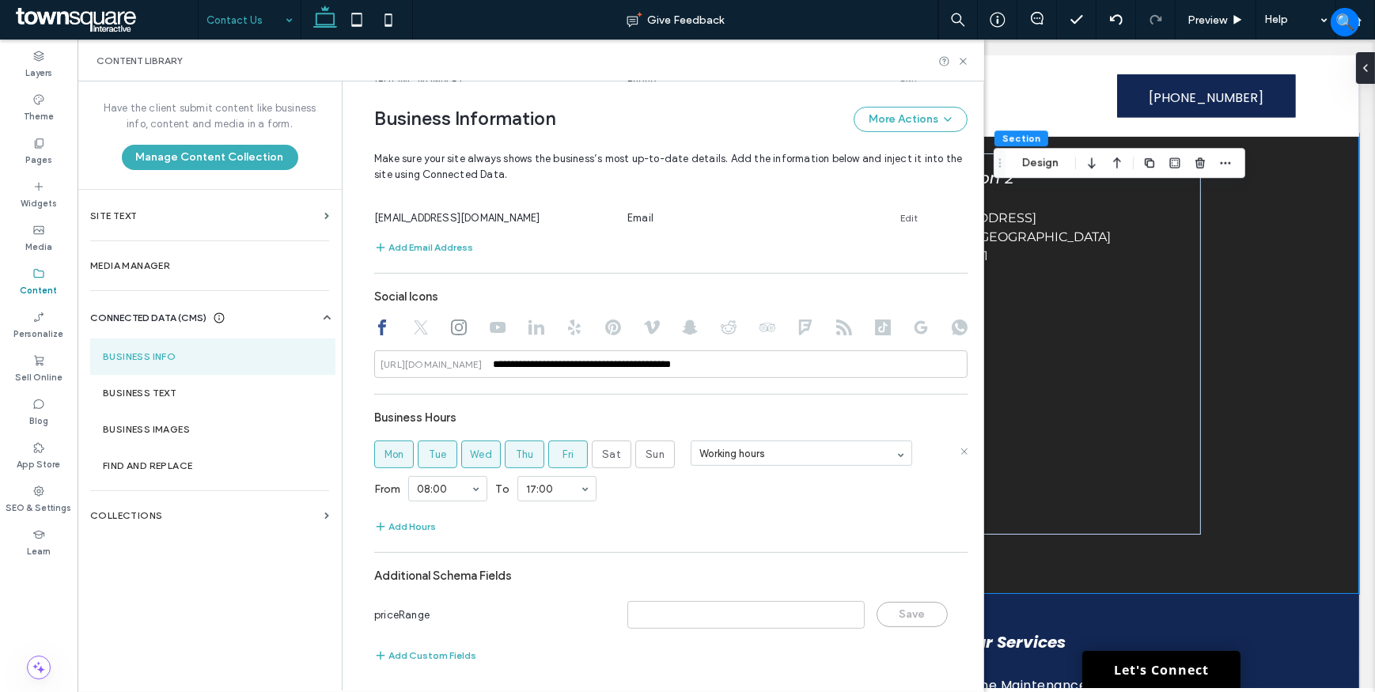
scroll to position [661, 0]
drag, startPoint x: 965, startPoint y: 58, endPoint x: 918, endPoint y: 81, distance: 52.0
click at [965, 58] on use at bounding box center [963, 61] width 6 height 6
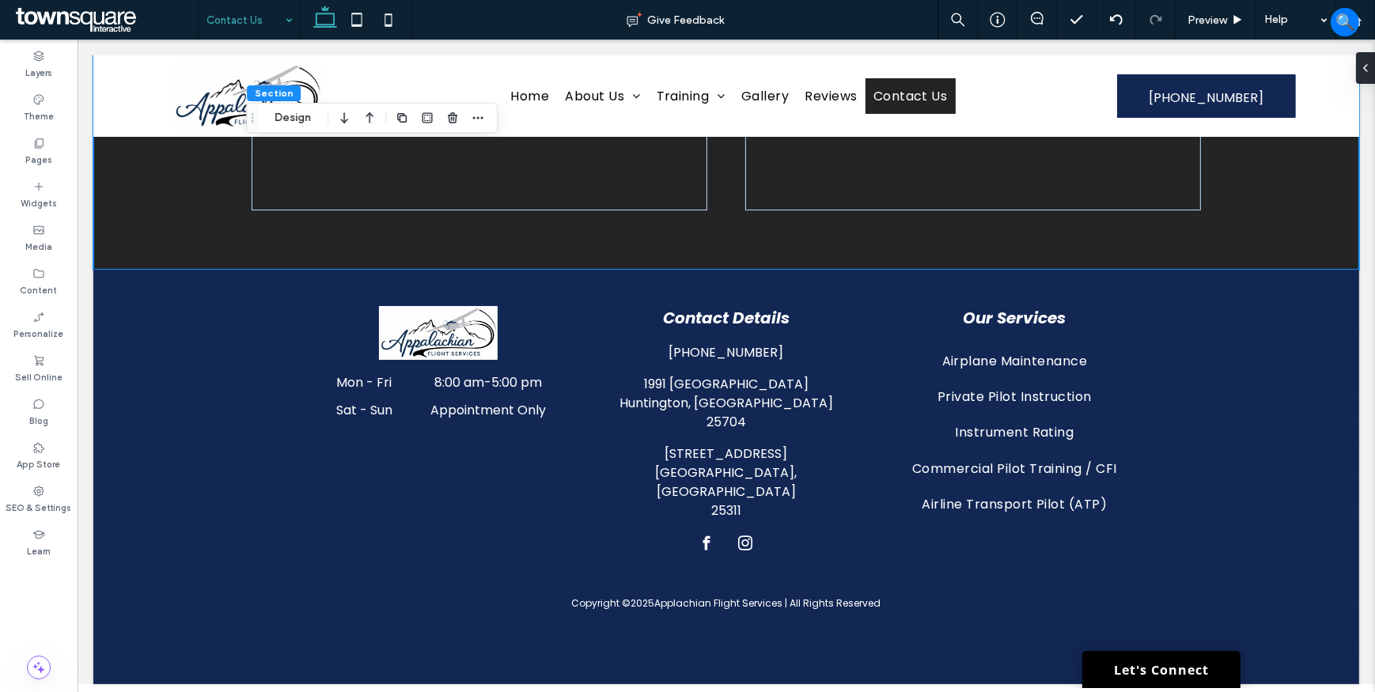
scroll to position [1291, 0]
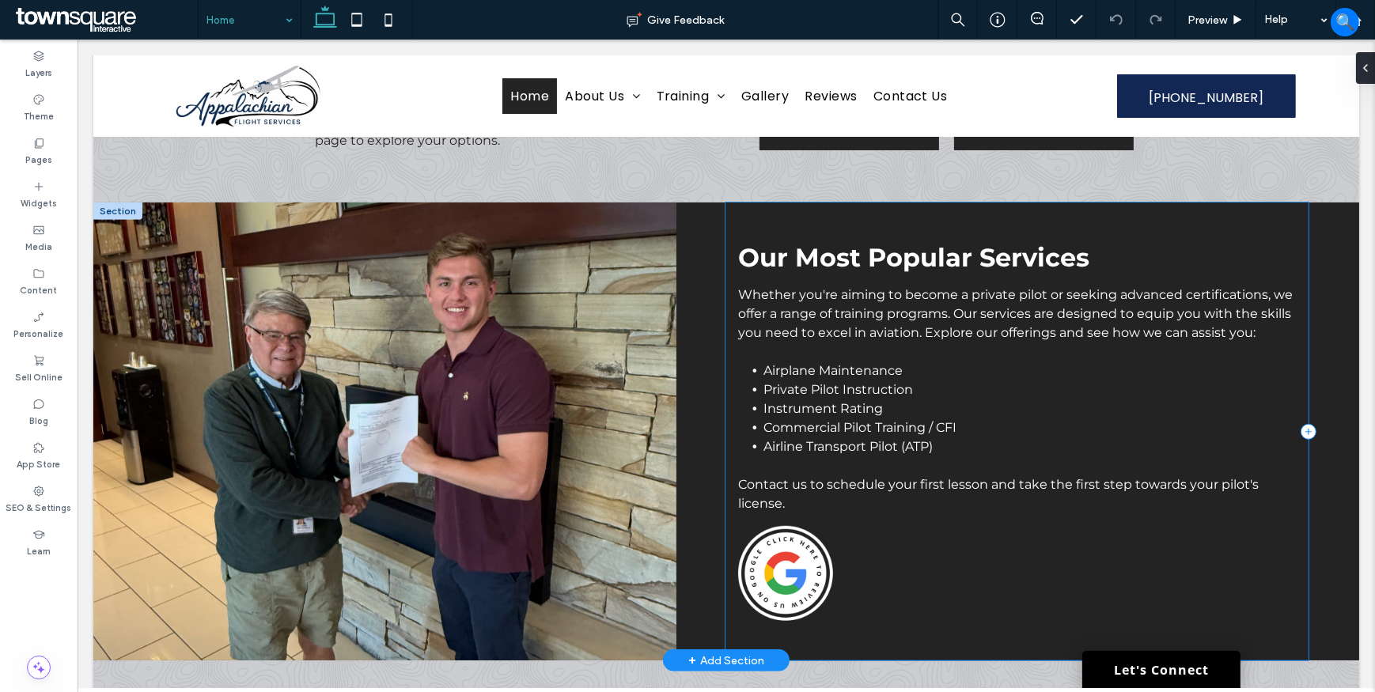
scroll to position [1199, 0]
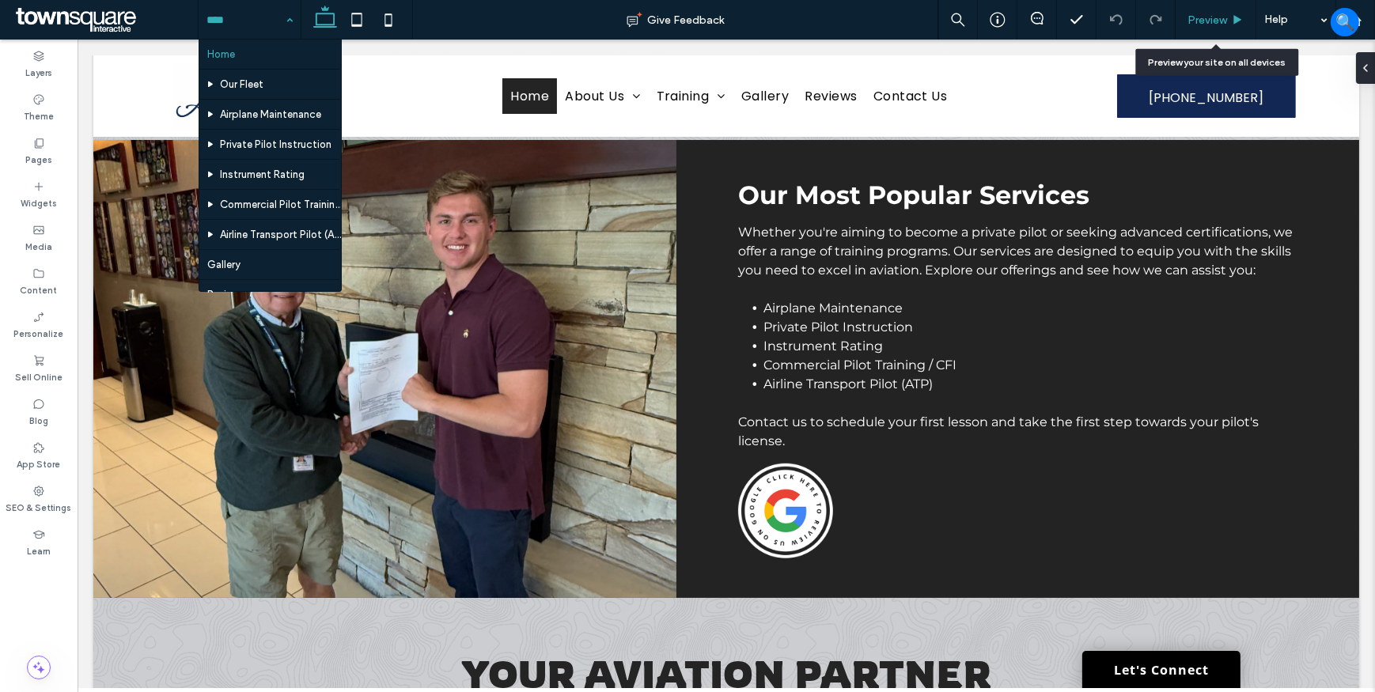
click at [1189, 26] on div "Preview" at bounding box center [1216, 20] width 81 height 40
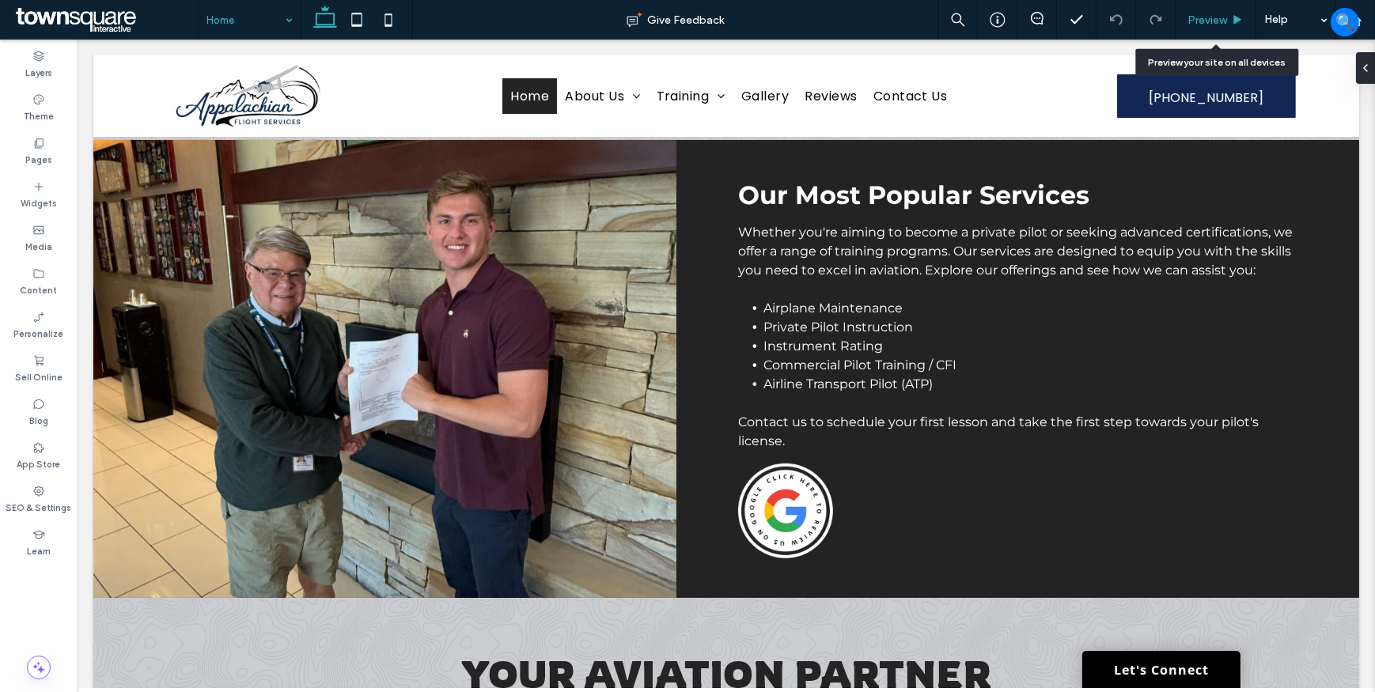
click at [1209, 25] on span "Preview" at bounding box center [1207, 19] width 40 height 13
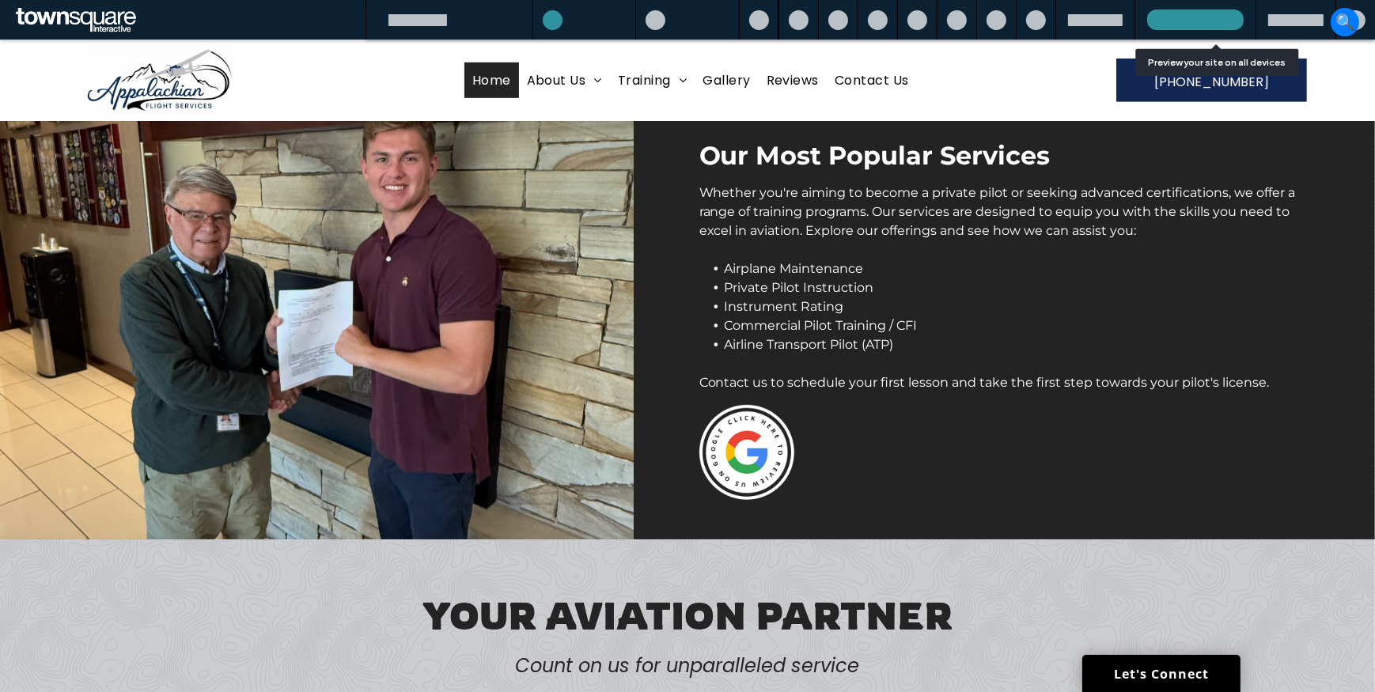
scroll to position [1230, 0]
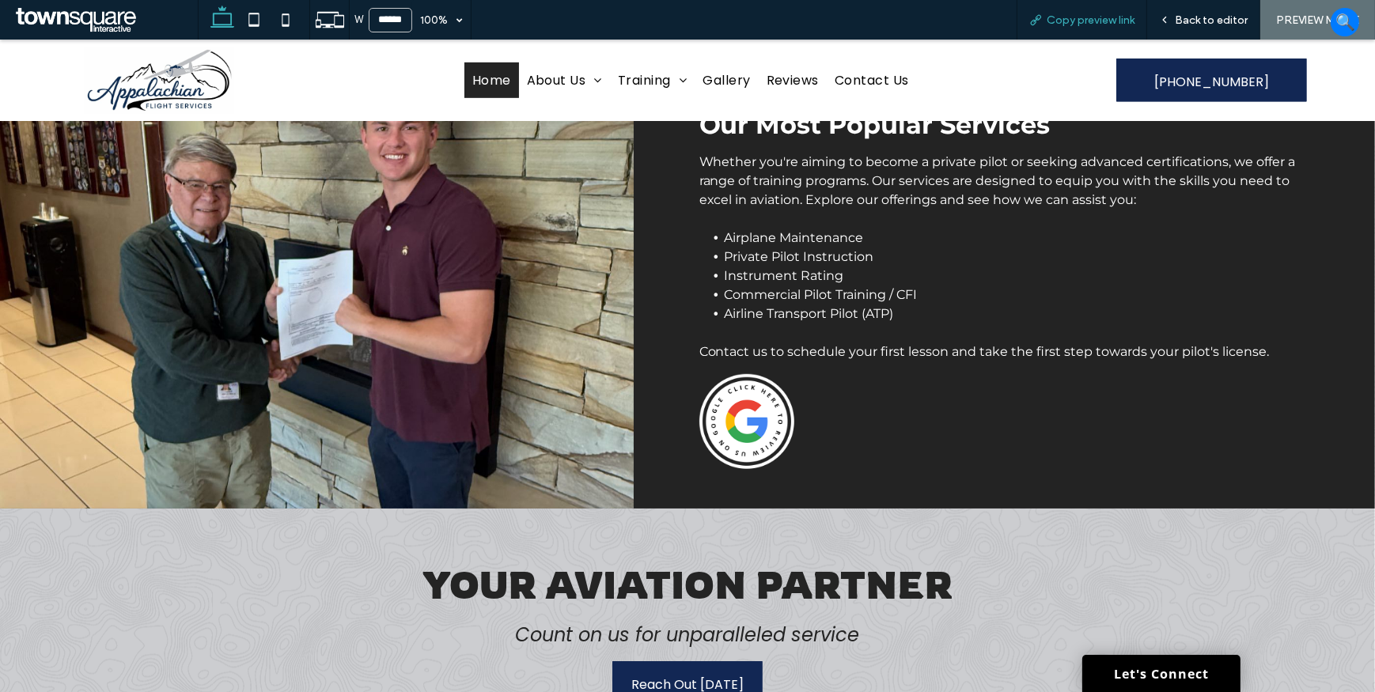
click at [1100, 24] on span "Copy preview link" at bounding box center [1091, 19] width 88 height 13
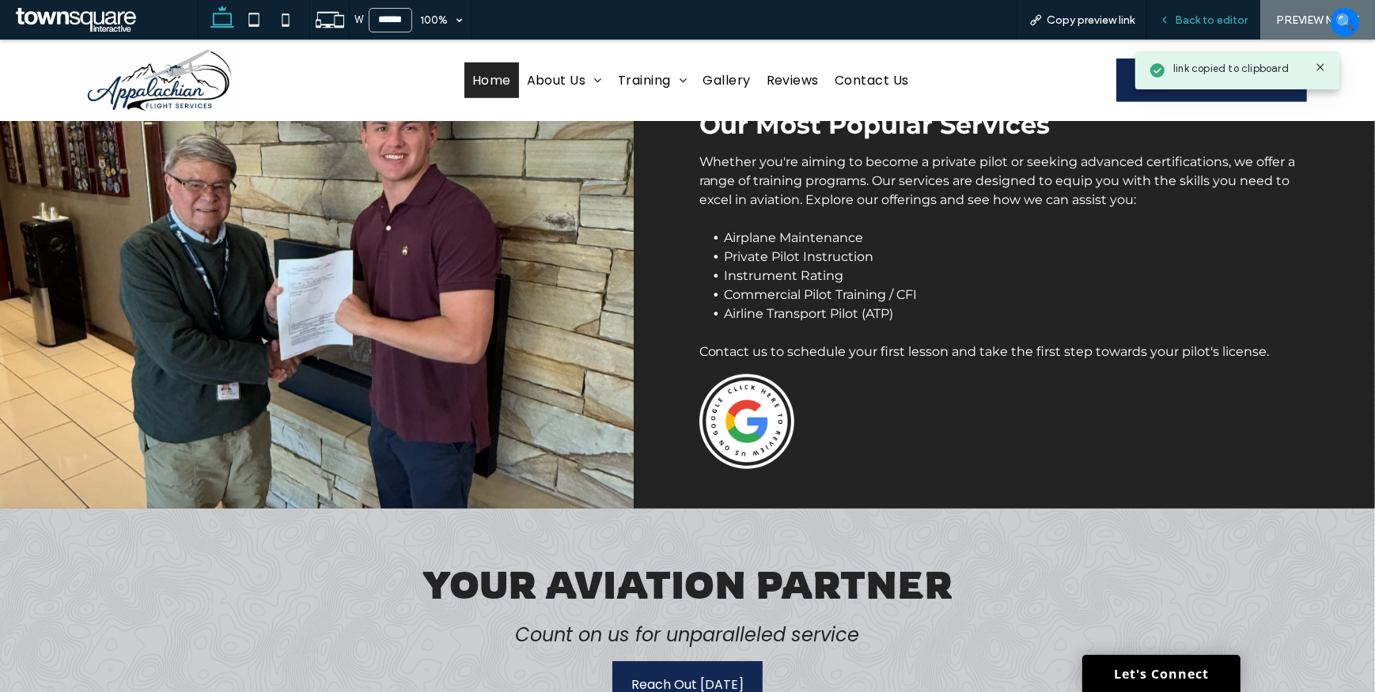
click at [1196, 25] on span "Back to editor" at bounding box center [1211, 19] width 73 height 13
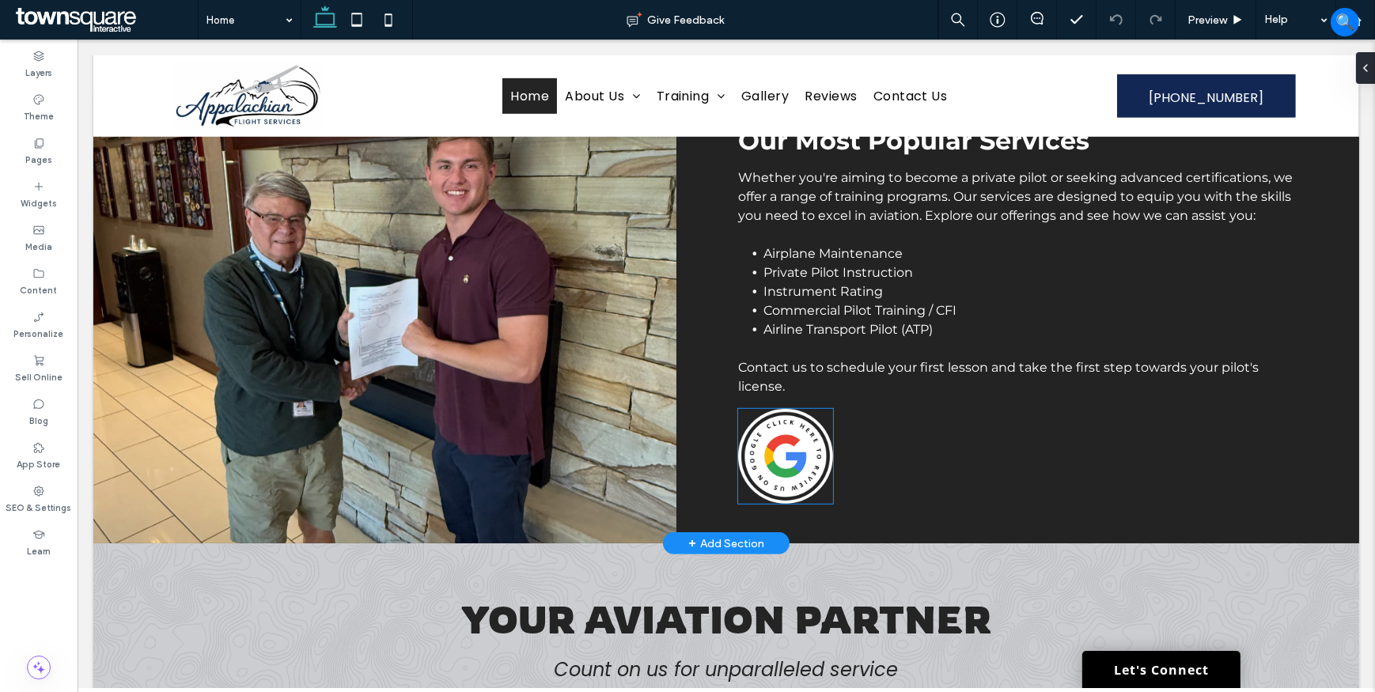
click at [768, 409] on img at bounding box center [784, 456] width 95 height 95
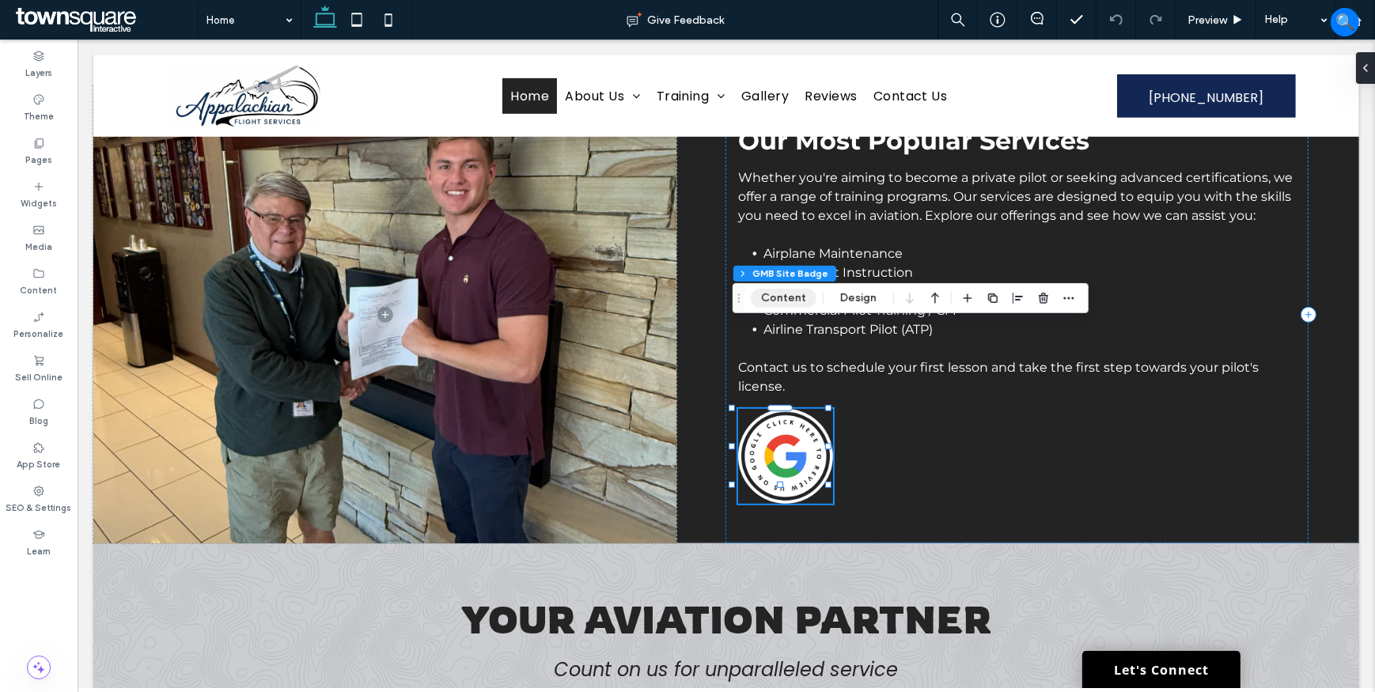
click at [793, 293] on button "Content" at bounding box center [784, 298] width 66 height 19
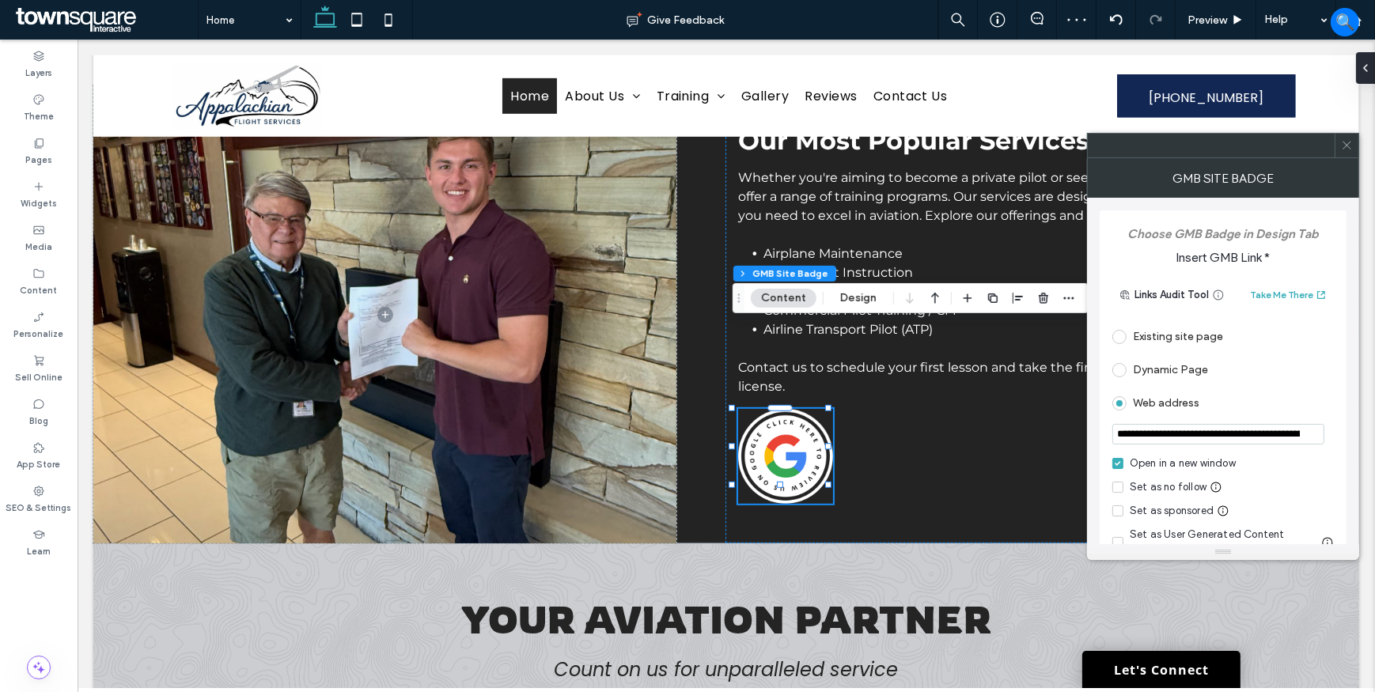
click at [1305, 434] on input "**********" at bounding box center [1218, 434] width 212 height 21
click at [1297, 435] on input "**********" at bounding box center [1218, 434] width 212 height 21
click at [202, 543] on div "Your Aviation Partner Count on us for unparalleled service Reach Out Today" at bounding box center [726, 667] width 1266 height 248
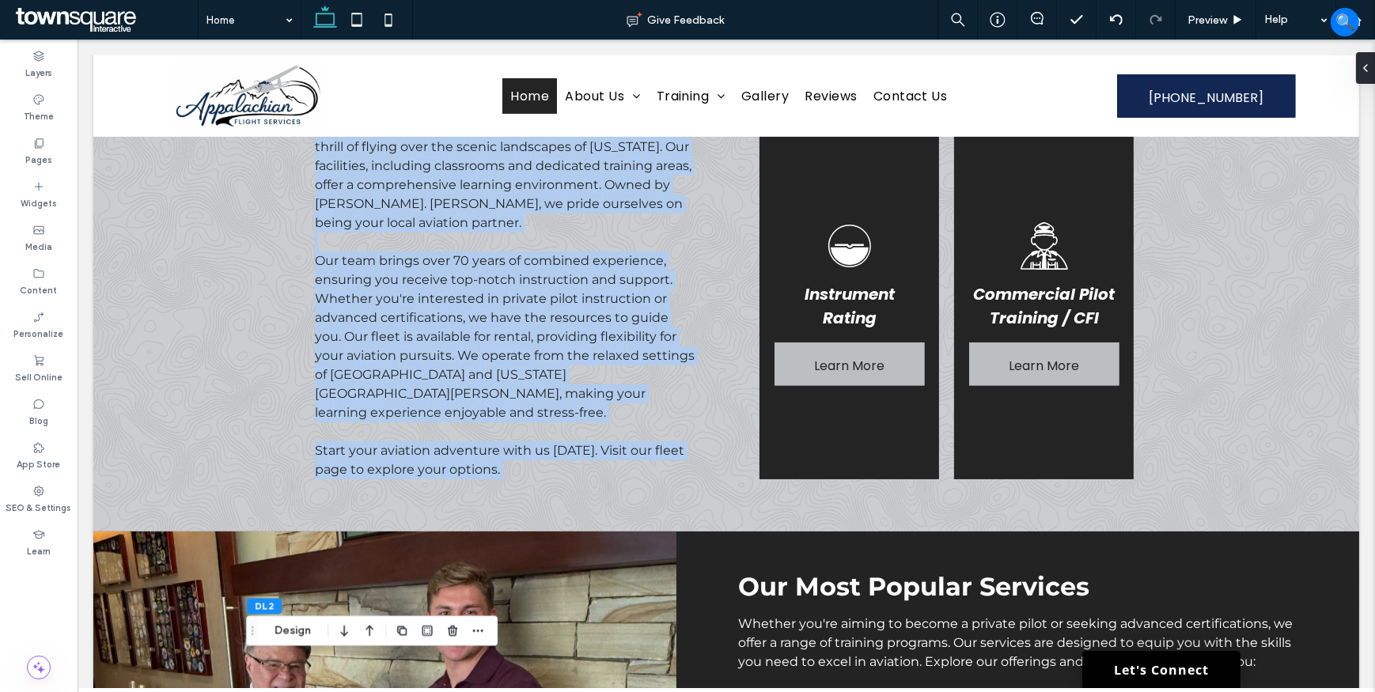
scroll to position [63, 0]
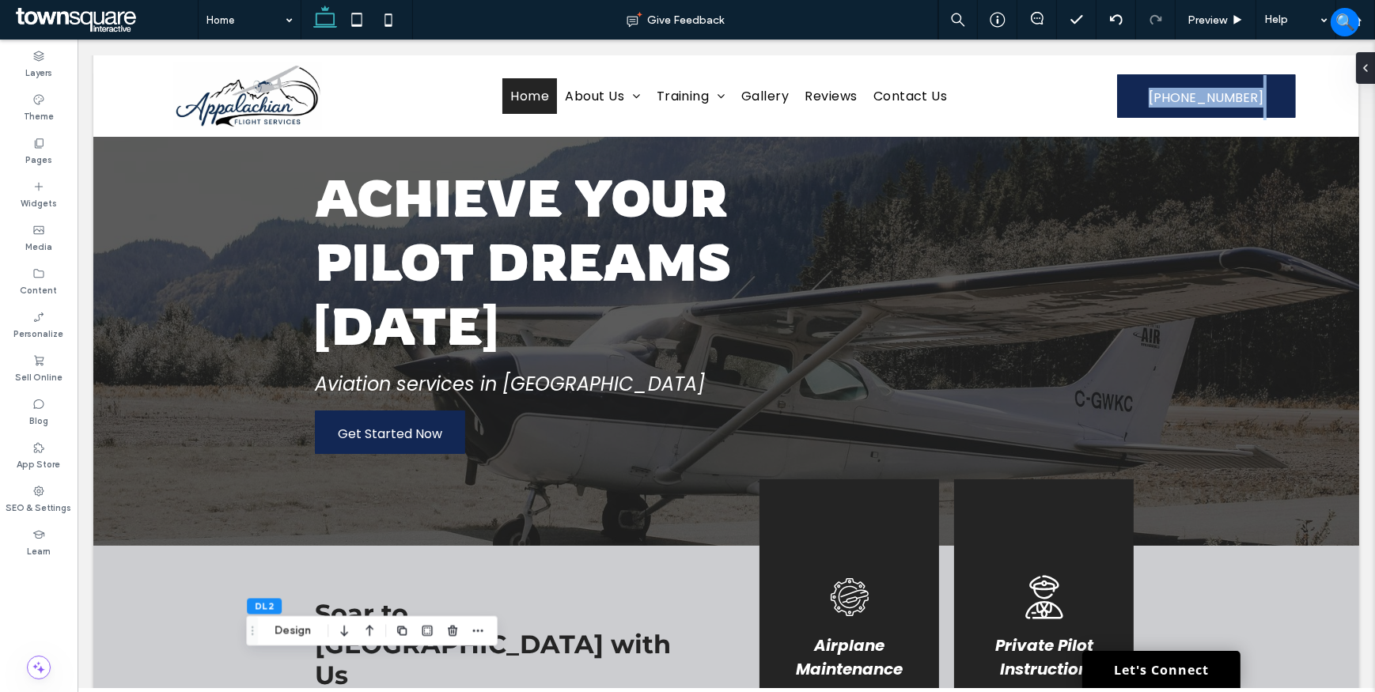
drag, startPoint x: 846, startPoint y: 95, endPoint x: 816, endPoint y: -44, distance: 141.7
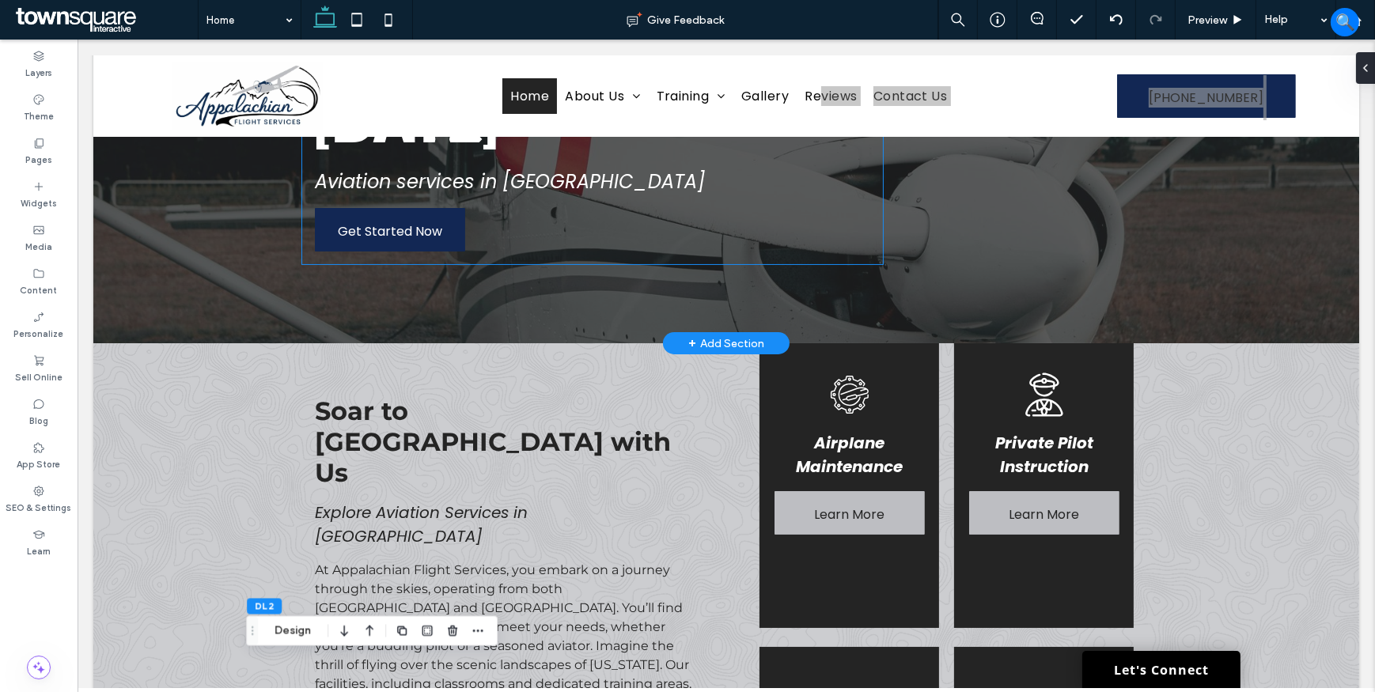
scroll to position [71, 0]
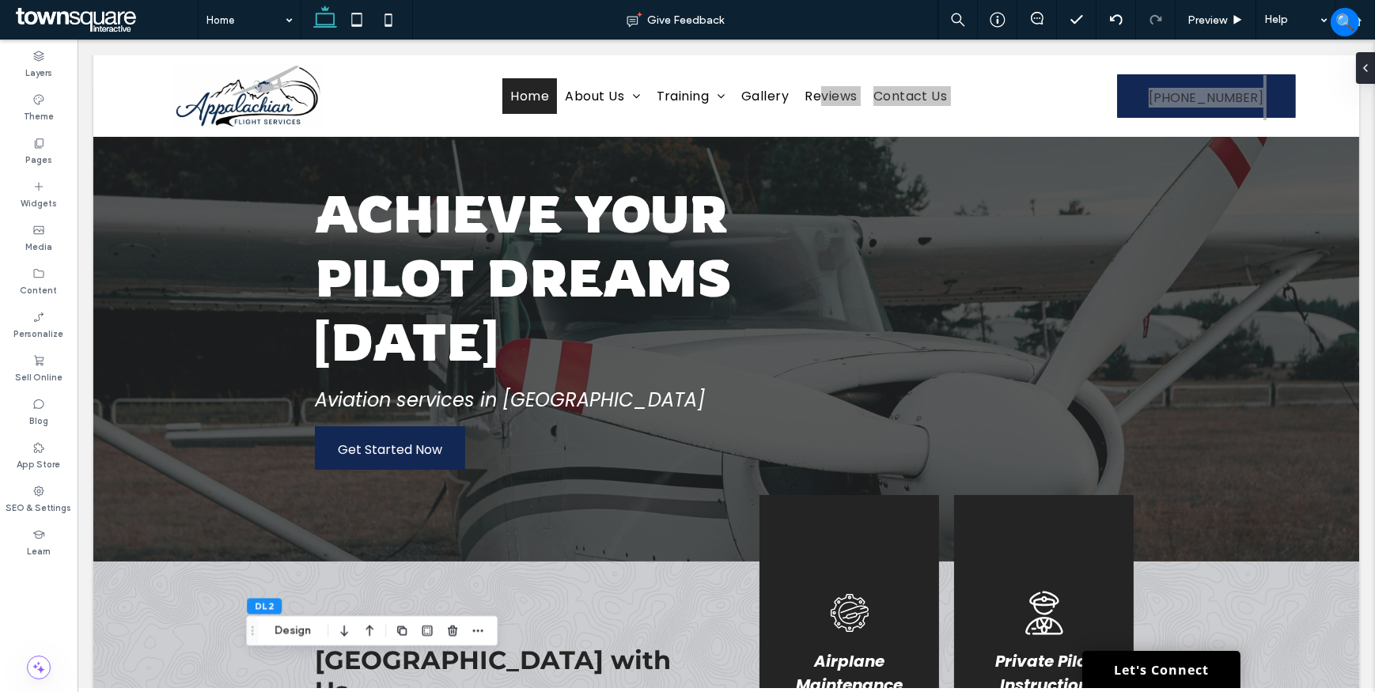
drag, startPoint x: 177, startPoint y: 21, endPoint x: 104, endPoint y: 0, distance: 75.6
click at [177, 21] on span at bounding box center [105, 20] width 186 height 32
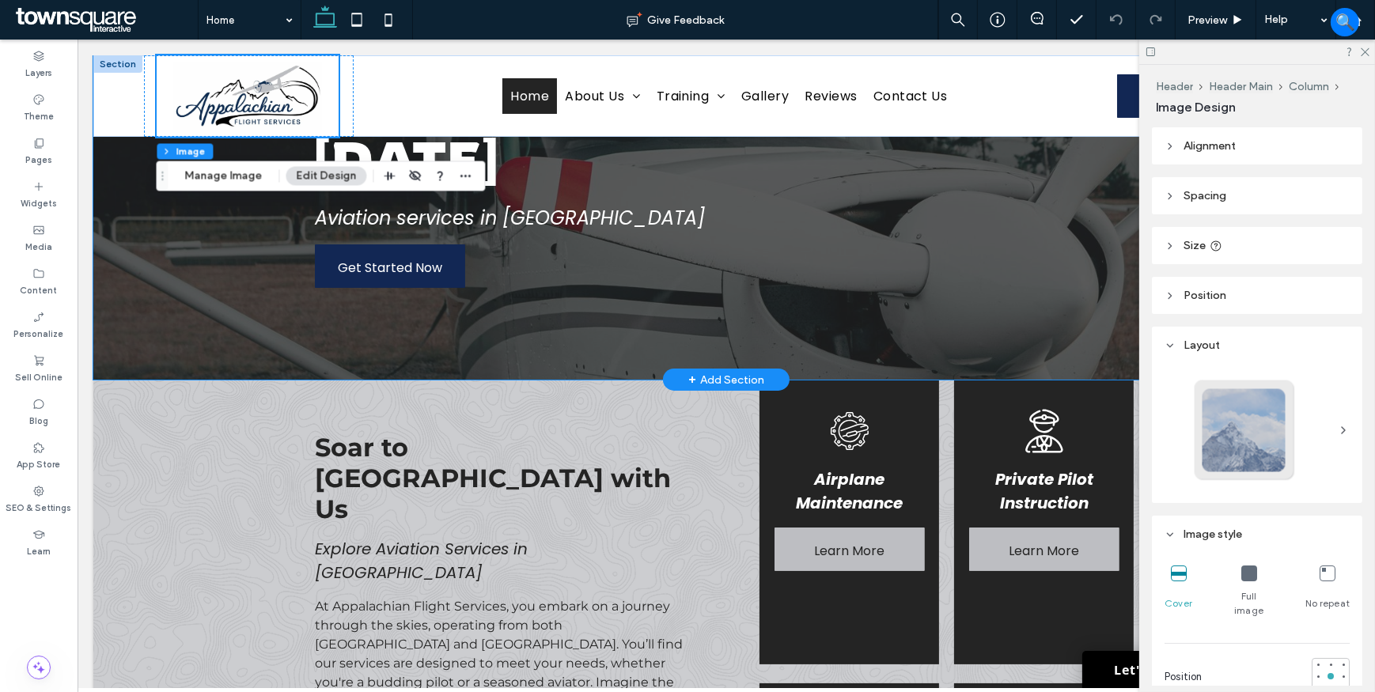
scroll to position [39, 0]
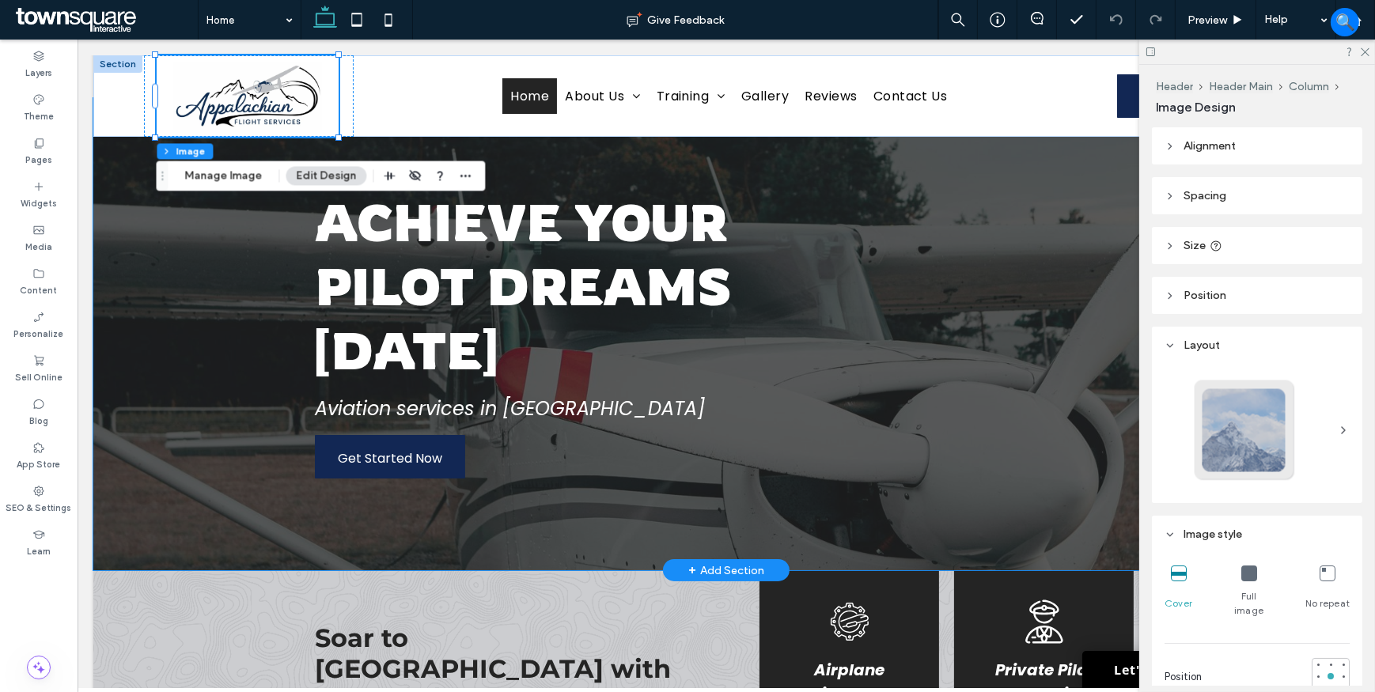
click at [237, 376] on div at bounding box center [726, 334] width 1266 height 472
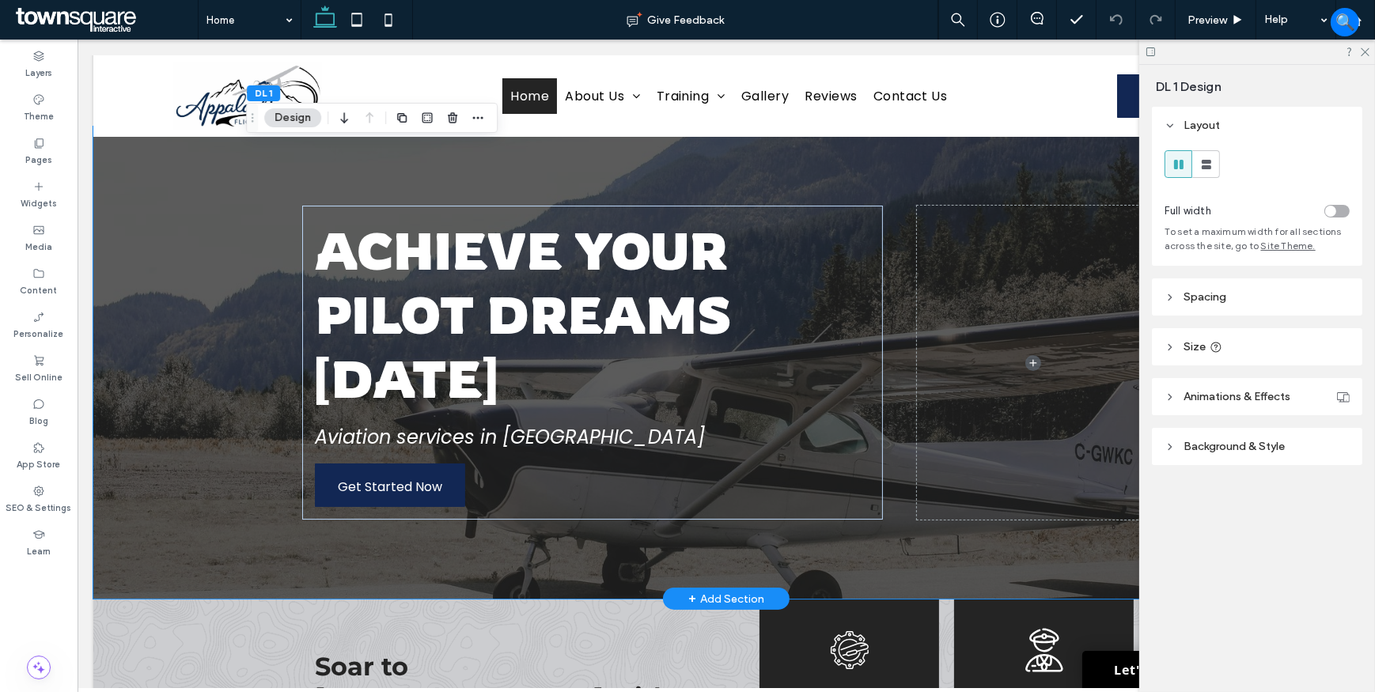
scroll to position [0, 0]
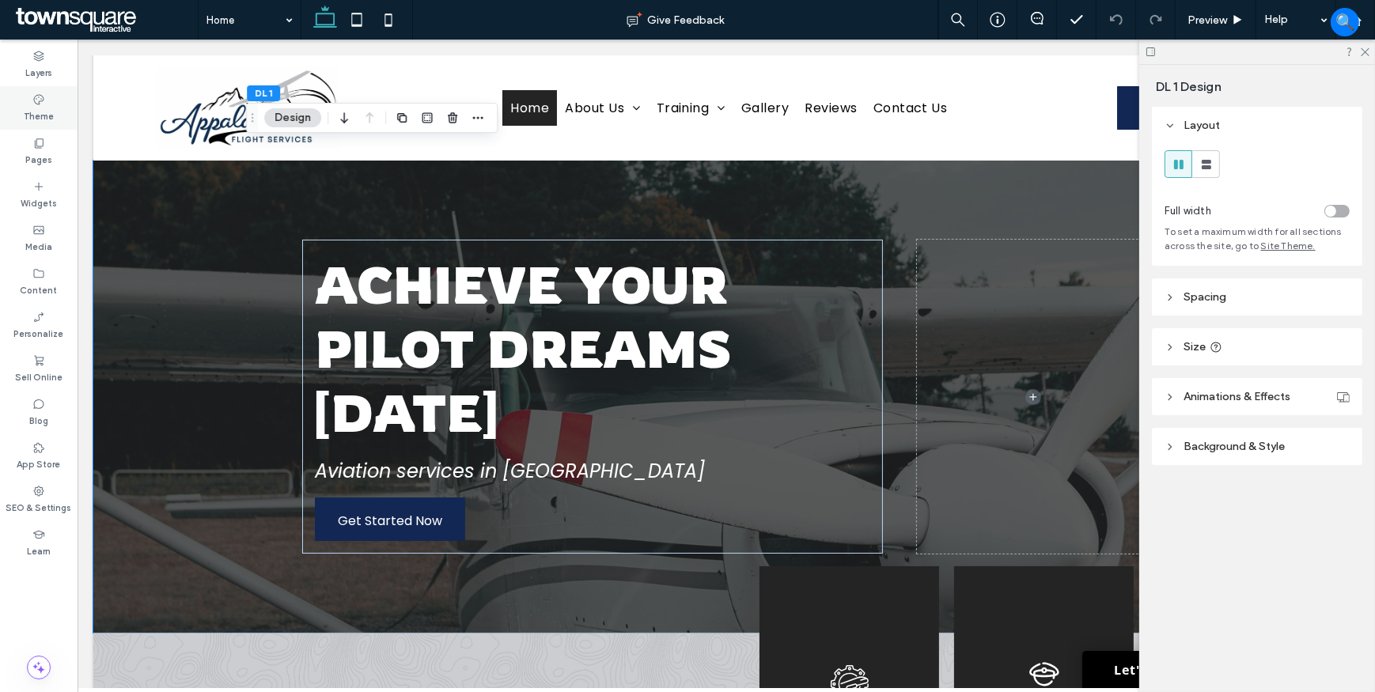
click at [29, 108] on label "Theme" at bounding box center [39, 114] width 30 height 17
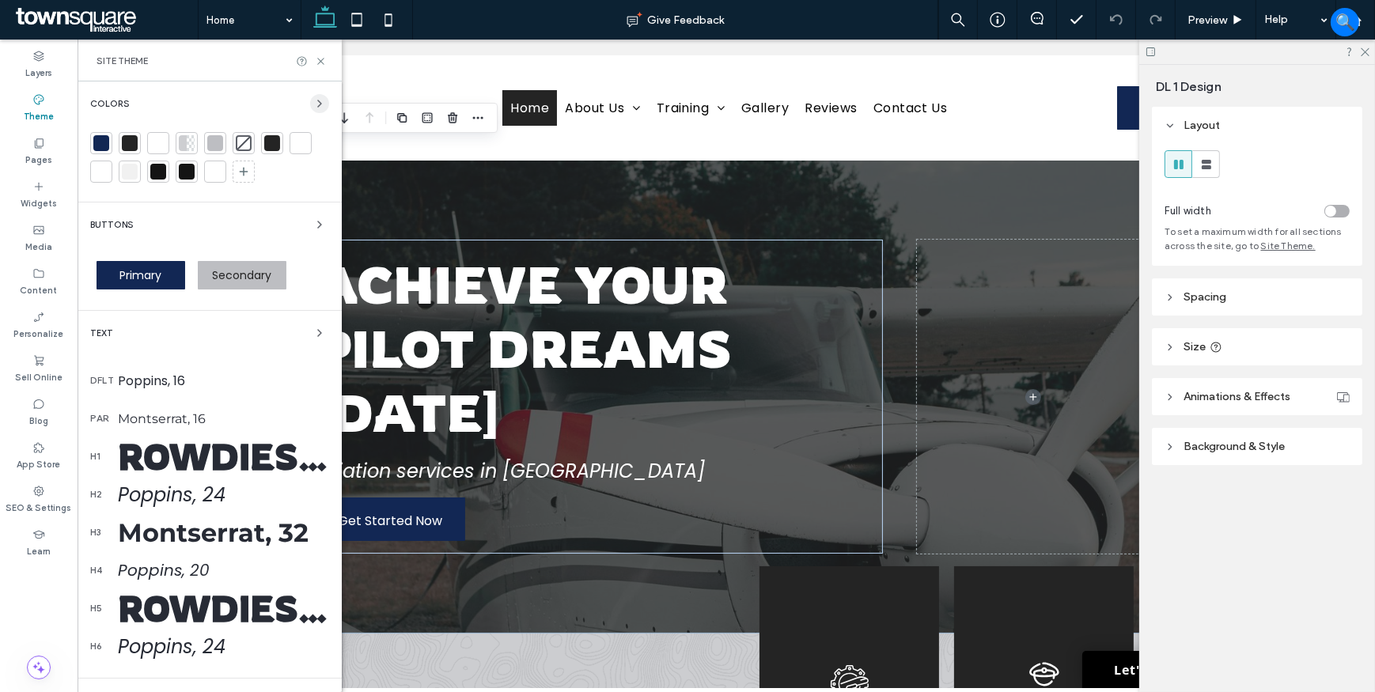
click at [316, 97] on icon "button" at bounding box center [319, 103] width 13 height 13
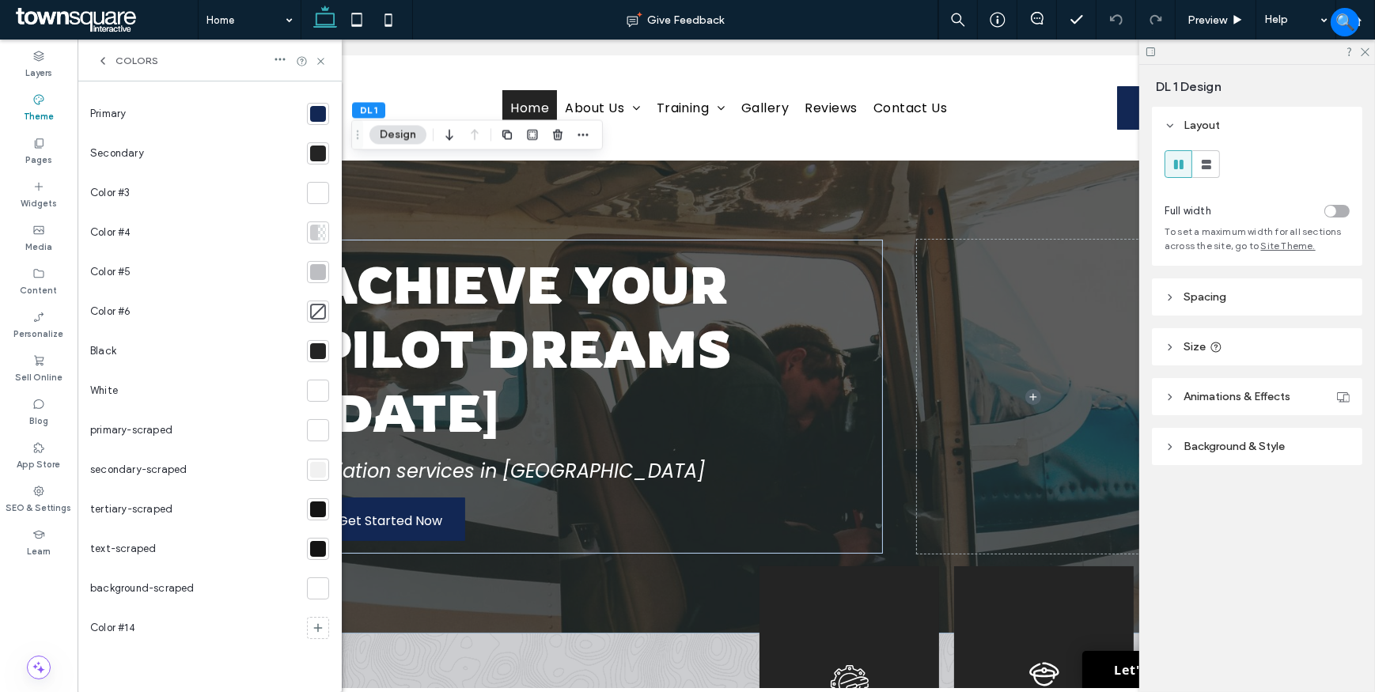
click at [318, 119] on div at bounding box center [318, 114] width 16 height 16
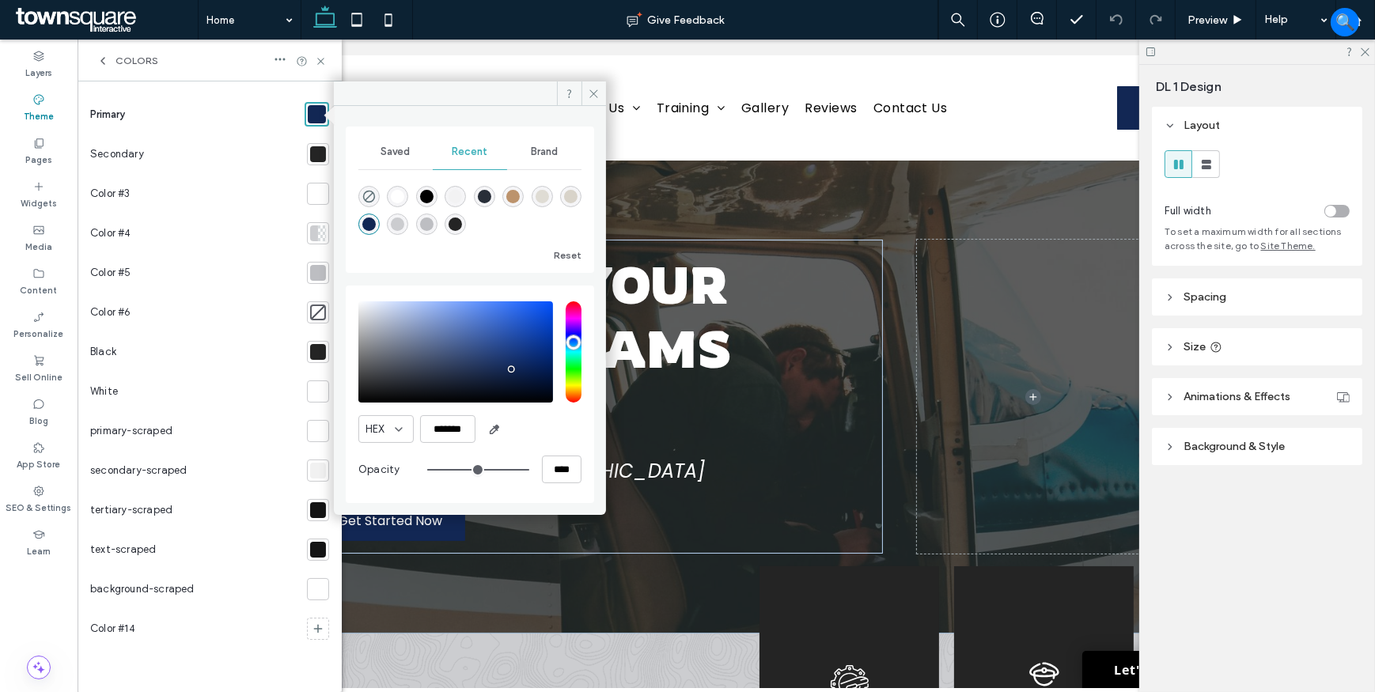
click at [318, 160] on div at bounding box center [318, 154] width 16 height 16
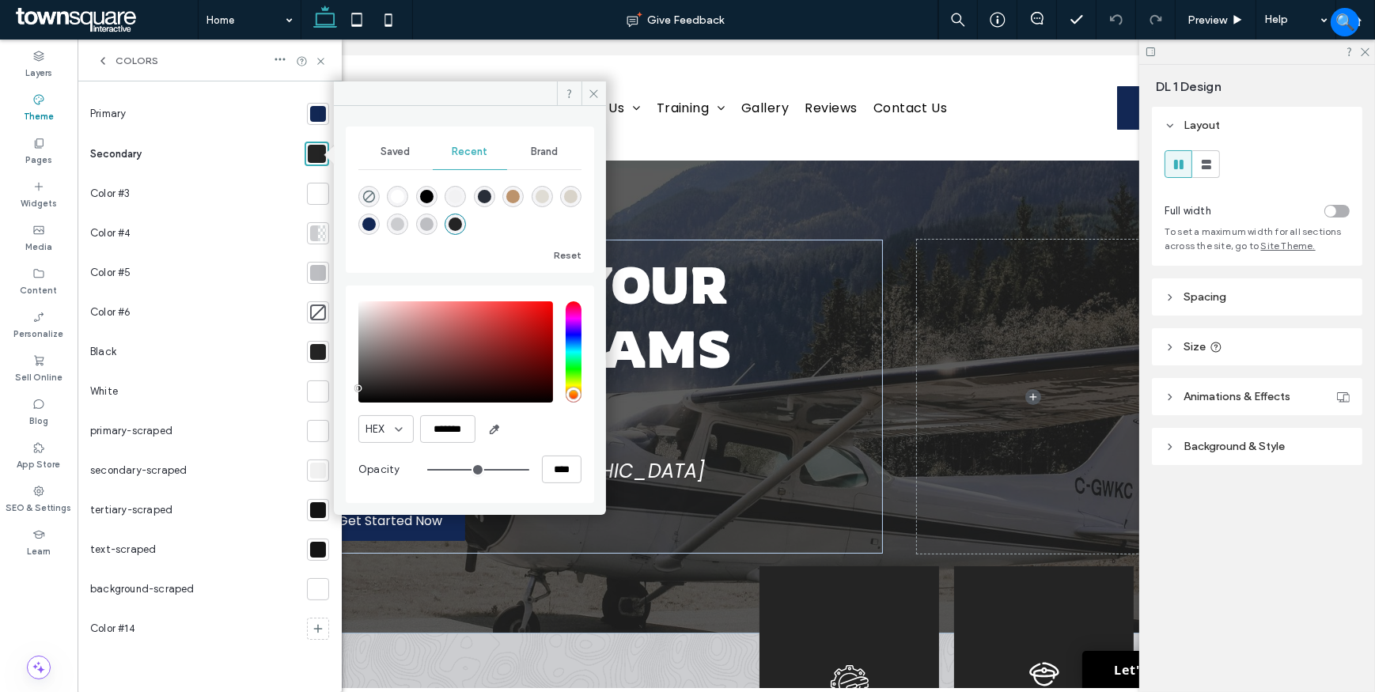
click at [316, 197] on div at bounding box center [318, 194] width 16 height 16
click at [316, 270] on div at bounding box center [318, 273] width 16 height 16
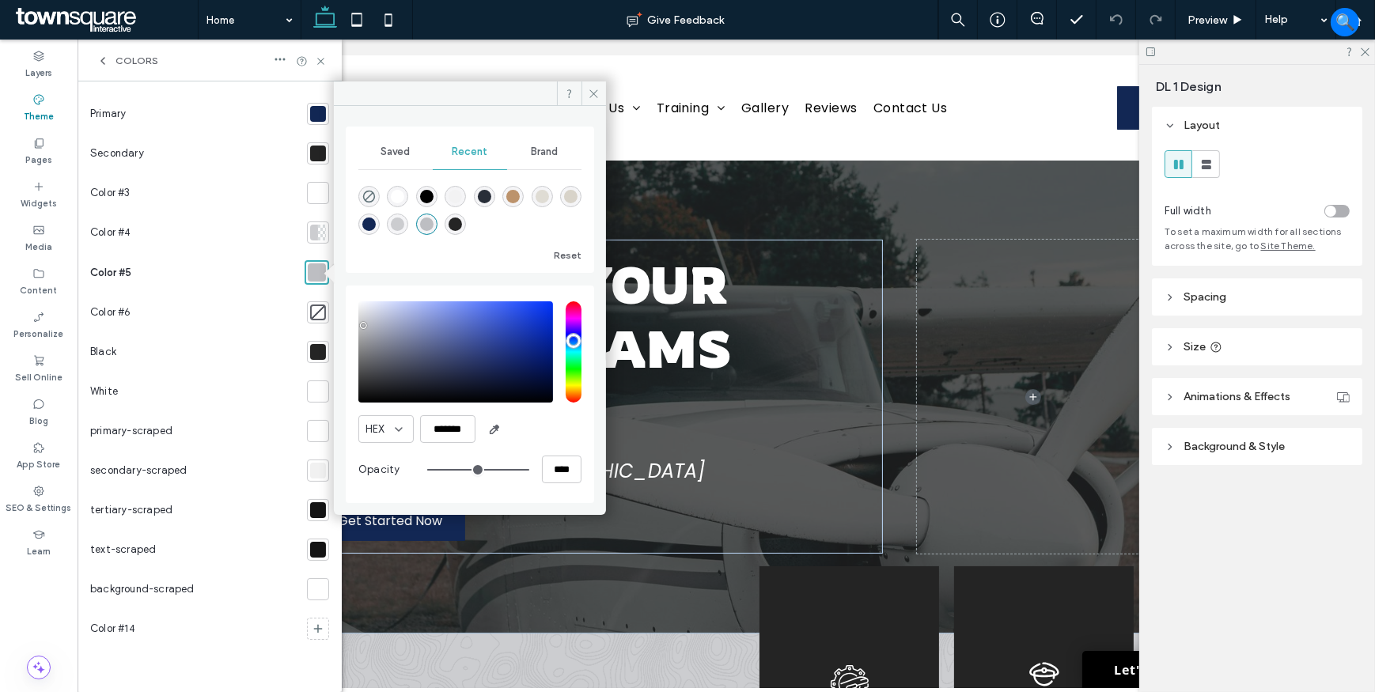
click at [322, 153] on div at bounding box center [318, 154] width 16 height 16
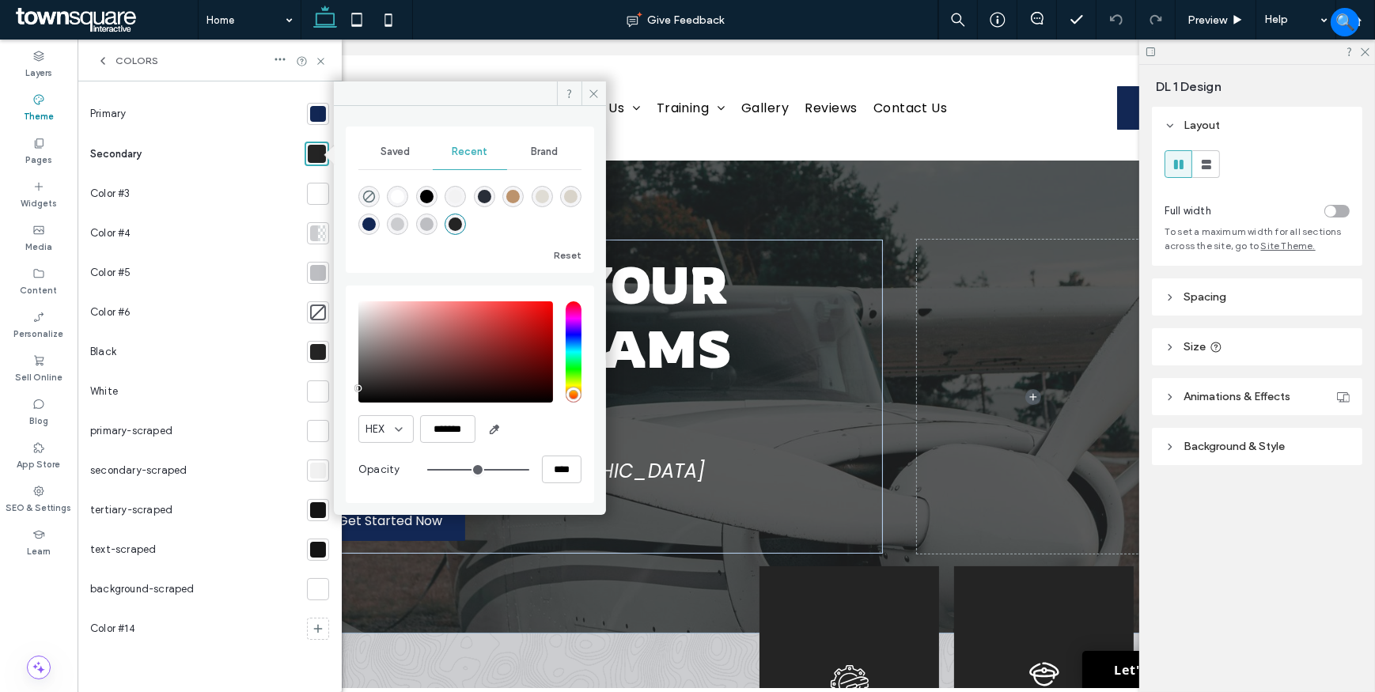
click at [323, 198] on div at bounding box center [318, 194] width 16 height 16
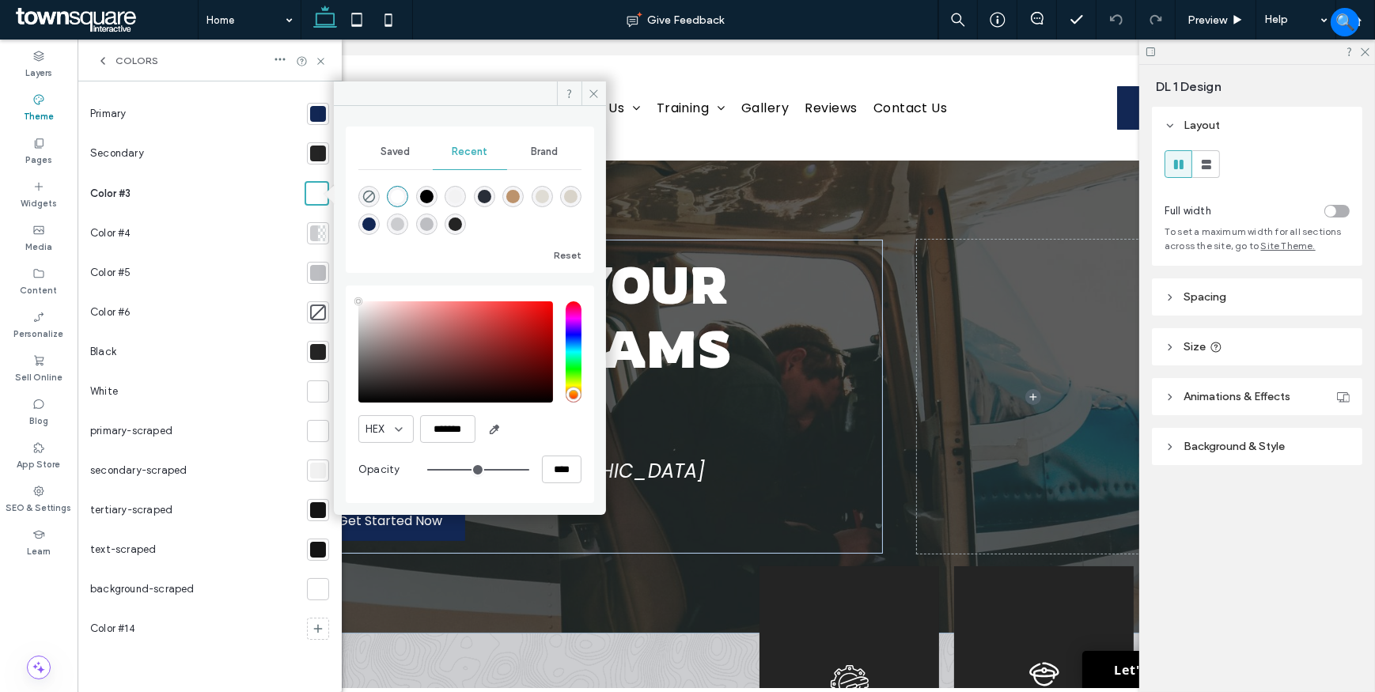
click at [322, 266] on div at bounding box center [318, 273] width 16 height 16
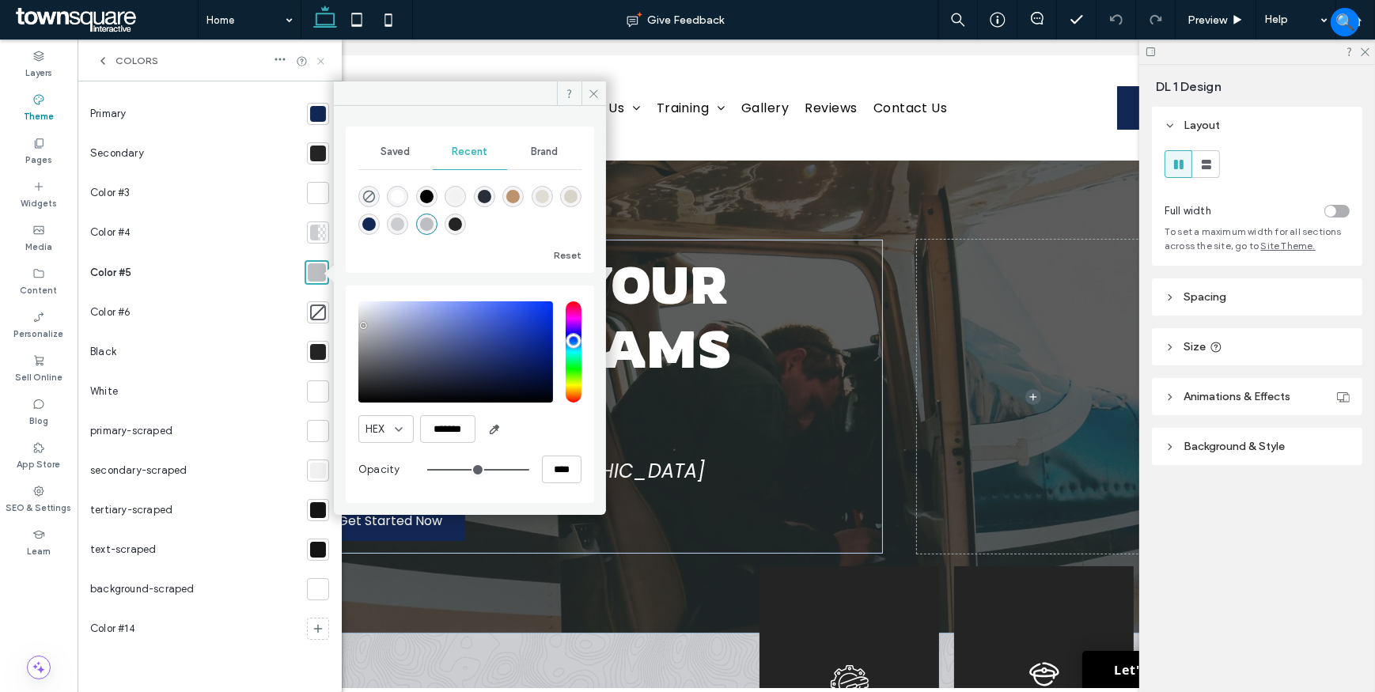
click at [320, 63] on icon at bounding box center [321, 61] width 12 height 12
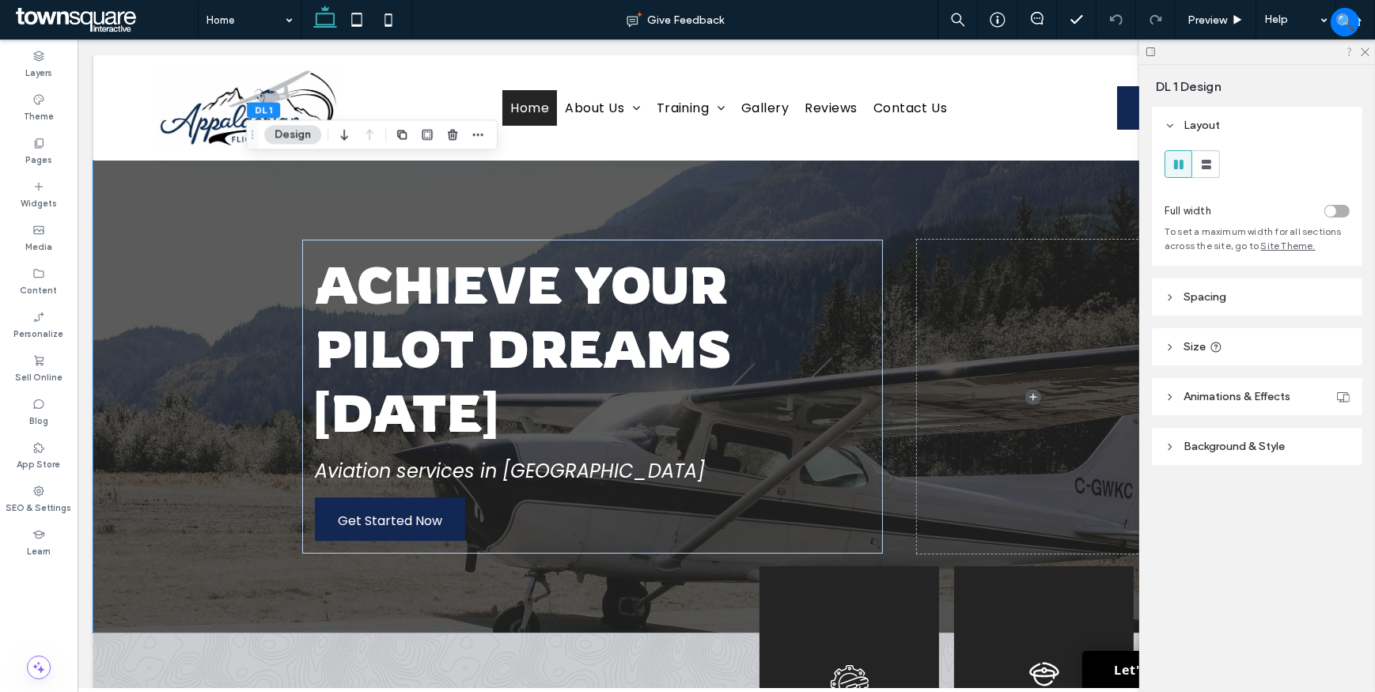
drag, startPoint x: 1363, startPoint y: 51, endPoint x: 1347, endPoint y: 55, distance: 16.3
click at [1364, 52] on icon at bounding box center [1364, 51] width 10 height 10
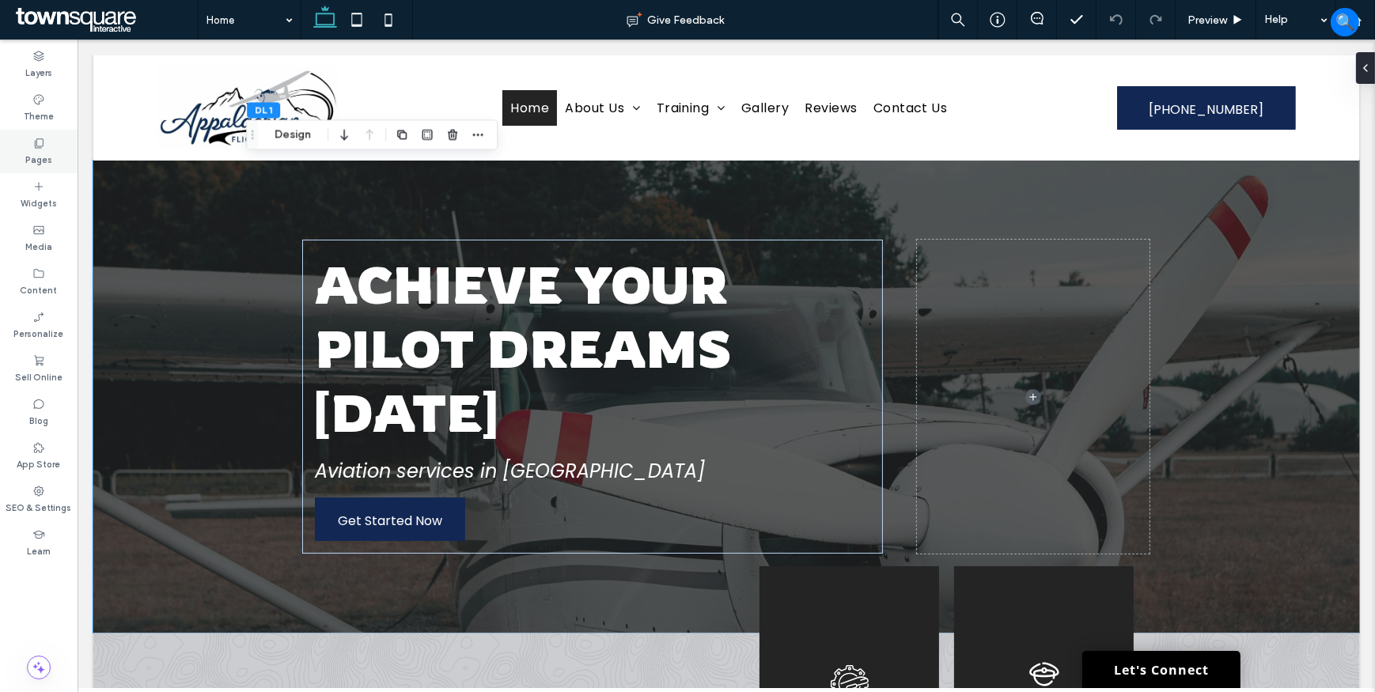
click at [47, 154] on label "Pages" at bounding box center [38, 158] width 27 height 17
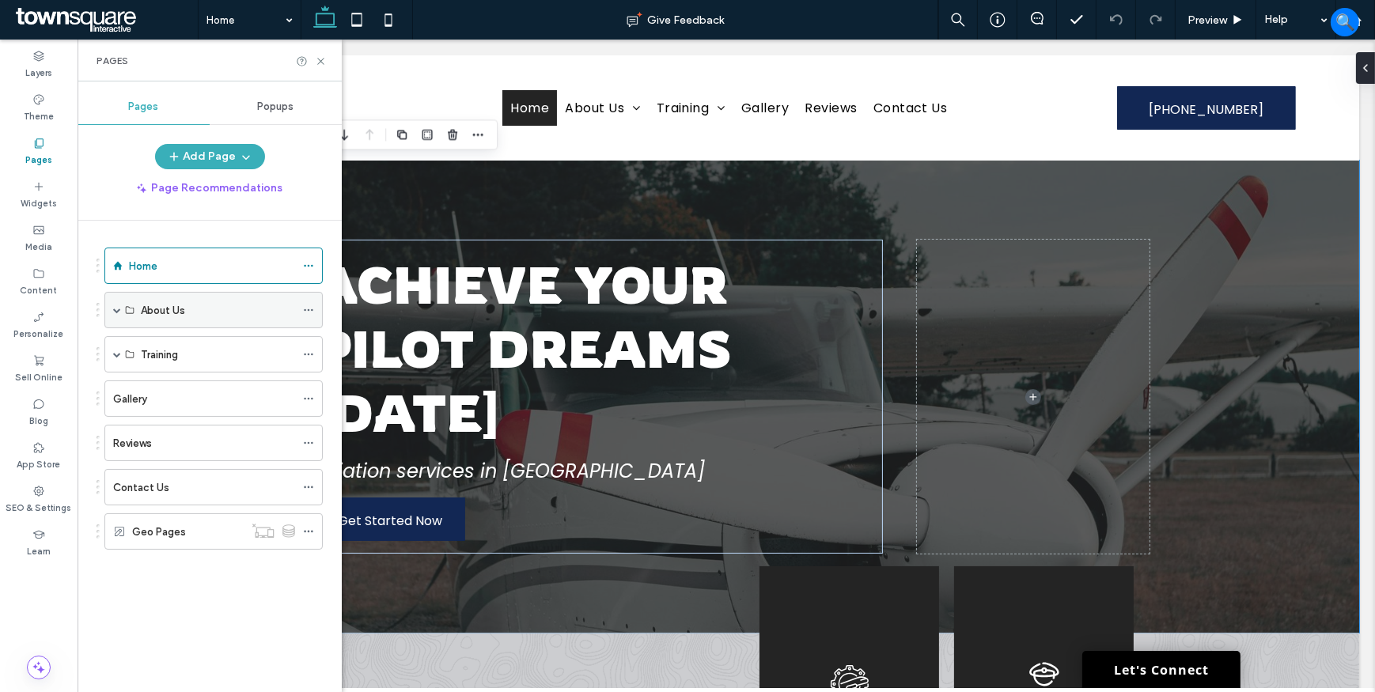
click at [117, 307] on span at bounding box center [117, 310] width 8 height 8
click at [308, 343] on icon at bounding box center [308, 346] width 11 height 11
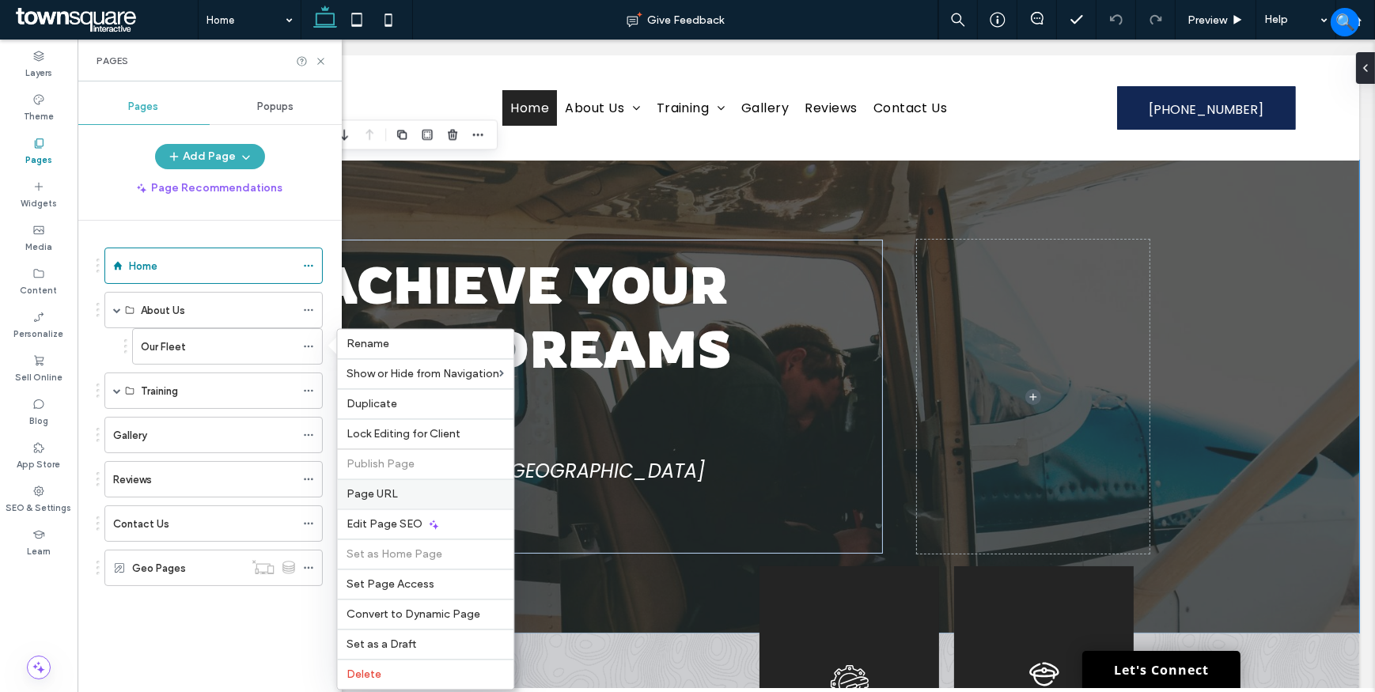
click at [375, 495] on span "Page URL" at bounding box center [372, 493] width 51 height 13
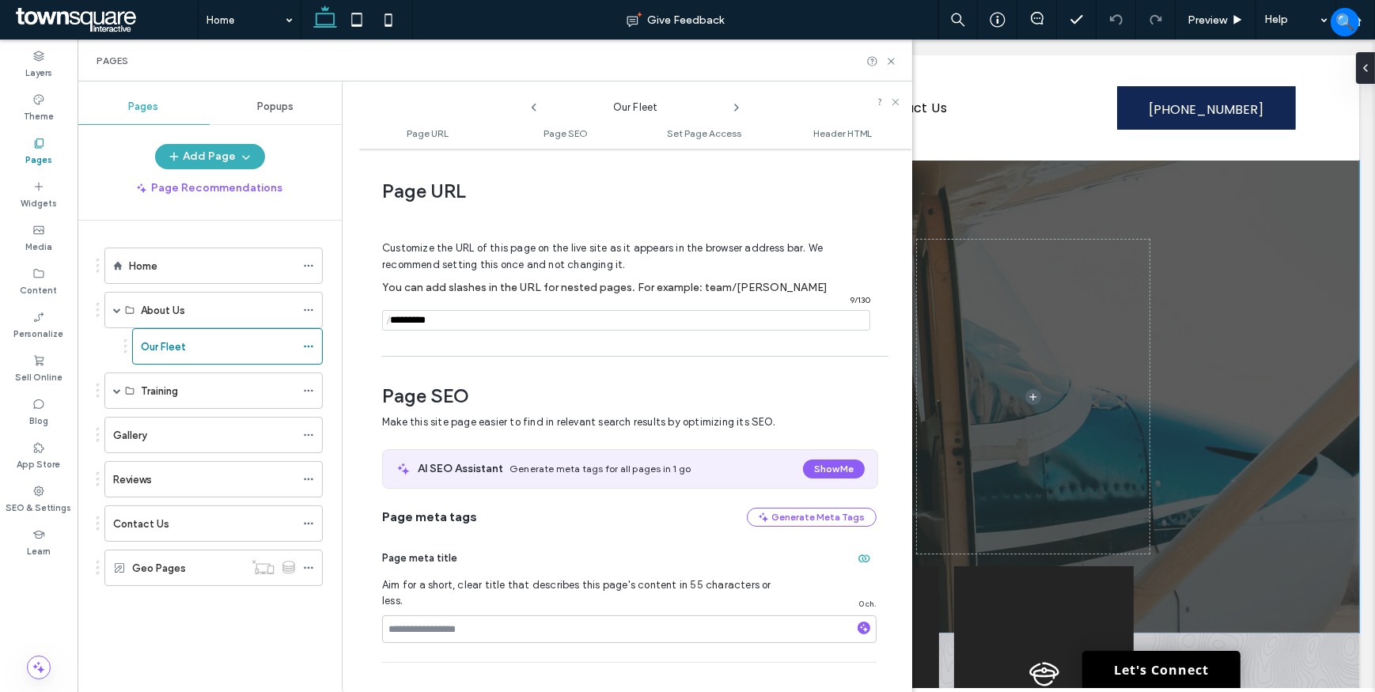
scroll to position [8, 0]
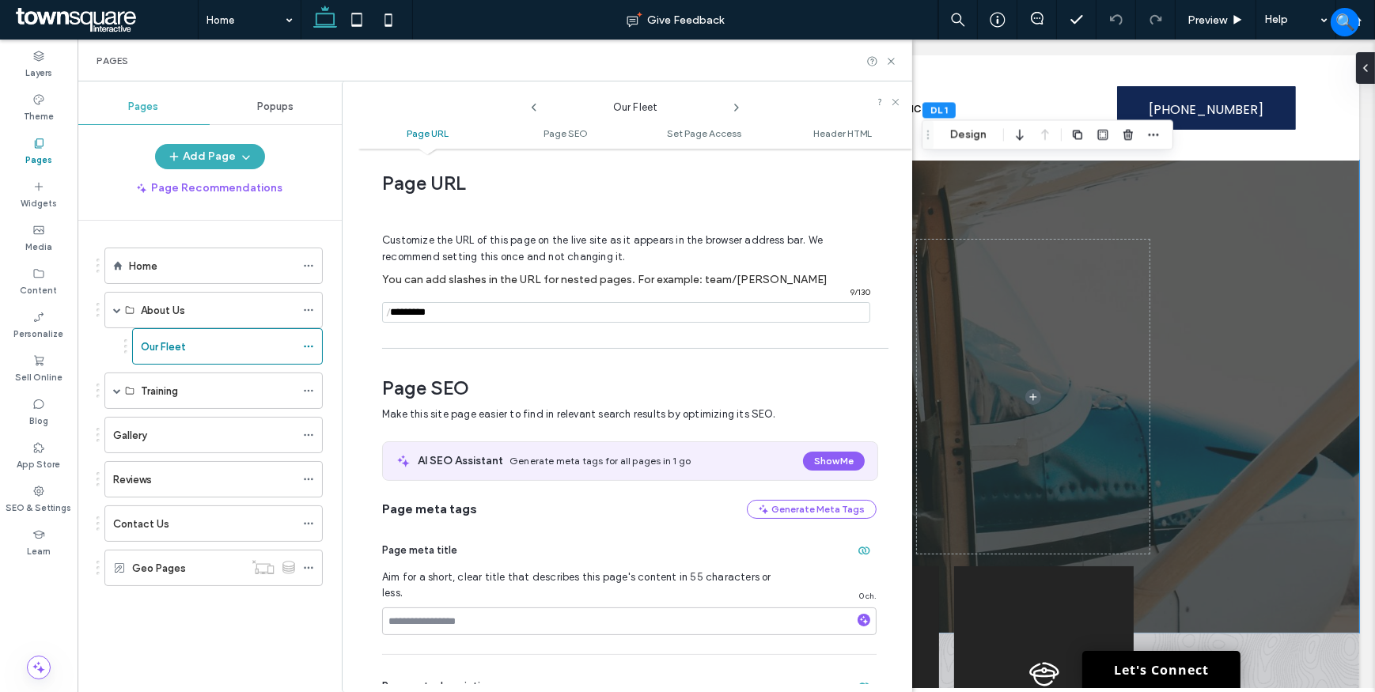
click at [536, 106] on icon at bounding box center [534, 107] width 13 height 13
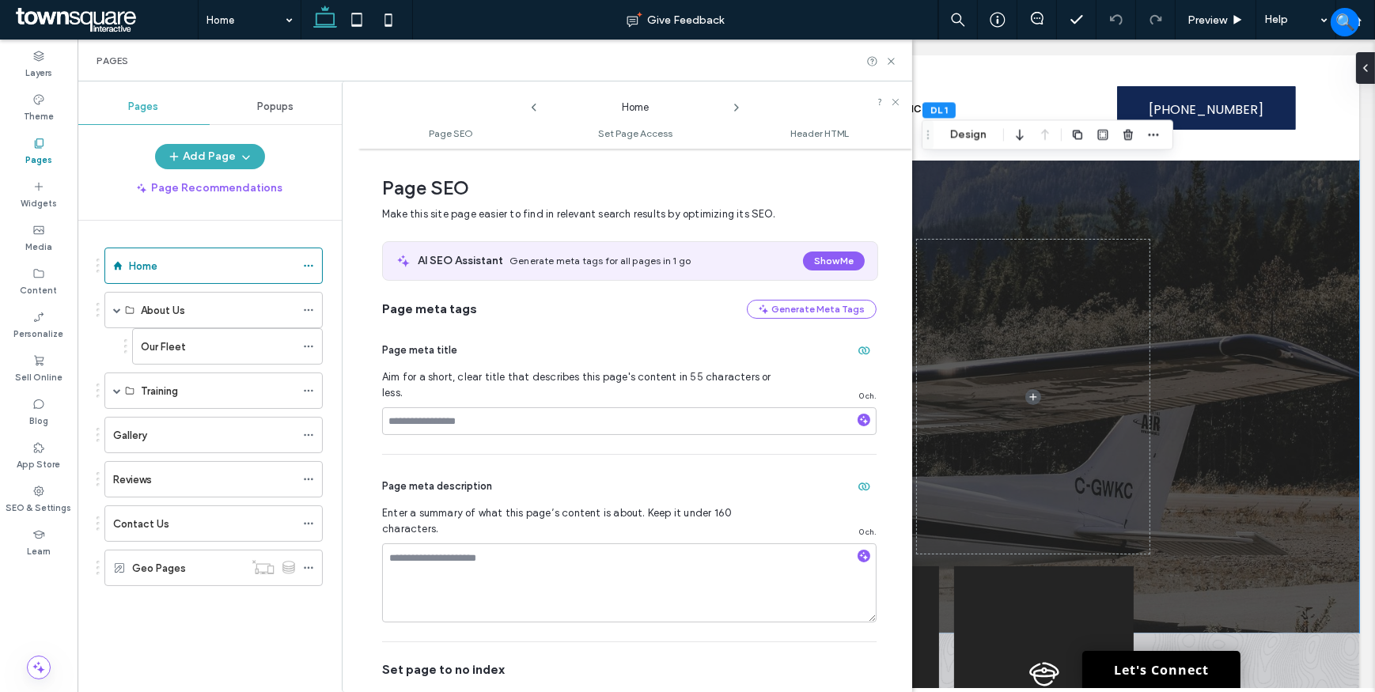
click at [740, 103] on icon at bounding box center [736, 107] width 13 height 13
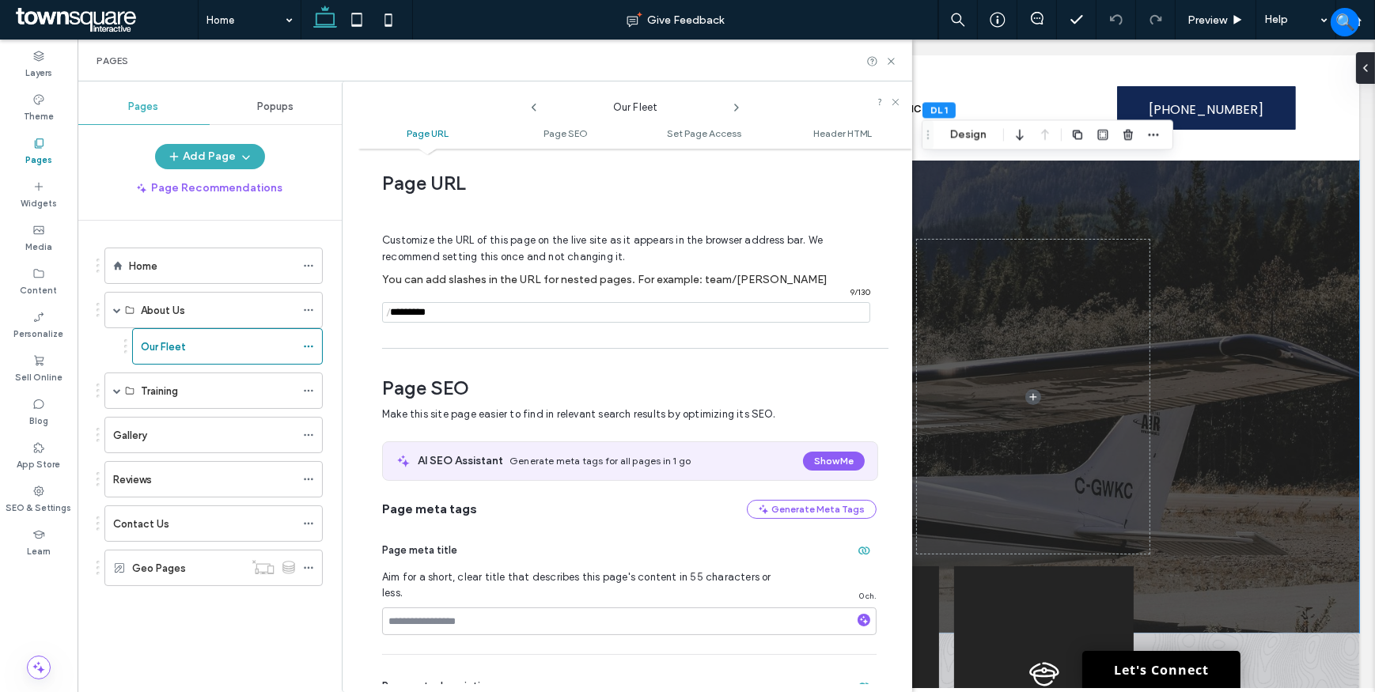
click at [740, 103] on icon at bounding box center [736, 107] width 13 height 13
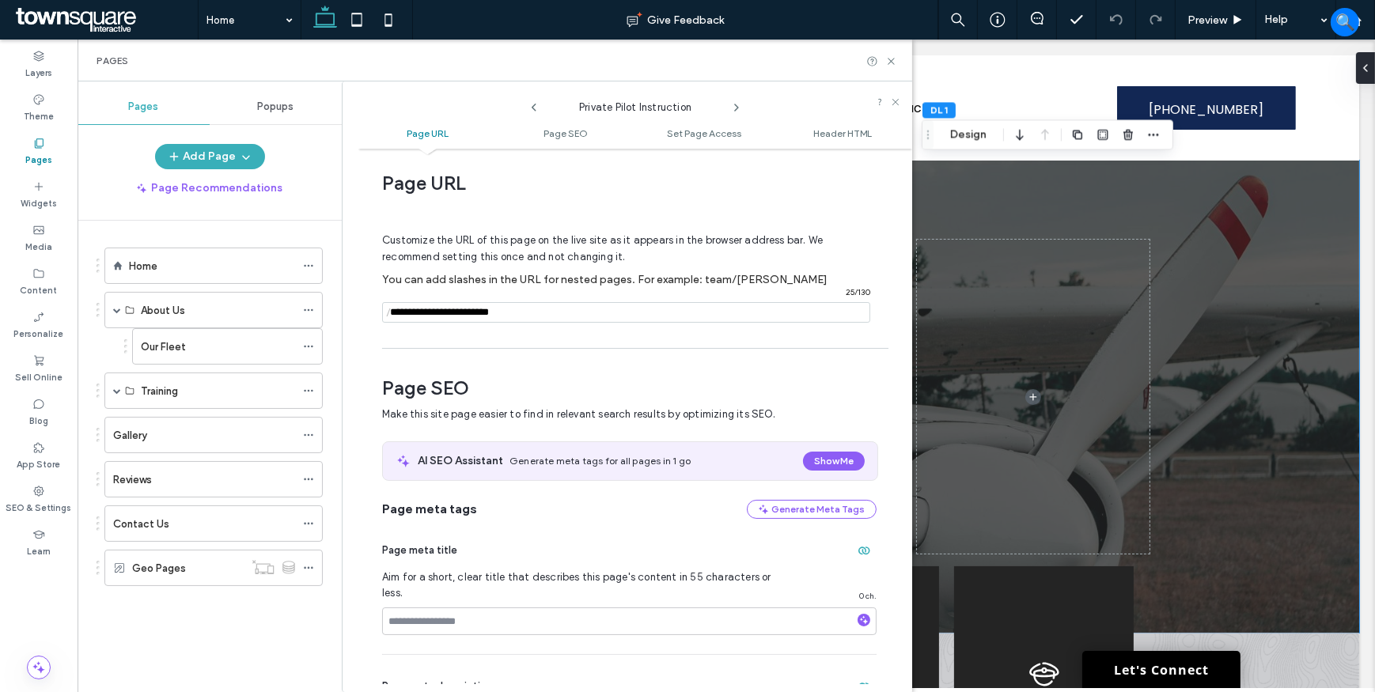
click at [740, 103] on icon at bounding box center [736, 107] width 13 height 13
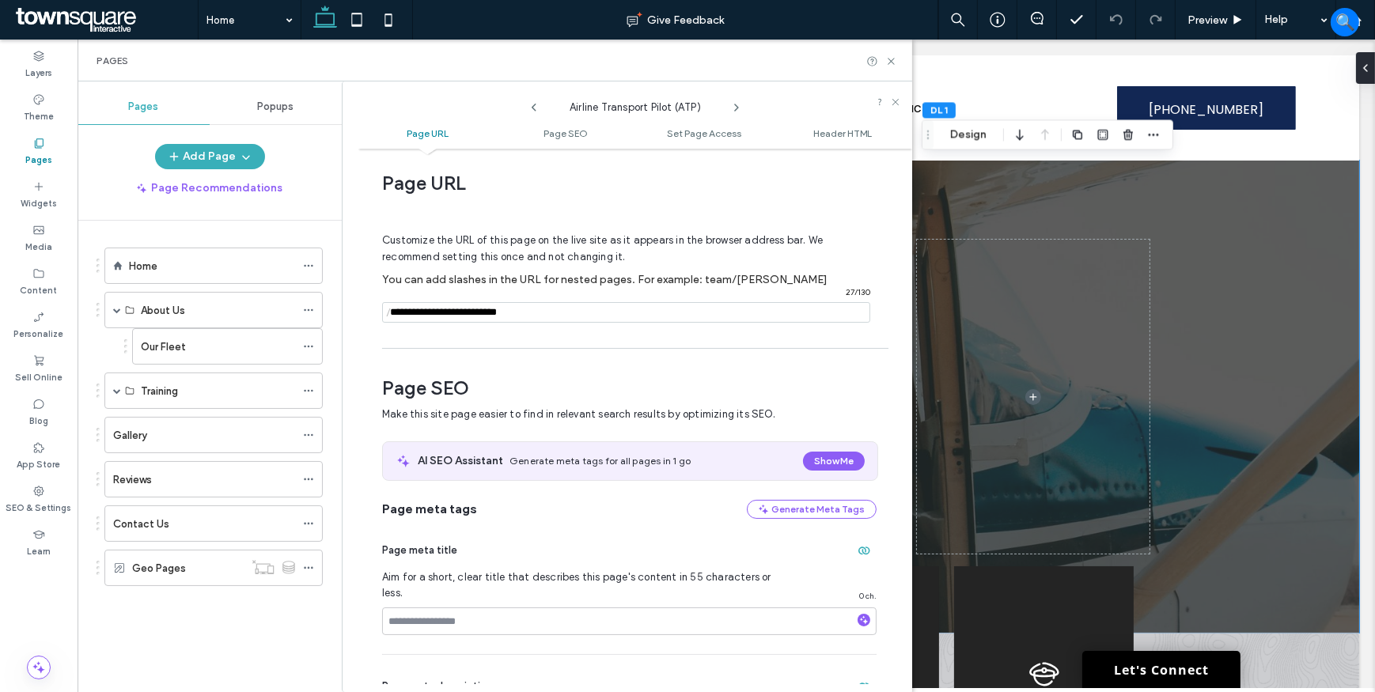
click at [740, 103] on icon at bounding box center [736, 107] width 13 height 13
drag, startPoint x: 809, startPoint y: 21, endPoint x: 892, endPoint y: 55, distance: 89.3
click at [892, 55] on icon at bounding box center [891, 61] width 12 height 12
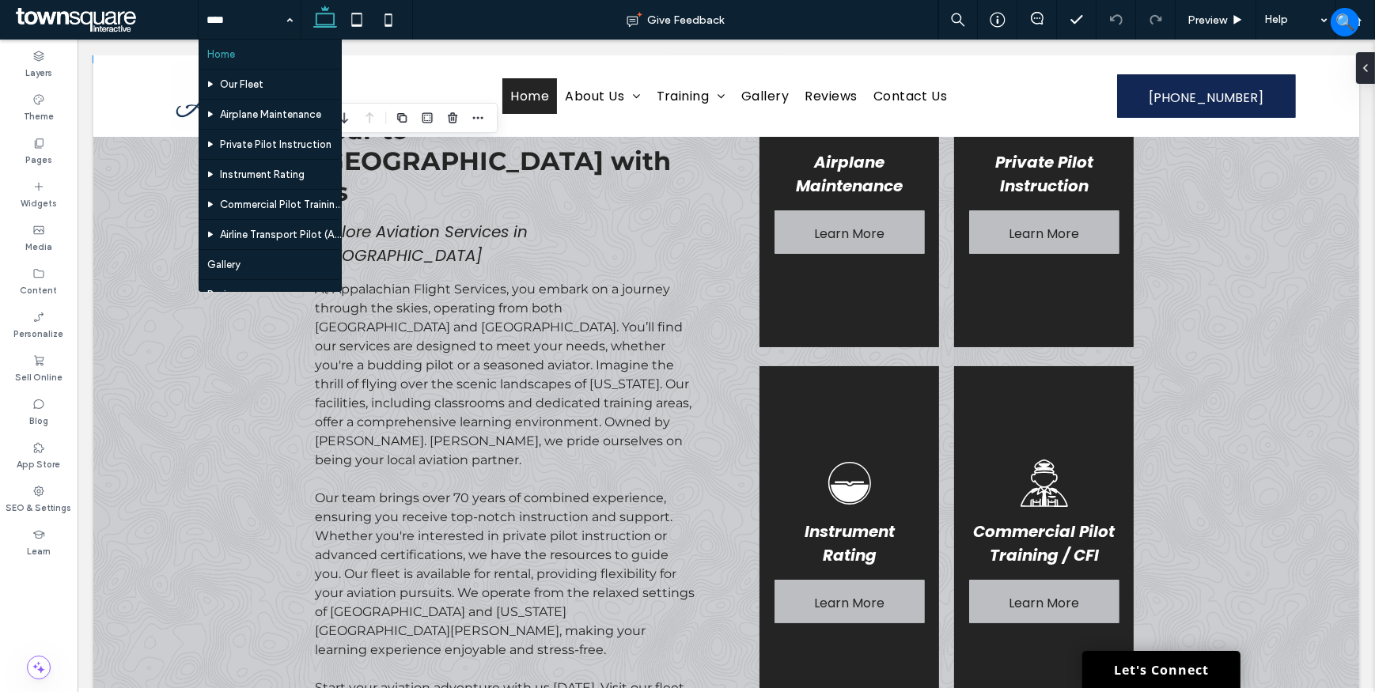
scroll to position [336, 0]
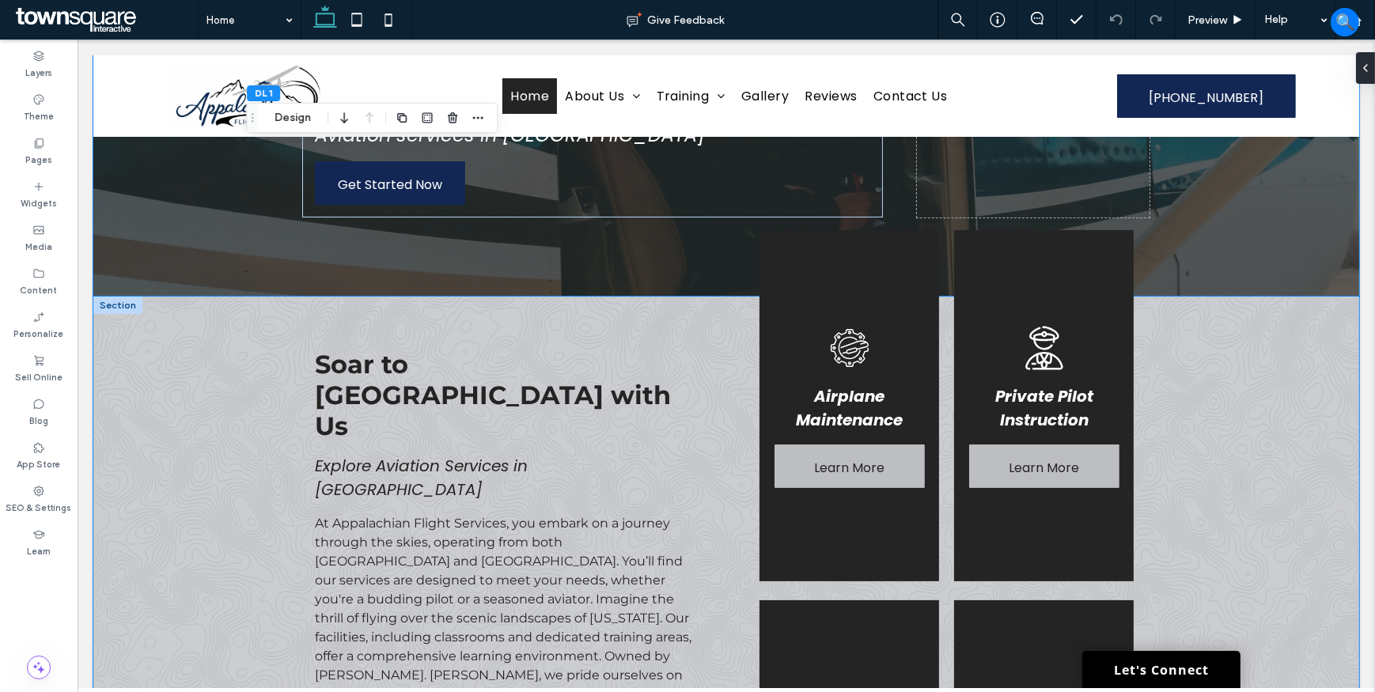
click at [1210, 442] on div "Soar to New Heights with Us Explore Aviation Services in Huntington At Appalach…" at bounding box center [726, 650] width 1266 height 706
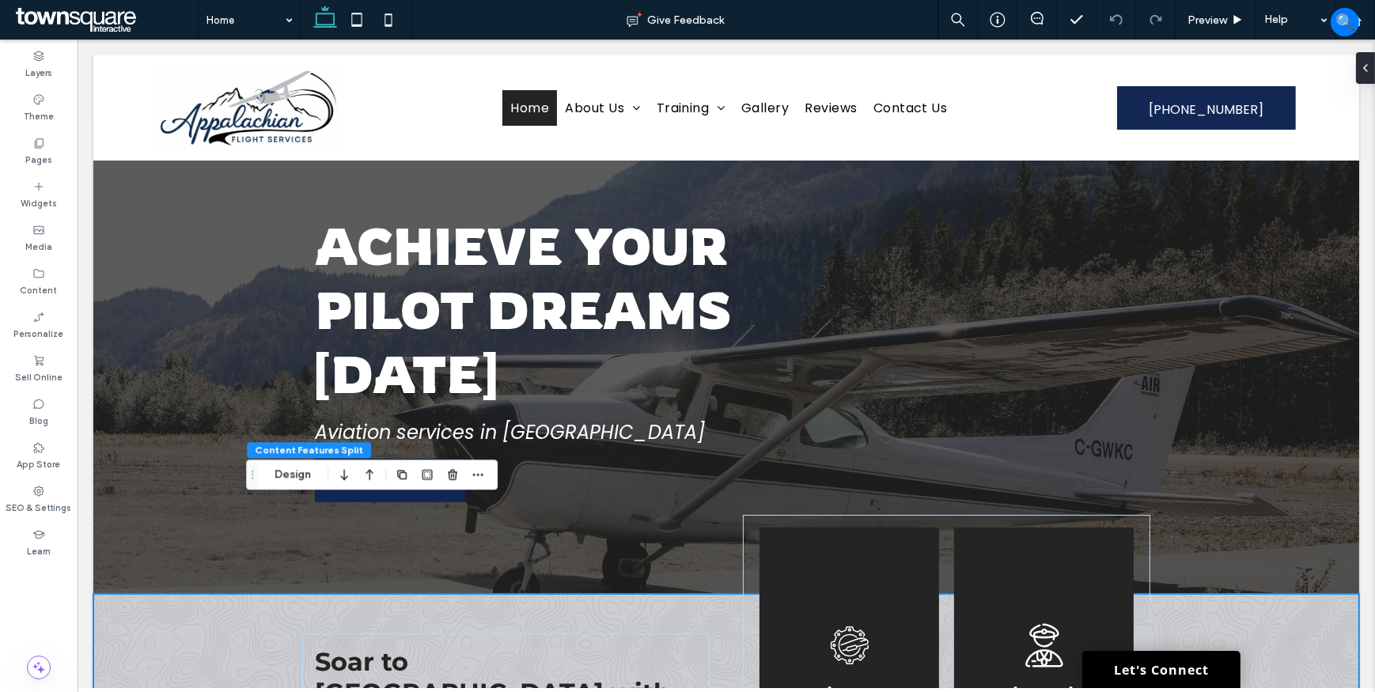
scroll to position [0, 0]
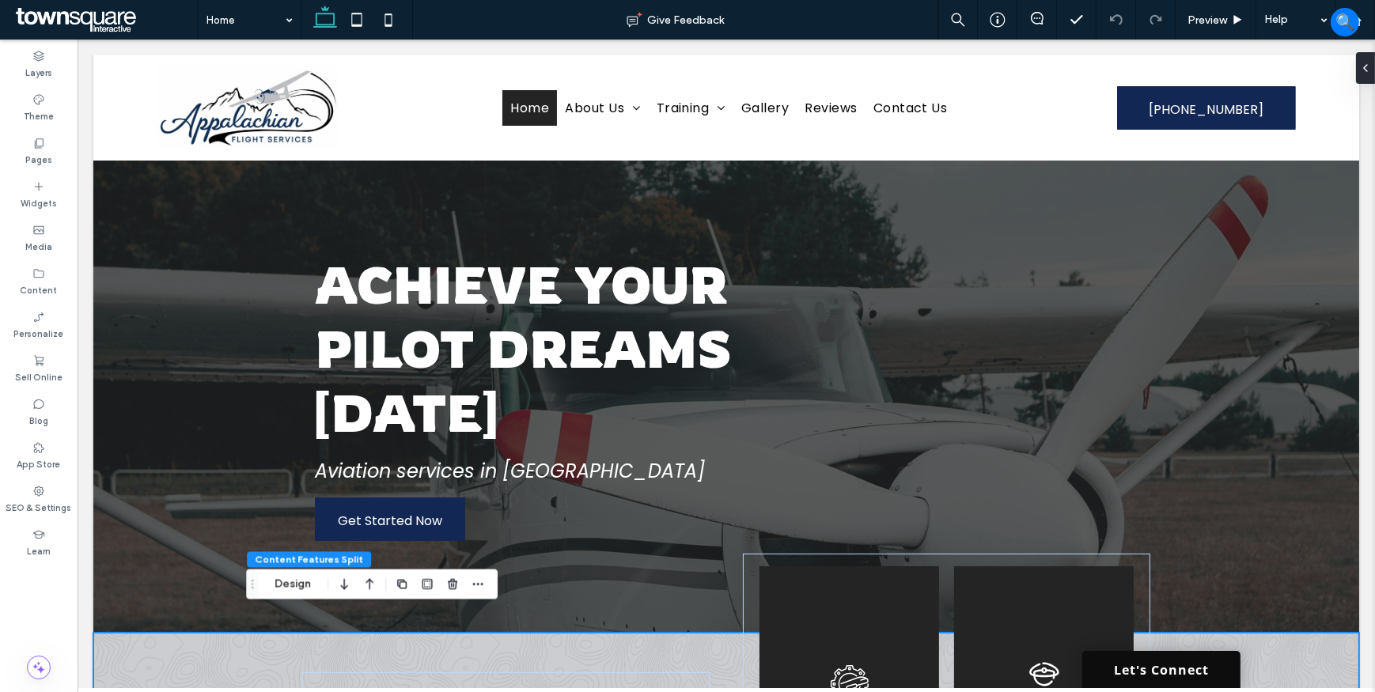
click at [1161, 665] on link "Let's Connect" at bounding box center [1160, 669] width 158 height 37
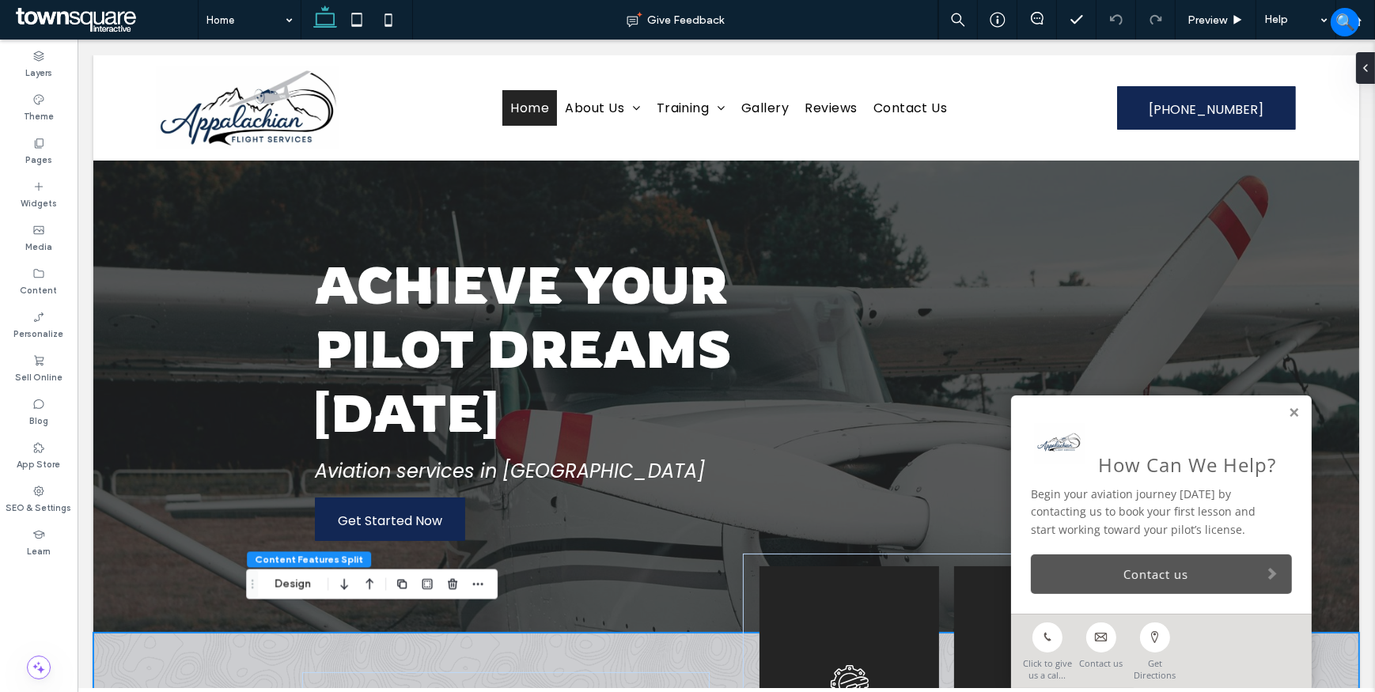
click at [1107, 580] on link "Contact us" at bounding box center [1160, 575] width 261 height 40
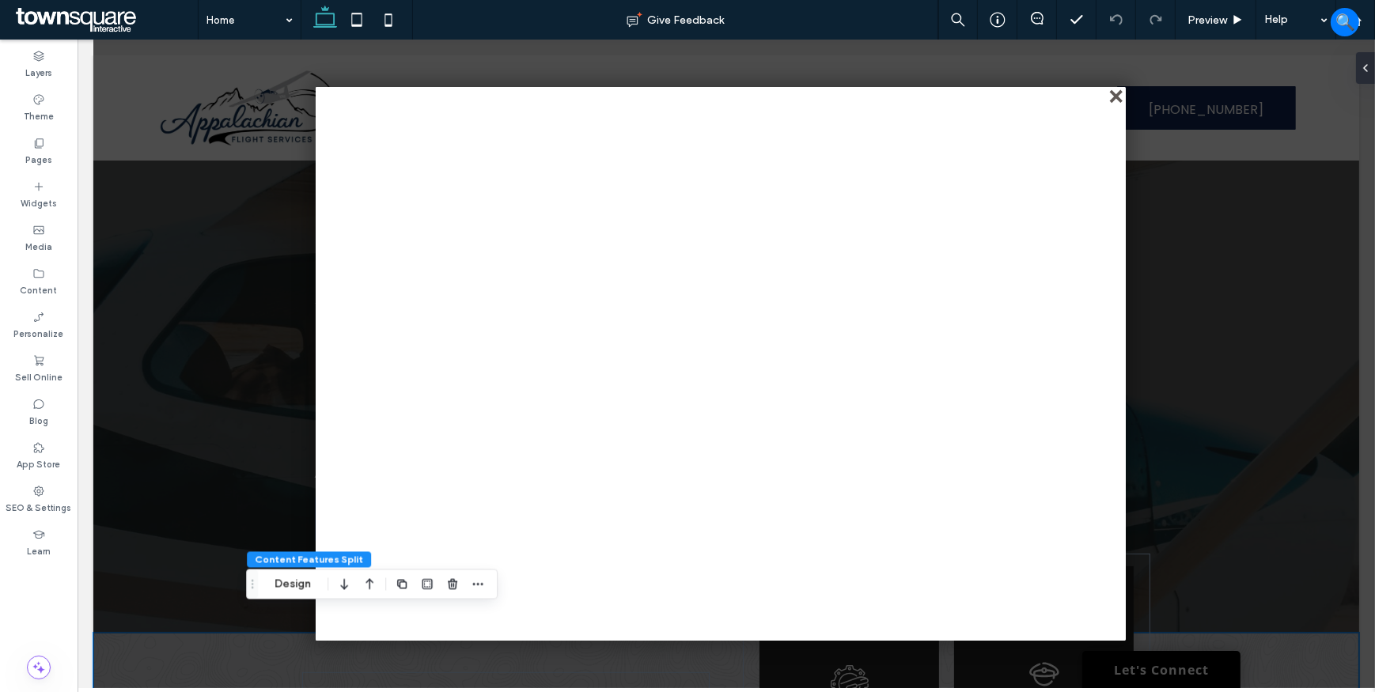
click at [1116, 92] on div "close" at bounding box center [1117, 98] width 12 height 12
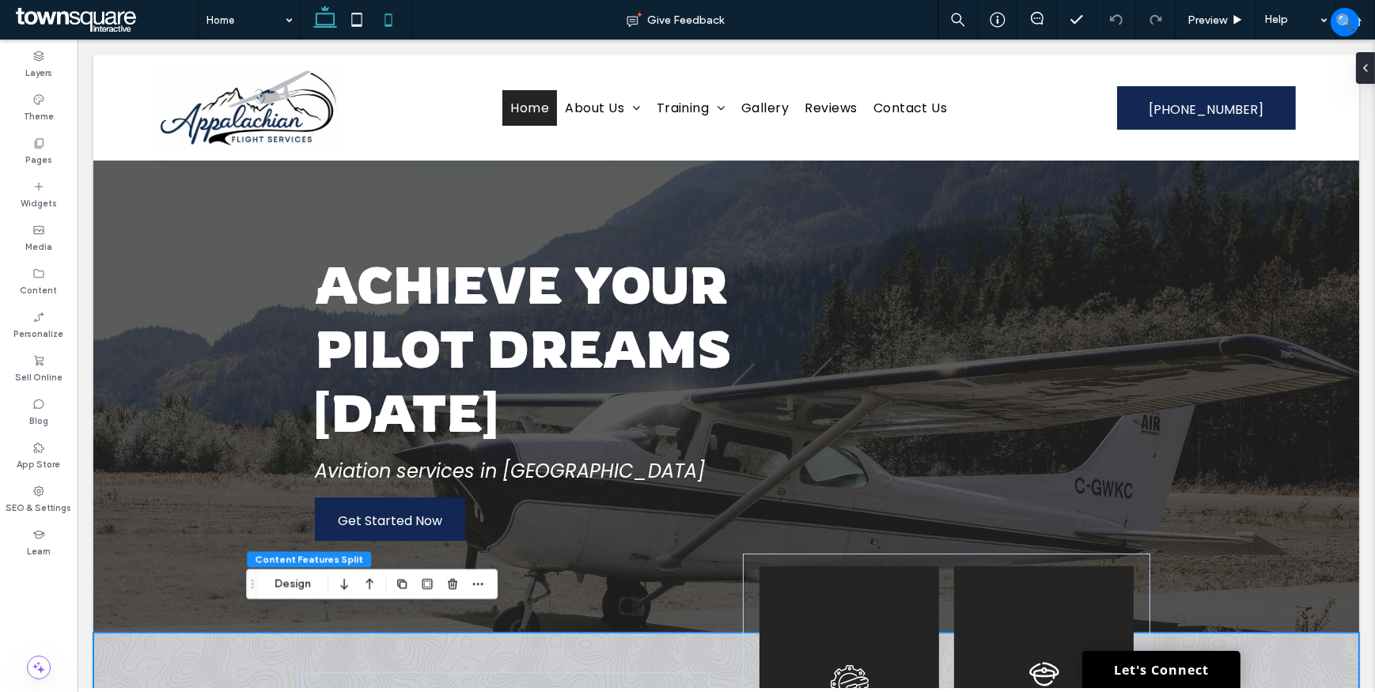
click at [392, 21] on icon at bounding box center [389, 20] width 32 height 32
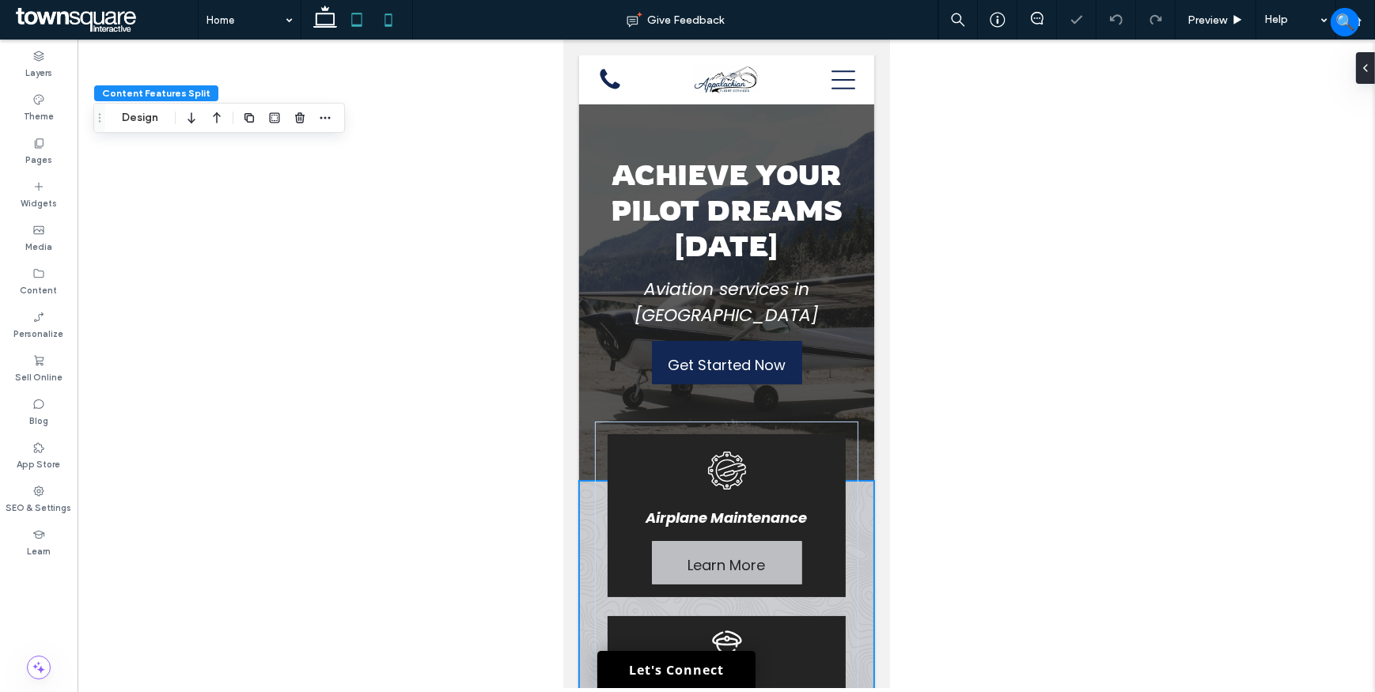
type input "**"
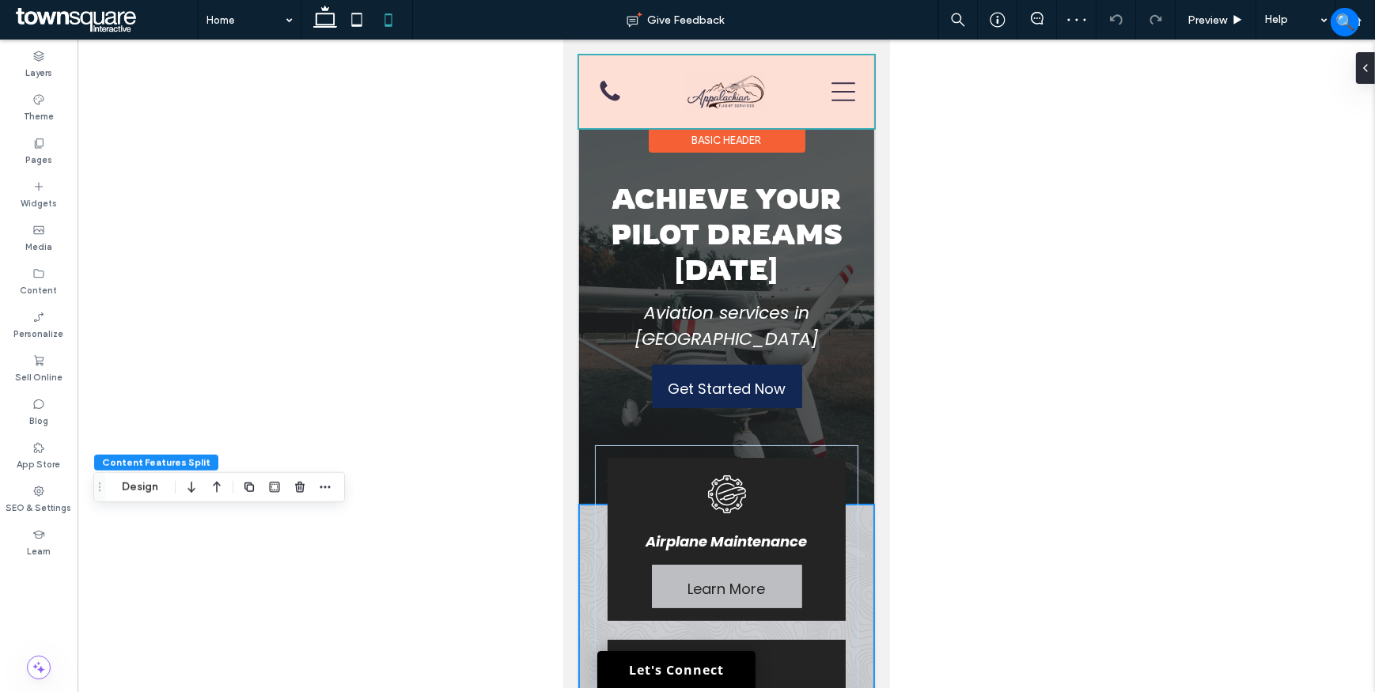
click at [727, 97] on div at bounding box center [725, 91] width 295 height 73
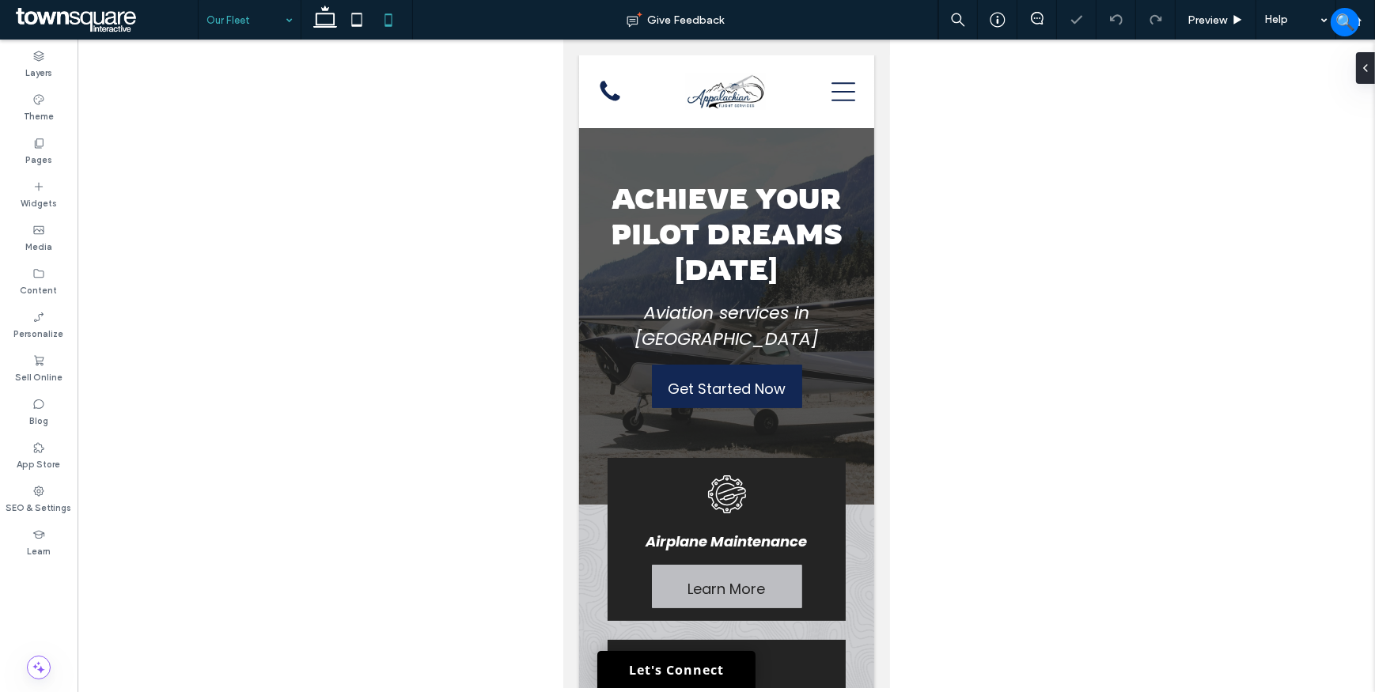
click at [289, 18] on div "Our Fleet" at bounding box center [250, 20] width 102 height 40
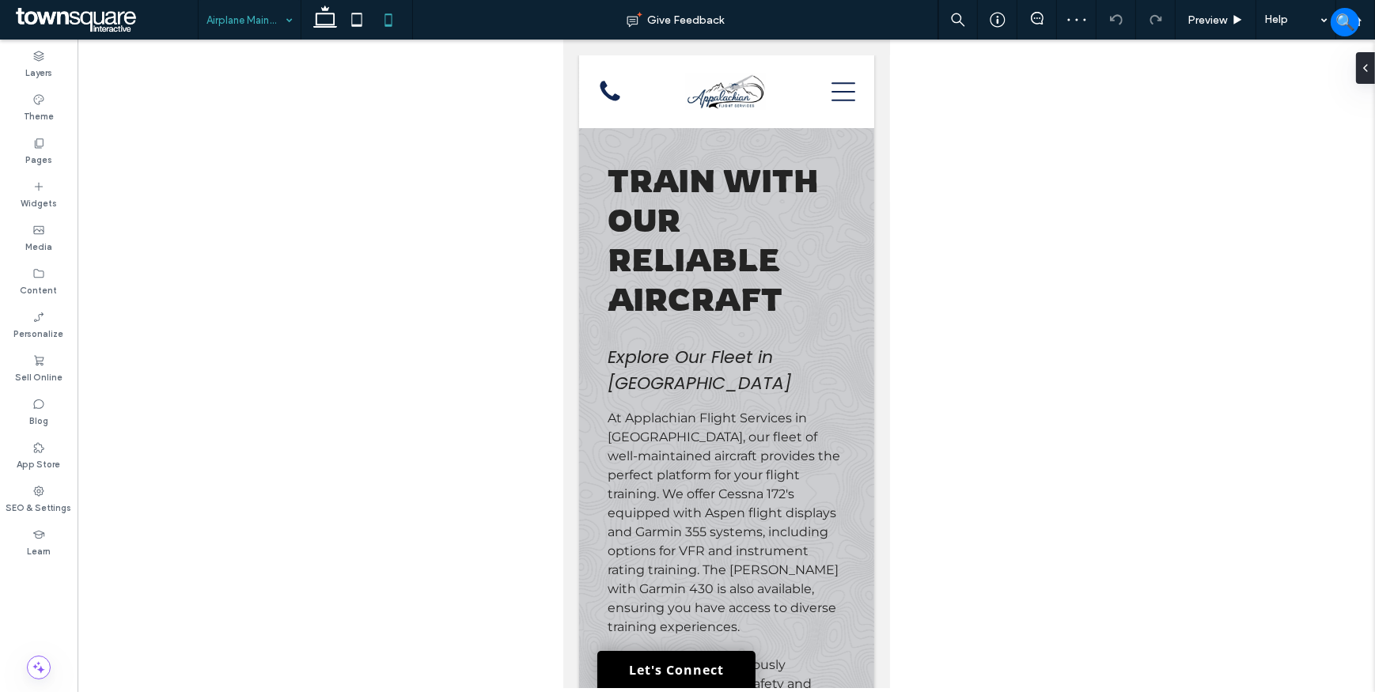
click at [281, 21] on div "Airplane Maintenance" at bounding box center [250, 20] width 102 height 40
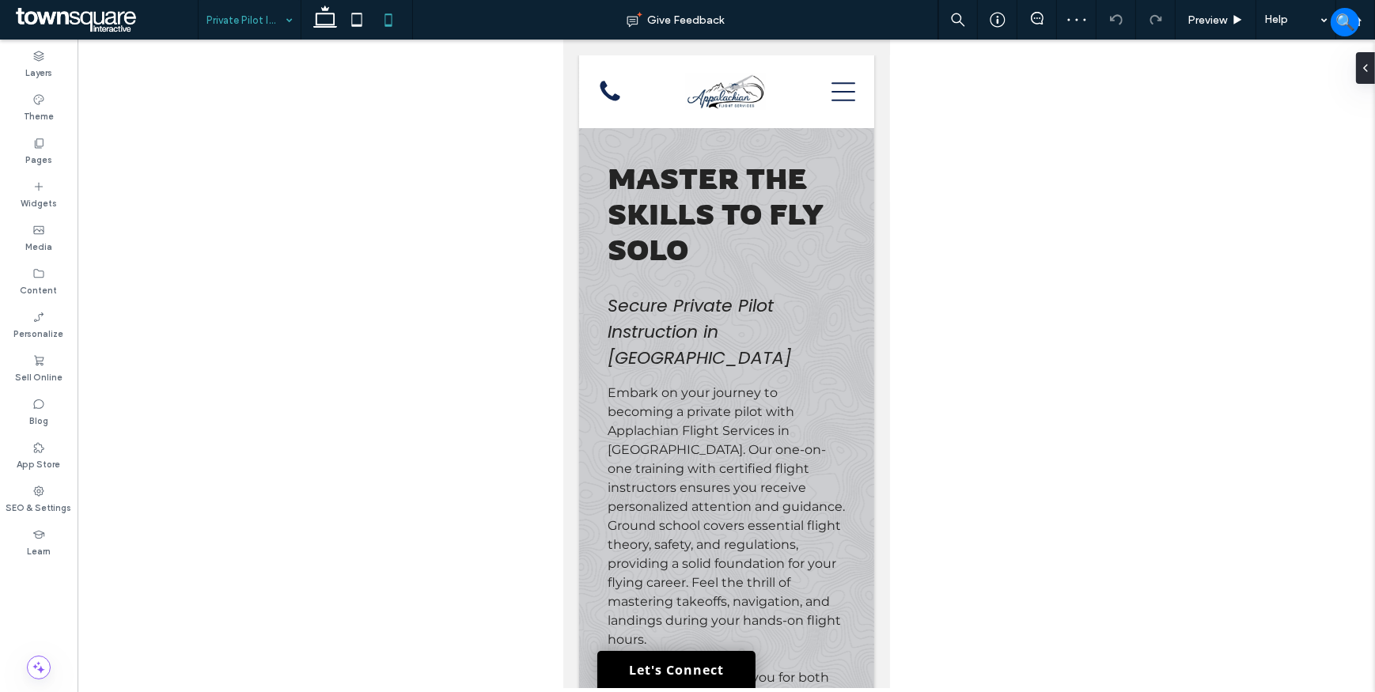
click at [281, 16] on div "Private Pilot Instruction" at bounding box center [250, 20] width 102 height 40
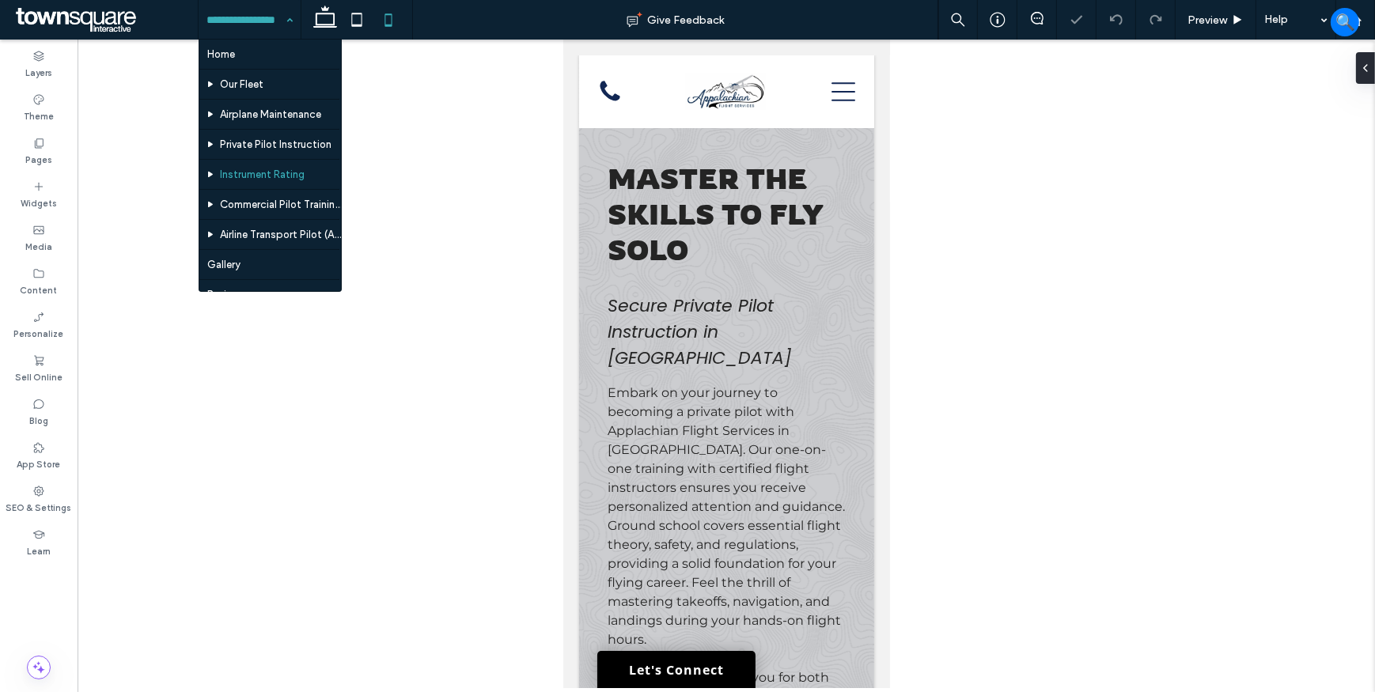
click at [287, 18] on div "Home Our Fleet Airplane Maintenance Private Pilot Instruction Instrument Rating…" at bounding box center [250, 20] width 102 height 40
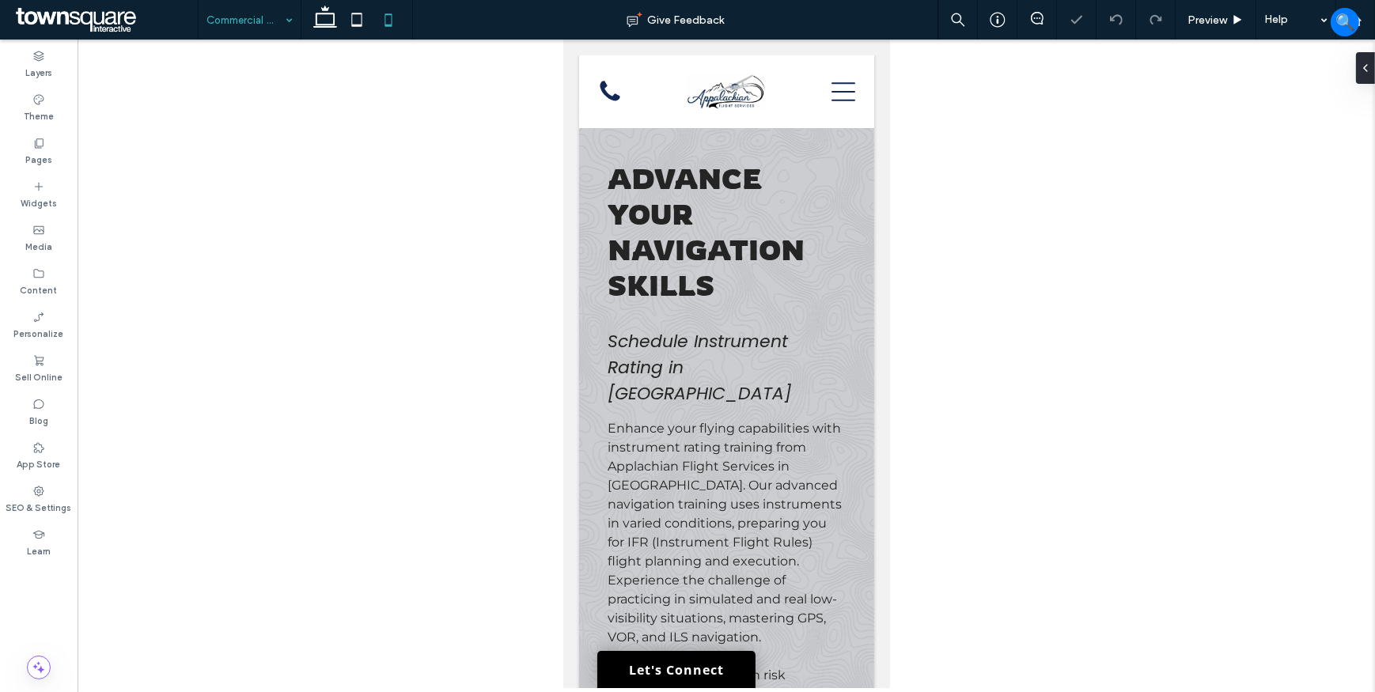
click at [288, 18] on div "Commercial Pilot Training / CFI" at bounding box center [250, 20] width 102 height 40
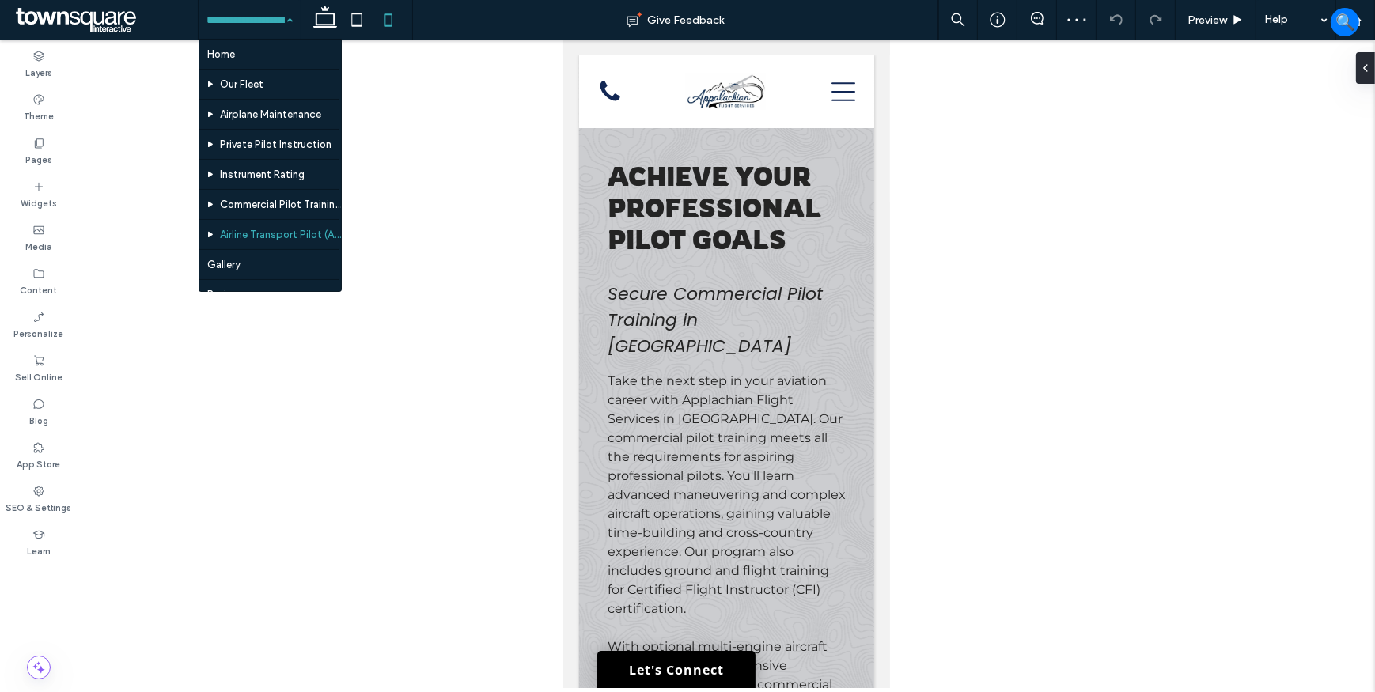
click at [284, 19] on div "Home Our Fleet Airplane Maintenance Private Pilot Instruction Instrument Rating…" at bounding box center [250, 20] width 102 height 40
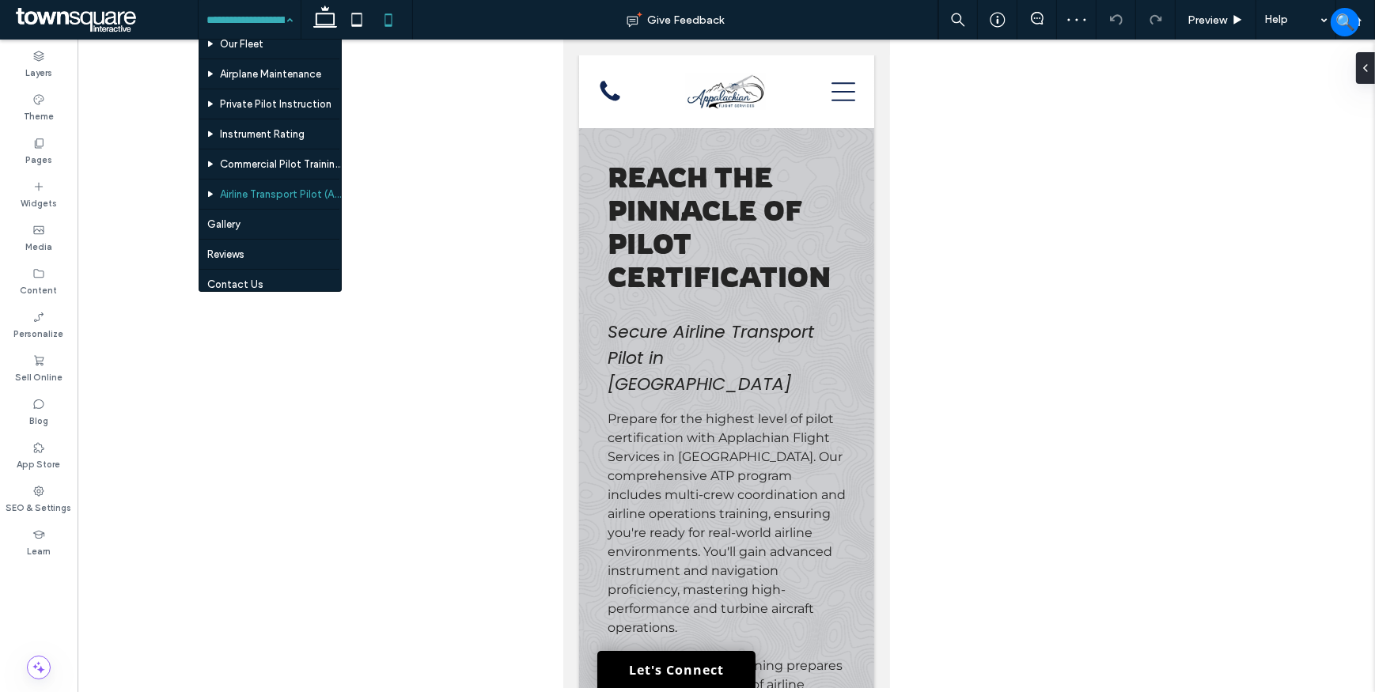
scroll to position [71, 0]
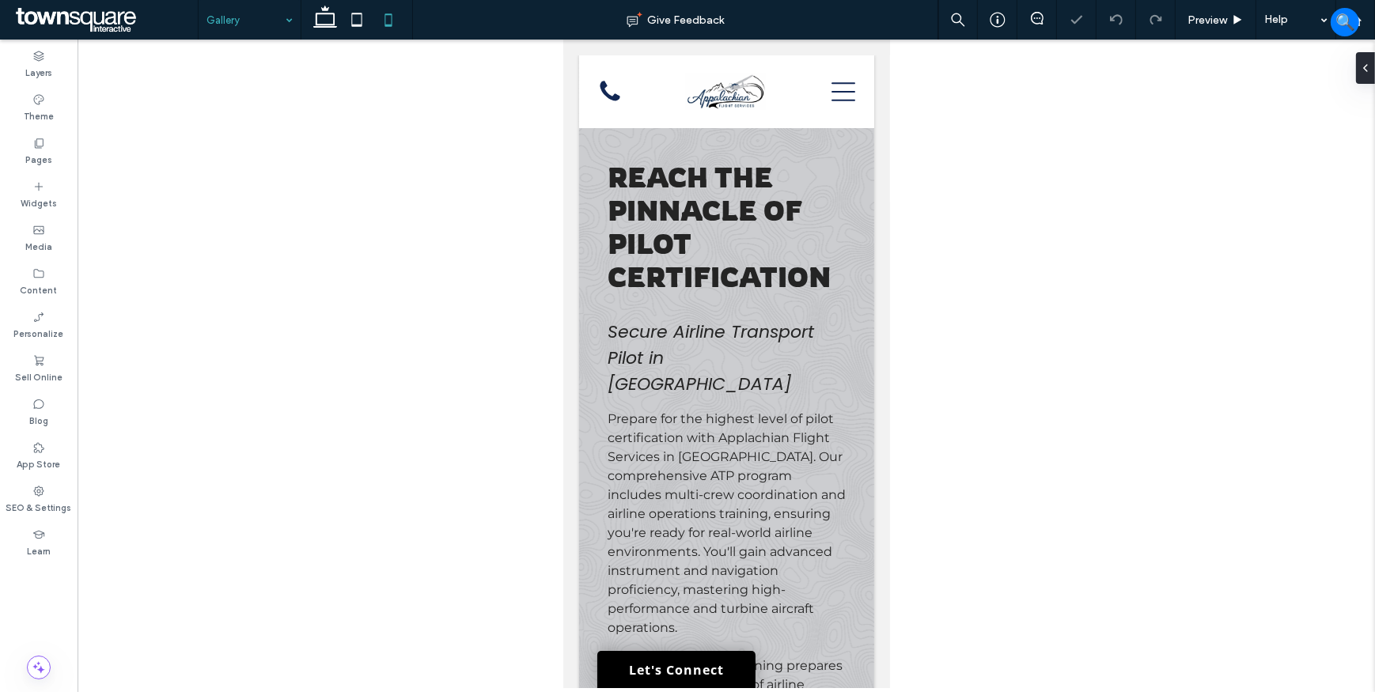
click at [286, 17] on div "Gallery" at bounding box center [250, 20] width 102 height 40
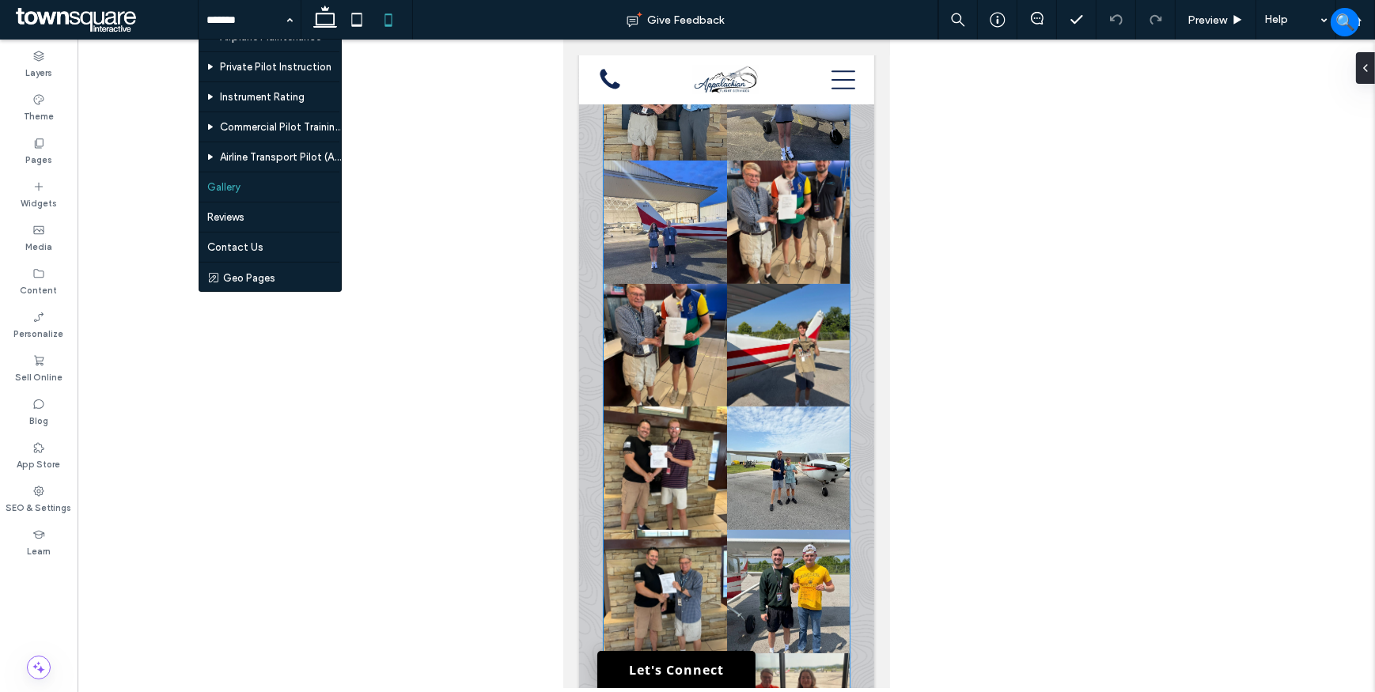
scroll to position [143, 0]
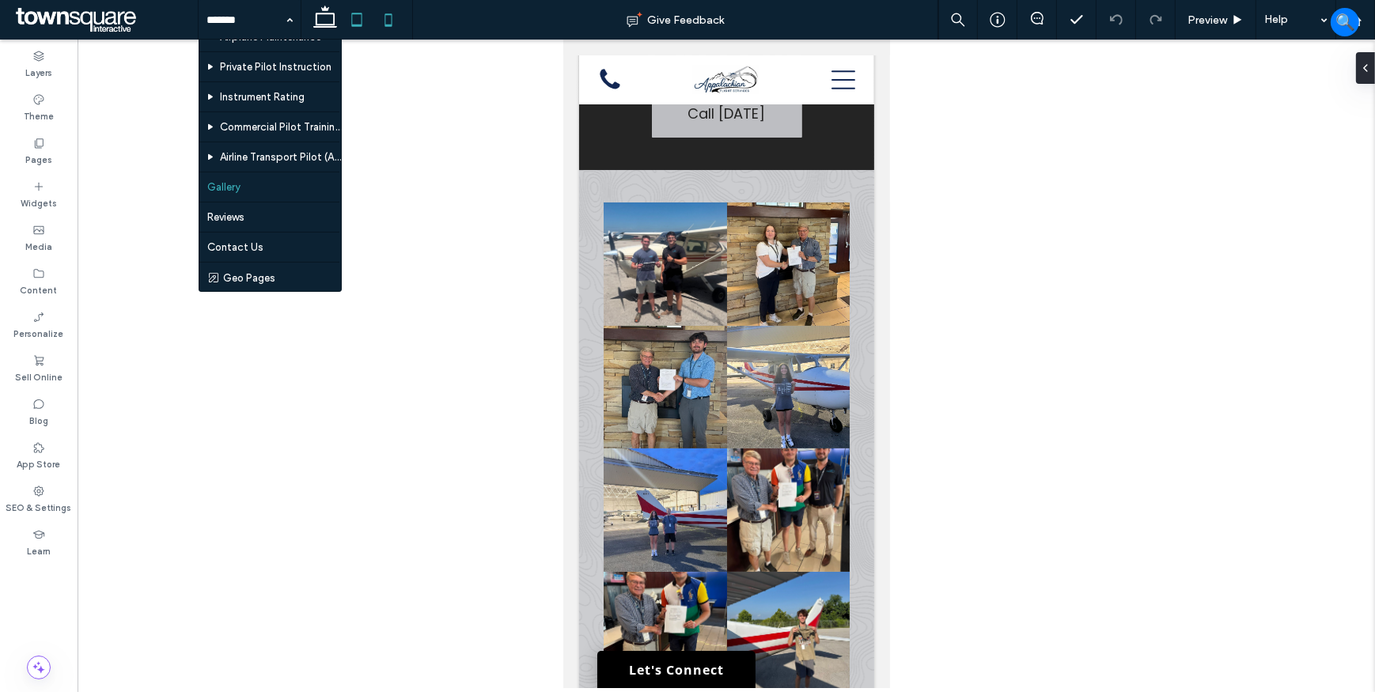
click at [358, 20] on icon at bounding box center [357, 20] width 32 height 32
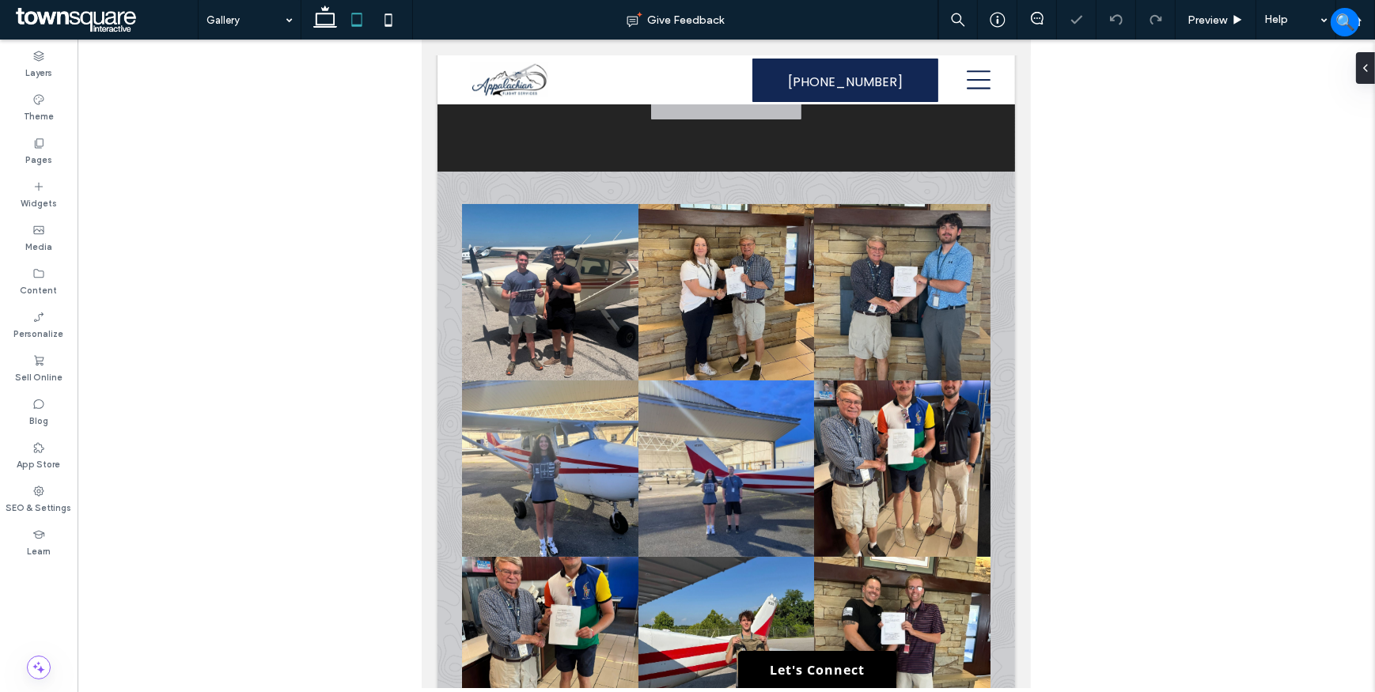
scroll to position [24, 0]
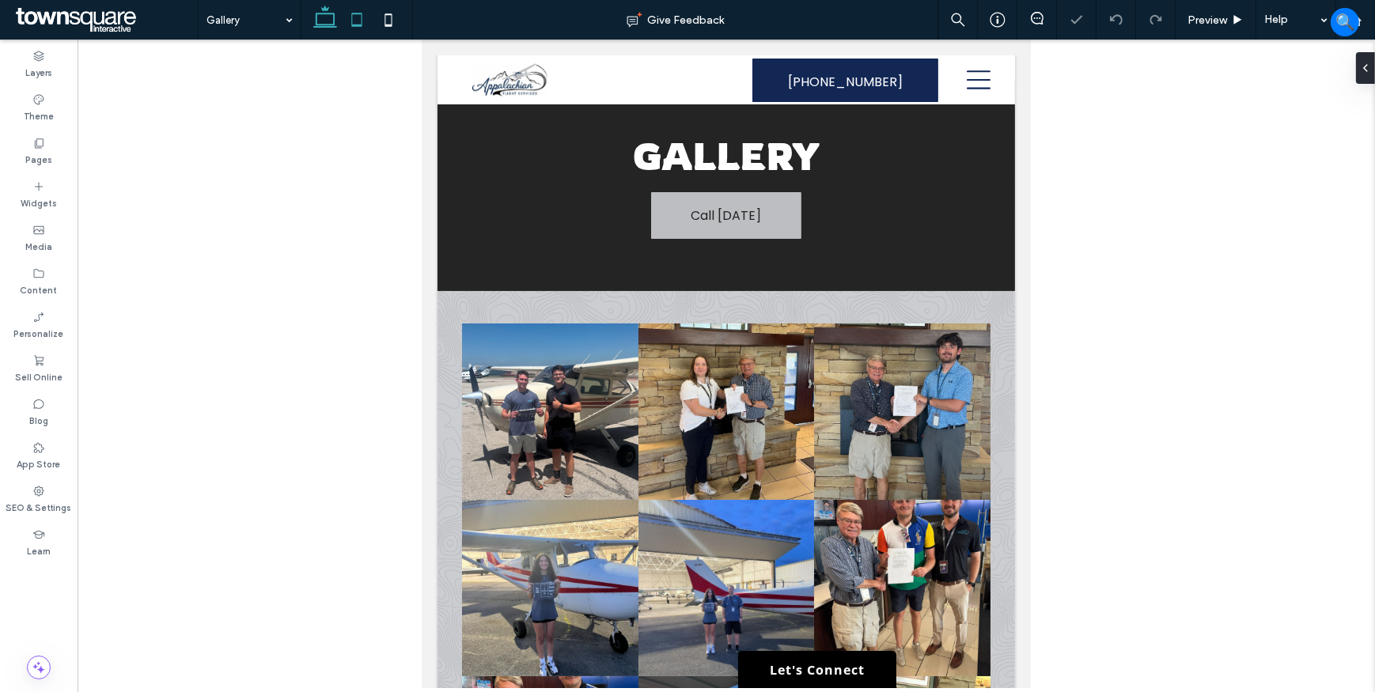
click at [331, 19] on icon at bounding box center [325, 20] width 32 height 32
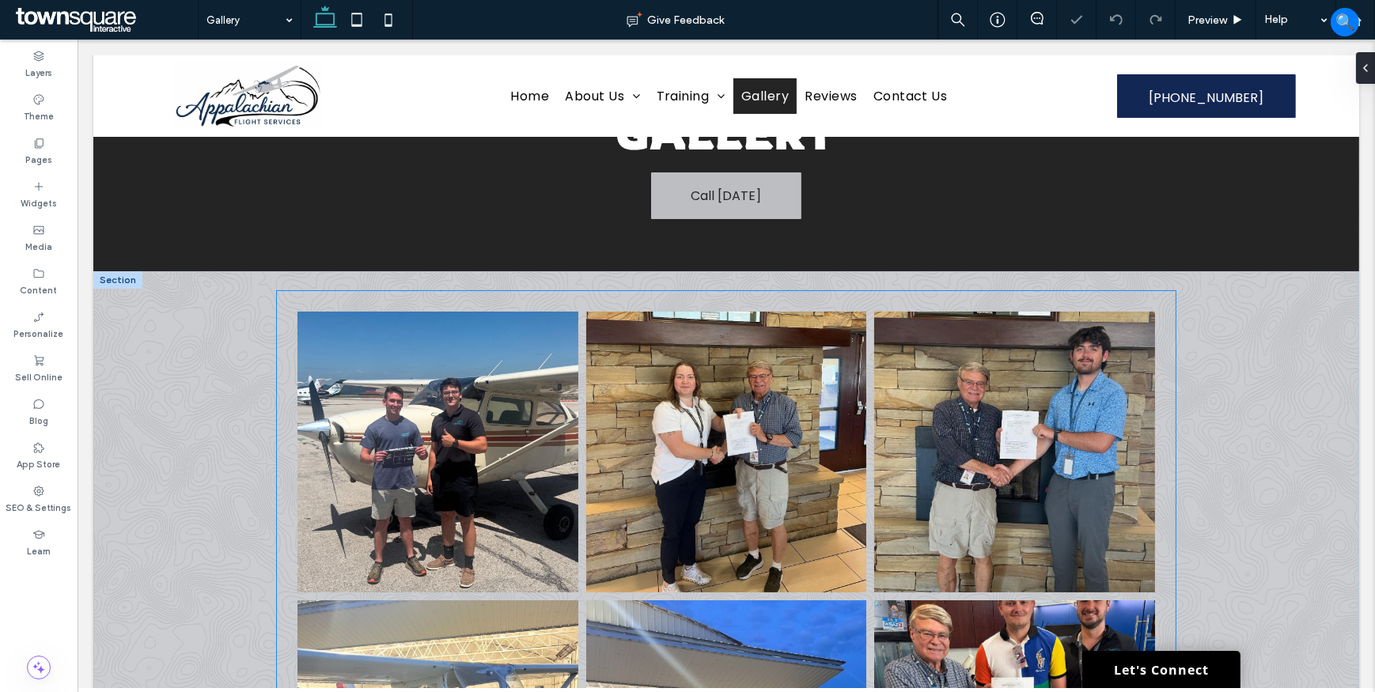
scroll to position [215, 0]
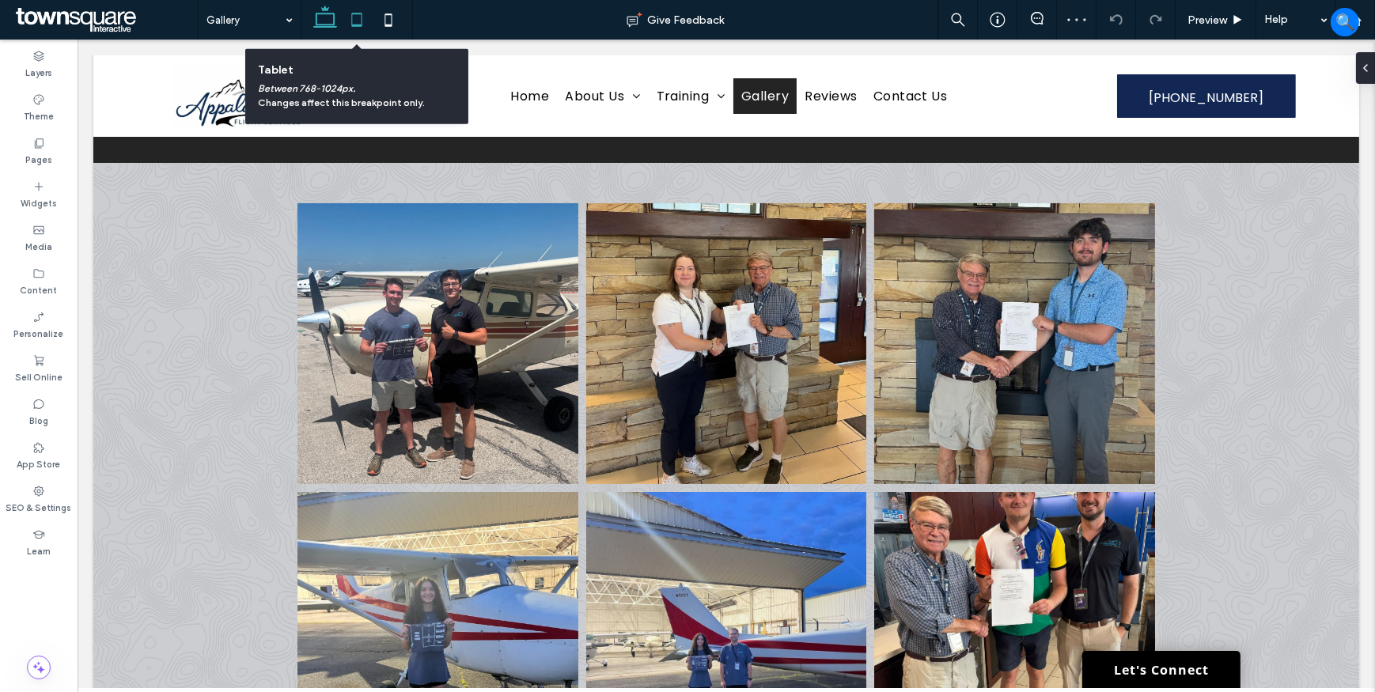
click at [349, 20] on icon at bounding box center [357, 20] width 32 height 32
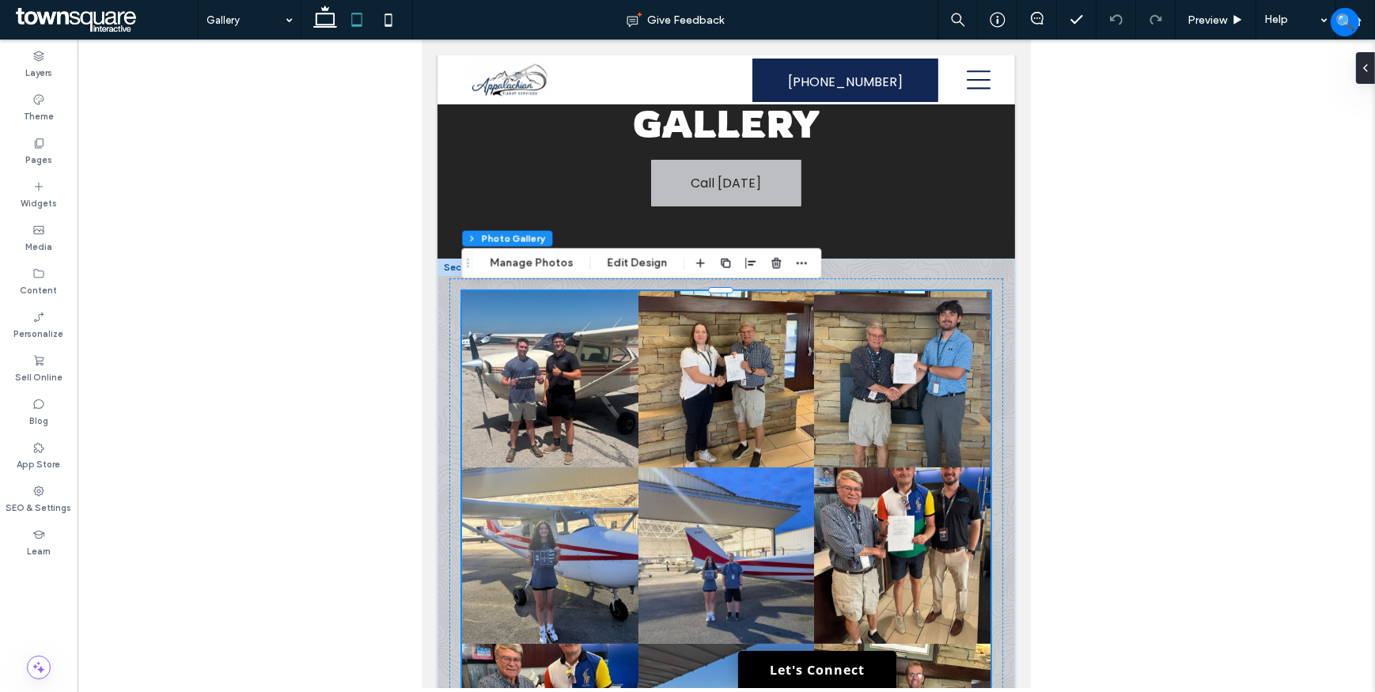
click at [572, 371] on link at bounding box center [549, 379] width 176 height 176
click at [627, 263] on button "Edit Design" at bounding box center [636, 263] width 81 height 19
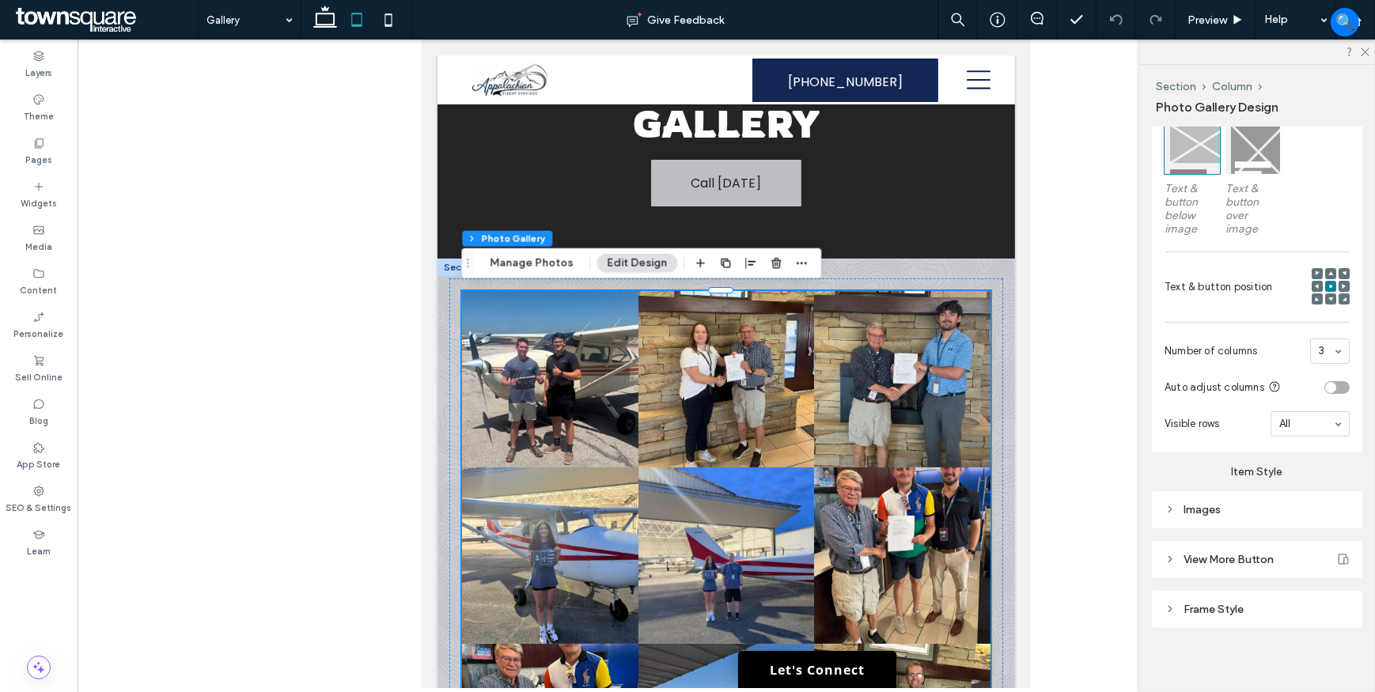
scroll to position [486, 0]
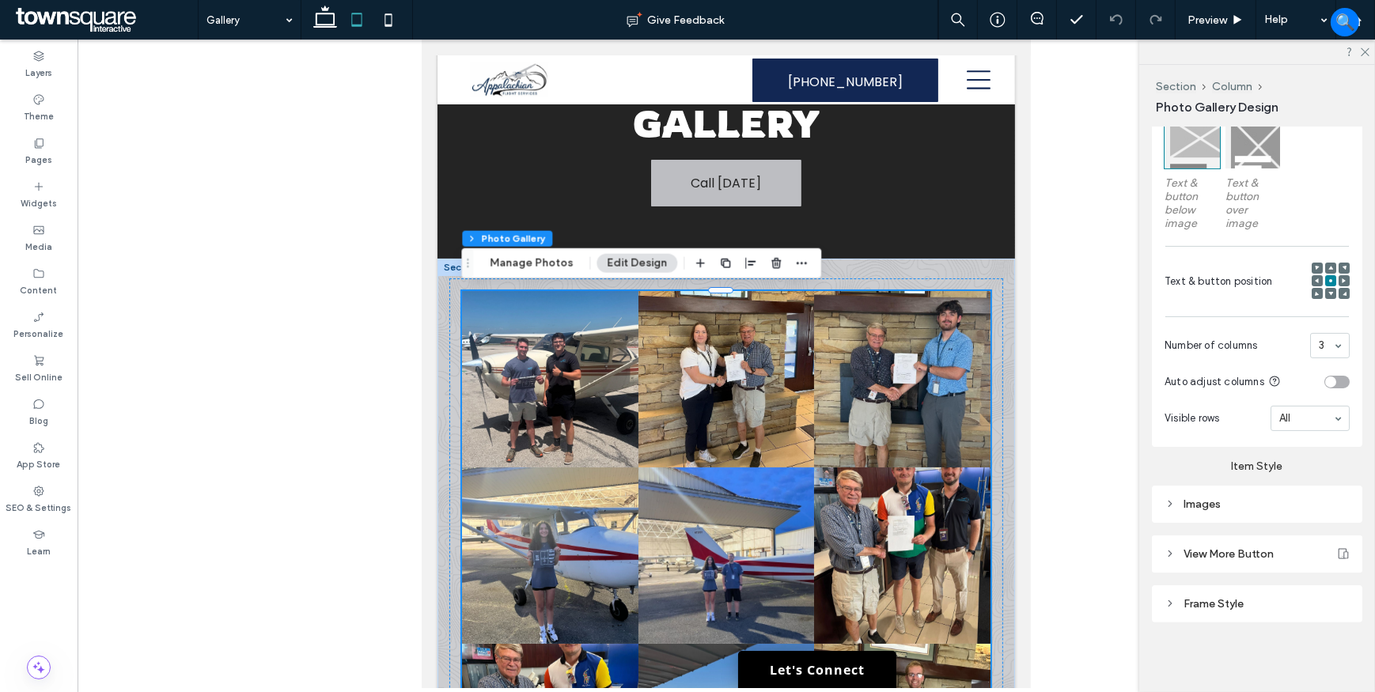
click at [1223, 500] on div "Images" at bounding box center [1257, 504] width 185 height 13
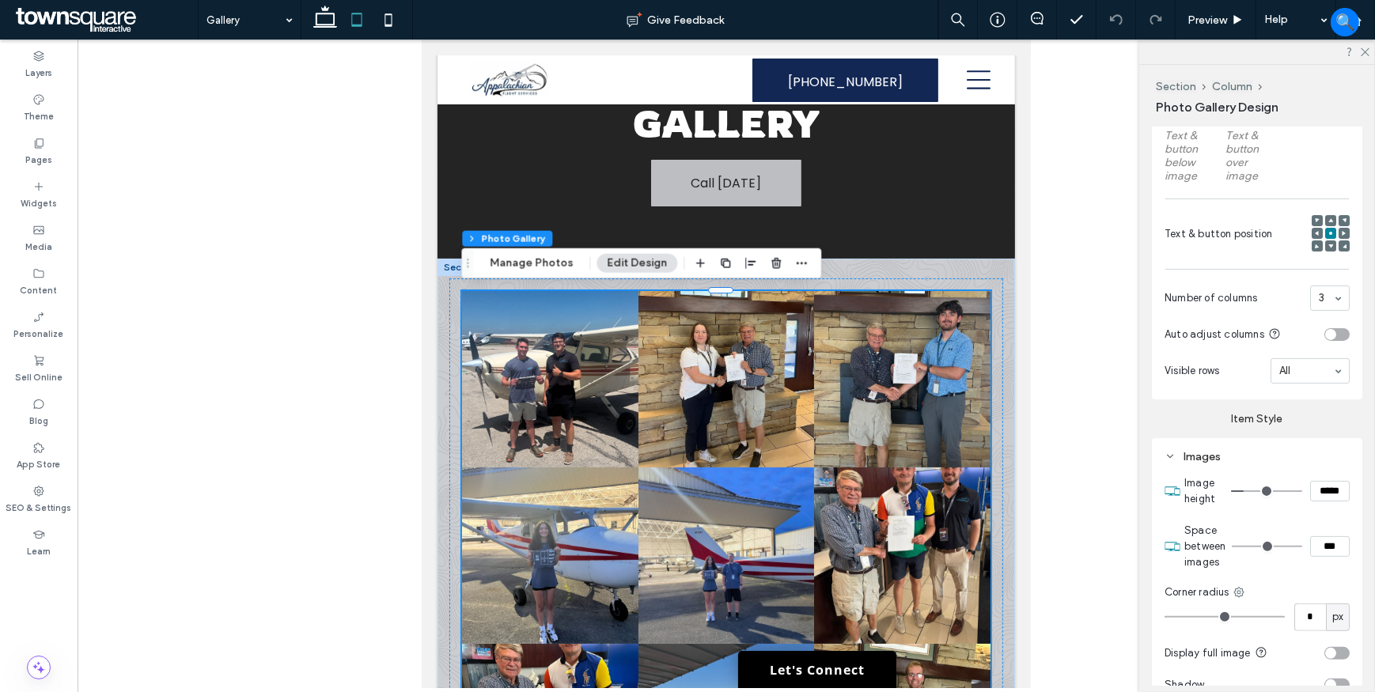
scroll to position [630, 0]
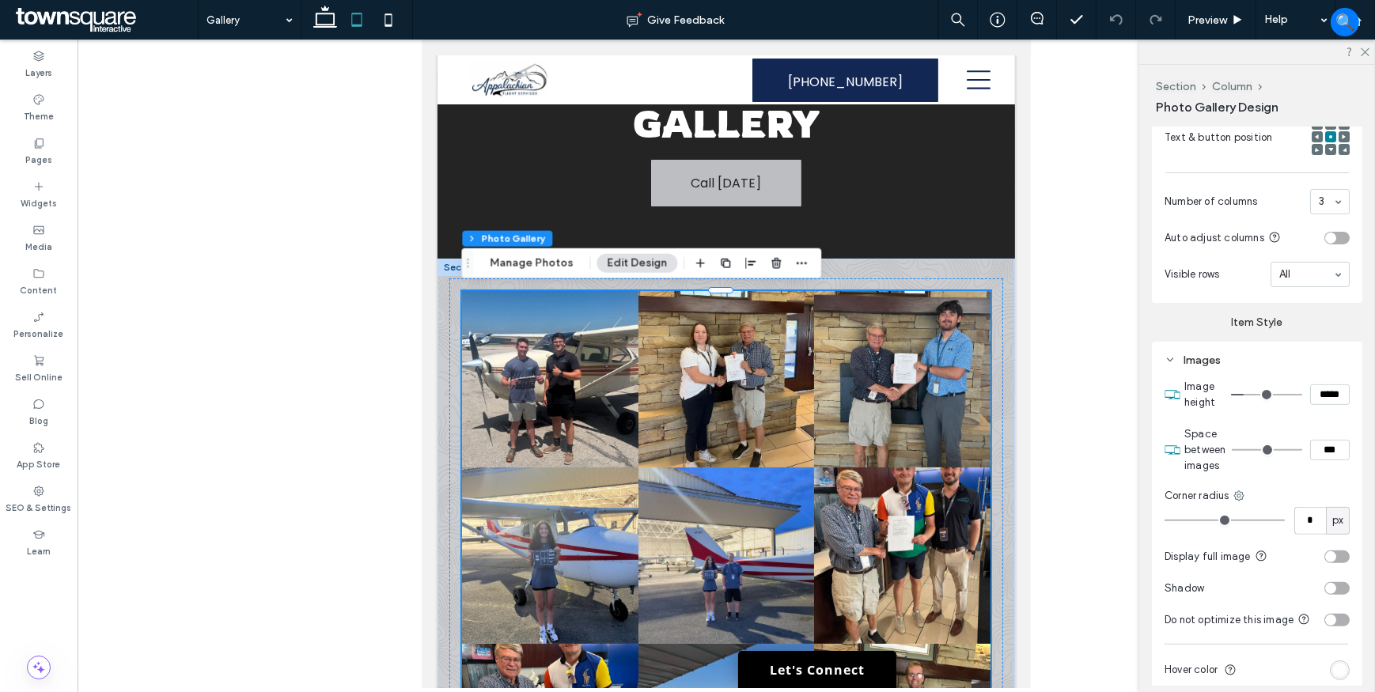
click at [1319, 455] on input "***" at bounding box center [1330, 450] width 40 height 21
type input "****"
type input "**"
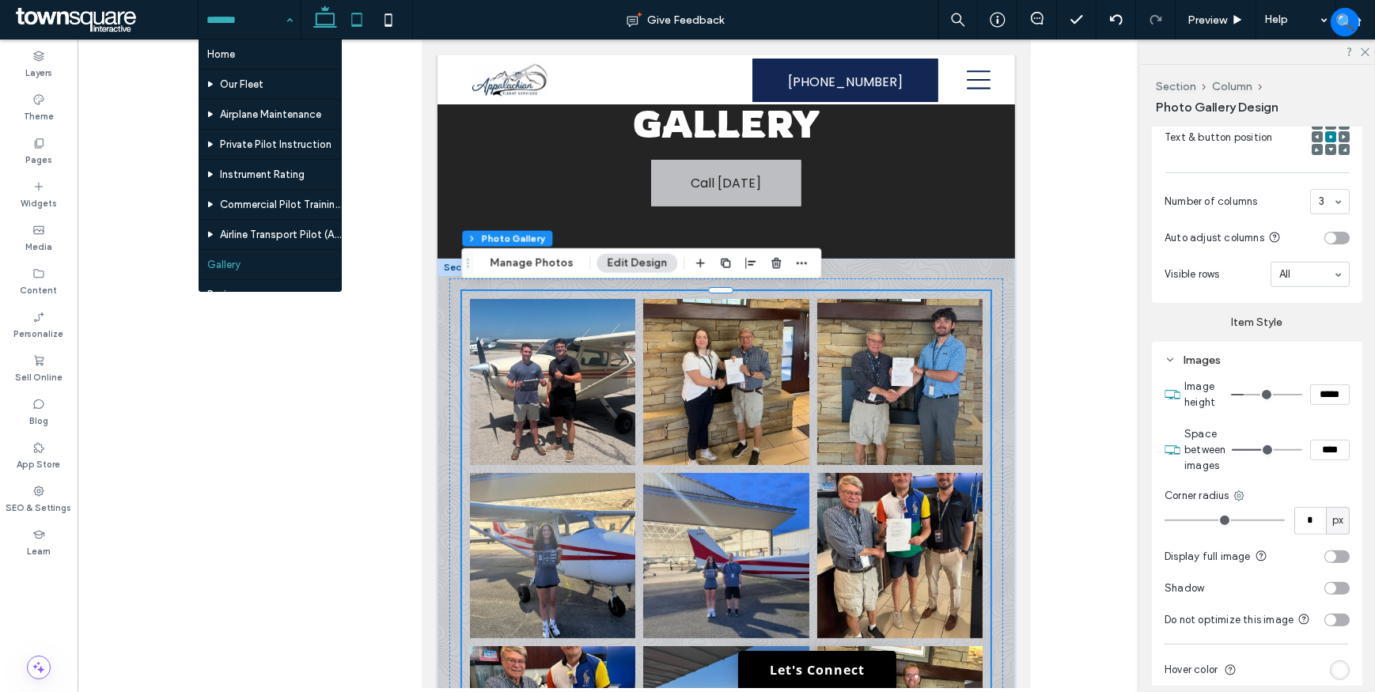
click at [322, 17] on icon at bounding box center [325, 20] width 32 height 32
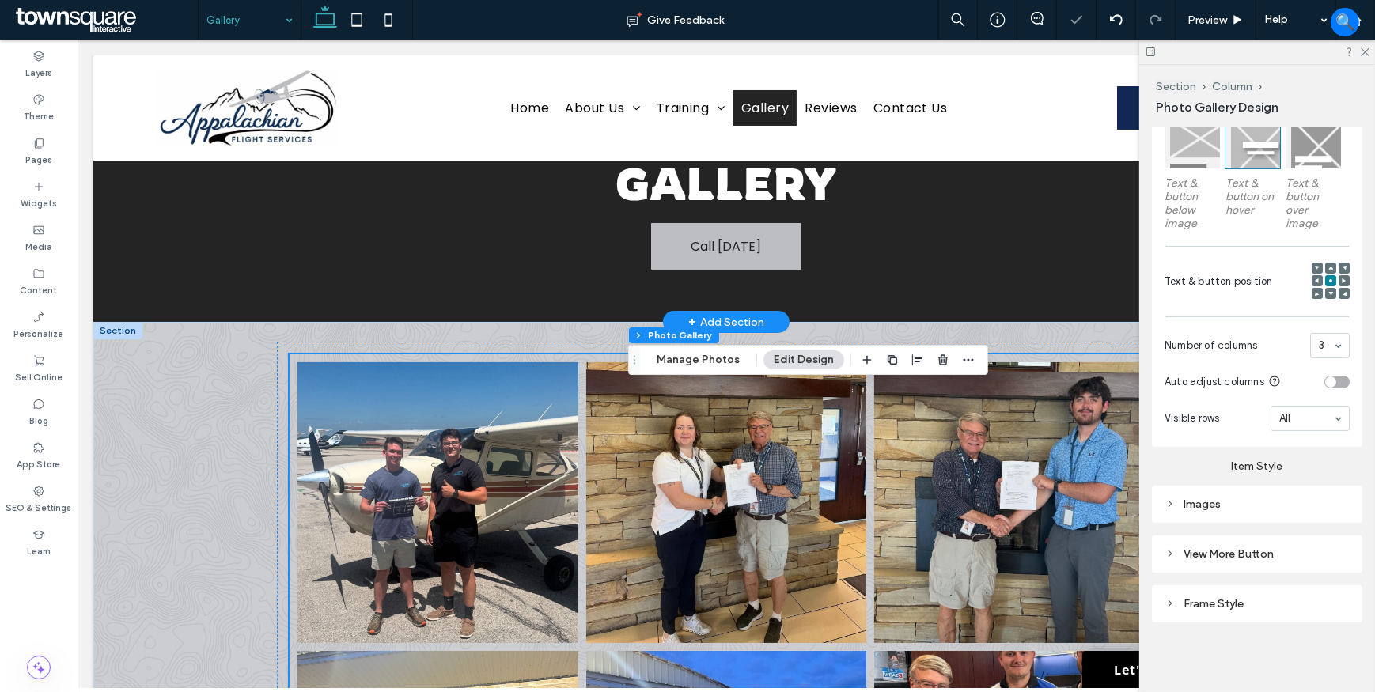
scroll to position [0, 0]
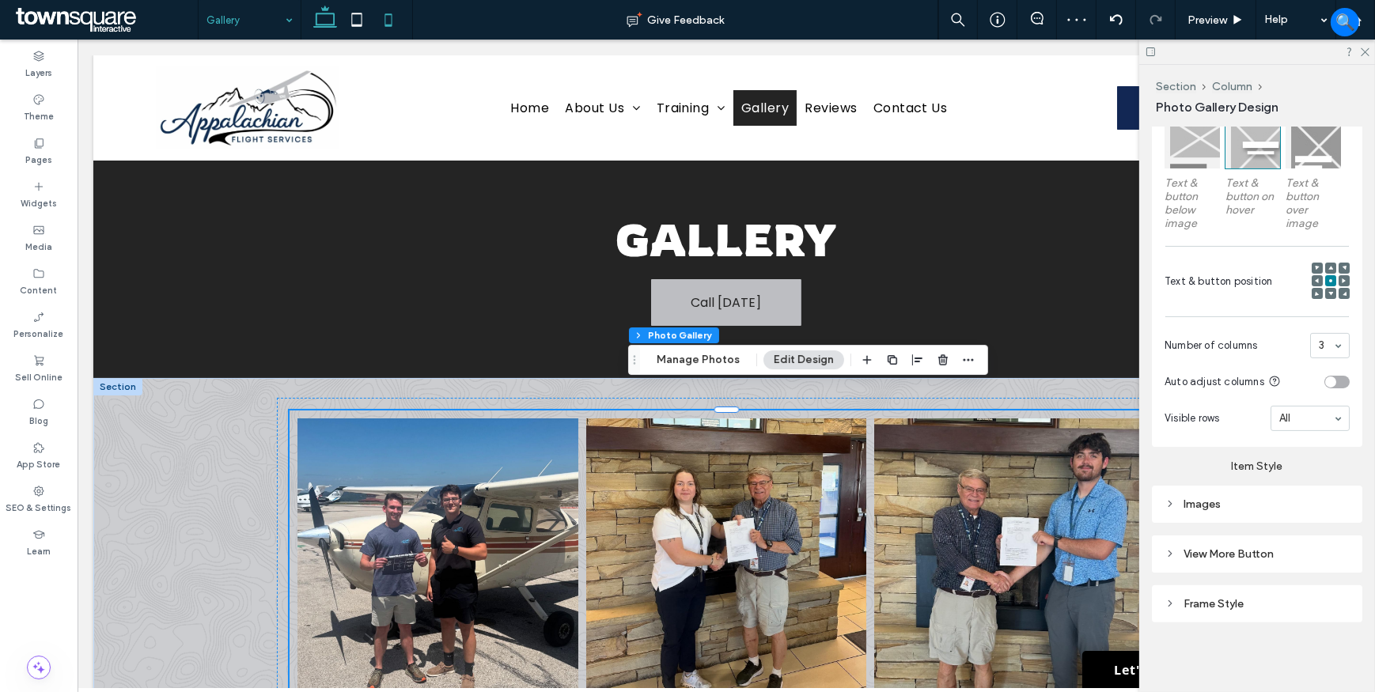
click at [391, 19] on icon at bounding box center [389, 20] width 32 height 32
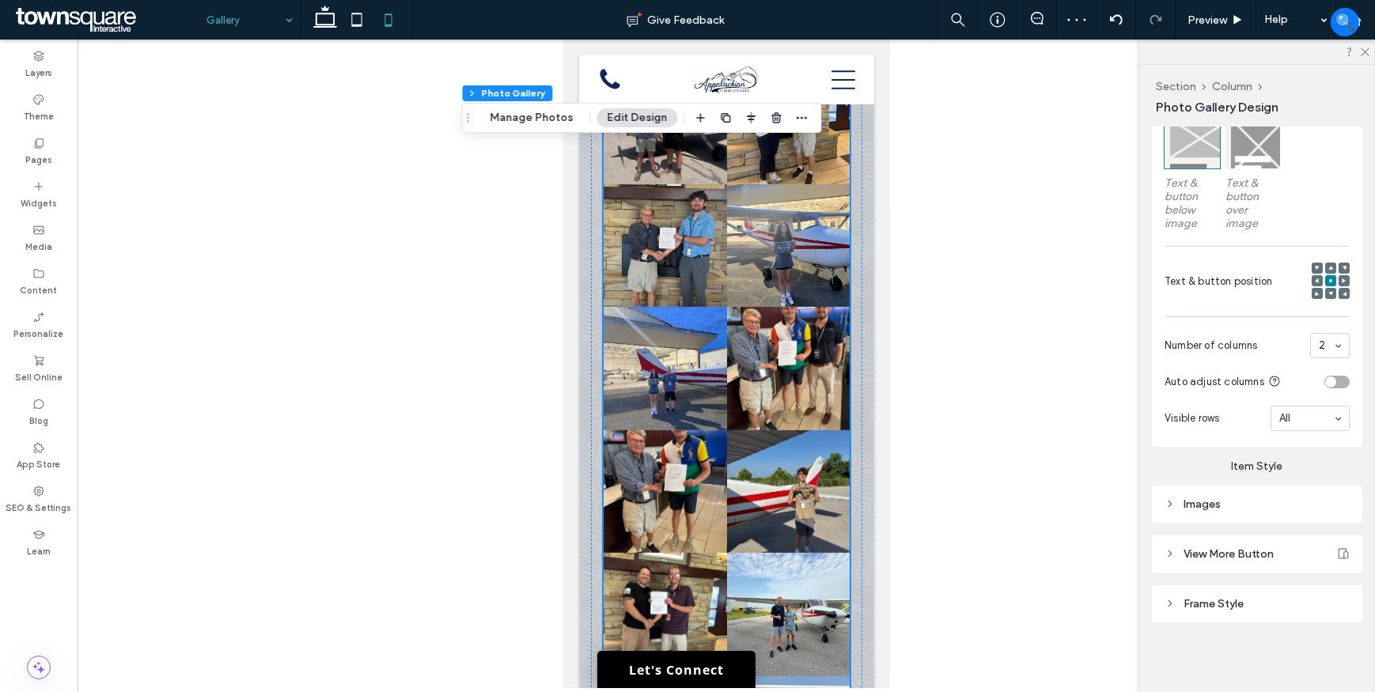
scroll to position [238, 0]
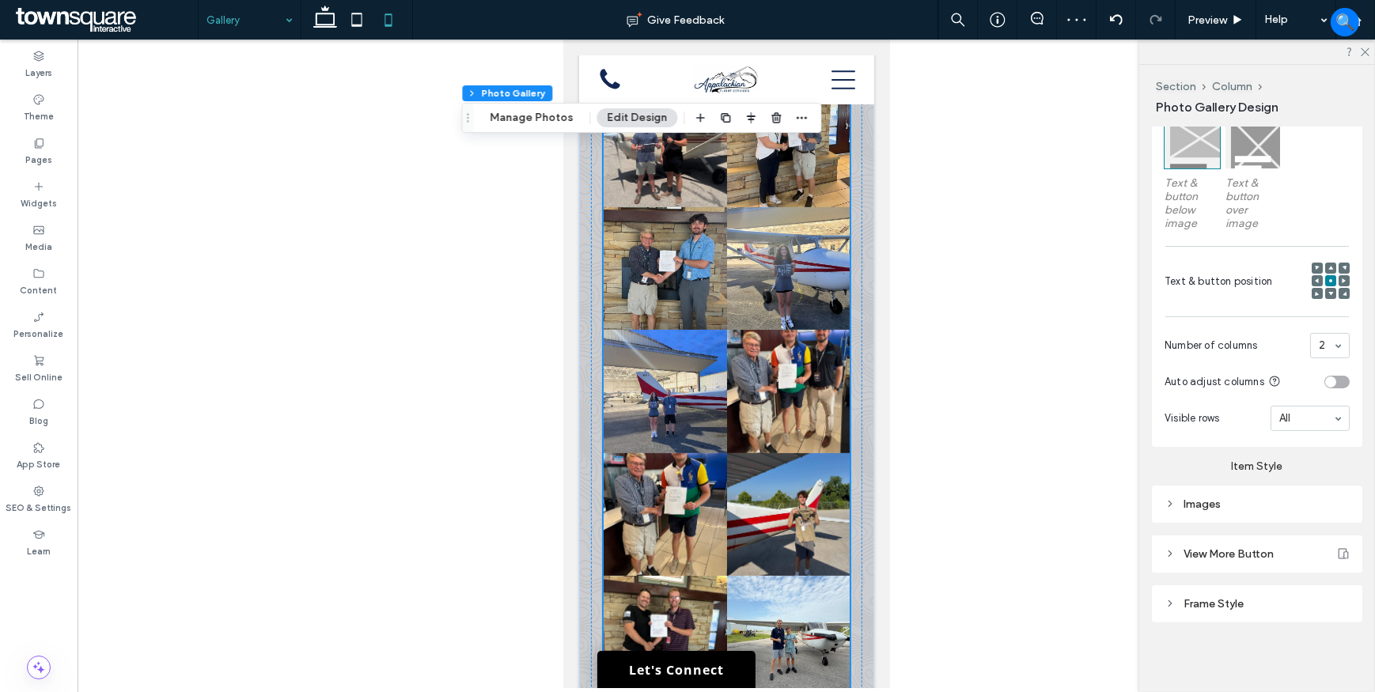
click at [744, 316] on link at bounding box center [787, 268] width 123 height 123
click at [1218, 508] on div "Images" at bounding box center [1257, 504] width 185 height 13
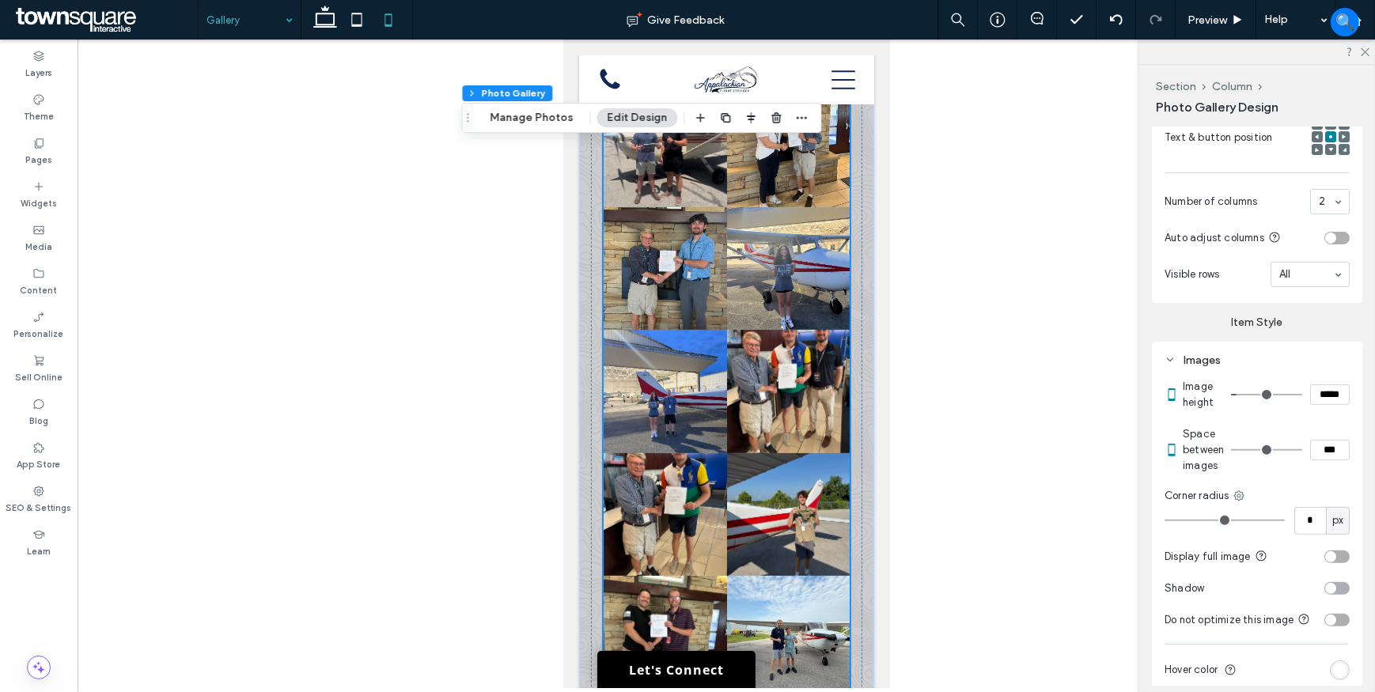
click at [1313, 446] on input "***" at bounding box center [1330, 450] width 40 height 21
type input "****"
type input "**"
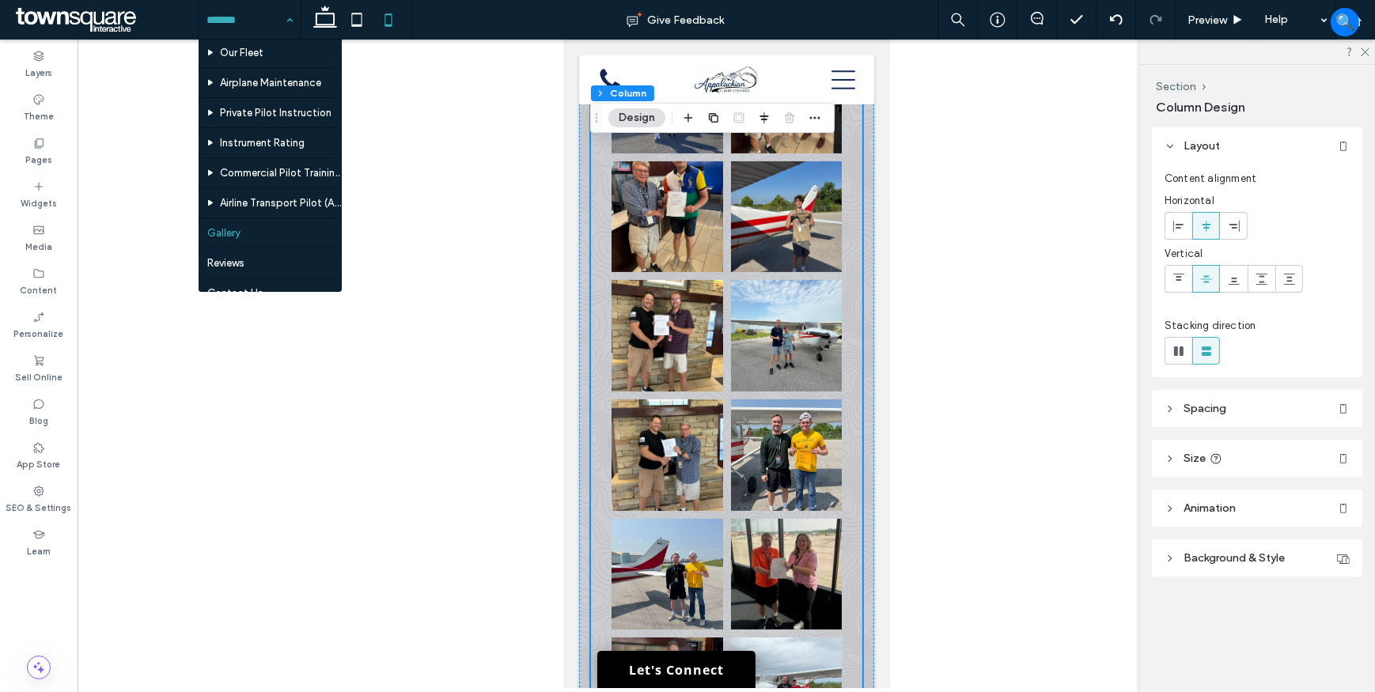
scroll to position [87, 0]
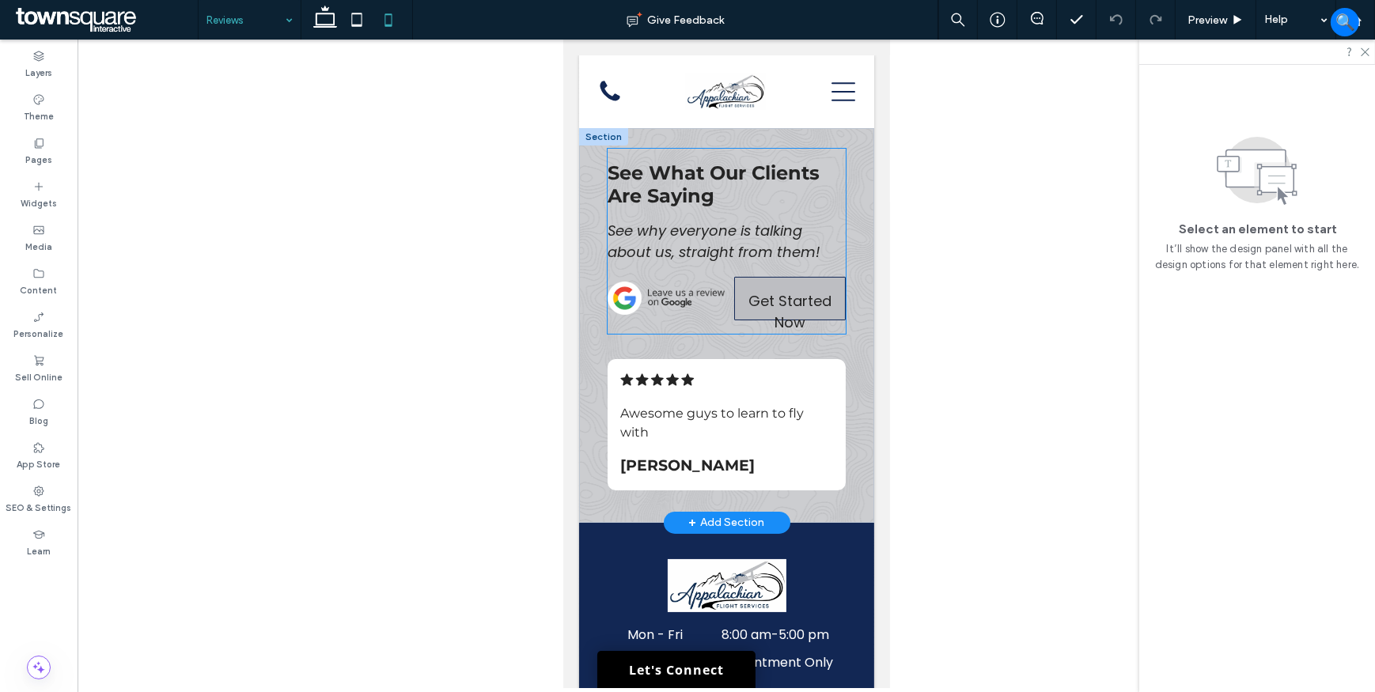
click at [766, 314] on span "Get Started Now" at bounding box center [790, 312] width 108 height 68
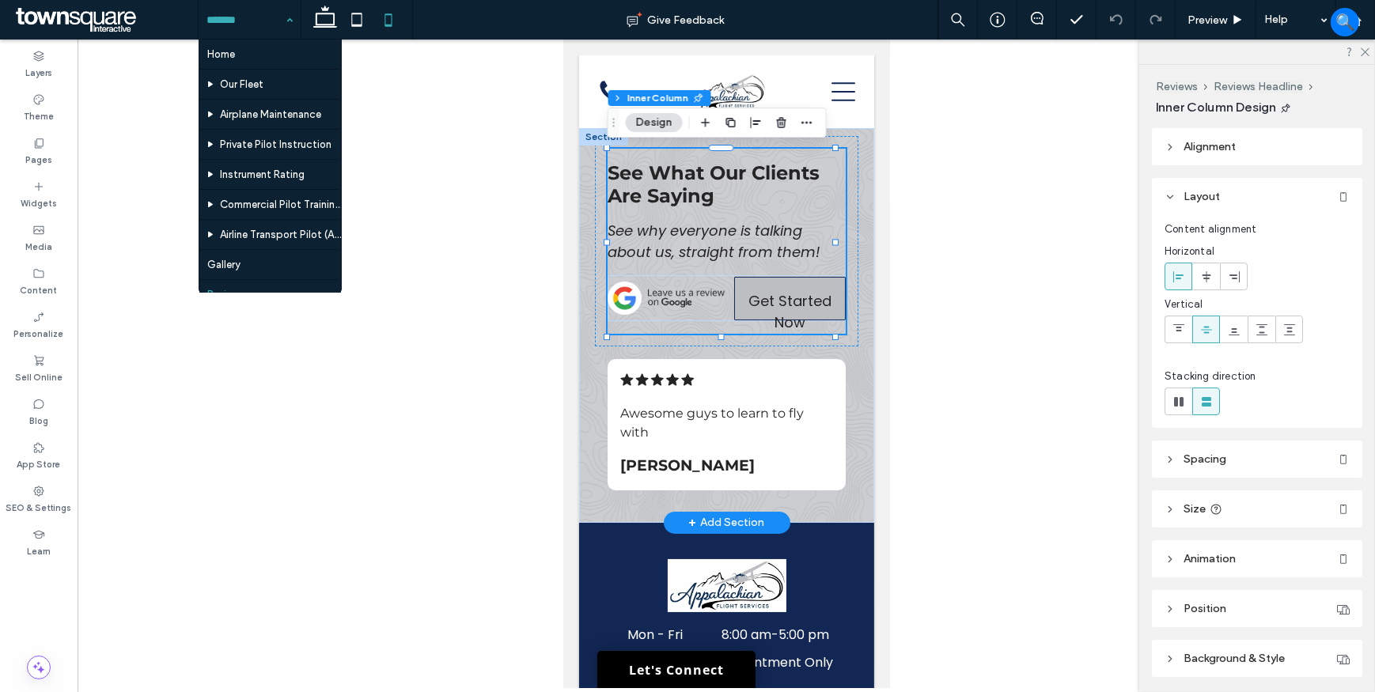
click at [776, 297] on span "Get Started Now" at bounding box center [790, 312] width 108 height 68
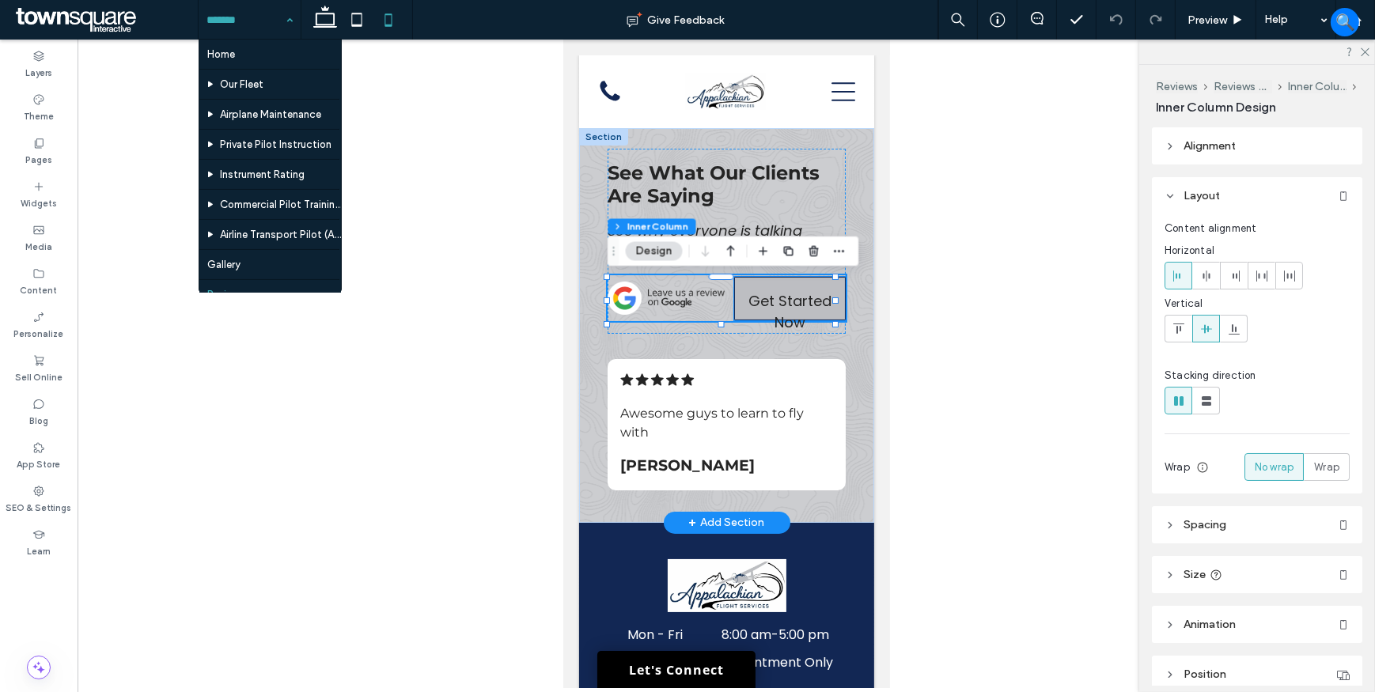
click at [774, 296] on span "Get Started Now" at bounding box center [790, 312] width 108 height 68
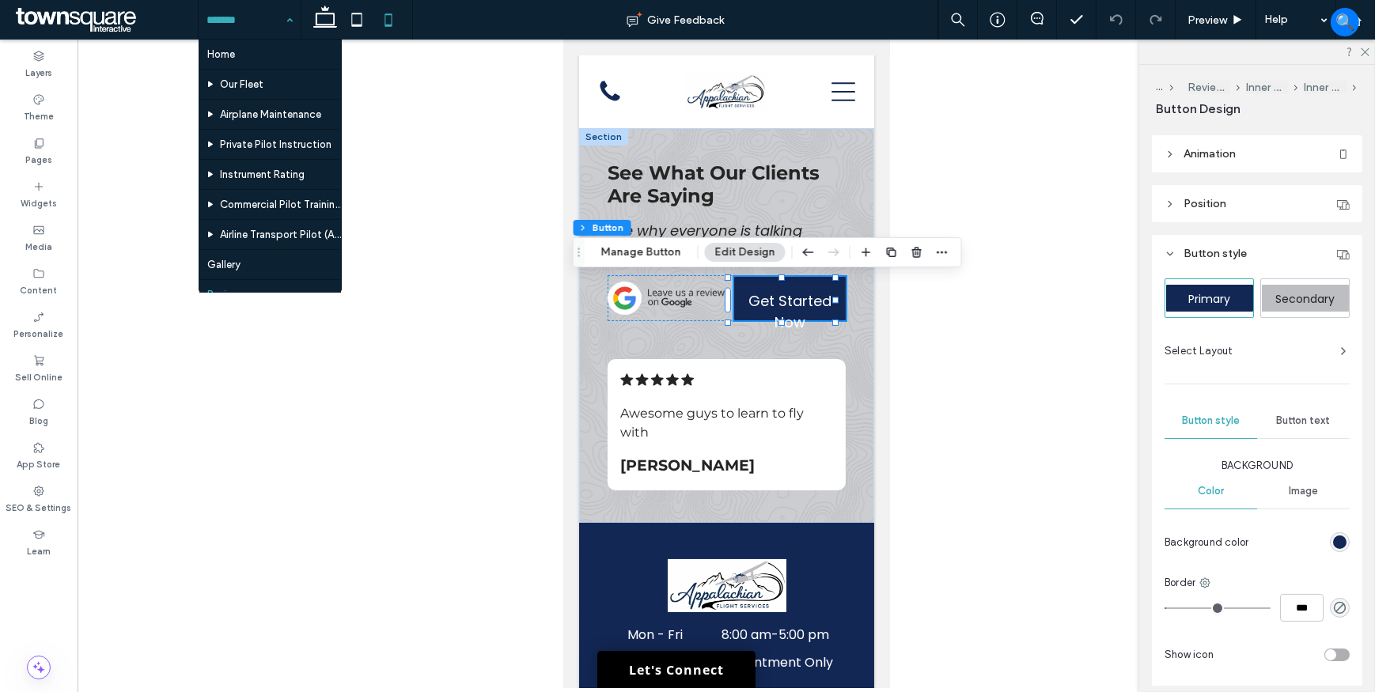
scroll to position [215, 0]
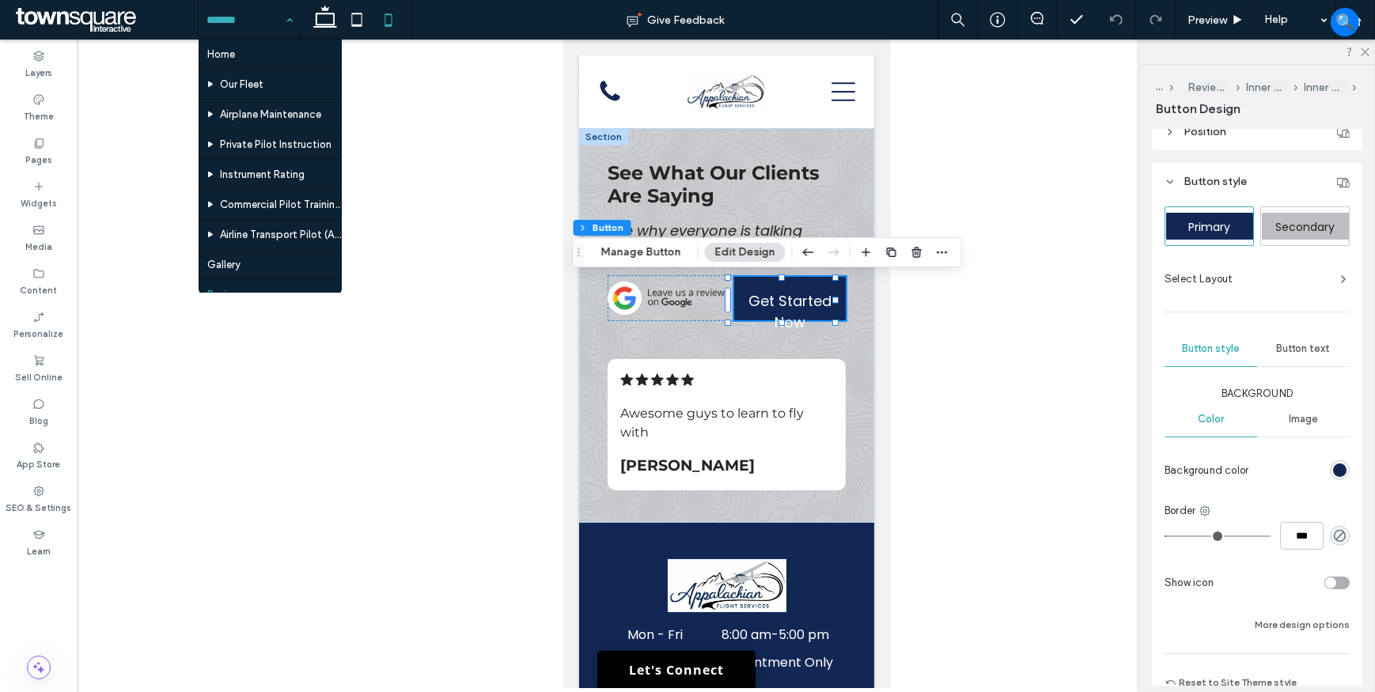
click at [1297, 347] on span "Button text" at bounding box center [1304, 349] width 54 height 13
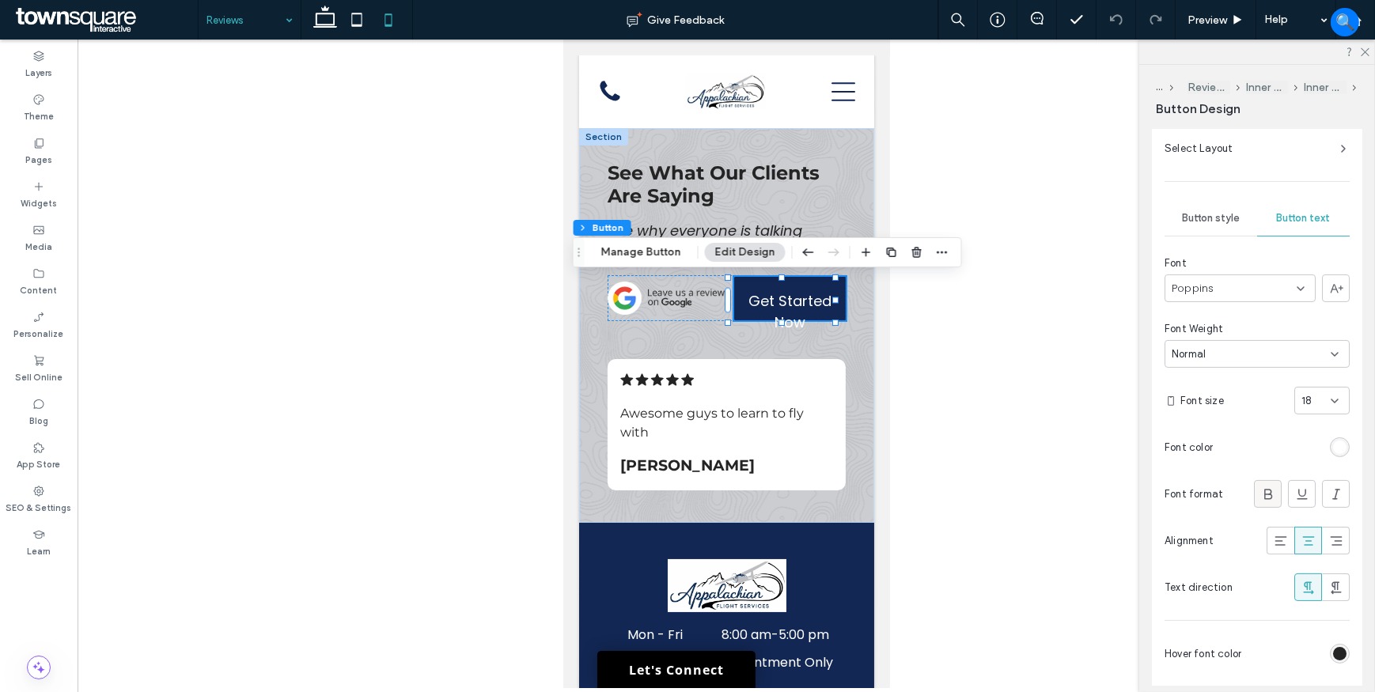
scroll to position [359, 0]
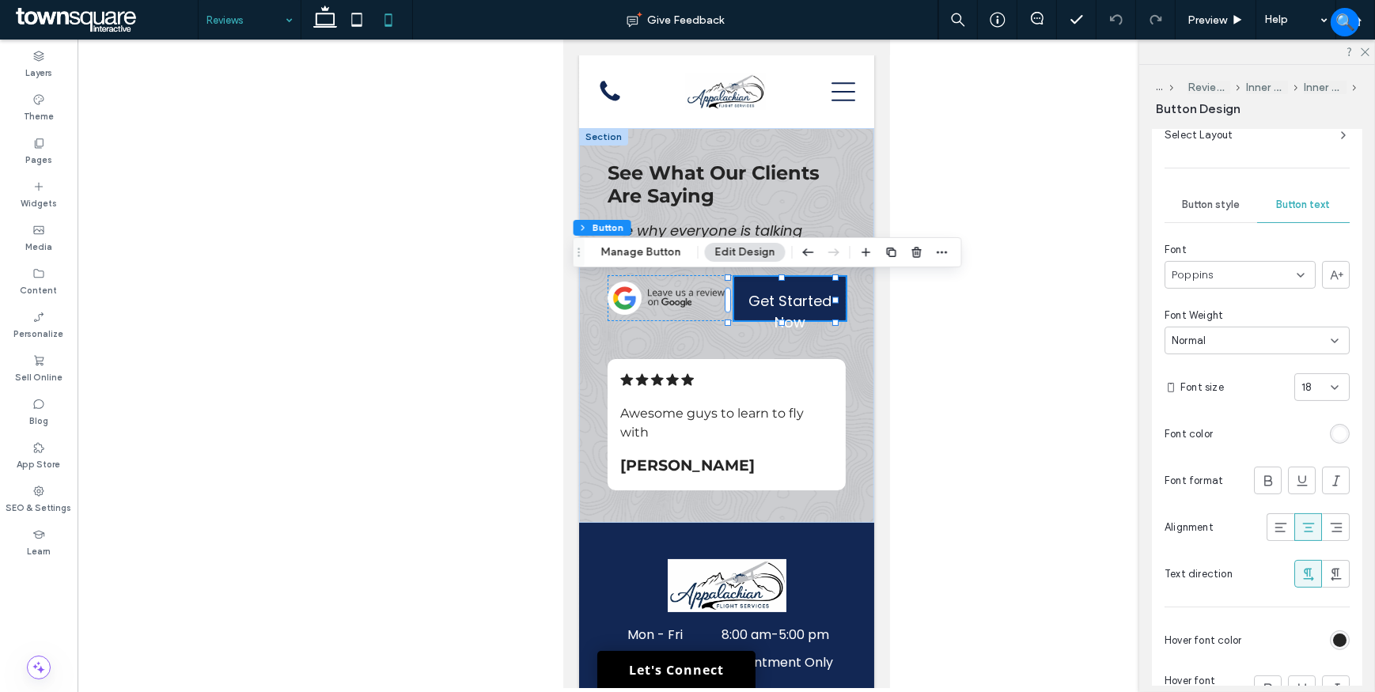
click at [1331, 385] on icon at bounding box center [1334, 387] width 13 height 13
click at [1319, 509] on div "16" at bounding box center [1315, 510] width 54 height 28
click at [1331, 392] on icon at bounding box center [1334, 387] width 13 height 13
click at [1309, 550] on div "14" at bounding box center [1315, 554] width 54 height 28
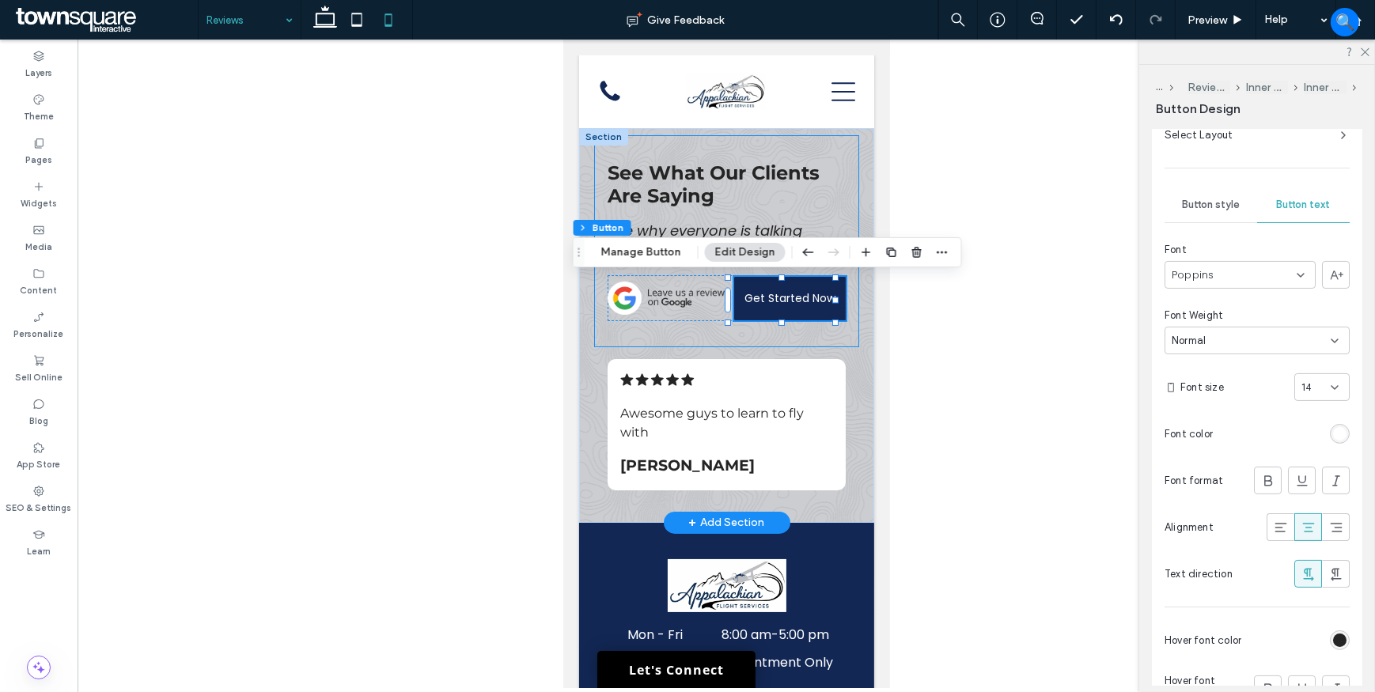
click at [606, 346] on div "See What Our Clients Are Saying See why everyone is talking about us, straight …" at bounding box center [725, 241] width 263 height 210
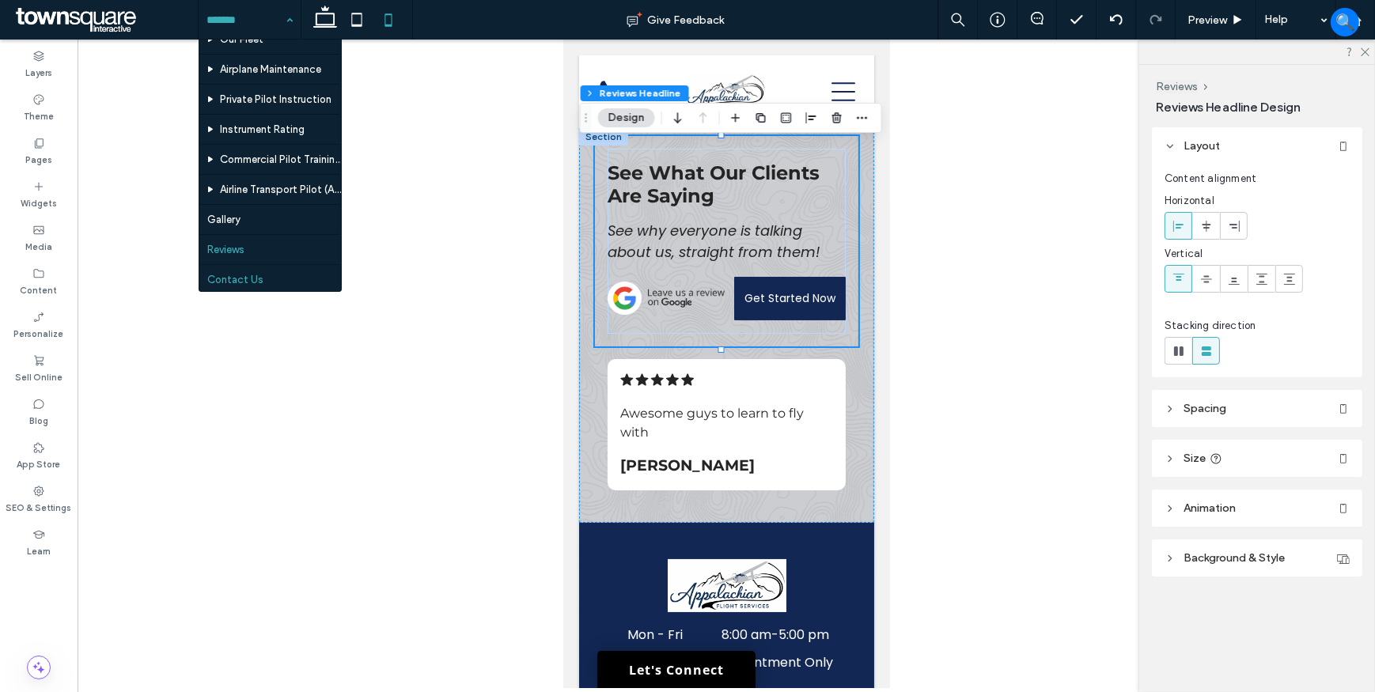
scroll to position [87, 0]
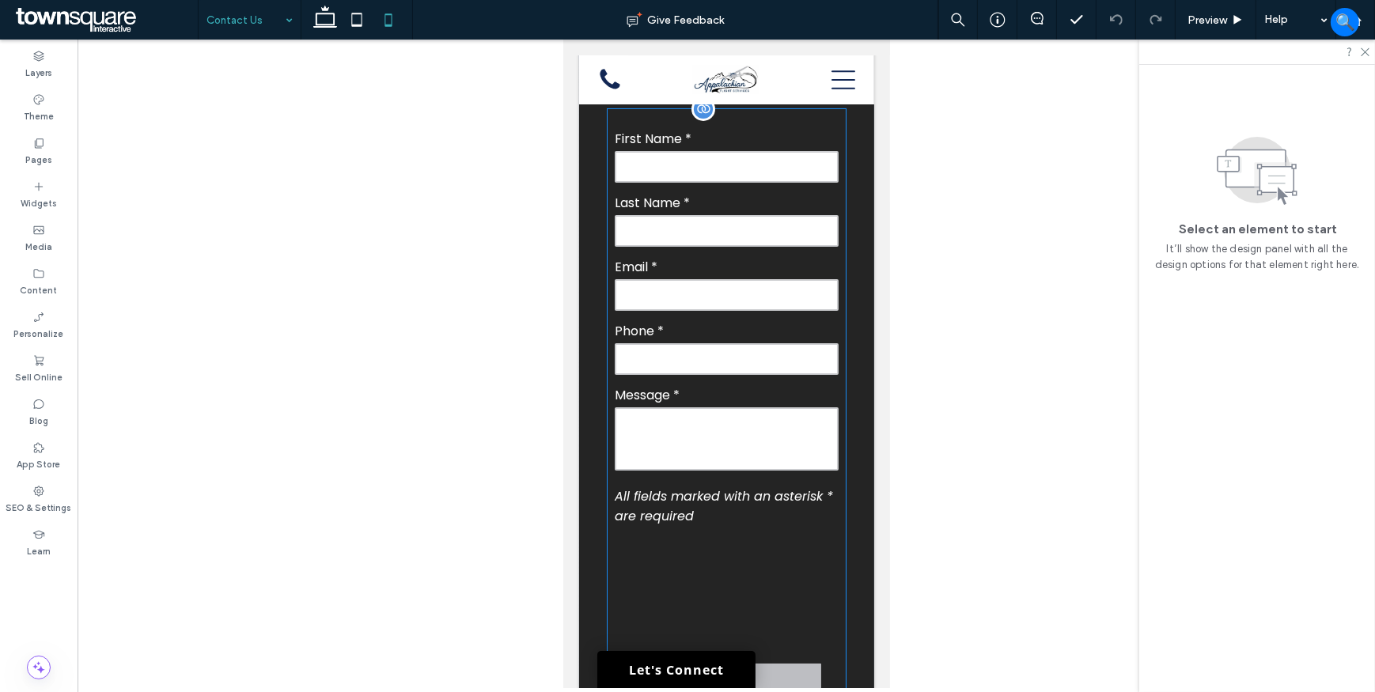
scroll to position [647, 0]
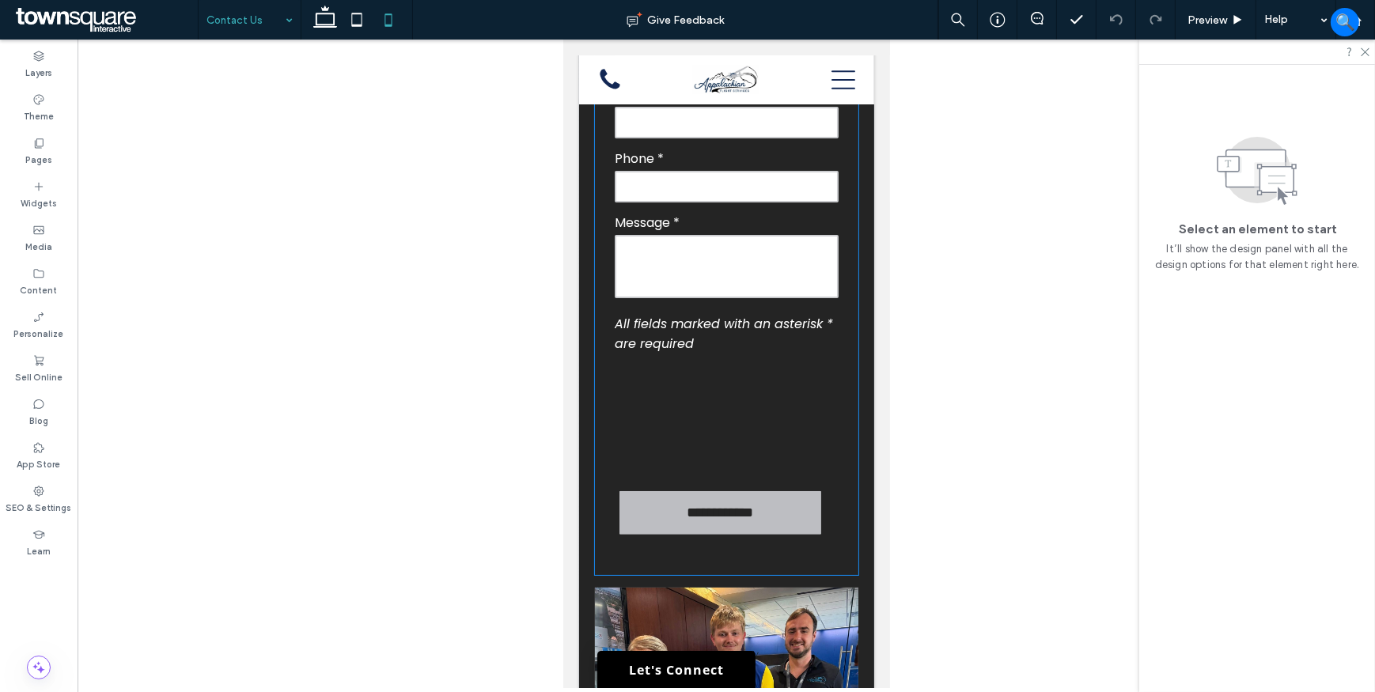
click at [596, 392] on div "**********" at bounding box center [725, 231] width 263 height 687
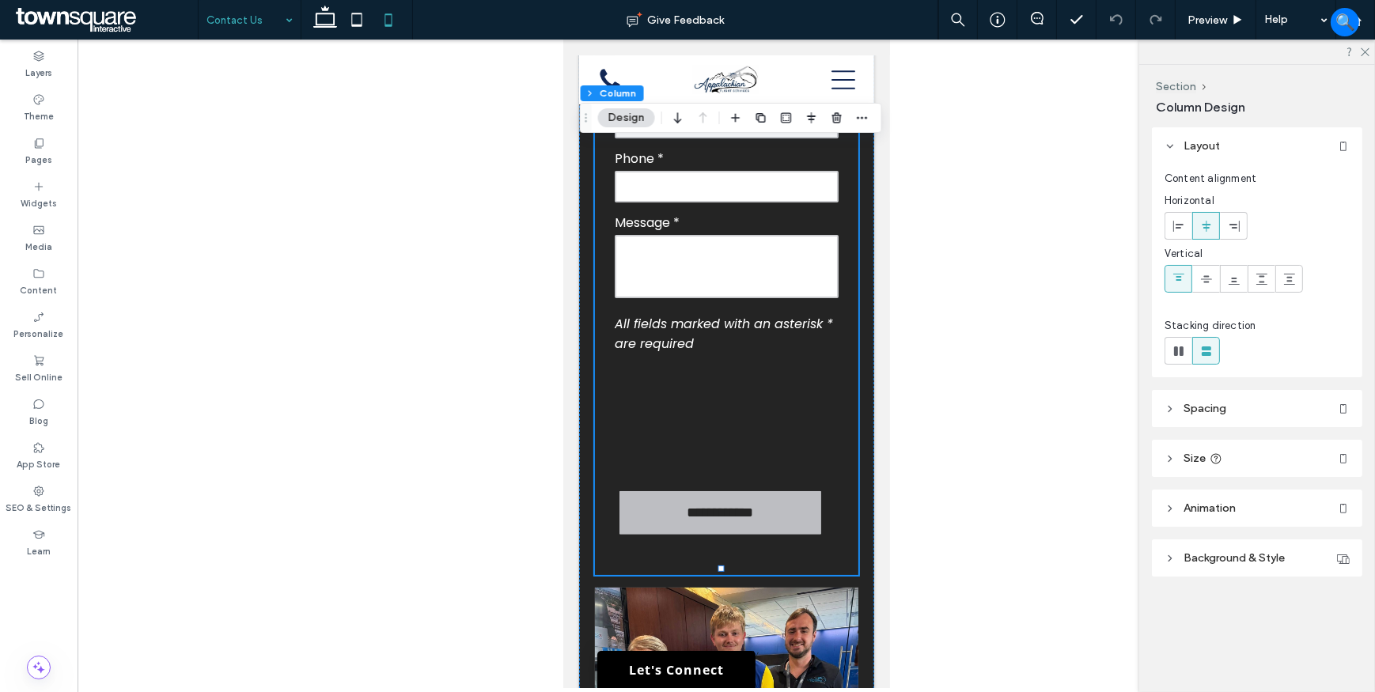
click at [1180, 408] on header "Spacing" at bounding box center [1257, 408] width 210 height 37
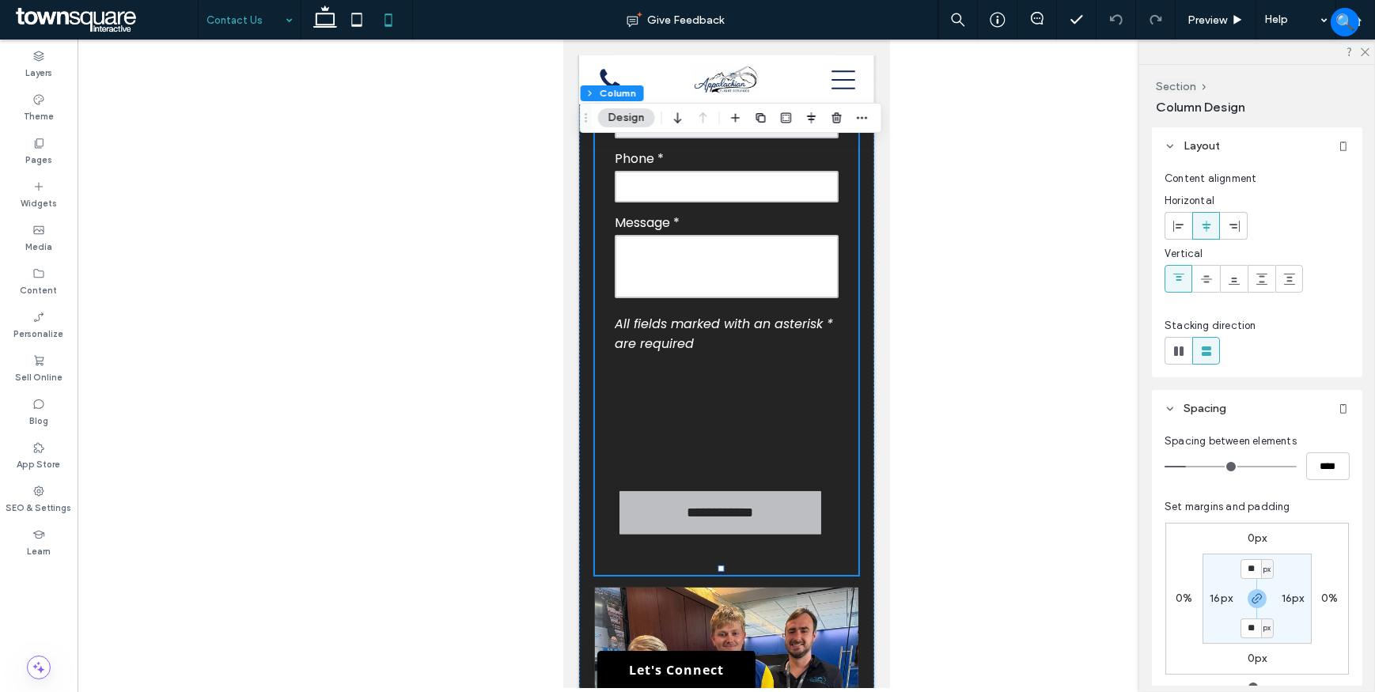
click at [601, 434] on div "**********" at bounding box center [725, 231] width 263 height 687
click at [1225, 604] on label "16px" at bounding box center [1221, 598] width 23 height 13
type input "*"
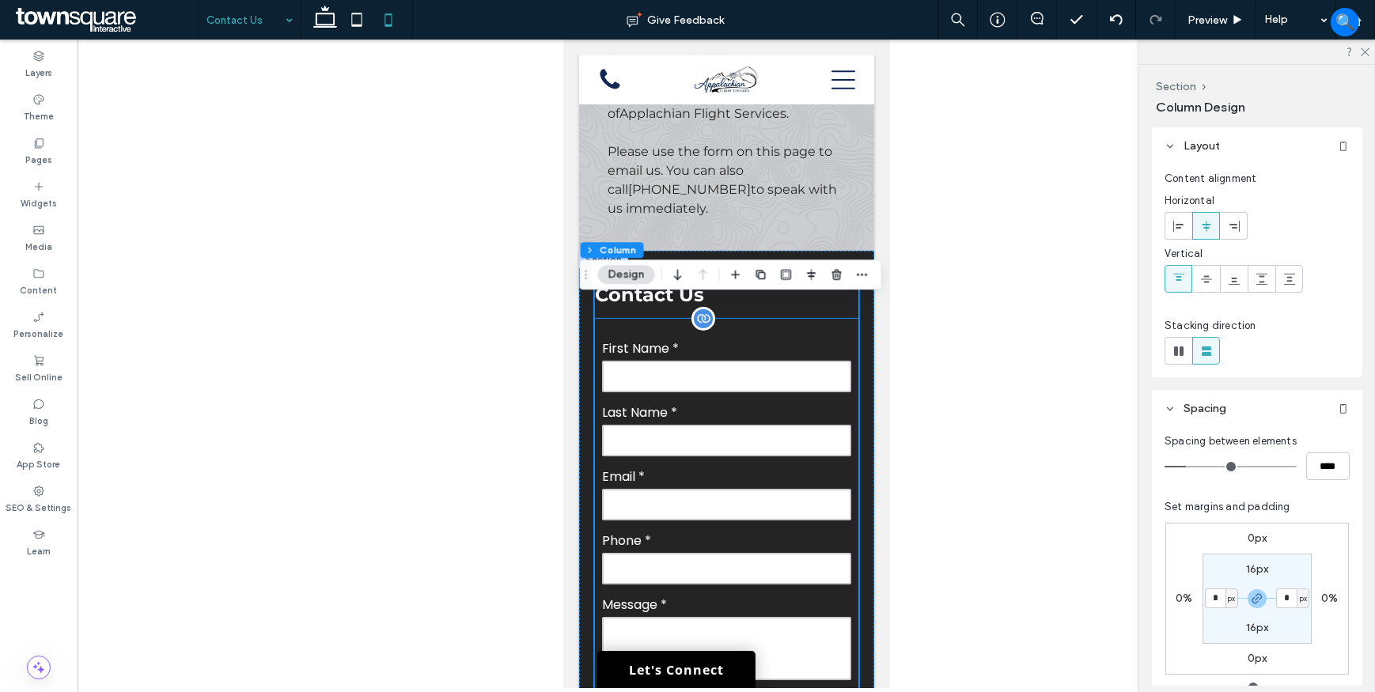
scroll to position [0, 0]
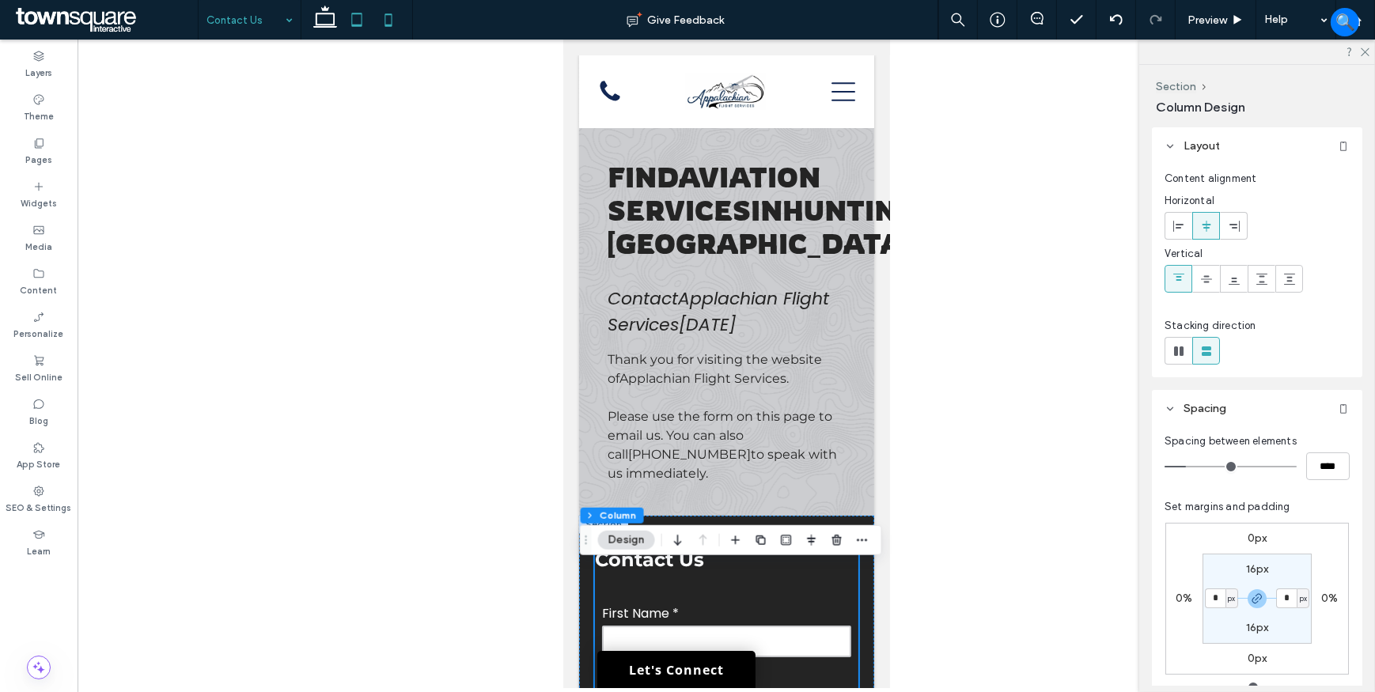
click at [365, 27] on icon at bounding box center [357, 20] width 32 height 32
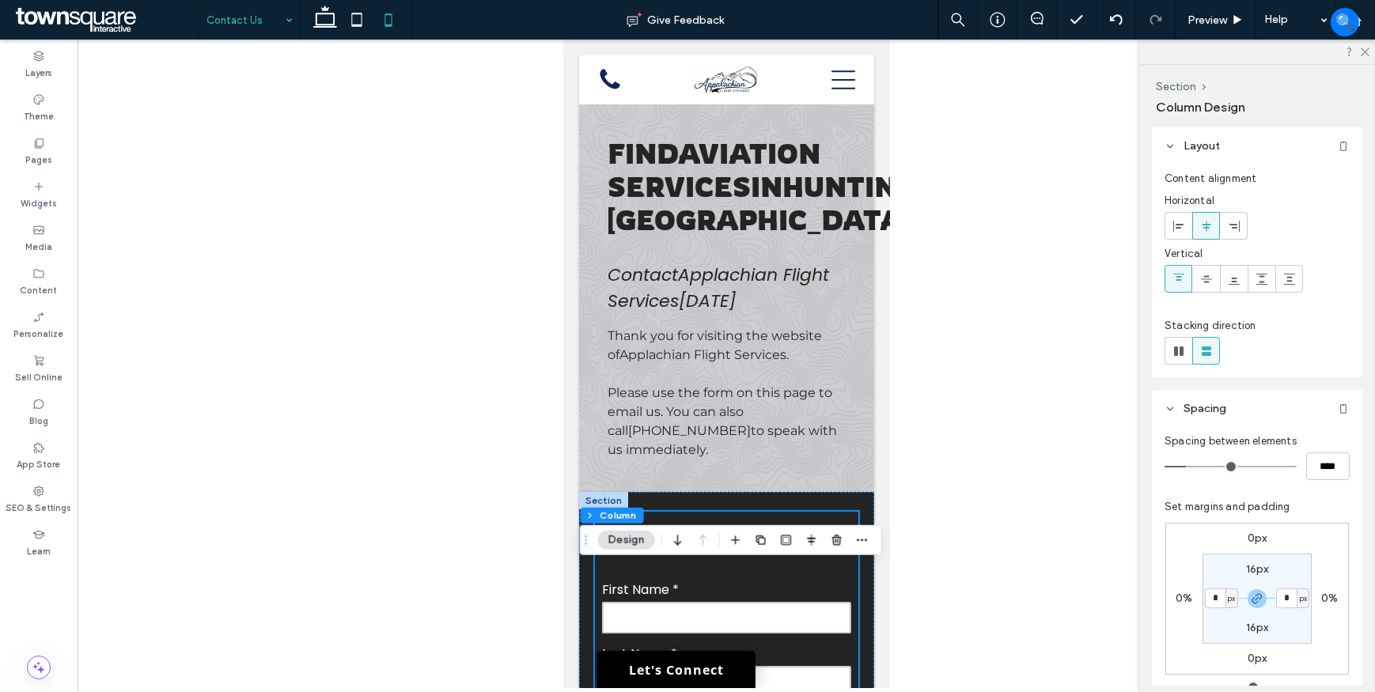
type input "**"
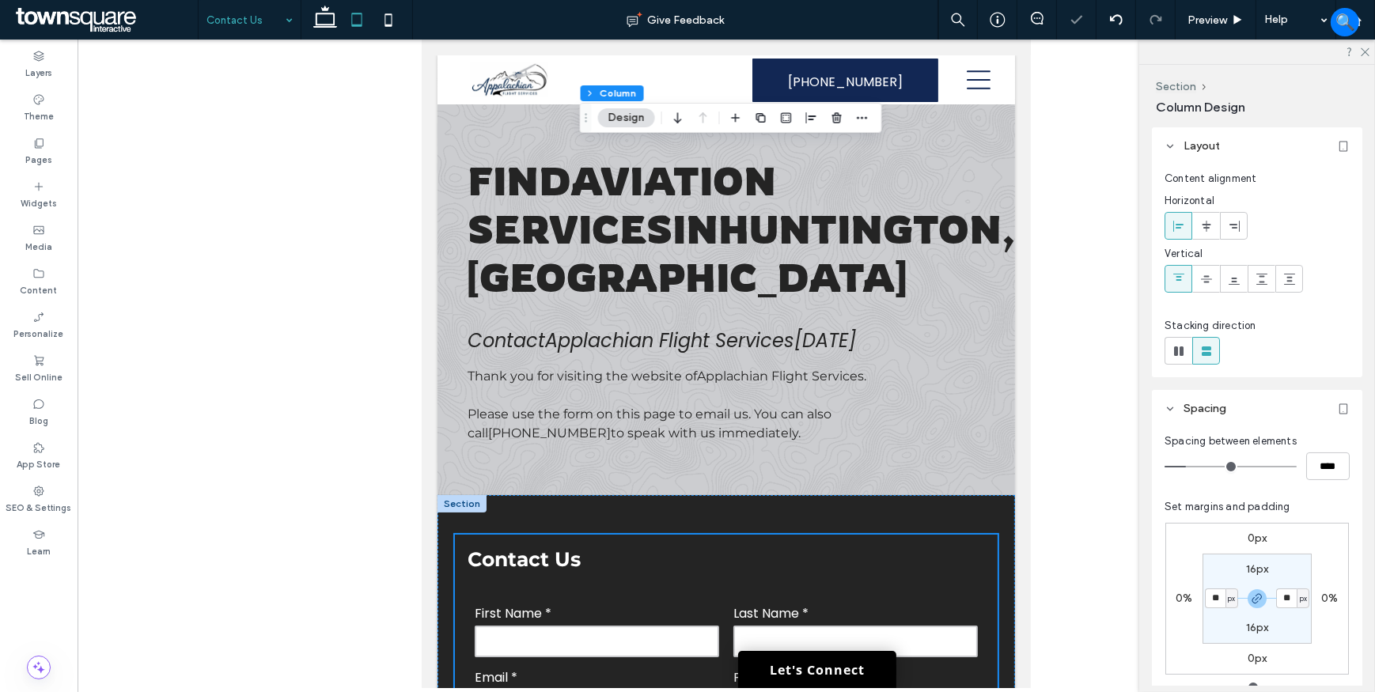
type input "**"
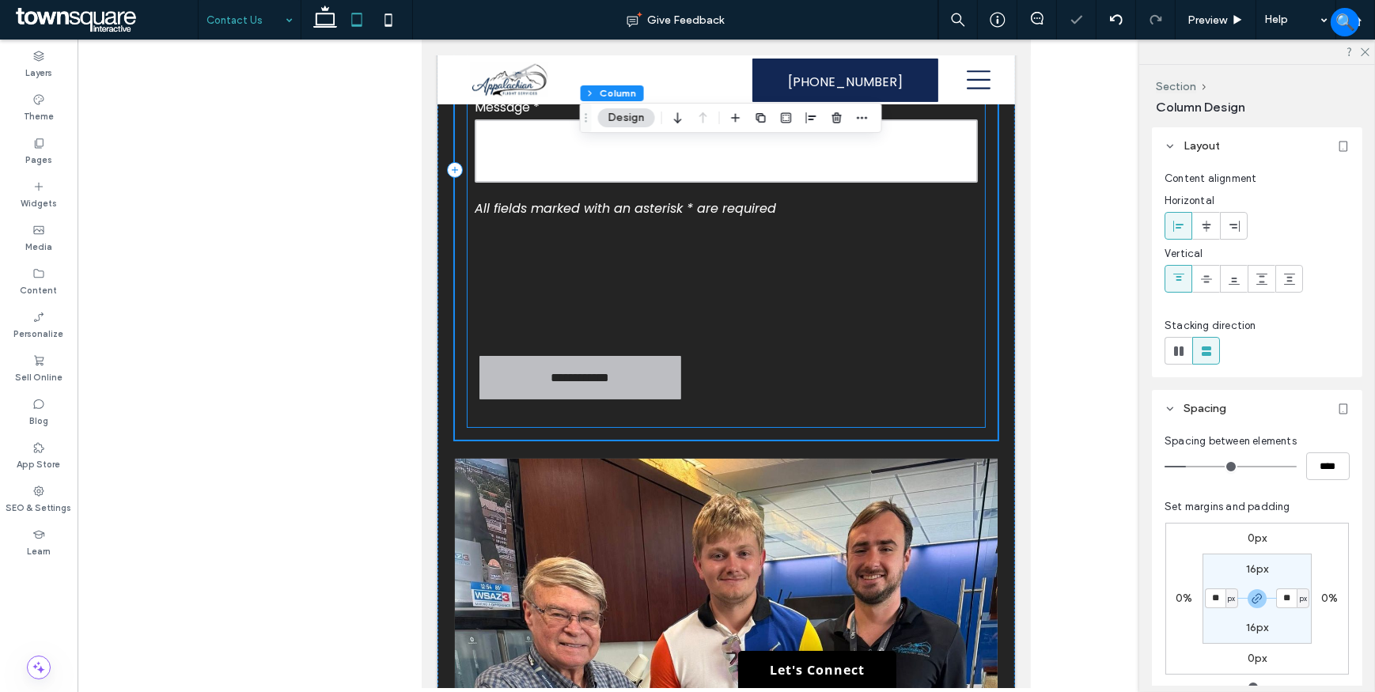
scroll to position [655, 0]
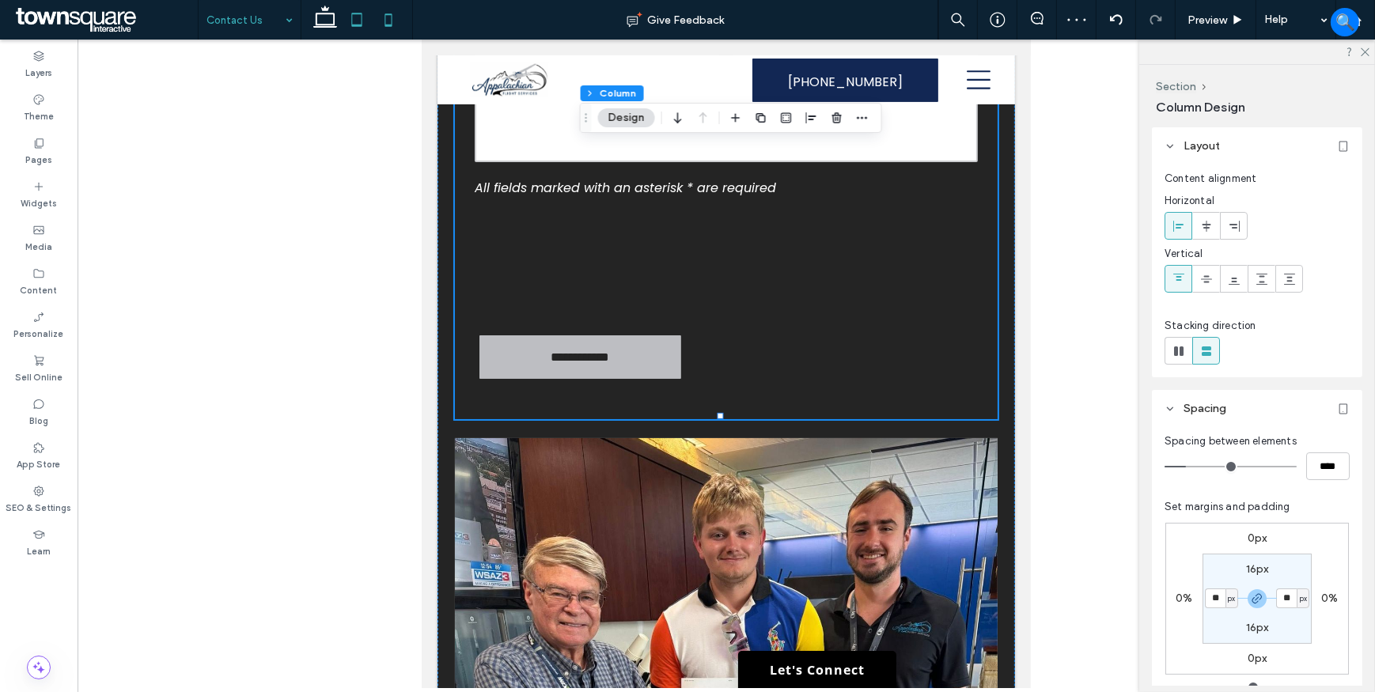
click at [396, 21] on icon at bounding box center [389, 20] width 32 height 32
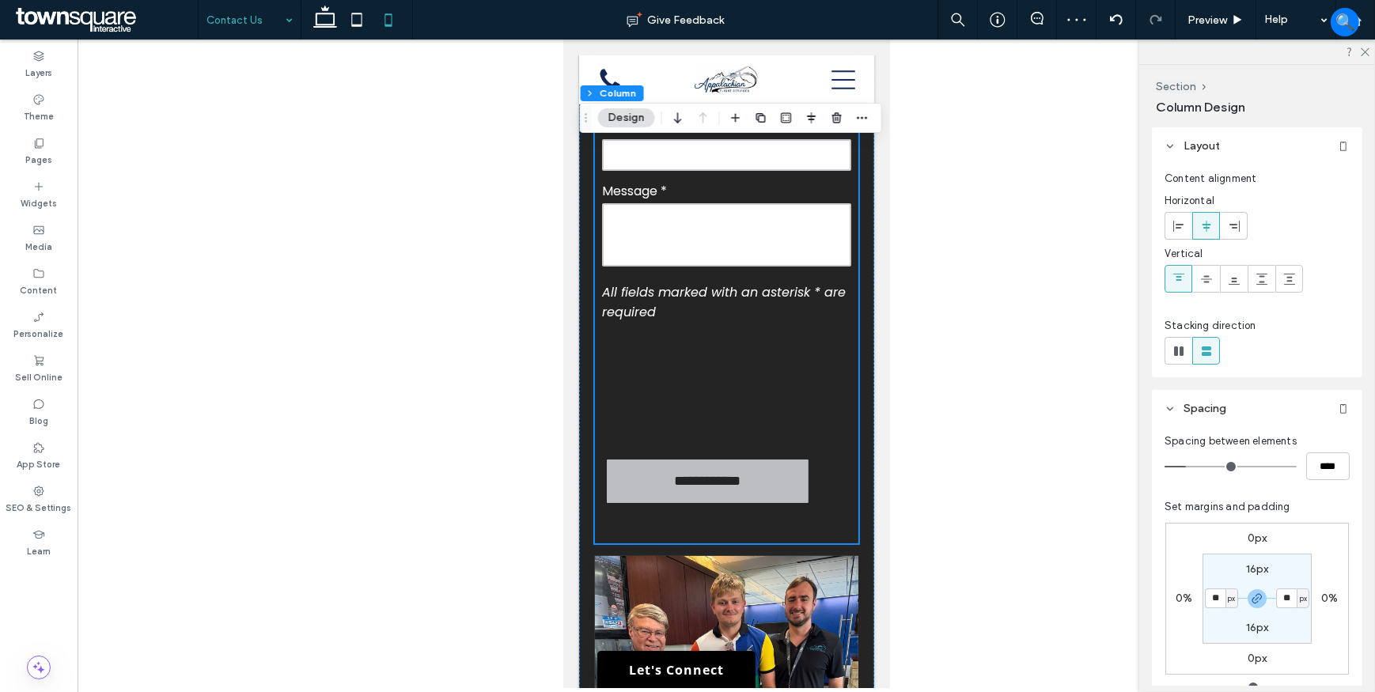
type input "*"
type input "***"
type input "*"
type input "***"
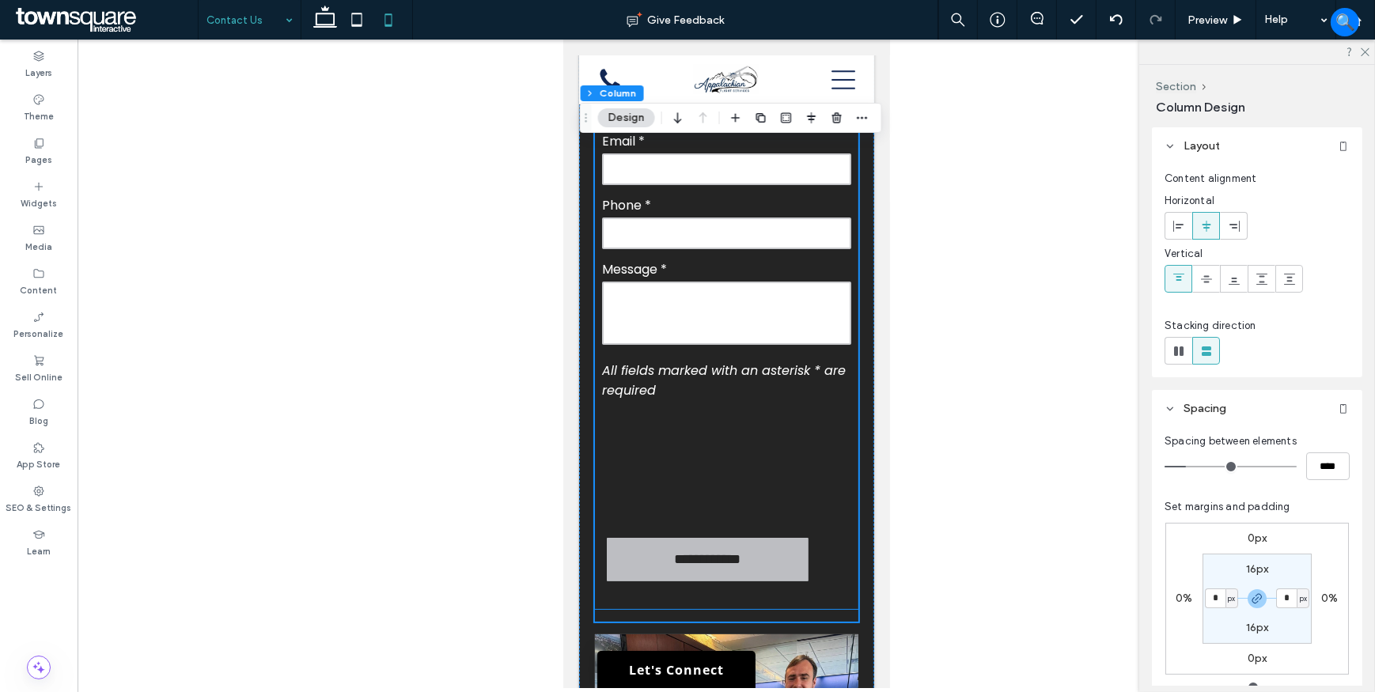
scroll to position [601, 0]
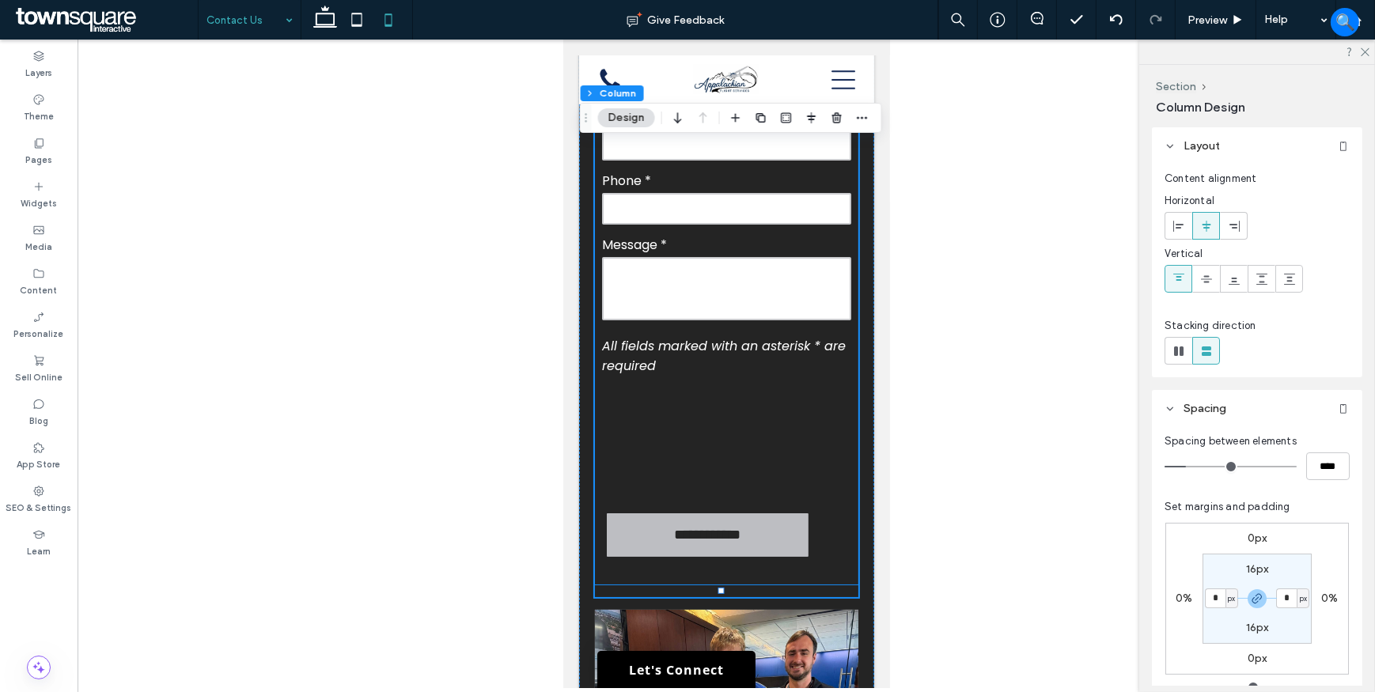
click at [668, 434] on div at bounding box center [666, 441] width 130 height 114
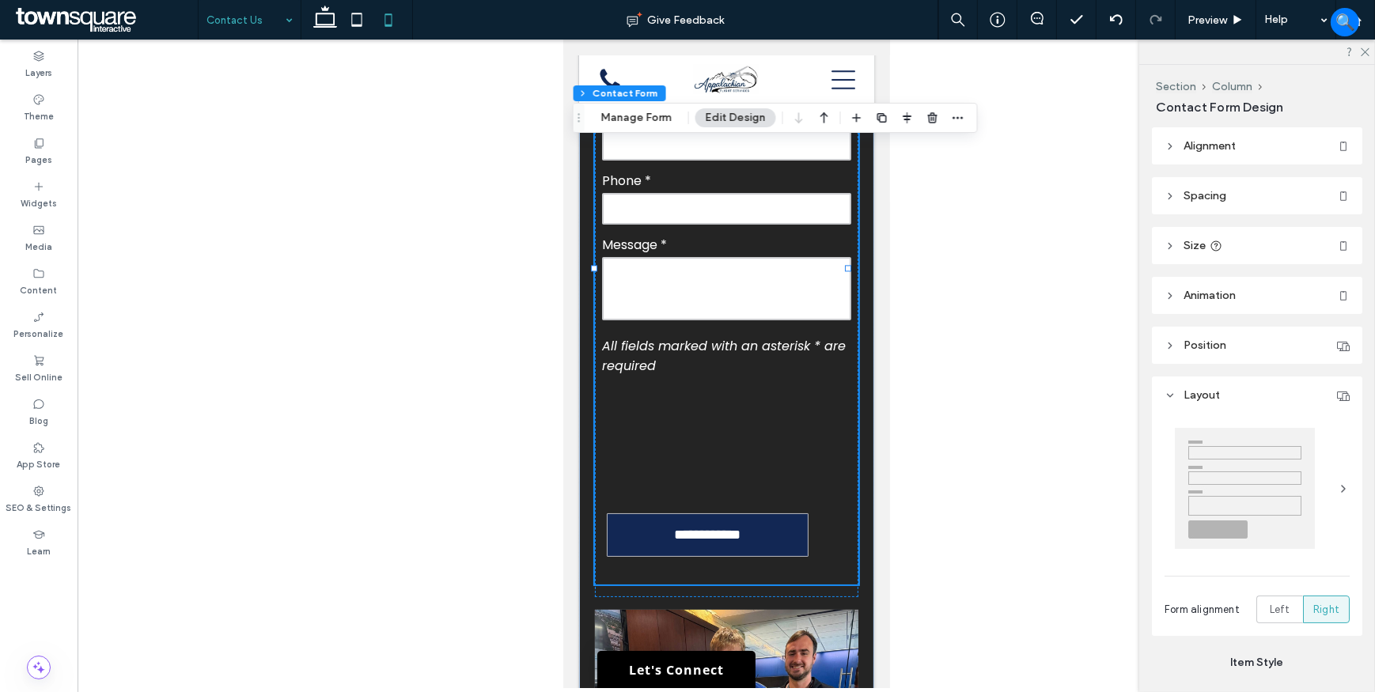
type input "*"
type input "***"
type input "*"
type input "***"
type input "*"
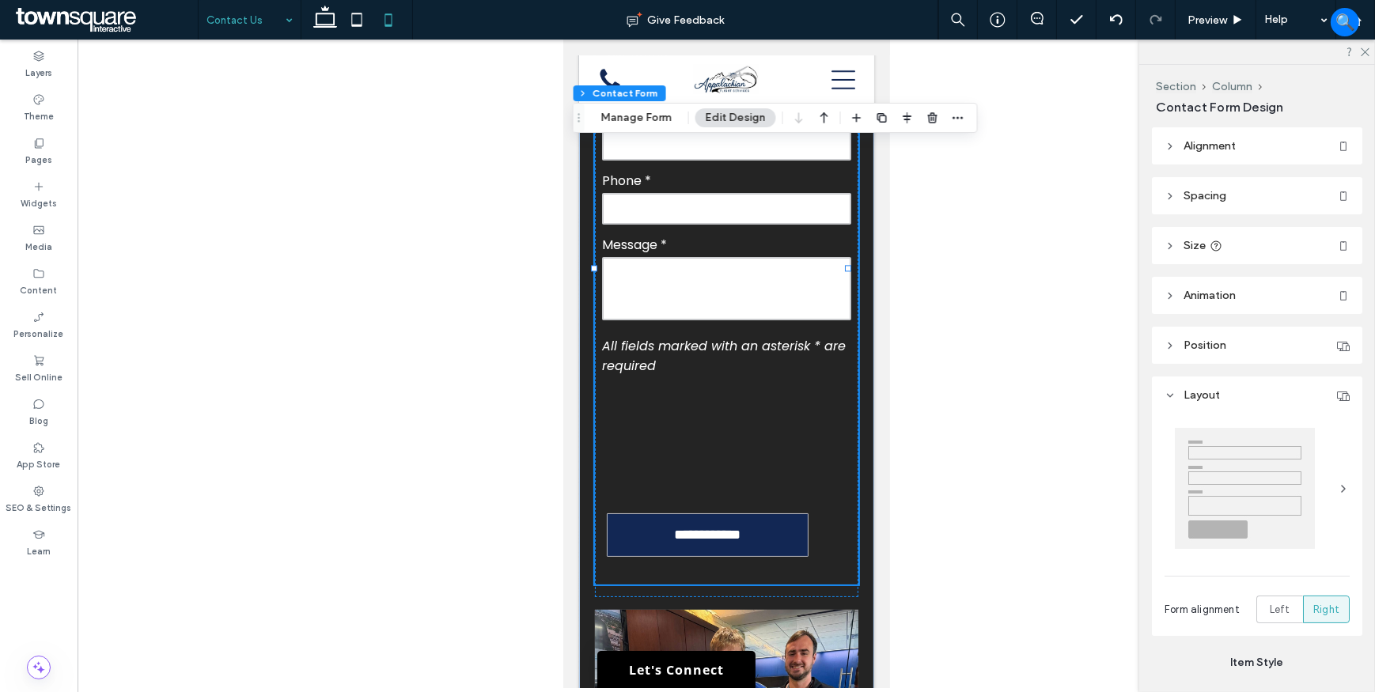
type input "*"
click at [668, 434] on div at bounding box center [666, 441] width 130 height 114
type input "*"
click at [657, 116] on button "Manage Form" at bounding box center [636, 117] width 91 height 19
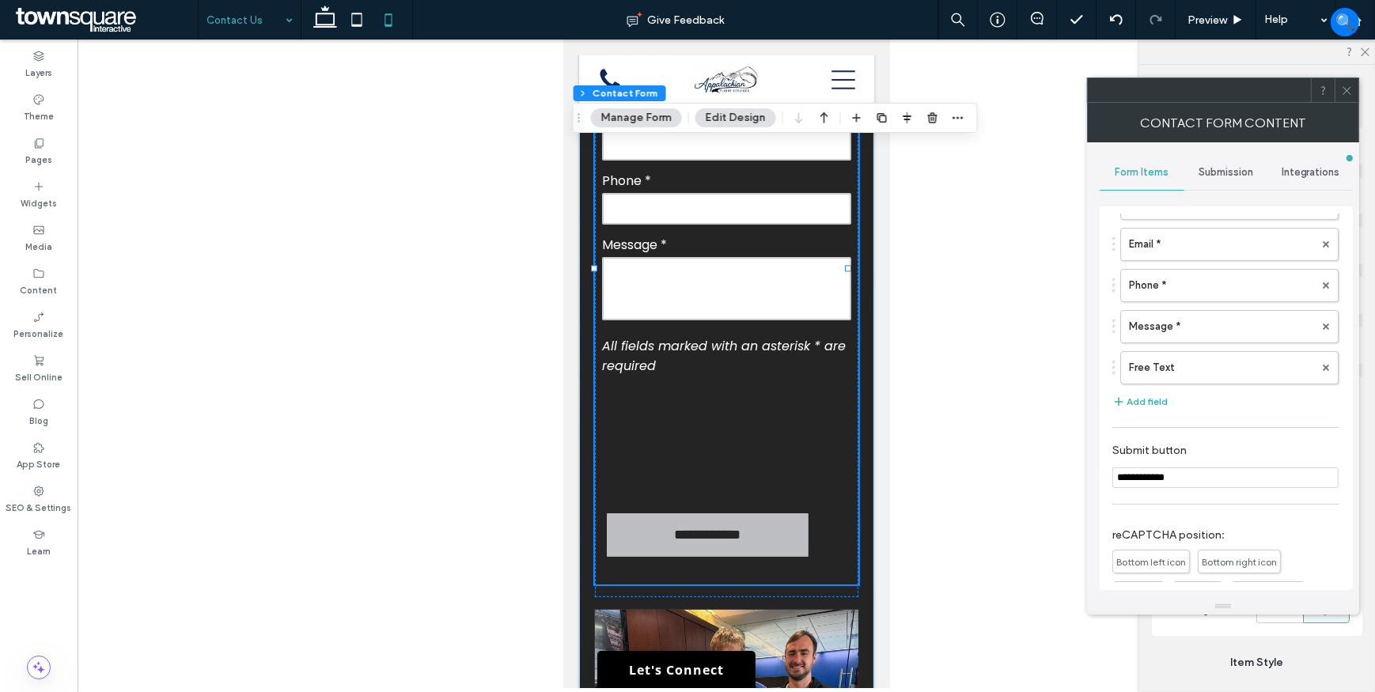
scroll to position [215, 0]
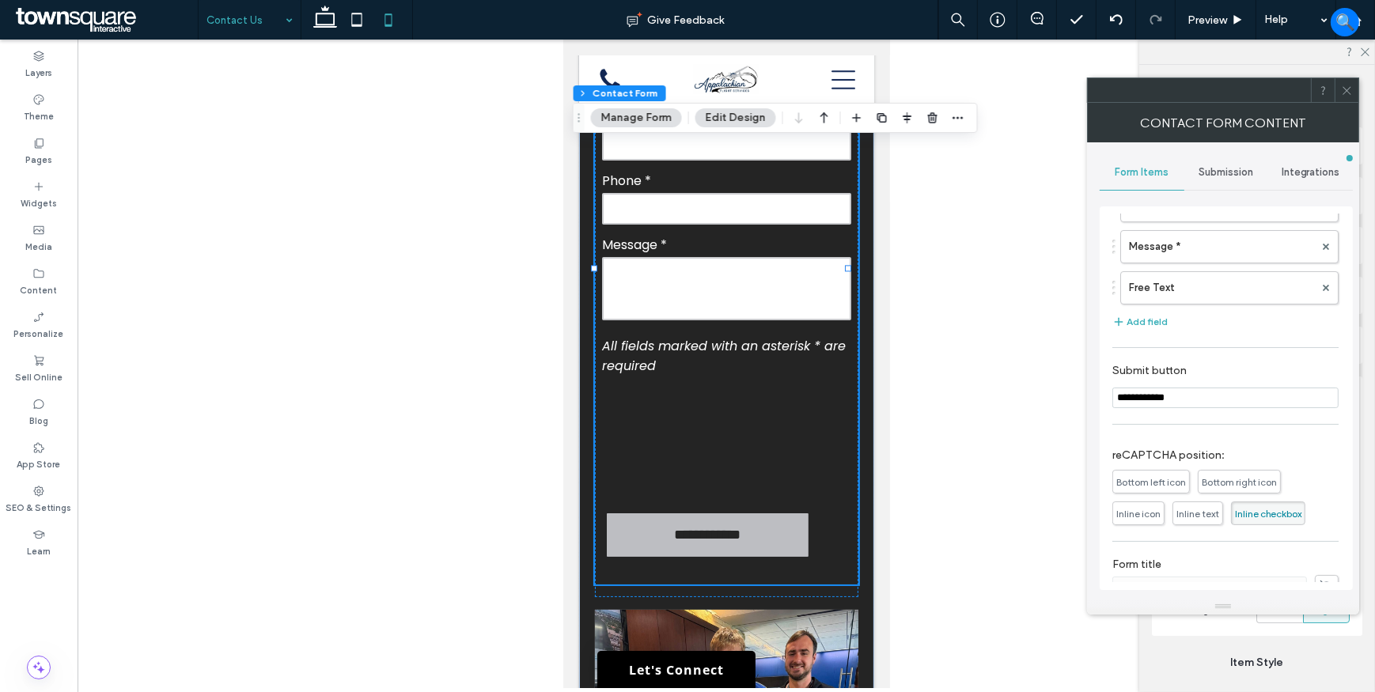
click at [1252, 514] on span "Inline checkbox" at bounding box center [1268, 514] width 66 height 12
click at [1259, 514] on span "Inline checkbox" at bounding box center [1268, 514] width 66 height 12
click at [1233, 169] on span "Submission" at bounding box center [1226, 172] width 55 height 13
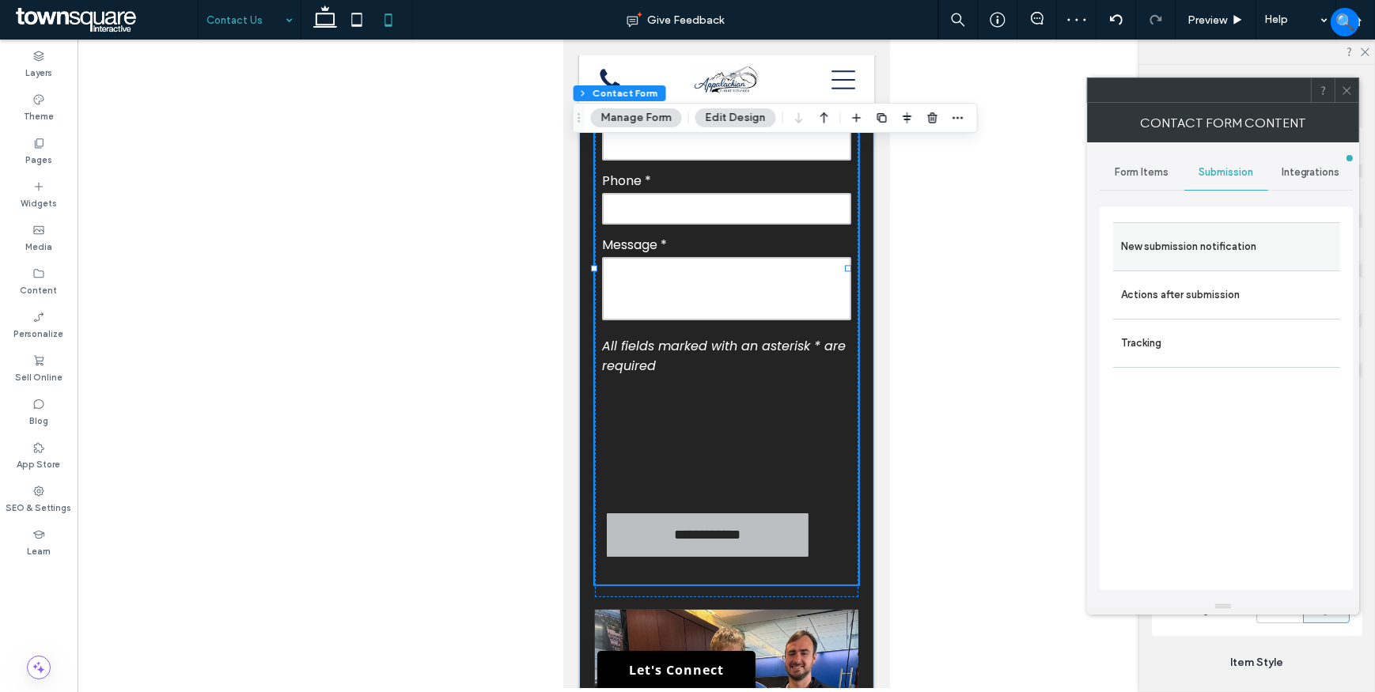
click at [1237, 226] on div "New submission notification" at bounding box center [1226, 246] width 227 height 48
click at [1213, 252] on label "New submission notification" at bounding box center [1226, 247] width 211 height 32
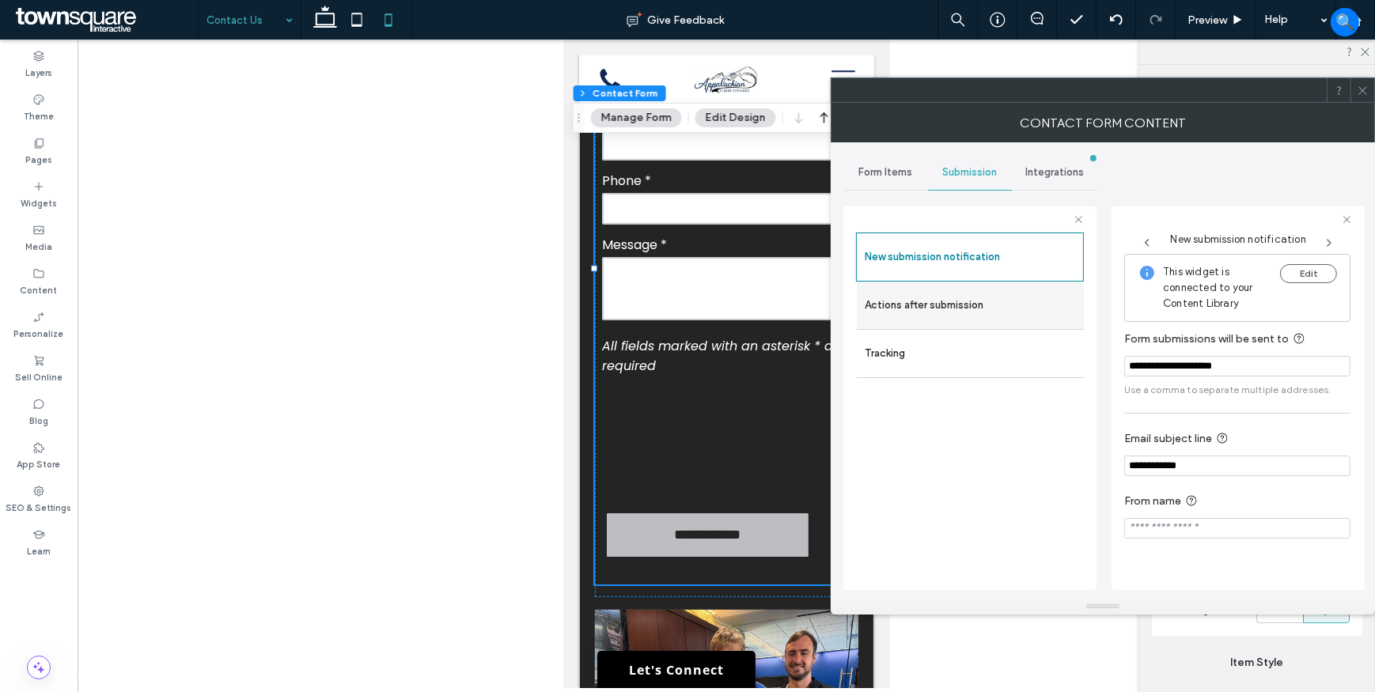
click at [983, 305] on label "Actions after submission" at bounding box center [970, 306] width 211 height 32
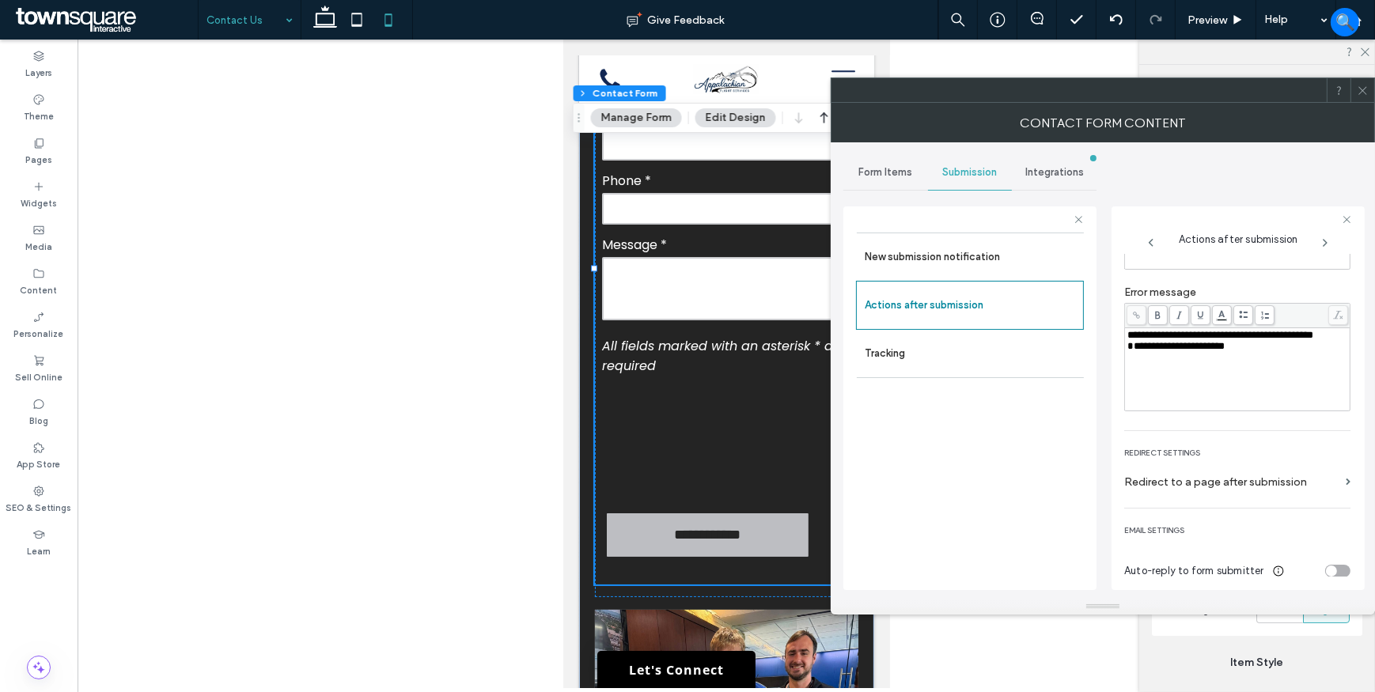
scroll to position [165, 0]
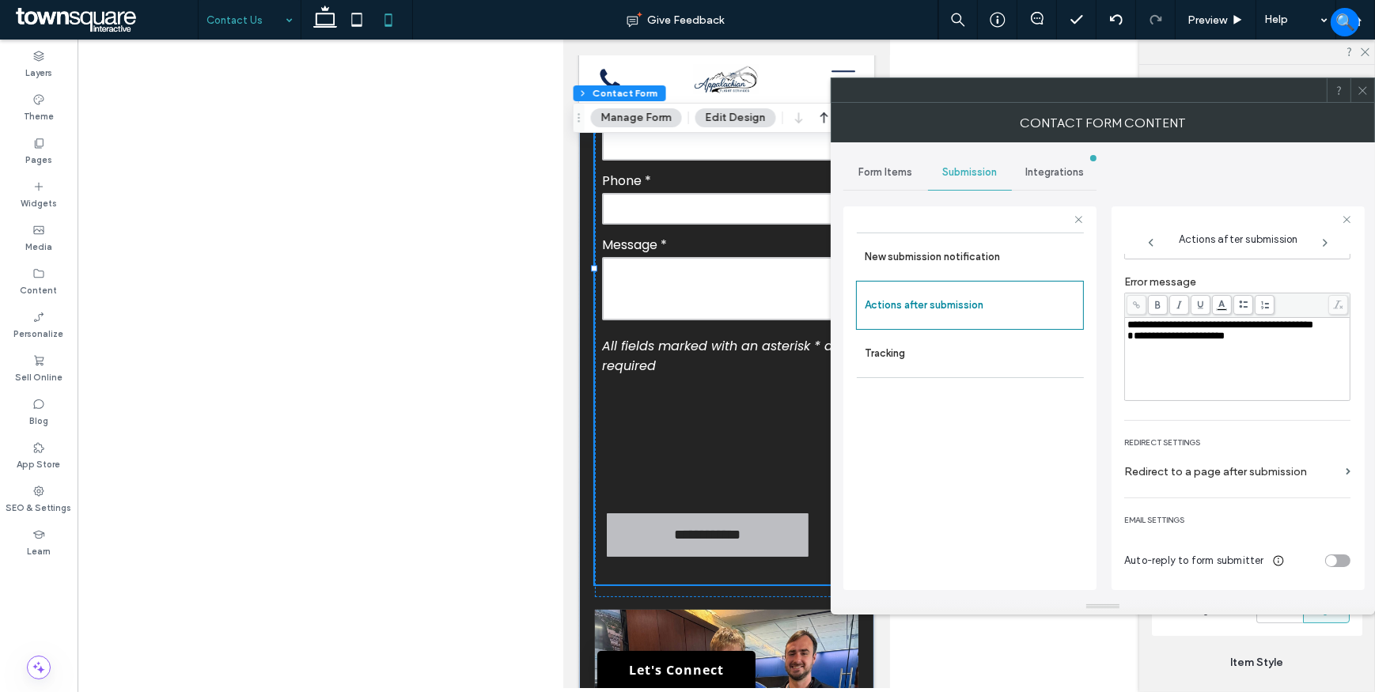
click at [460, 375] on div at bounding box center [726, 364] width 1297 height 649
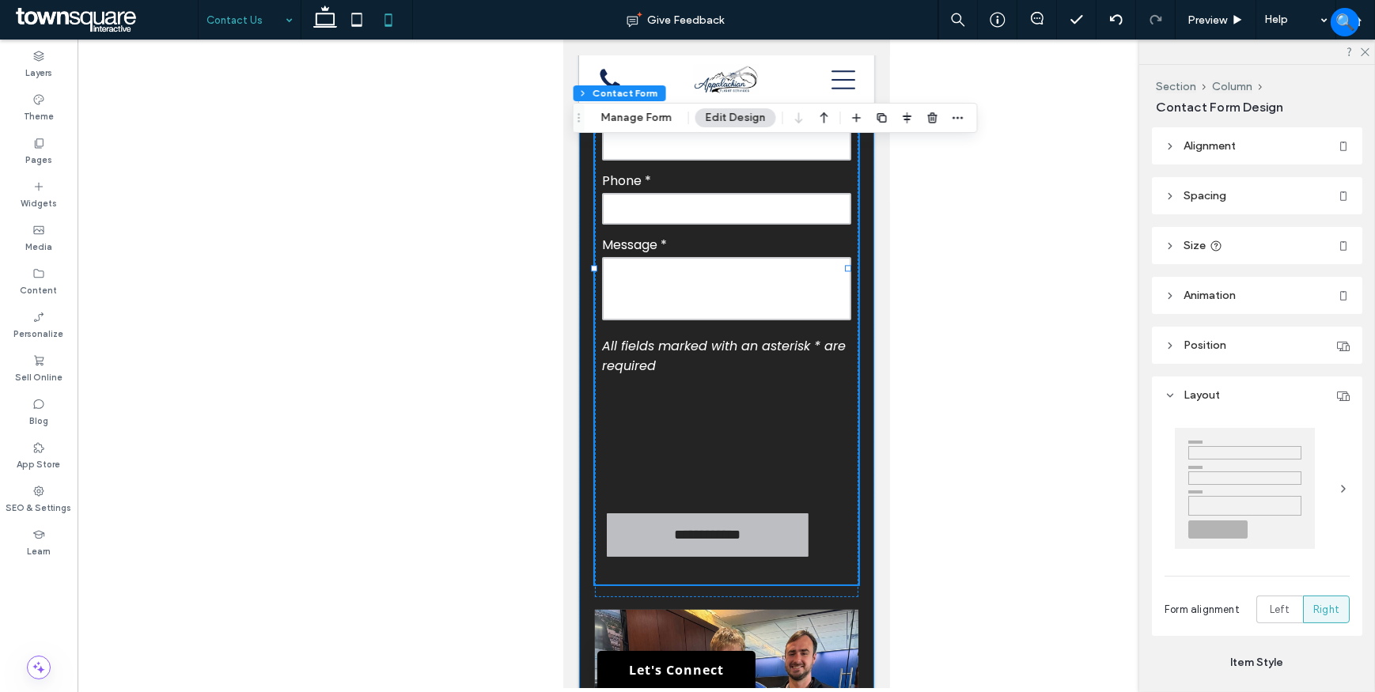
click at [854, 425] on div "**********" at bounding box center [725, 481] width 295 height 1180
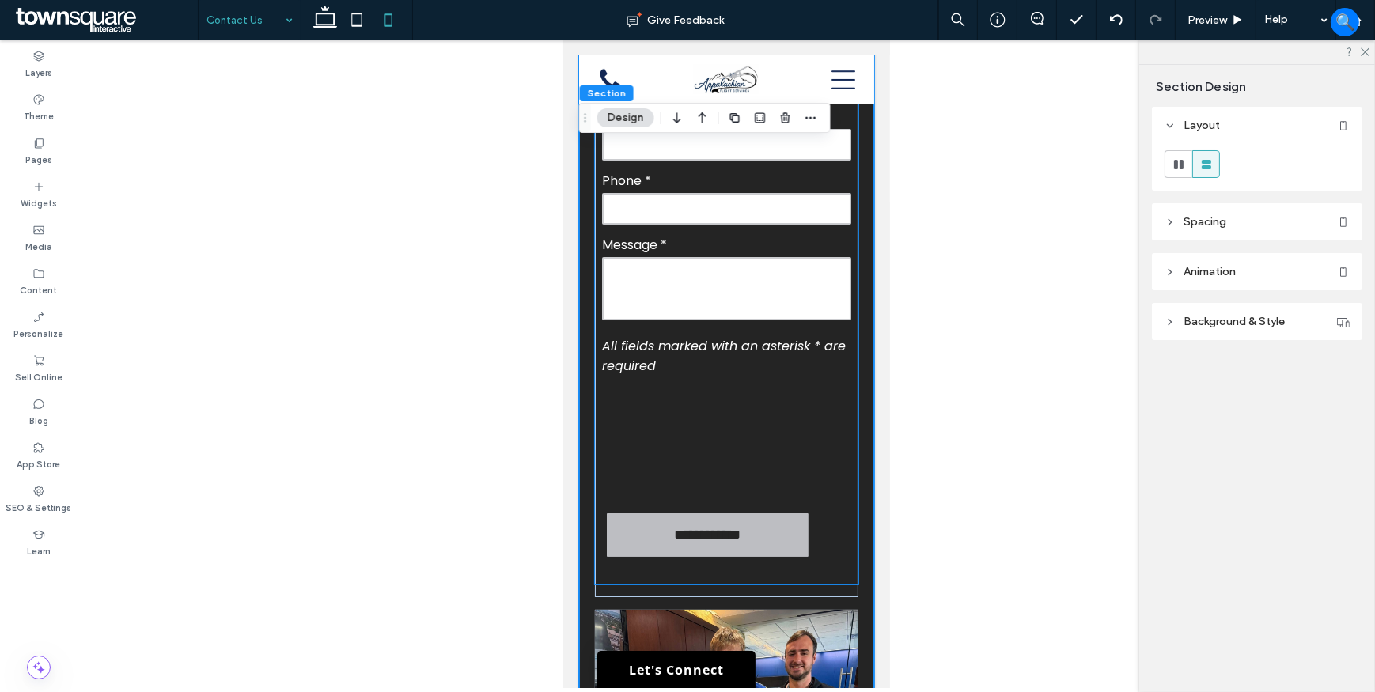
click at [789, 459] on div at bounding box center [725, 441] width 263 height 114
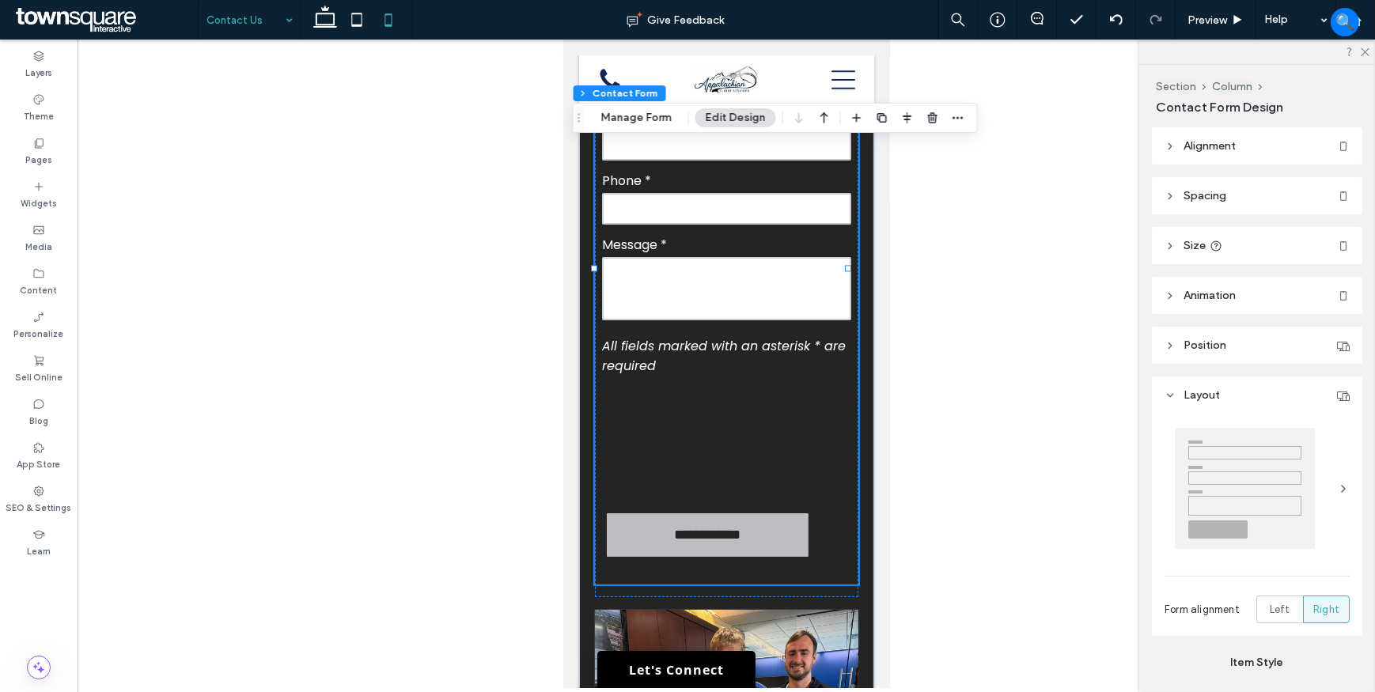
type input "*"
type input "***"
type input "*"
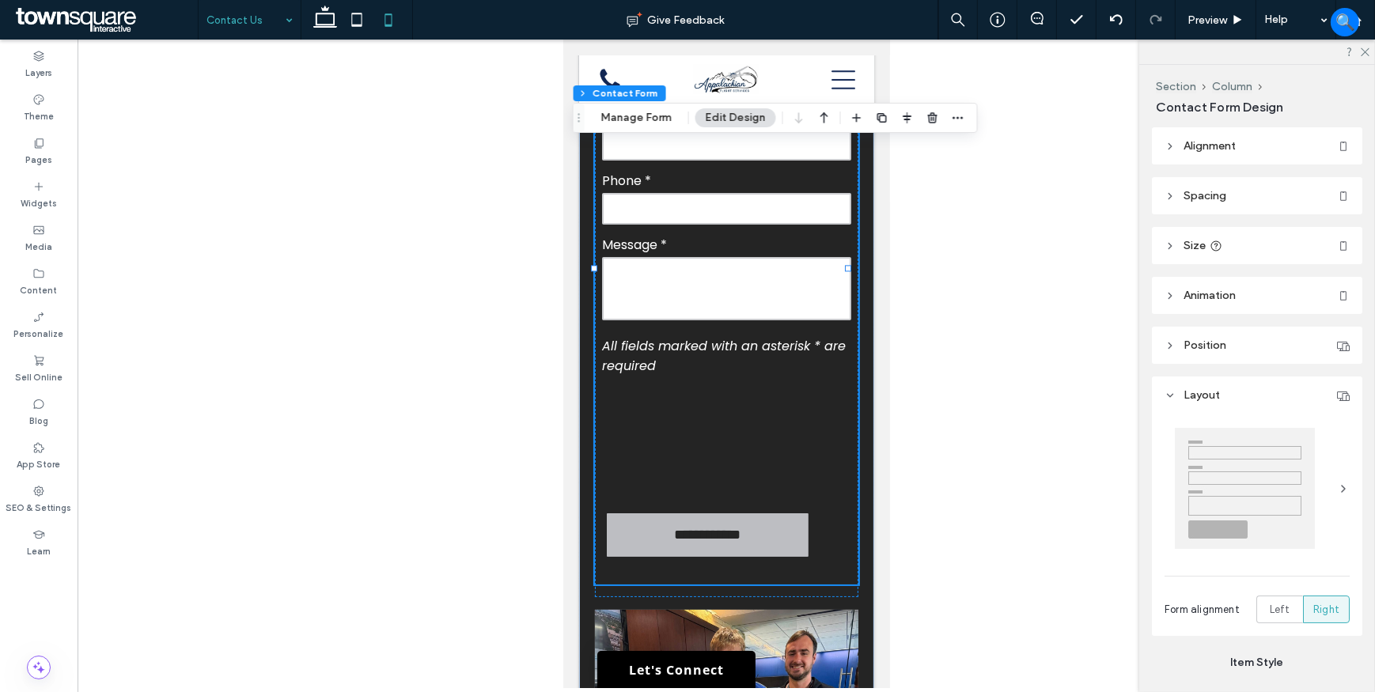
type input "***"
click at [830, 597] on div "**********" at bounding box center [725, 254] width 263 height 687
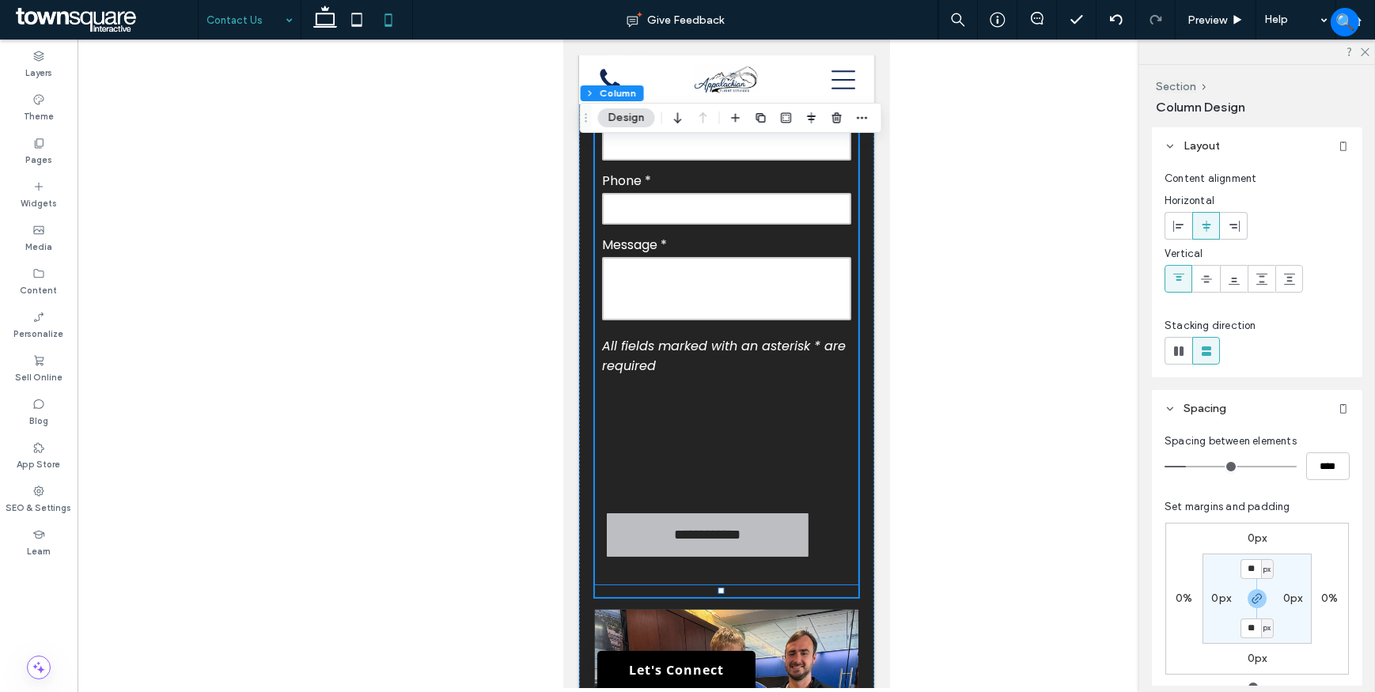
click at [825, 570] on form "**********" at bounding box center [725, 272] width 263 height 626
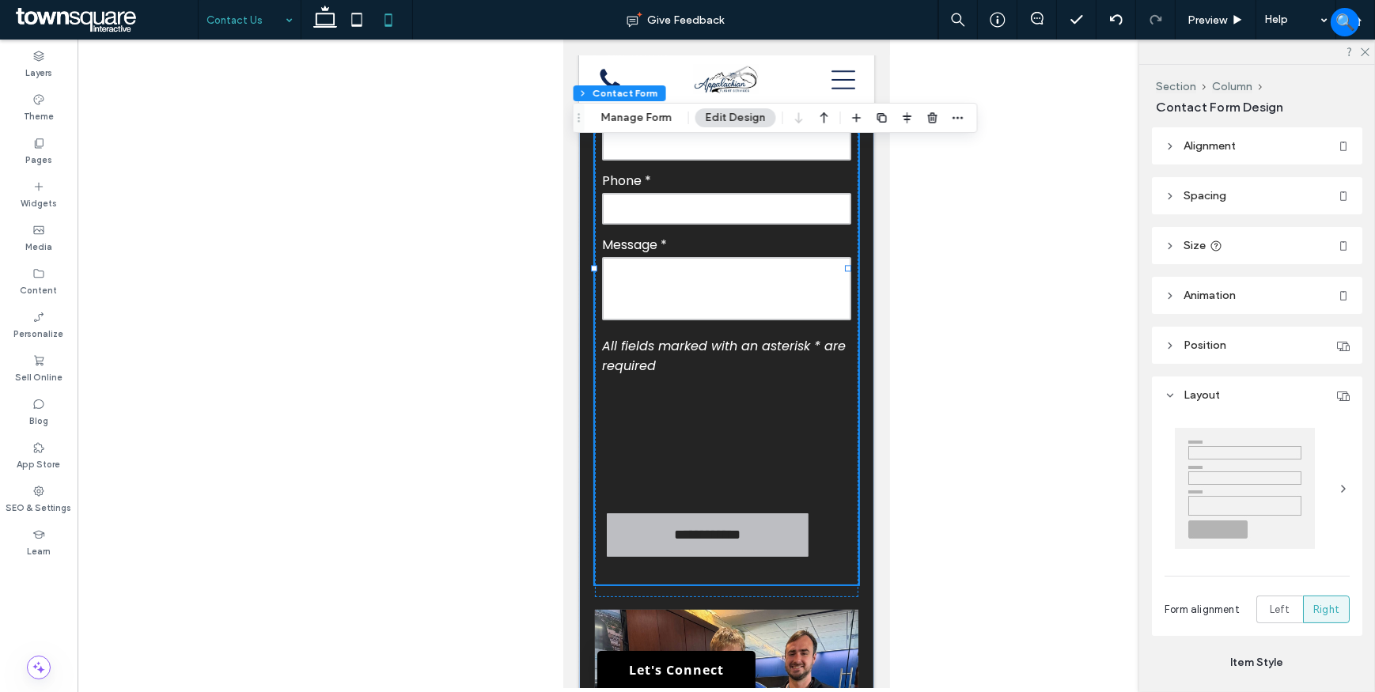
type input "*"
type input "***"
type input "*"
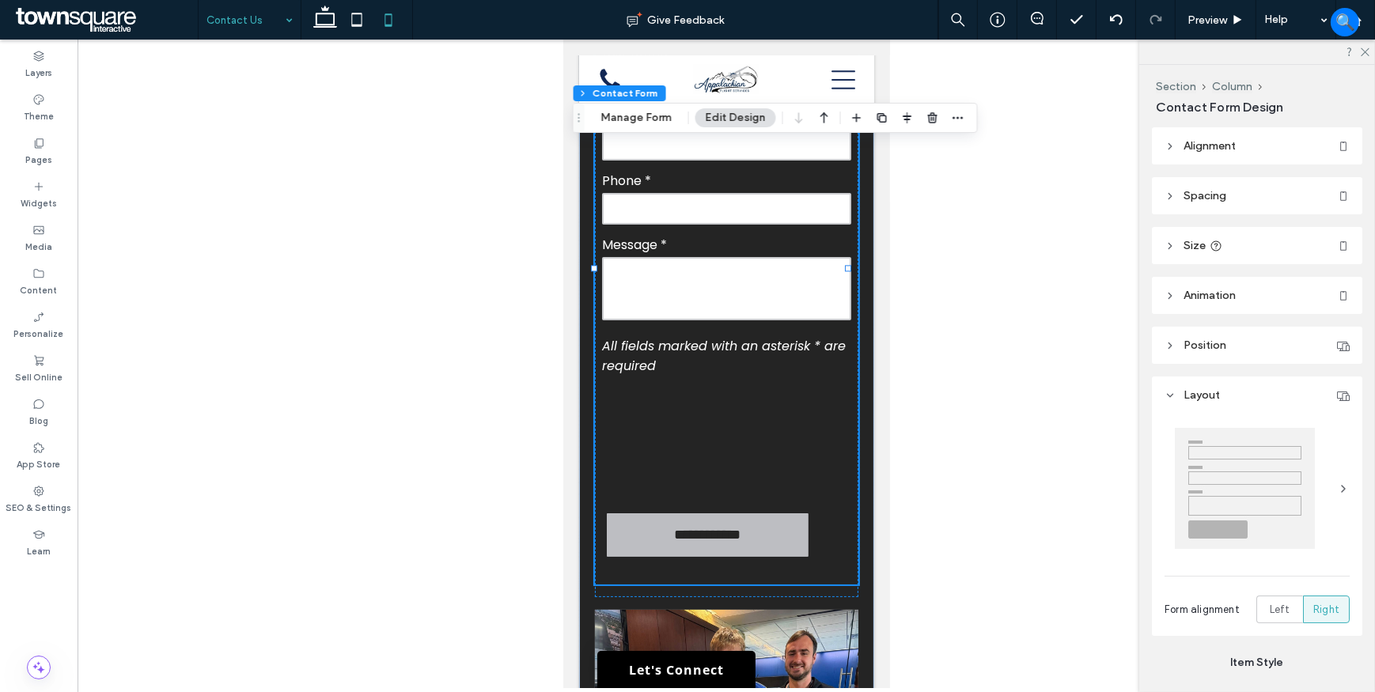
type input "***"
click at [1180, 206] on header "Spacing" at bounding box center [1257, 195] width 210 height 37
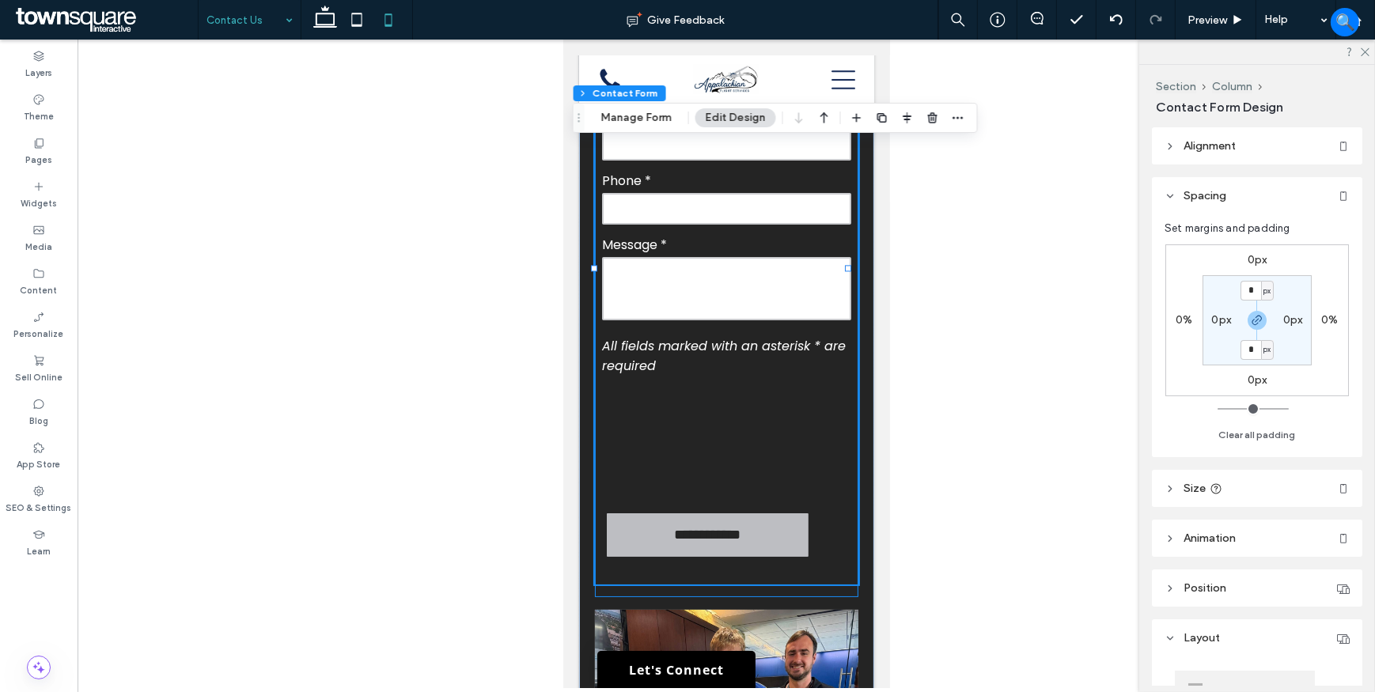
click at [804, 597] on div "**********" at bounding box center [725, 254] width 263 height 687
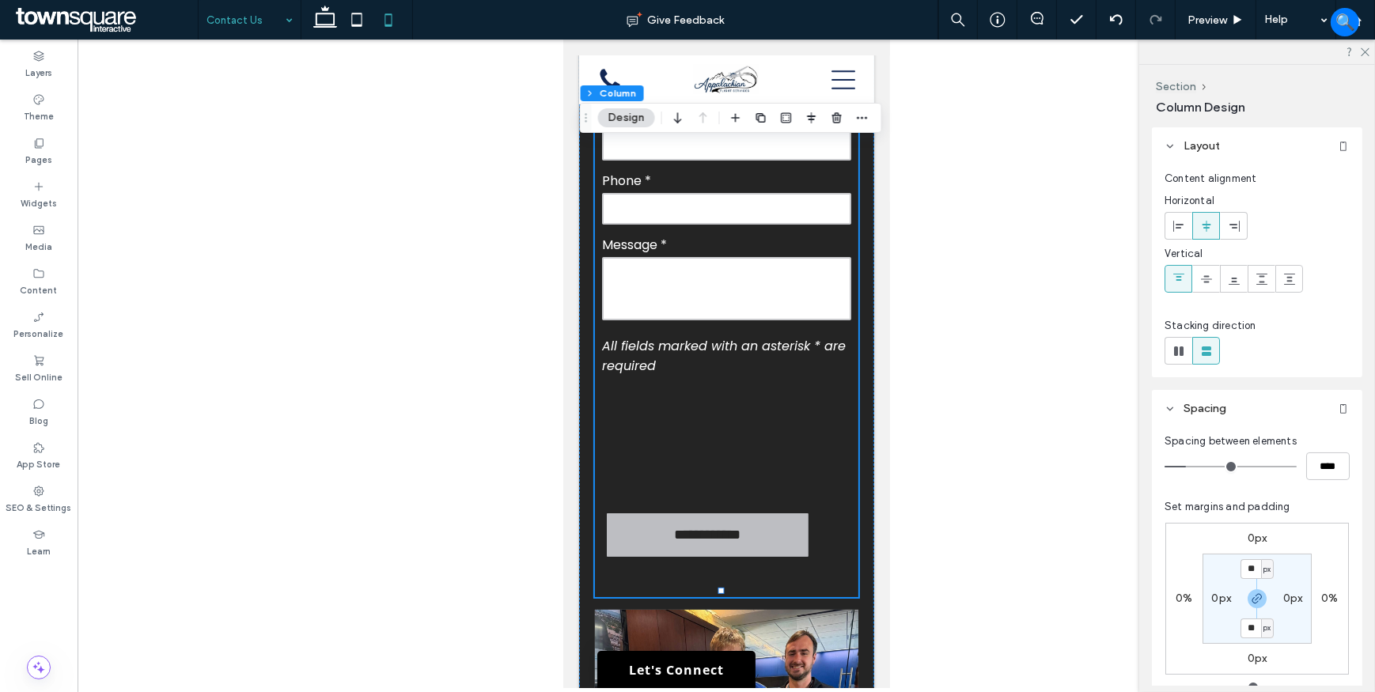
click at [1216, 599] on label "0px" at bounding box center [1221, 598] width 20 height 13
type input "*"
type input "**"
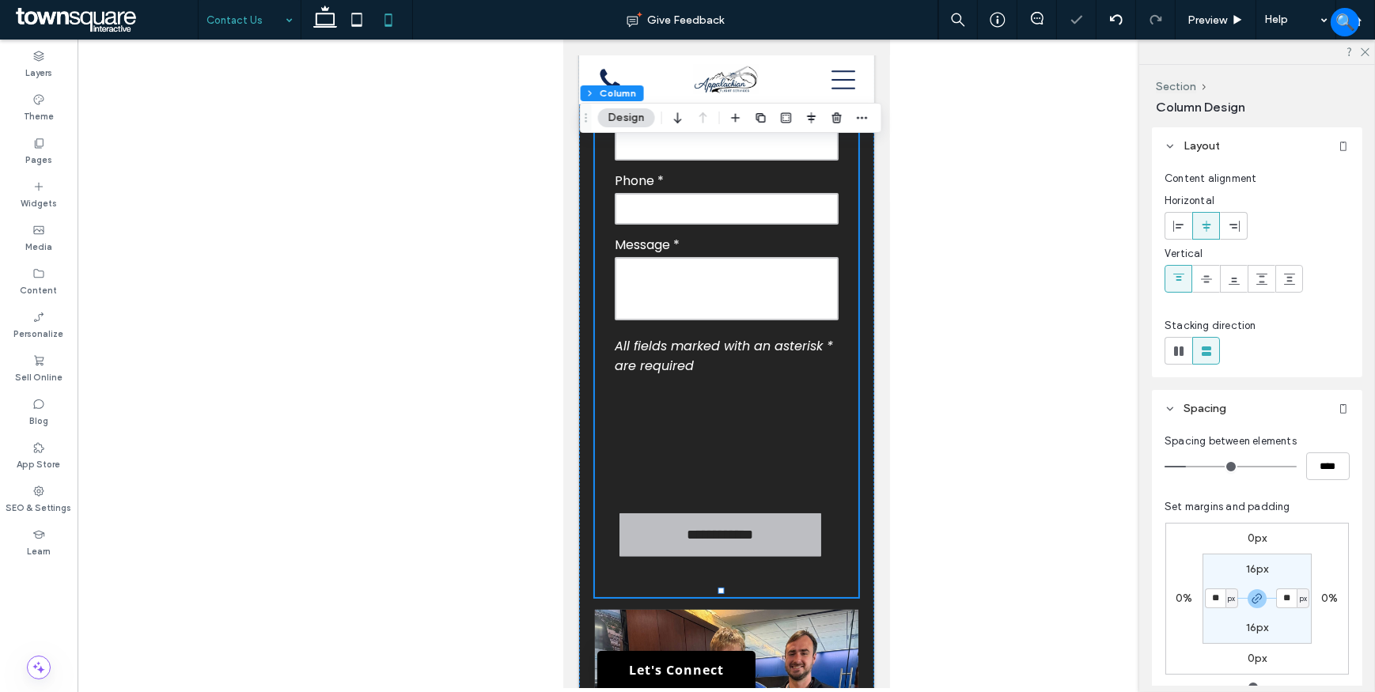
drag, startPoint x: 1220, startPoint y: 600, endPoint x: 1194, endPoint y: 605, distance: 26.5
click at [1194, 605] on div "0px 0% 0px 0% 16px ** px 16px ** px" at bounding box center [1257, 599] width 184 height 152
type input "*"
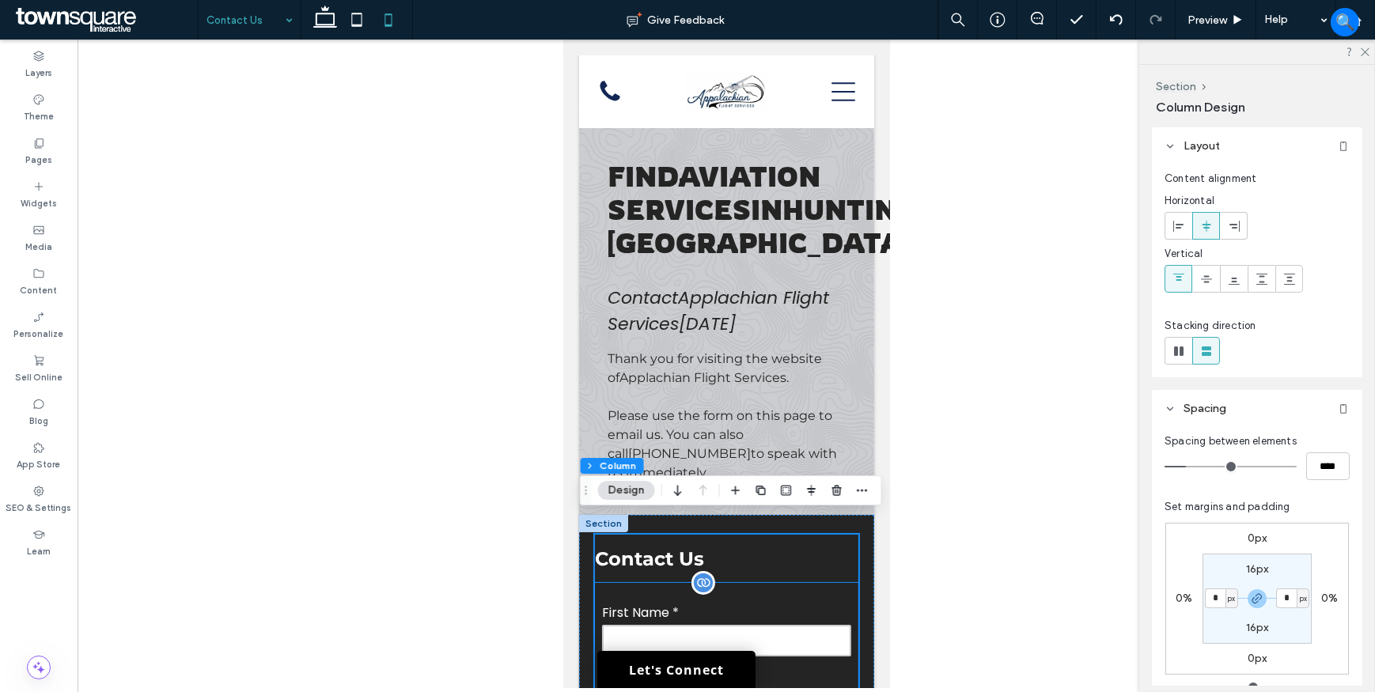
scroll to position [0, 0]
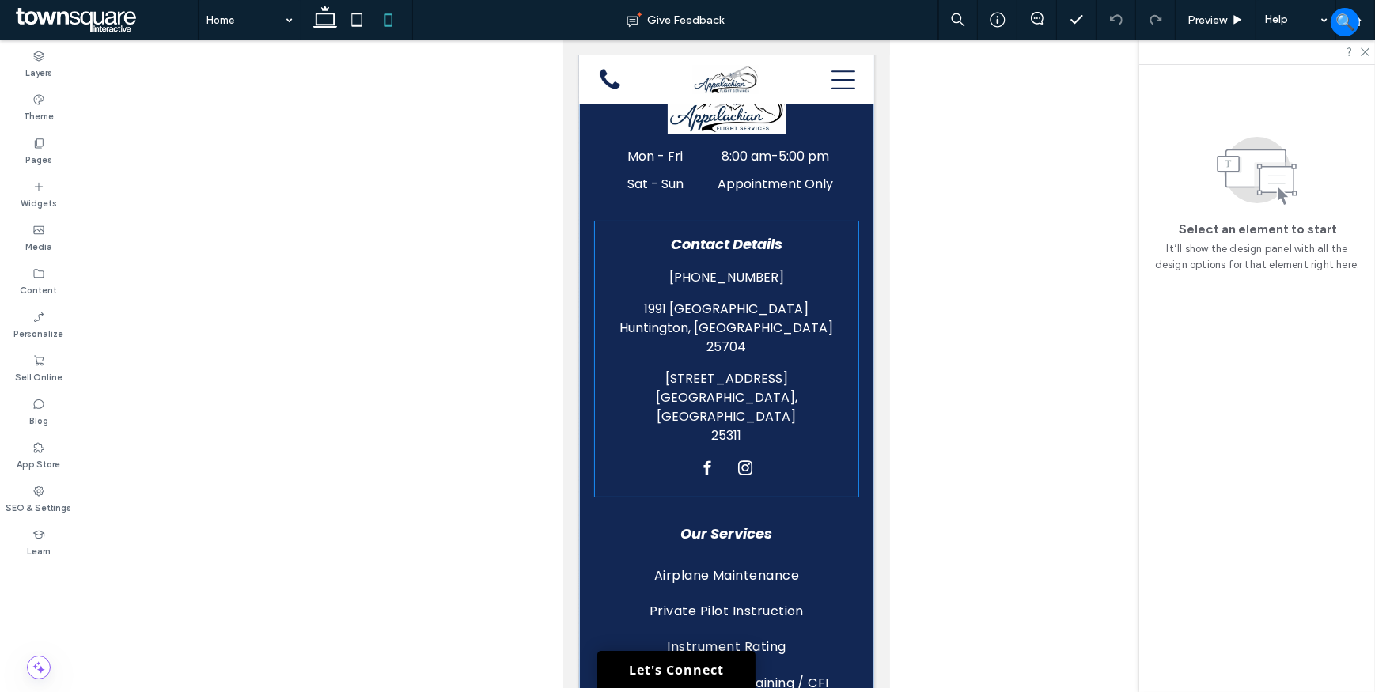
scroll to position [3927, 0]
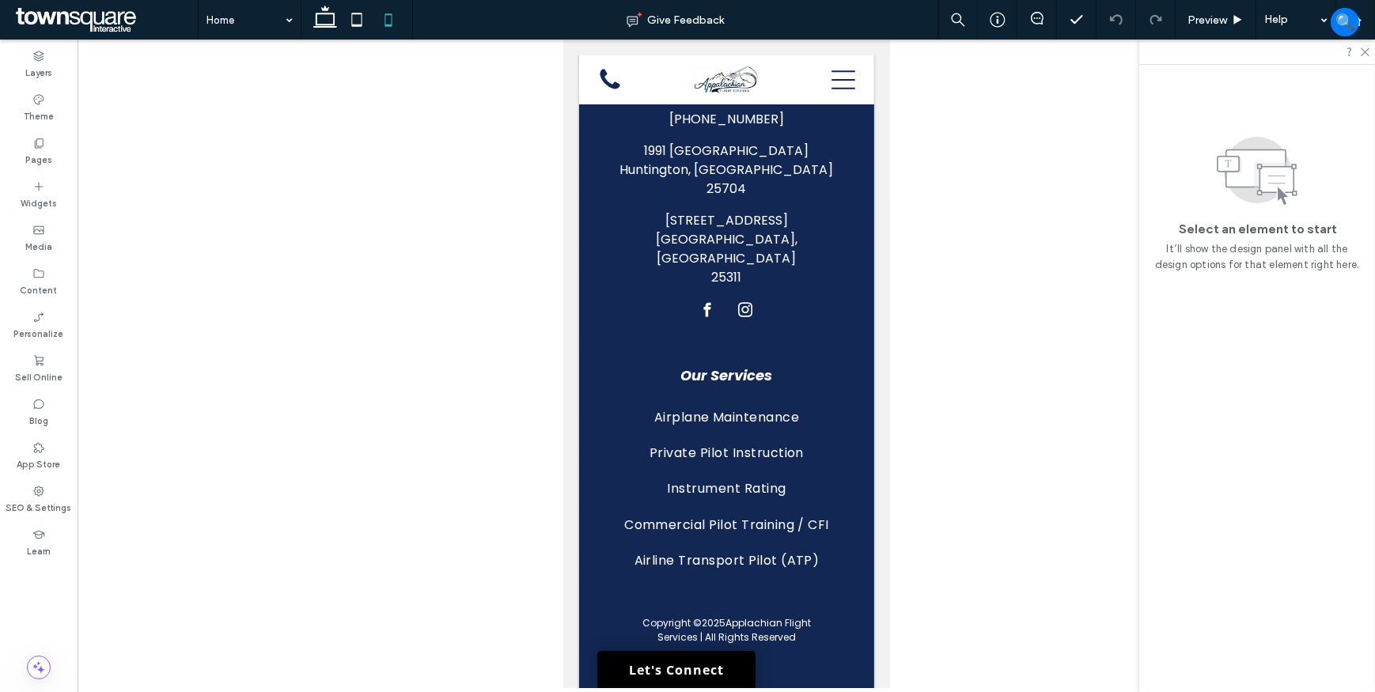
click at [281, 17] on div "Home" at bounding box center [250, 20] width 102 height 40
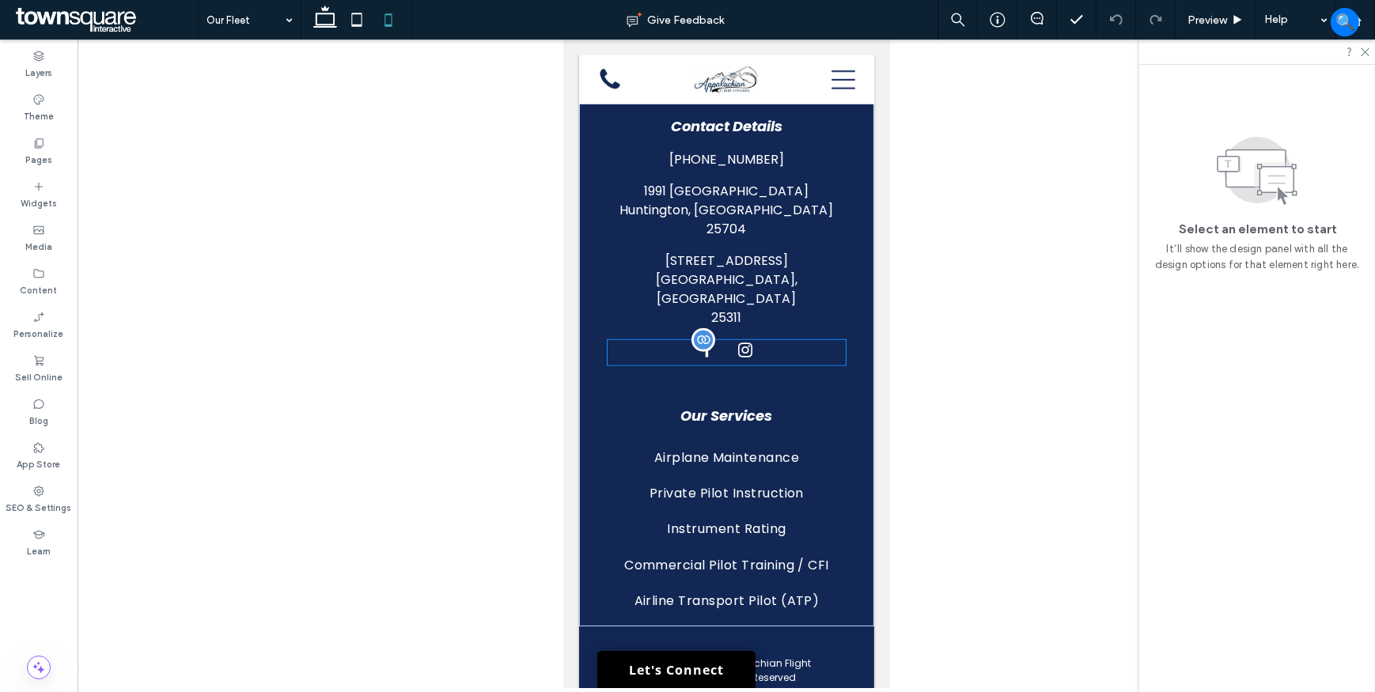
scroll to position [1914, 0]
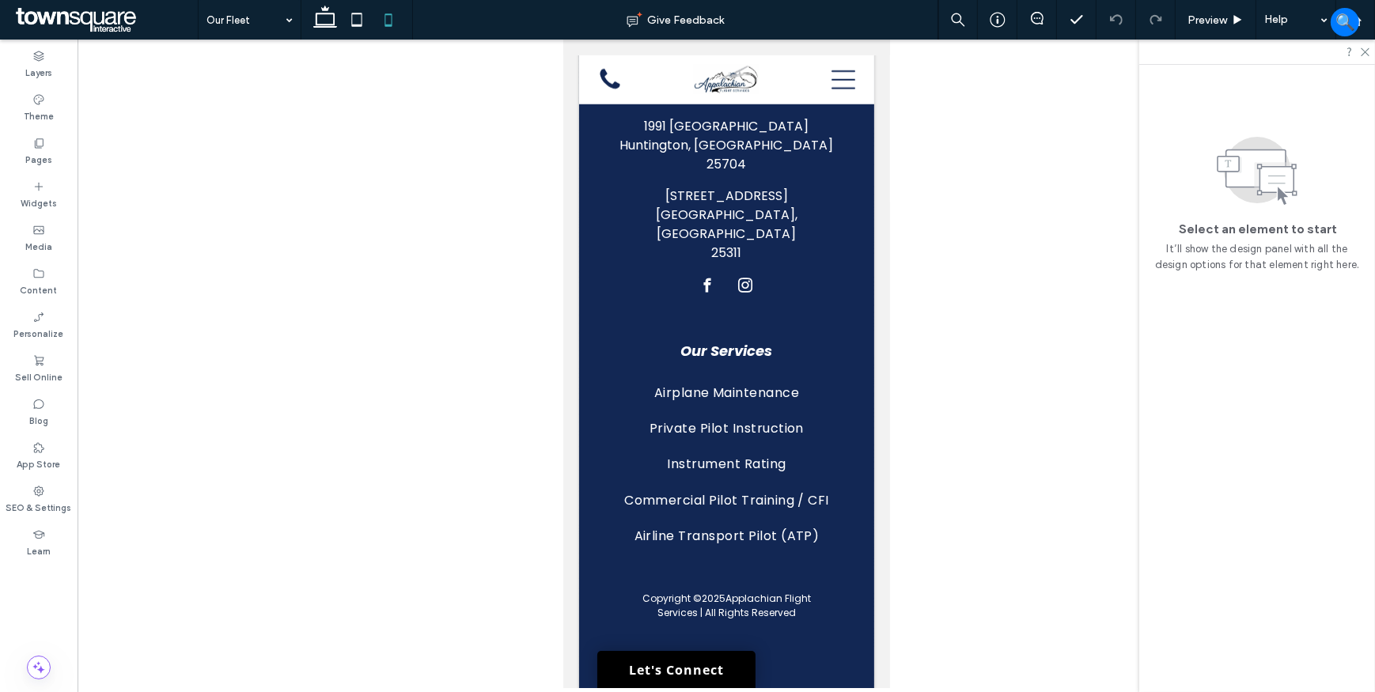
click at [279, 28] on div "Our Fleet" at bounding box center [250, 20] width 102 height 40
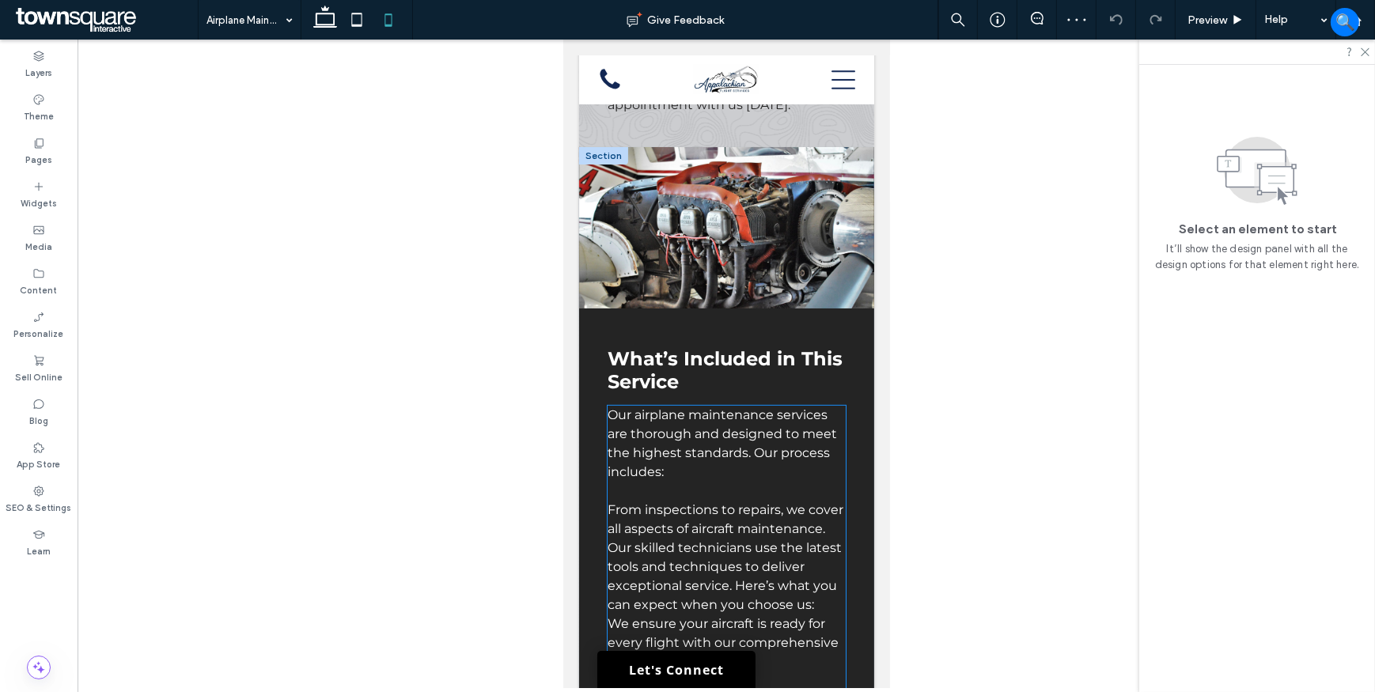
scroll to position [1055, 0]
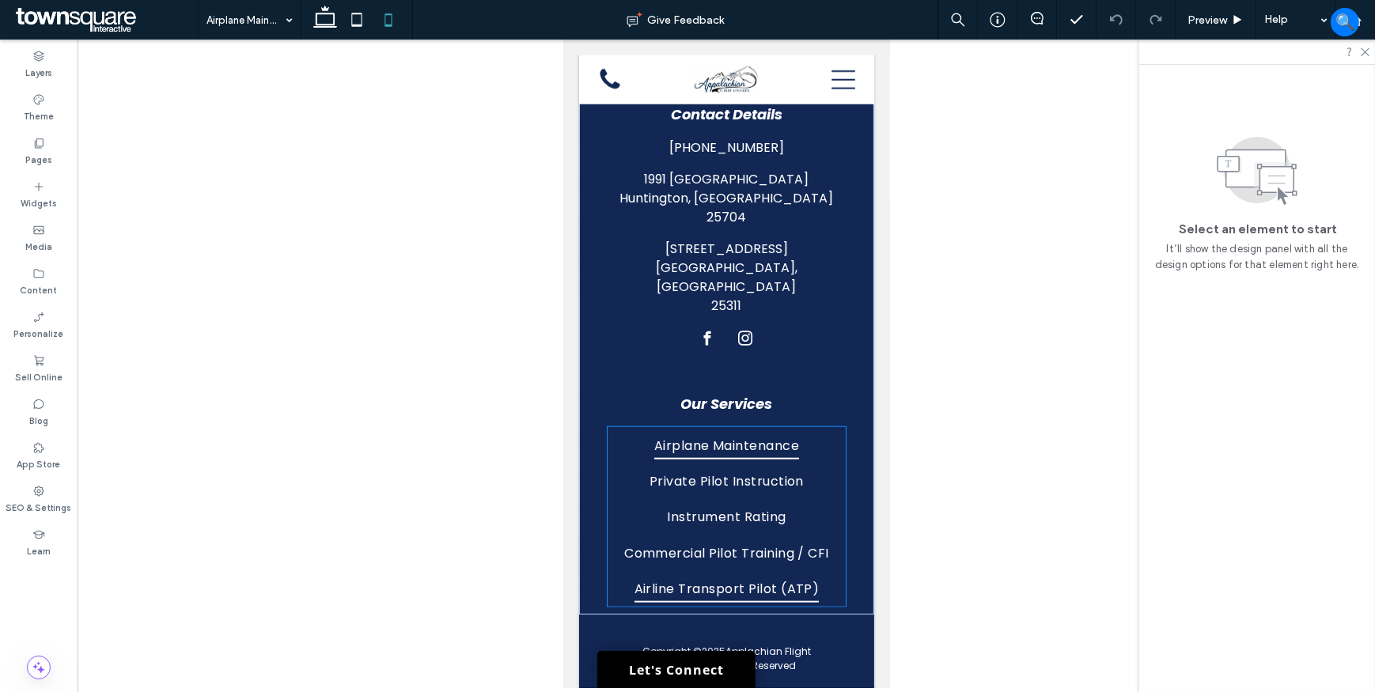
scroll to position [2078, 0]
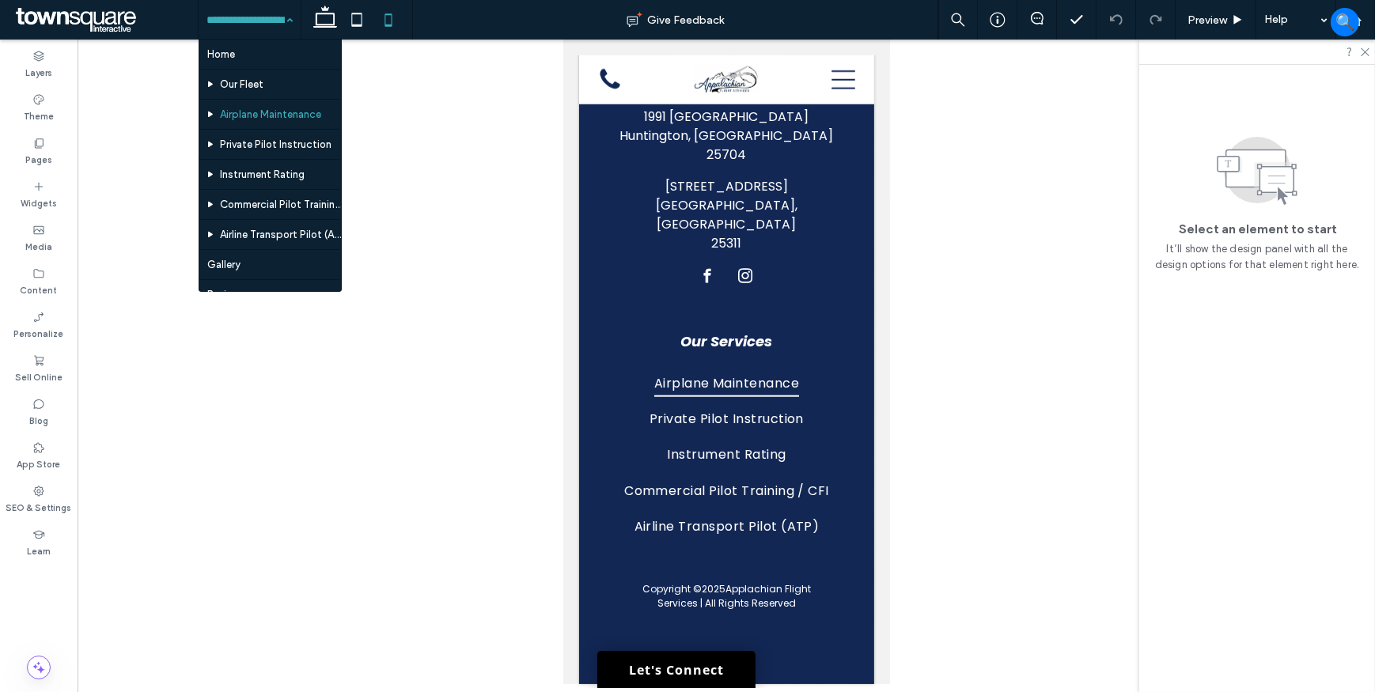
click at [276, 19] on input at bounding box center [245, 20] width 78 height 40
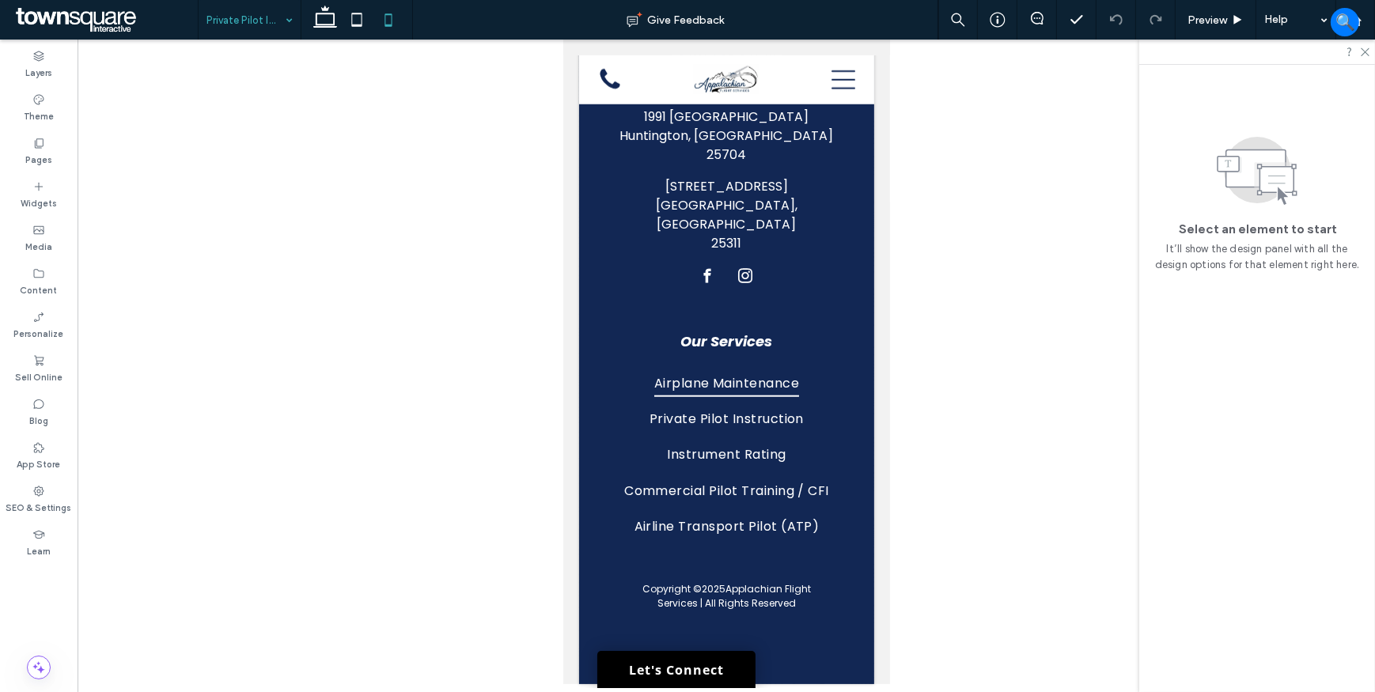
click at [280, 23] on div "Private Pilot Instruction" at bounding box center [250, 20] width 102 height 40
click at [287, 26] on div "Instrument Rating" at bounding box center [250, 20] width 102 height 40
click at [281, 31] on div "Commercial Pilot Training / CFI" at bounding box center [250, 20] width 102 height 40
click at [285, 28] on div "Airline Transport Pilot (ATP)" at bounding box center [250, 20] width 102 height 40
click at [315, 18] on icon at bounding box center [325, 20] width 32 height 32
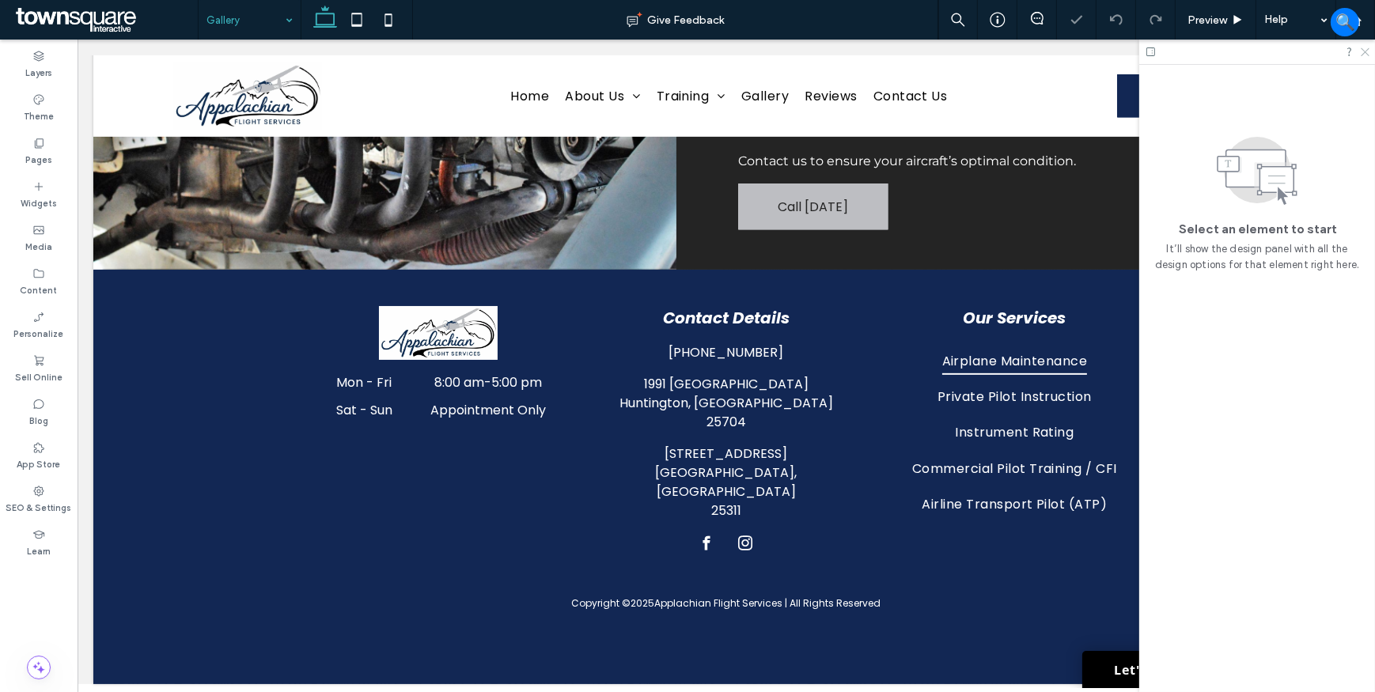
click at [1368, 52] on icon at bounding box center [1364, 51] width 10 height 10
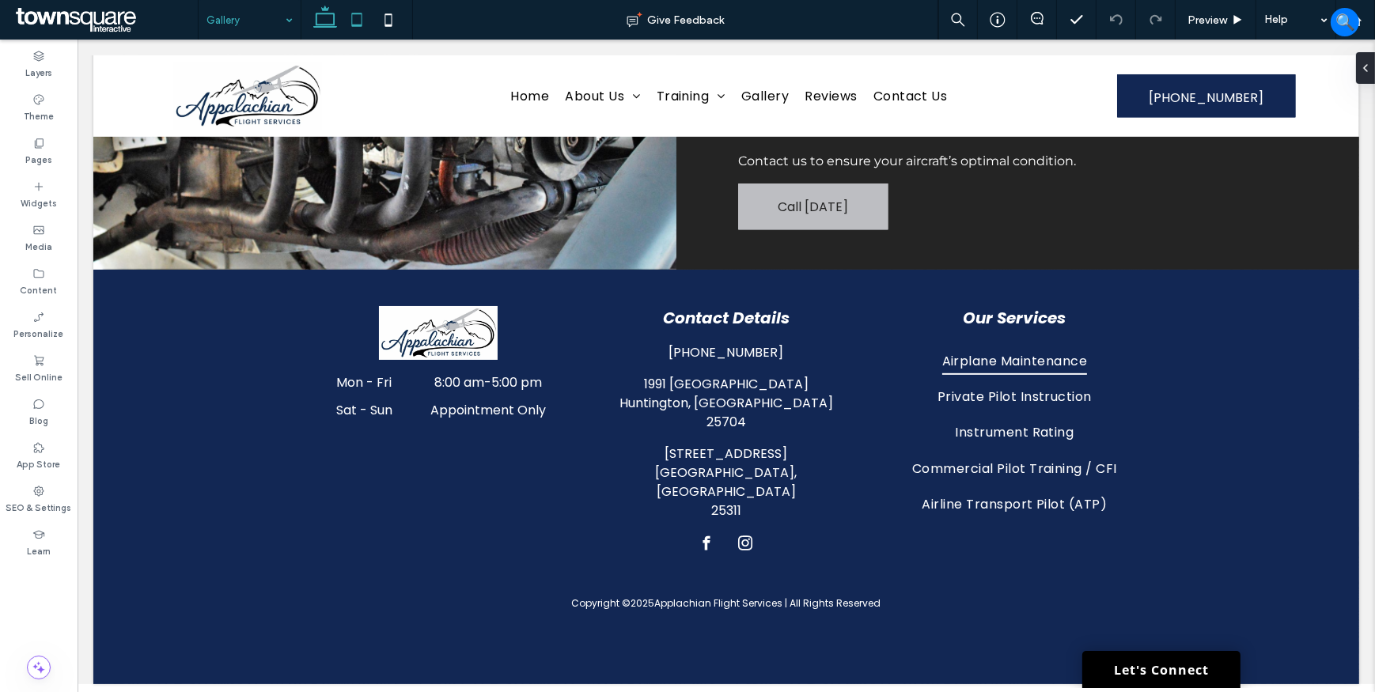
click at [350, 24] on icon at bounding box center [357, 20] width 32 height 32
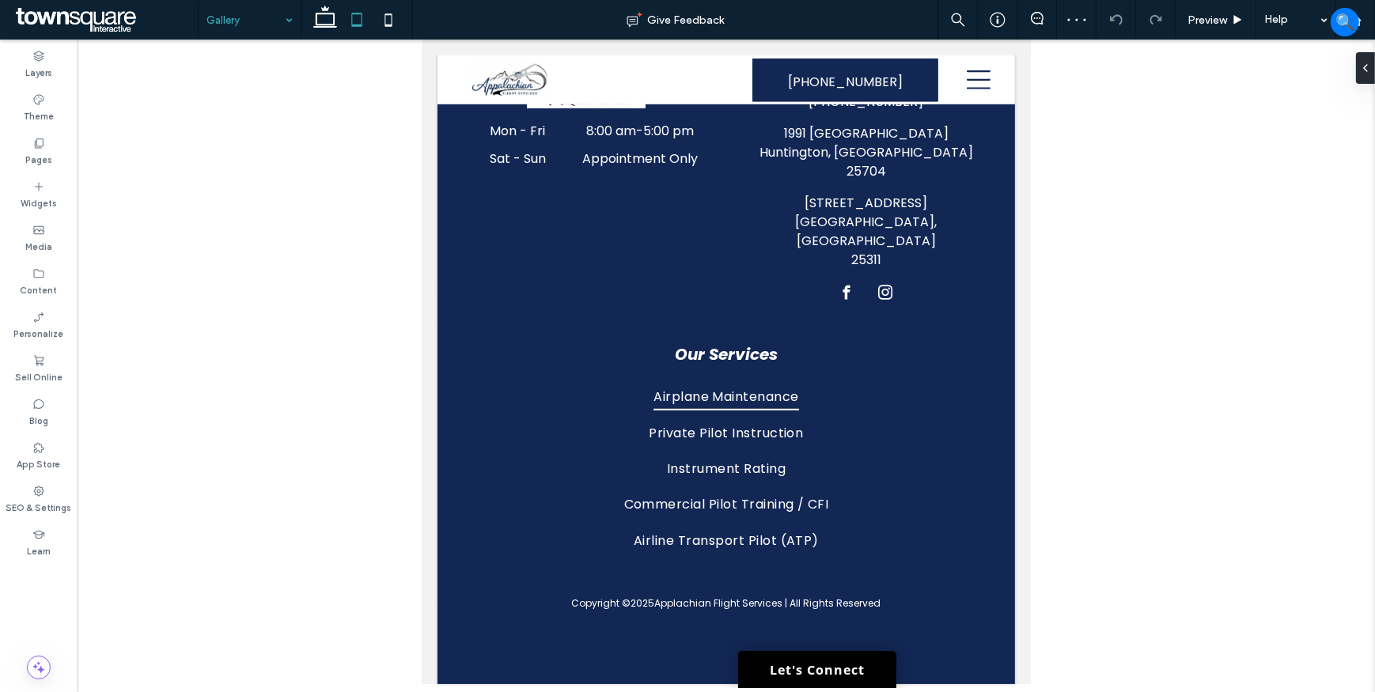
click at [389, 23] on icon at bounding box center [389, 20] width 32 height 32
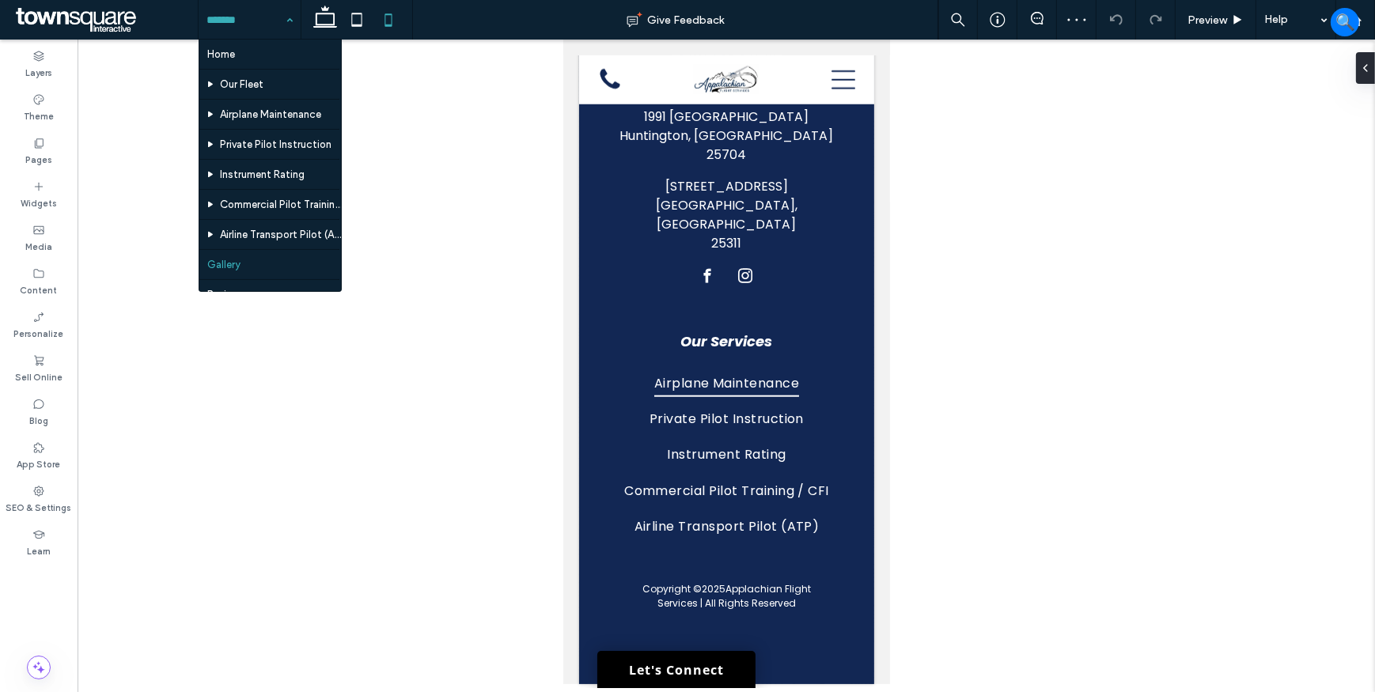
scroll to position [87, 0]
click at [269, 21] on input at bounding box center [245, 20] width 78 height 40
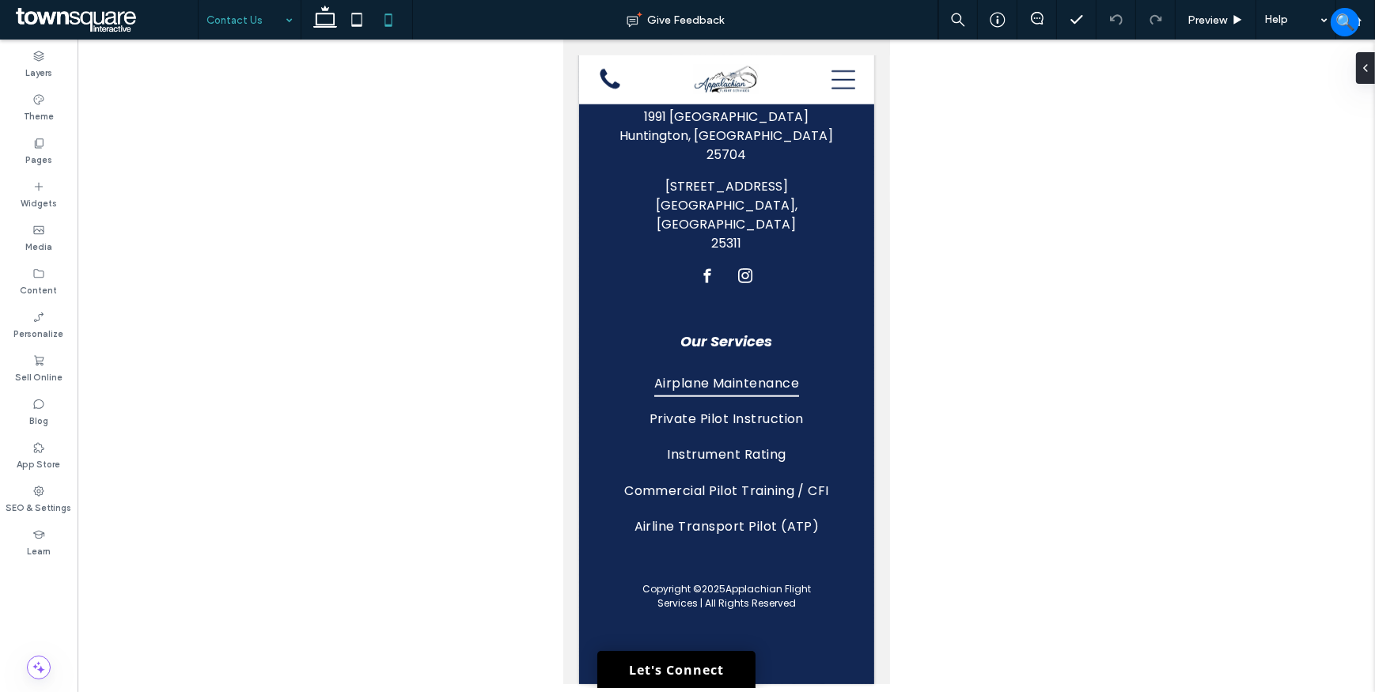
click at [269, 15] on input at bounding box center [245, 20] width 78 height 40
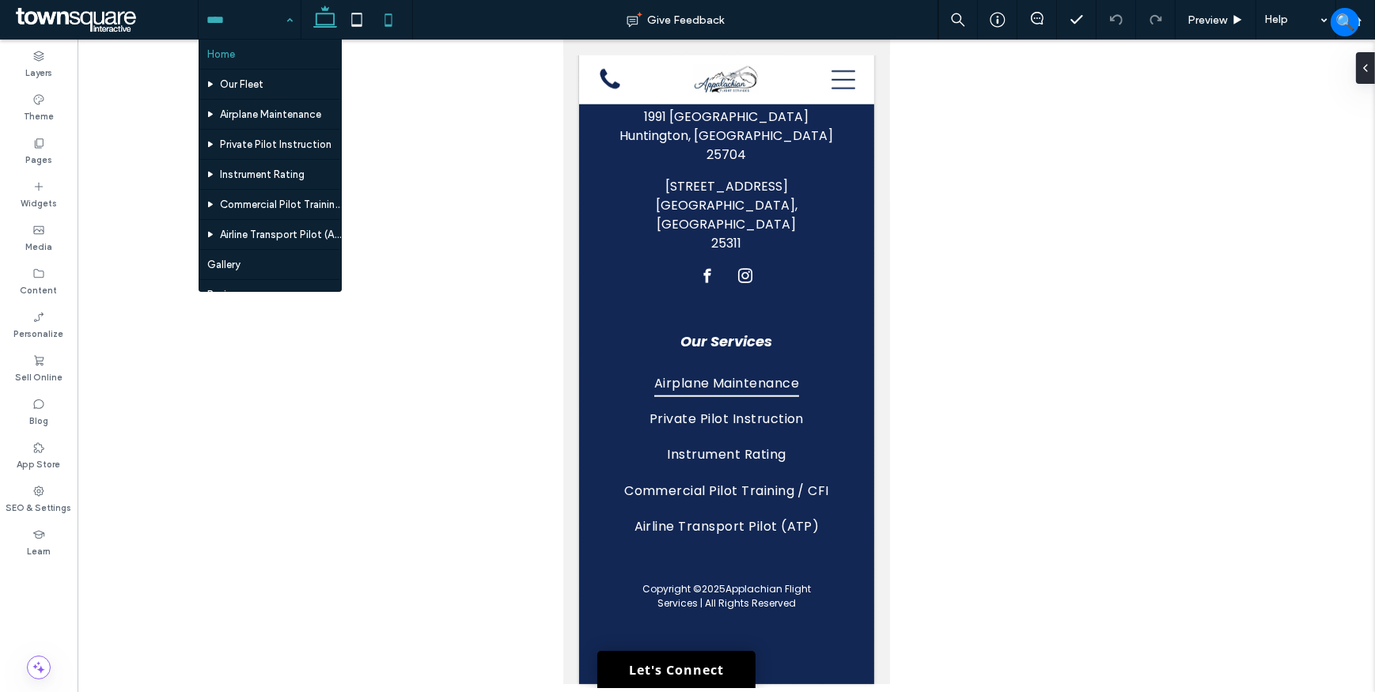
click at [315, 17] on icon at bounding box center [325, 20] width 32 height 32
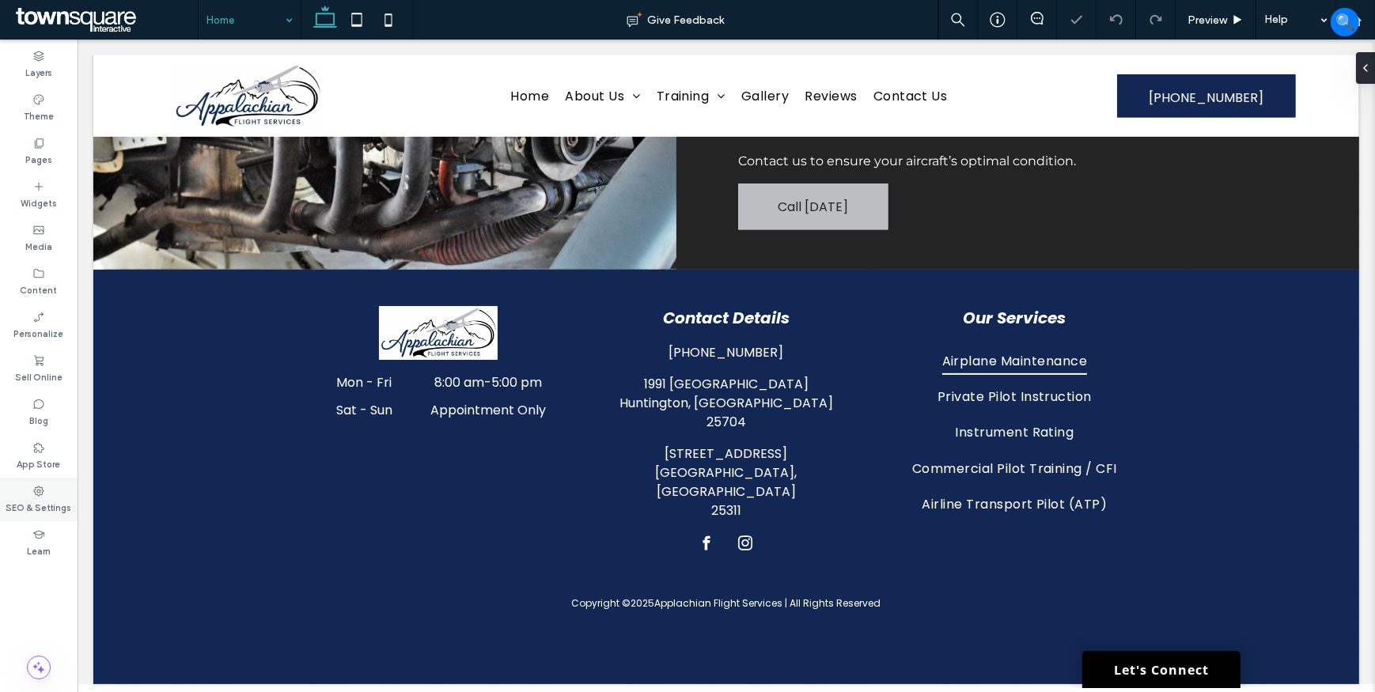
click at [25, 490] on div "SEO & Settings" at bounding box center [39, 500] width 78 height 44
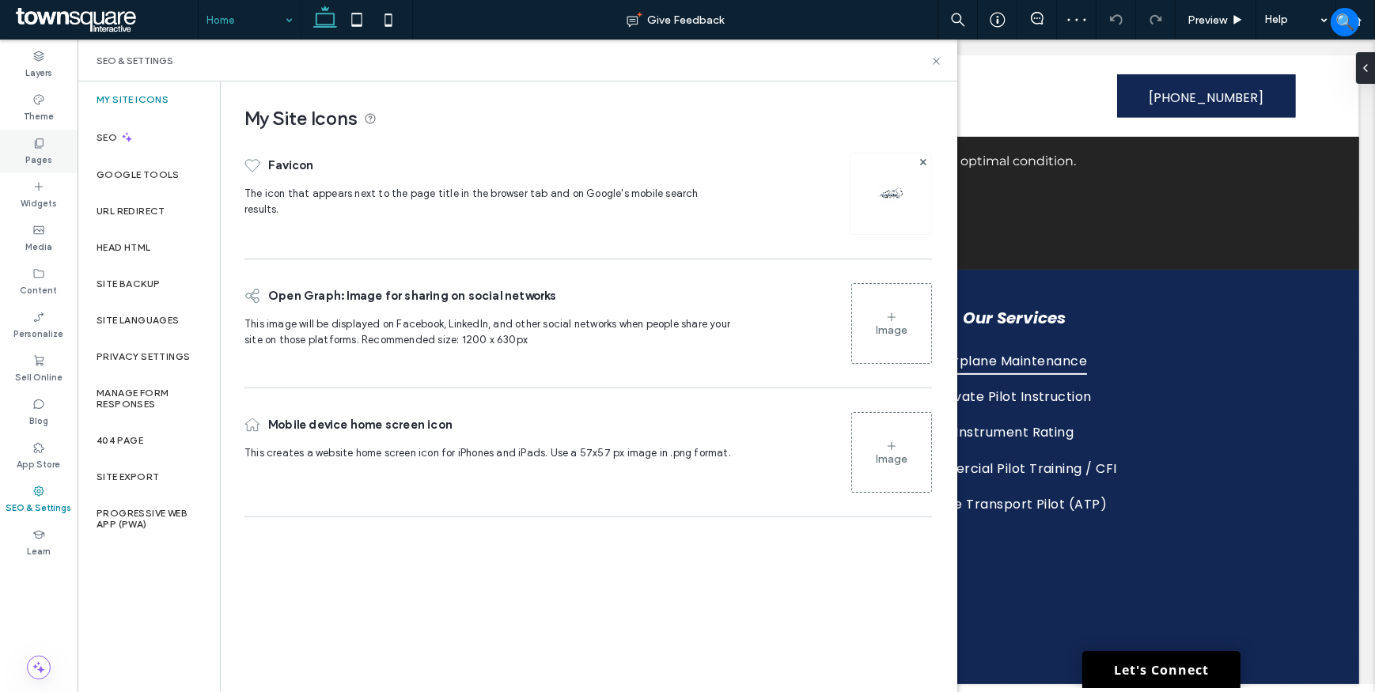
click at [46, 142] on div "Pages" at bounding box center [39, 152] width 78 height 44
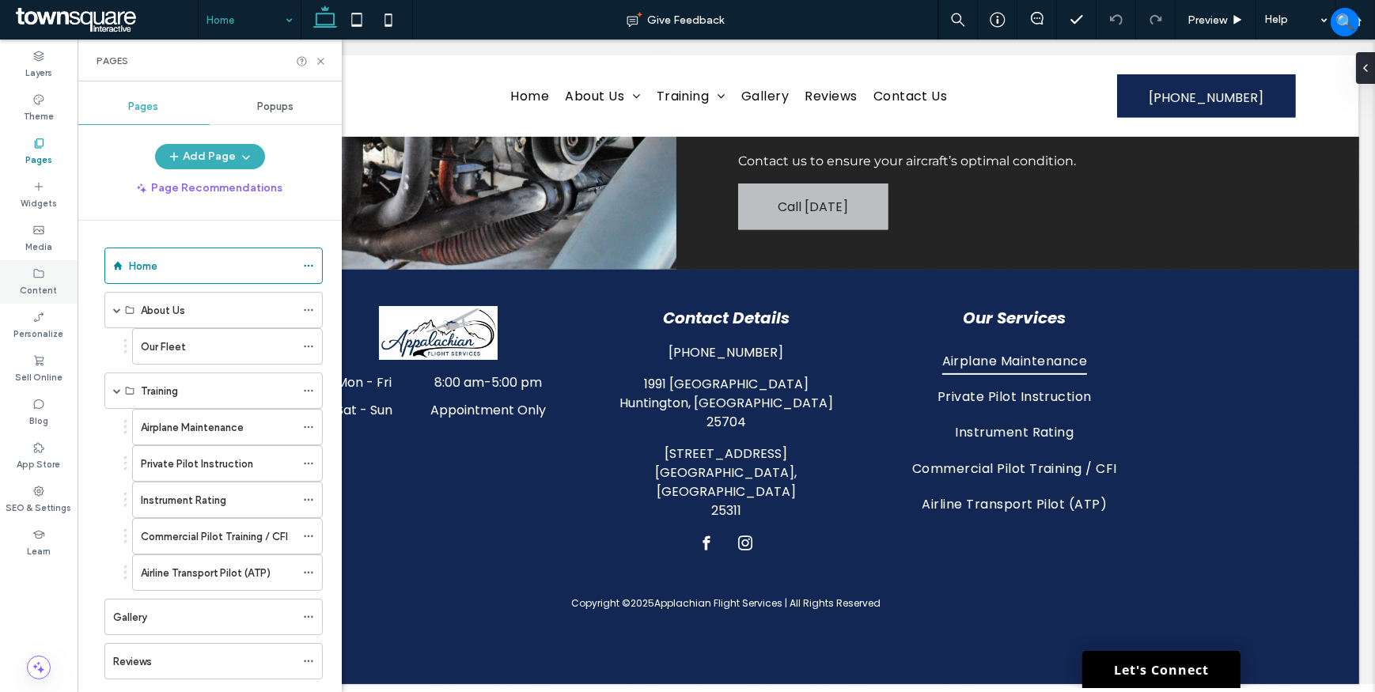
click at [34, 278] on icon at bounding box center [38, 273] width 13 height 13
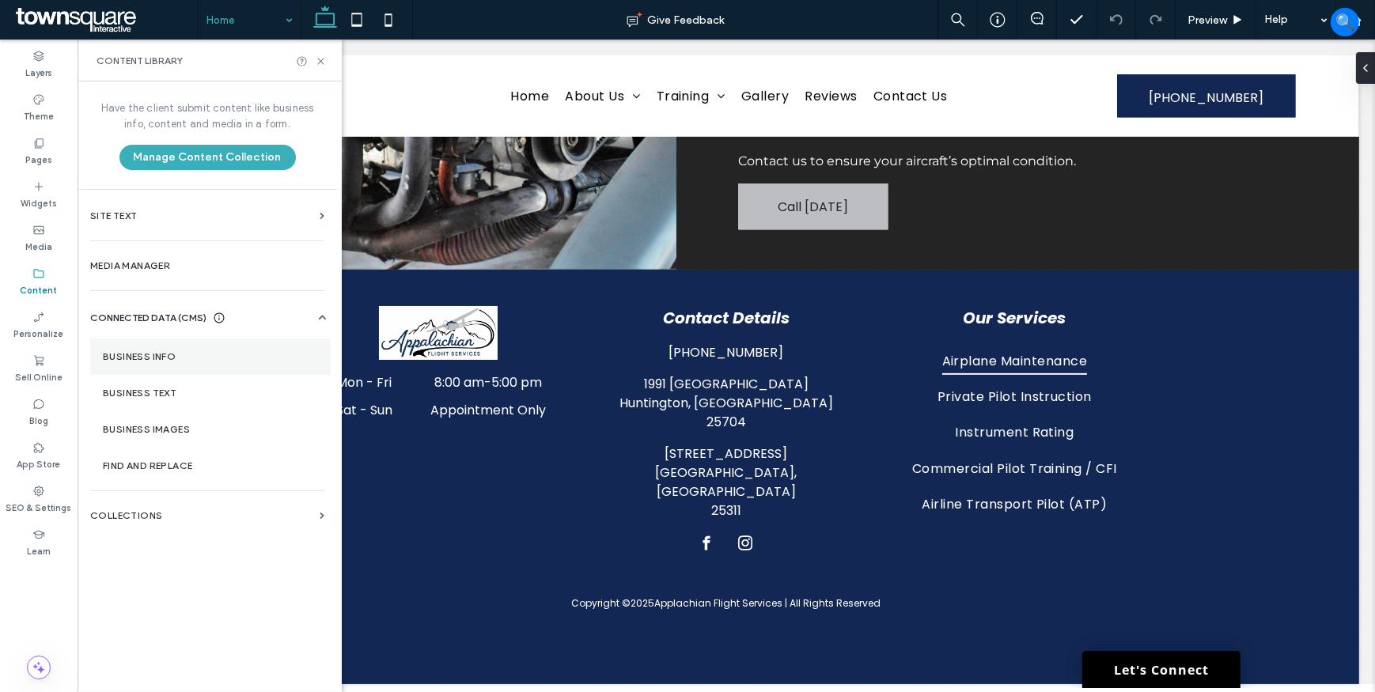
click at [176, 366] on section "Business Info" at bounding box center [210, 357] width 240 height 36
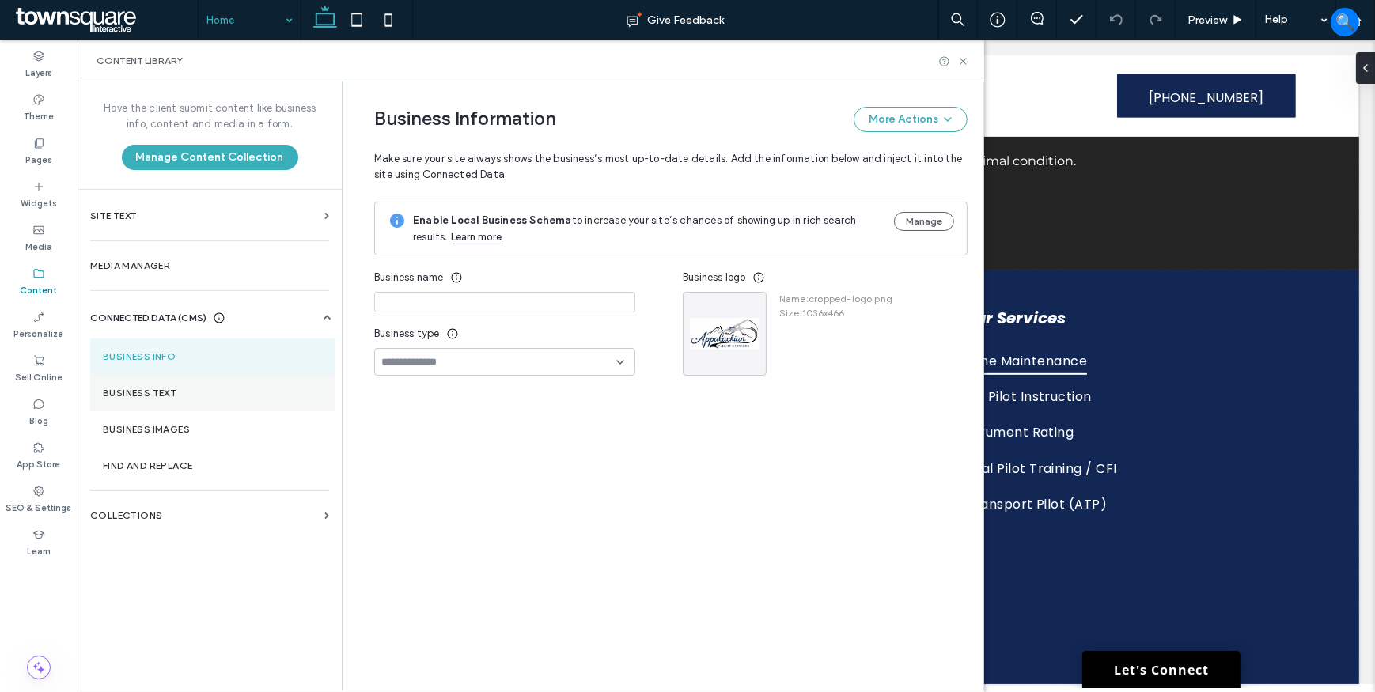
type input "**********"
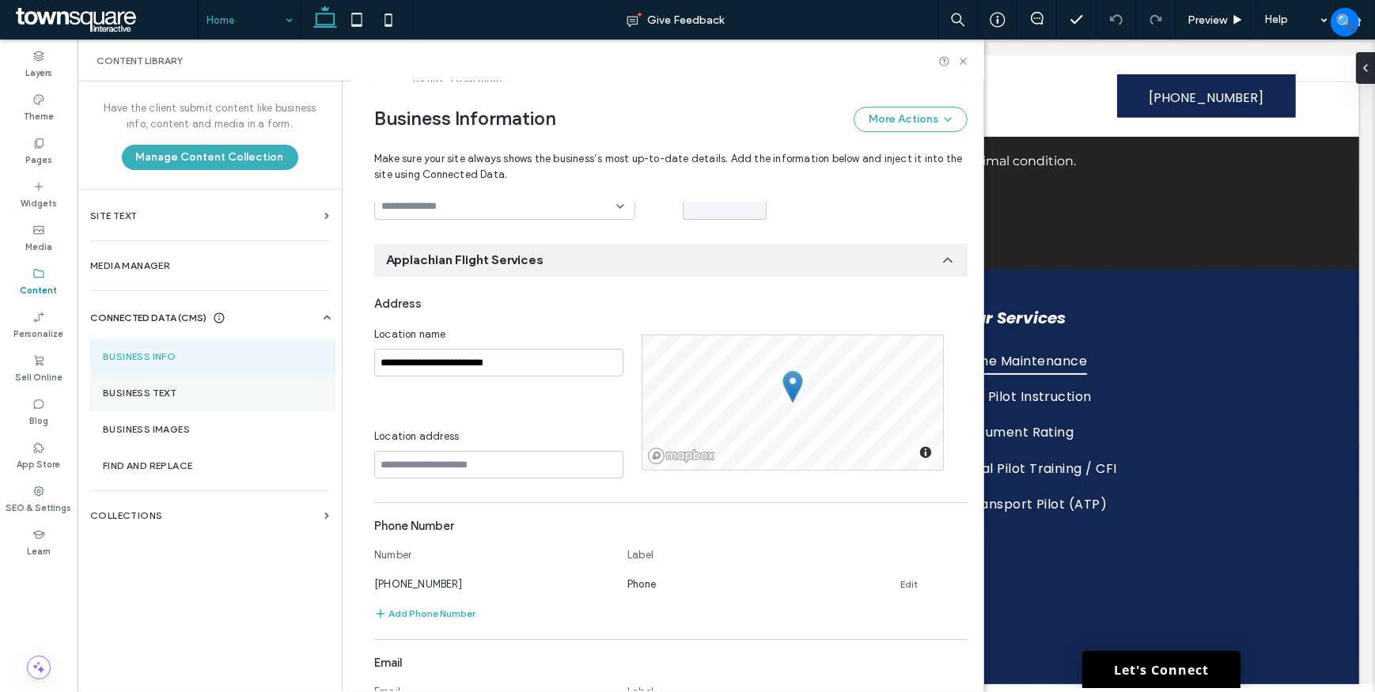
scroll to position [175, 0]
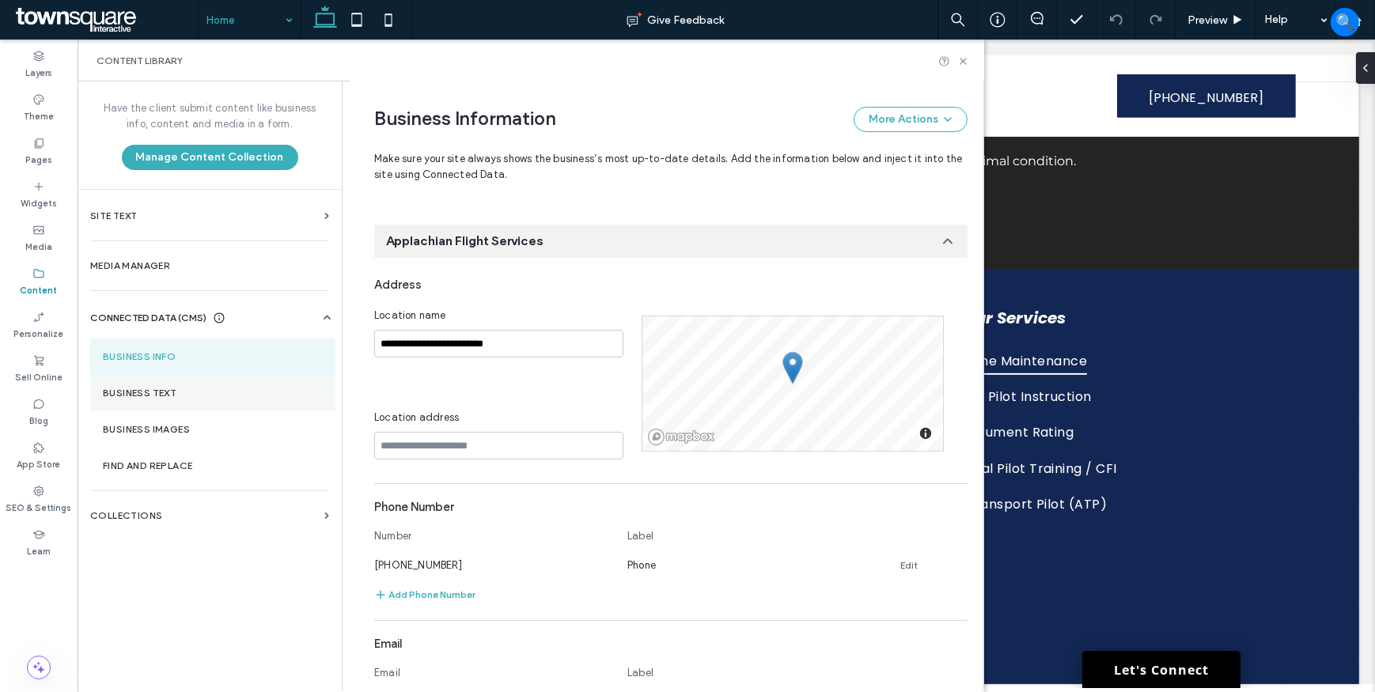
click at [176, 391] on label "Business Text" at bounding box center [213, 393] width 220 height 11
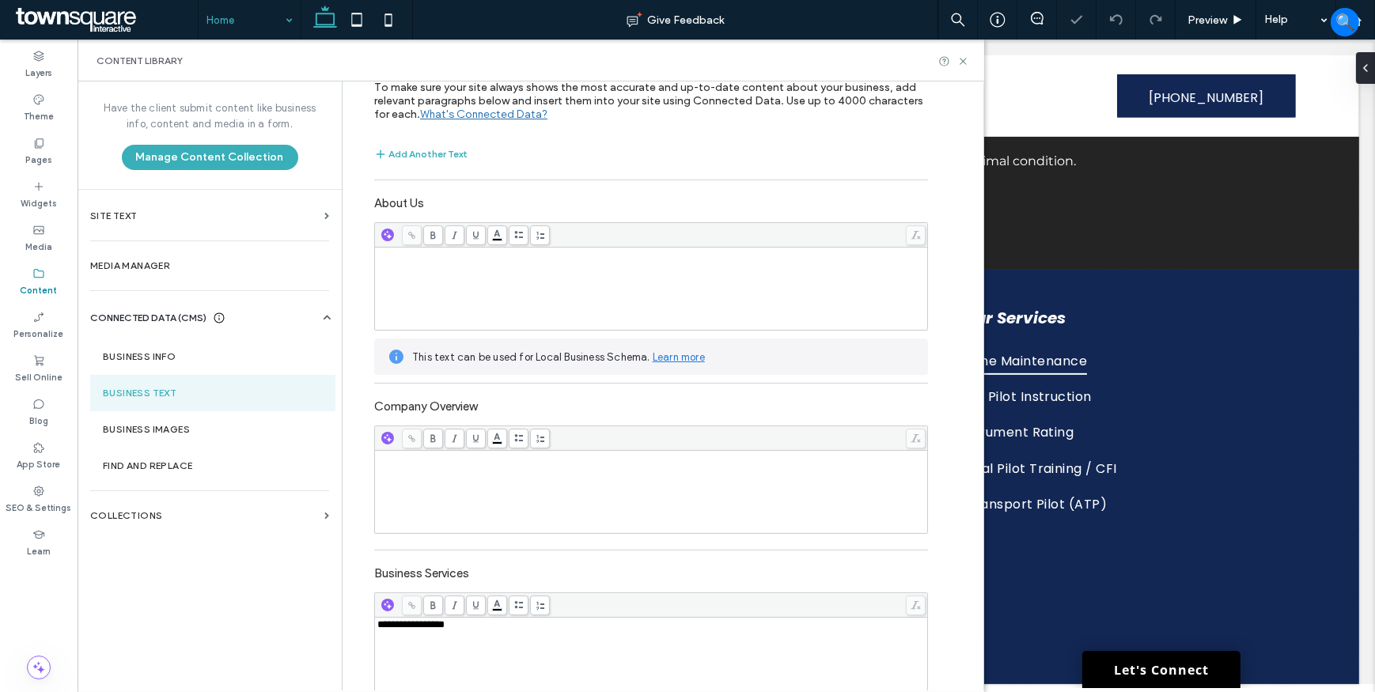
scroll to position [71, 0]
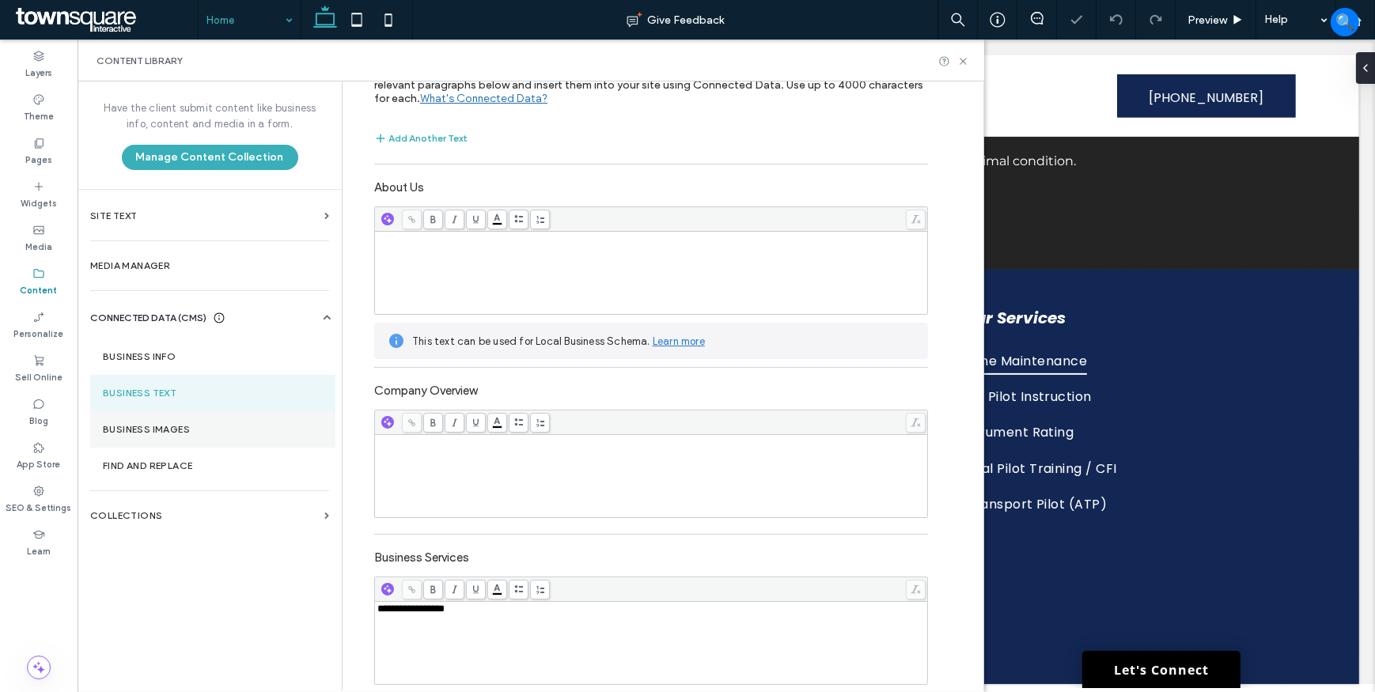
click at [195, 417] on section "Business Images" at bounding box center [212, 429] width 245 height 36
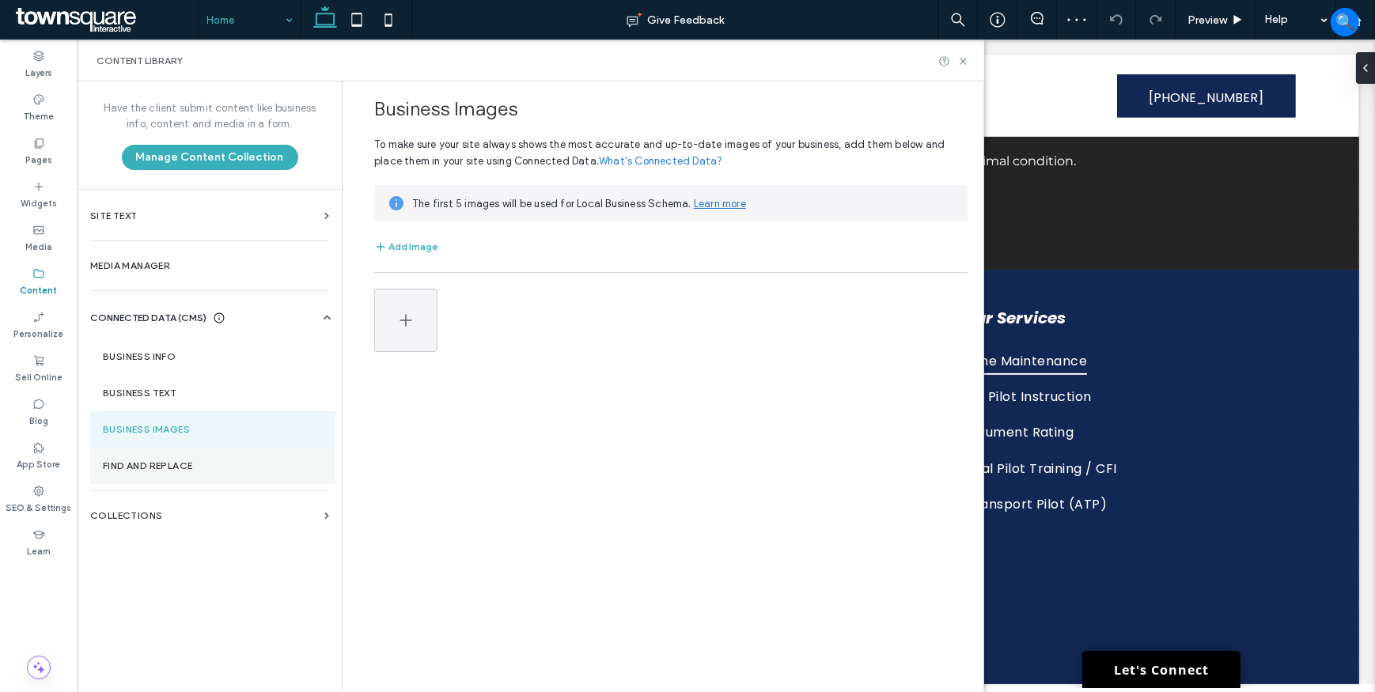
click at [233, 458] on section "Find and Replace" at bounding box center [212, 466] width 245 height 36
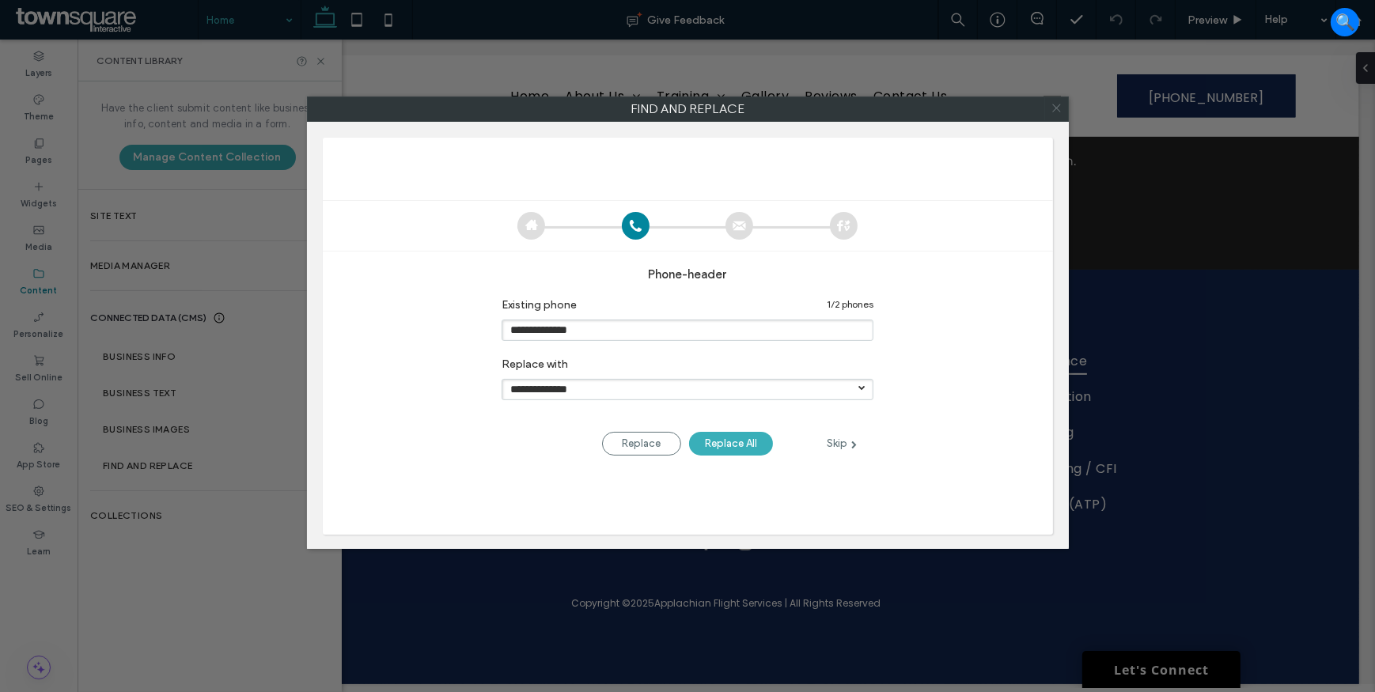
click at [1053, 103] on icon at bounding box center [1056, 108] width 23 height 23
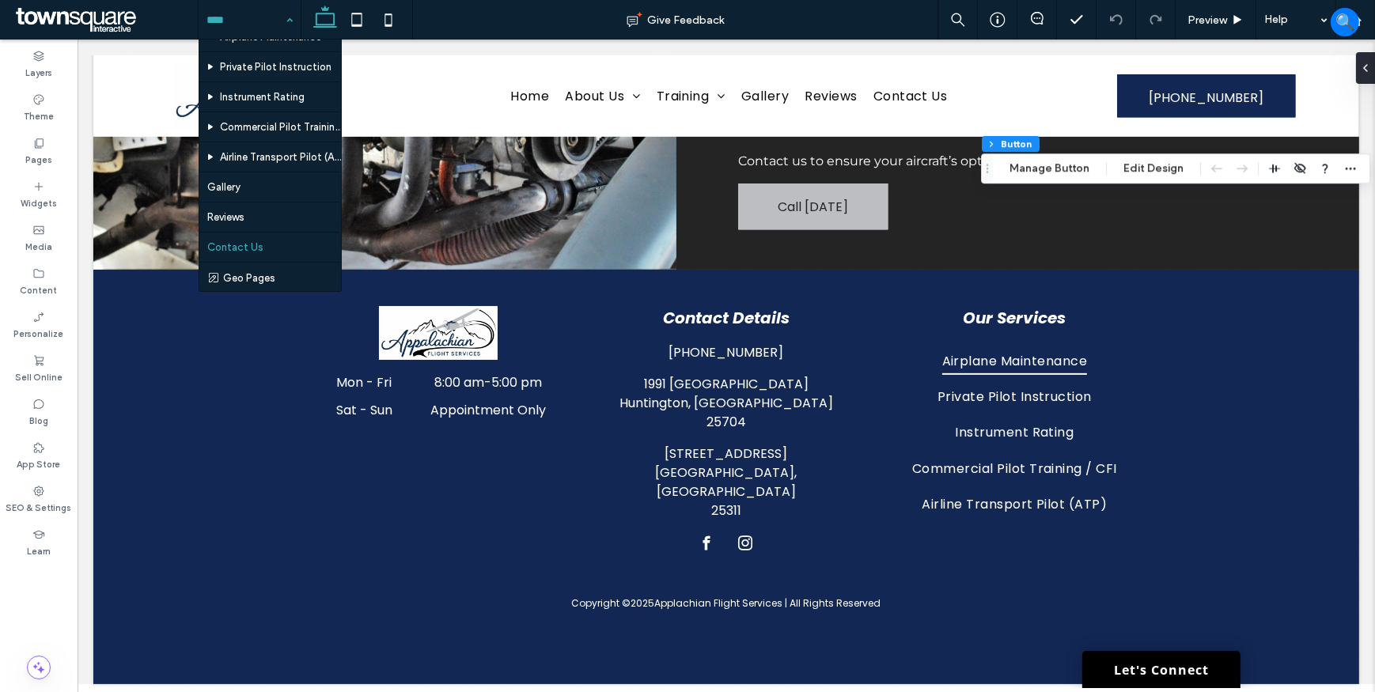
scroll to position [87, 0]
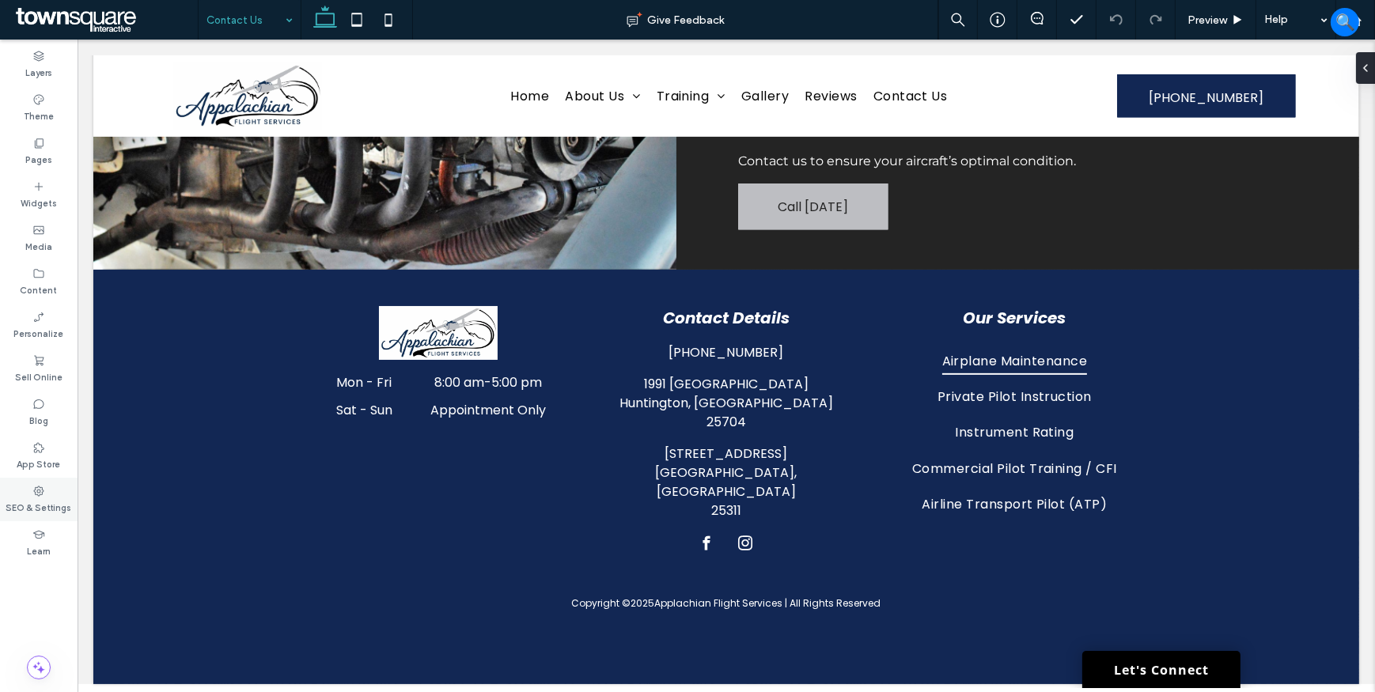
click at [47, 504] on label "SEO & Settings" at bounding box center [39, 506] width 66 height 17
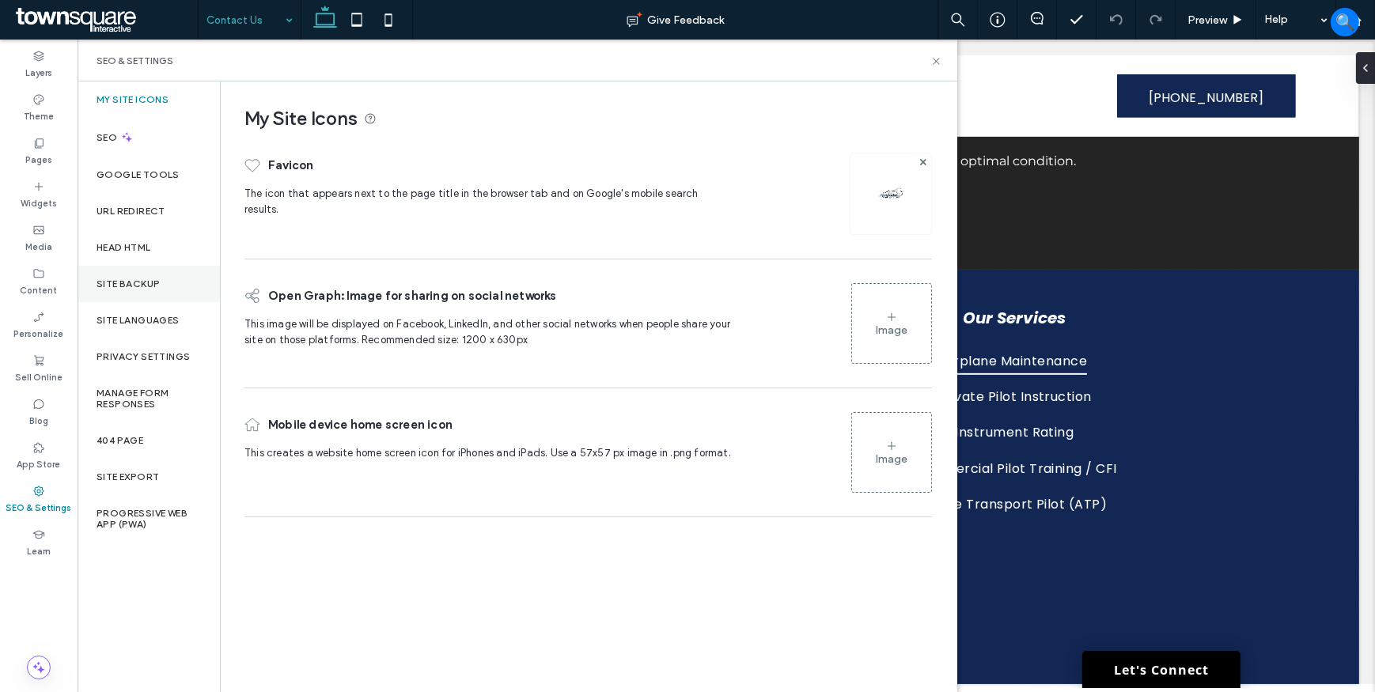
click at [146, 271] on div "Site Backup" at bounding box center [149, 284] width 142 height 36
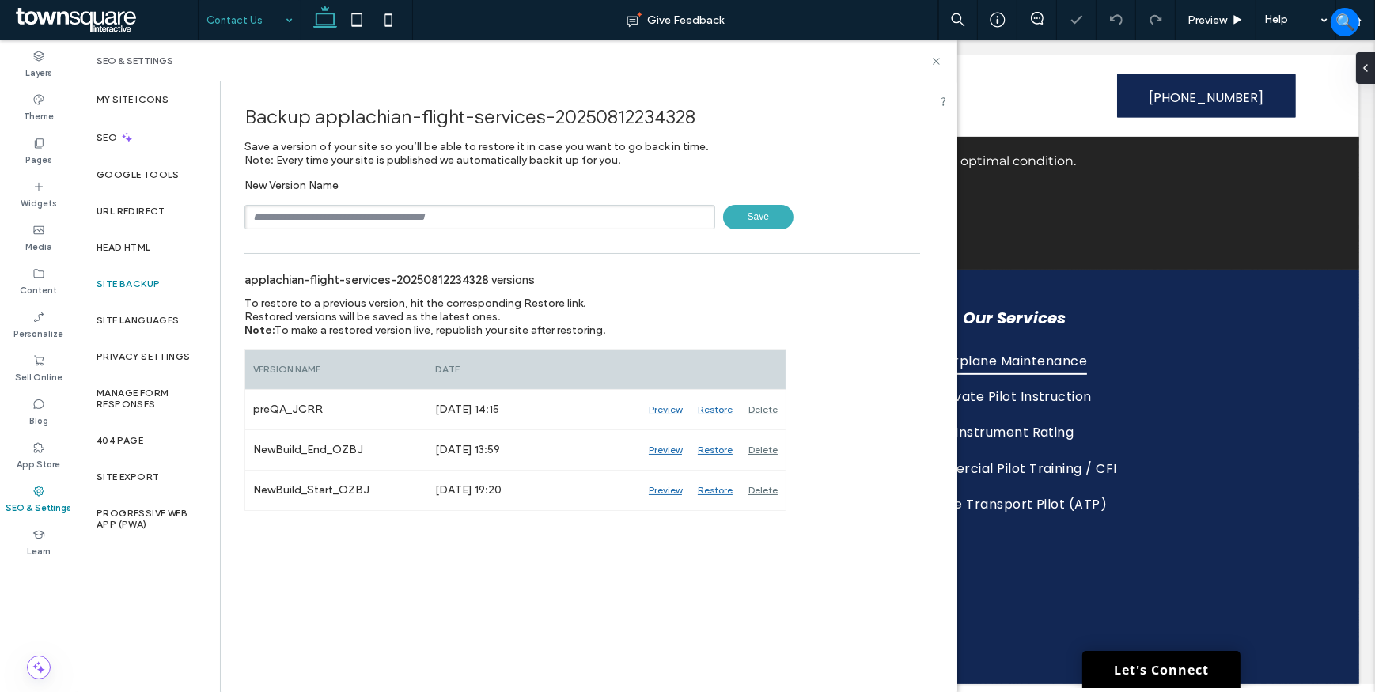
click at [484, 221] on input "text" at bounding box center [479, 217] width 471 height 25
type input "**********"
click at [748, 217] on span "Save" at bounding box center [758, 217] width 70 height 25
click at [331, 218] on input "text" at bounding box center [479, 217] width 471 height 25
type input "**********"
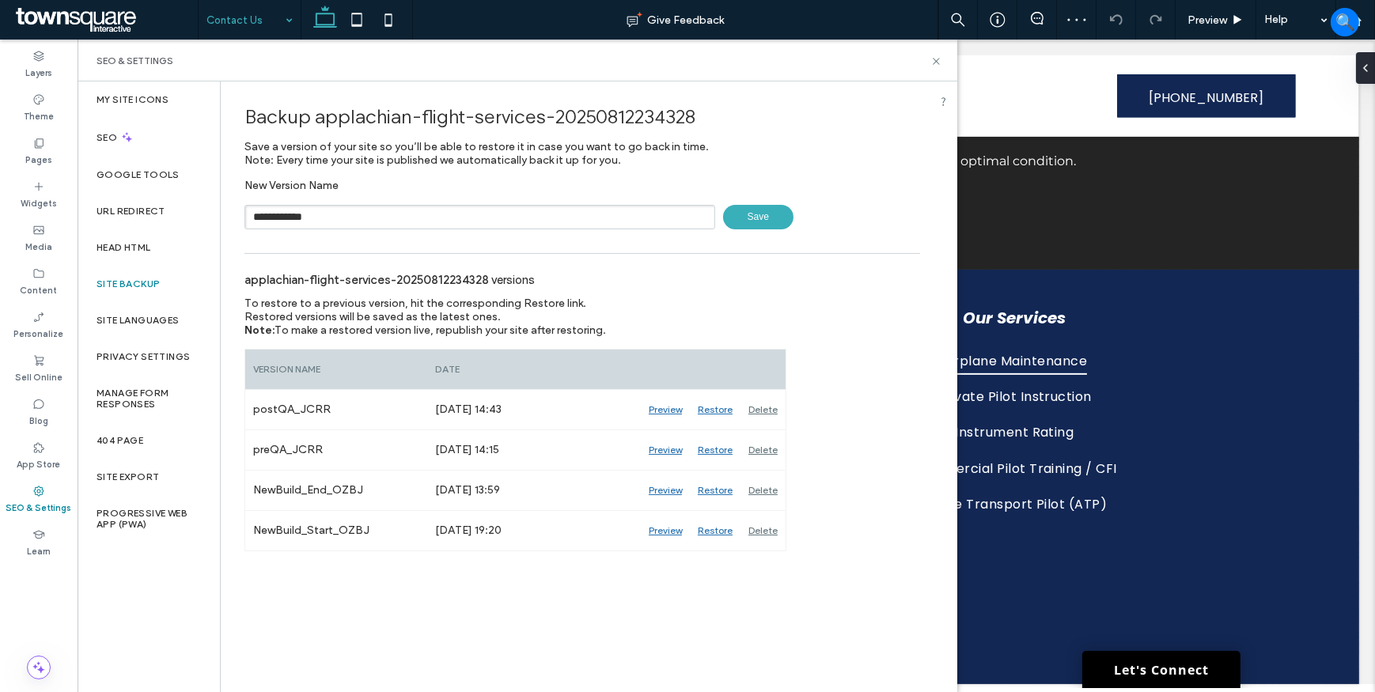
click at [763, 218] on span "Save" at bounding box center [758, 217] width 70 height 25
click at [67, 23] on span at bounding box center [105, 20] width 186 height 32
